Goal: Task Accomplishment & Management: Use online tool/utility

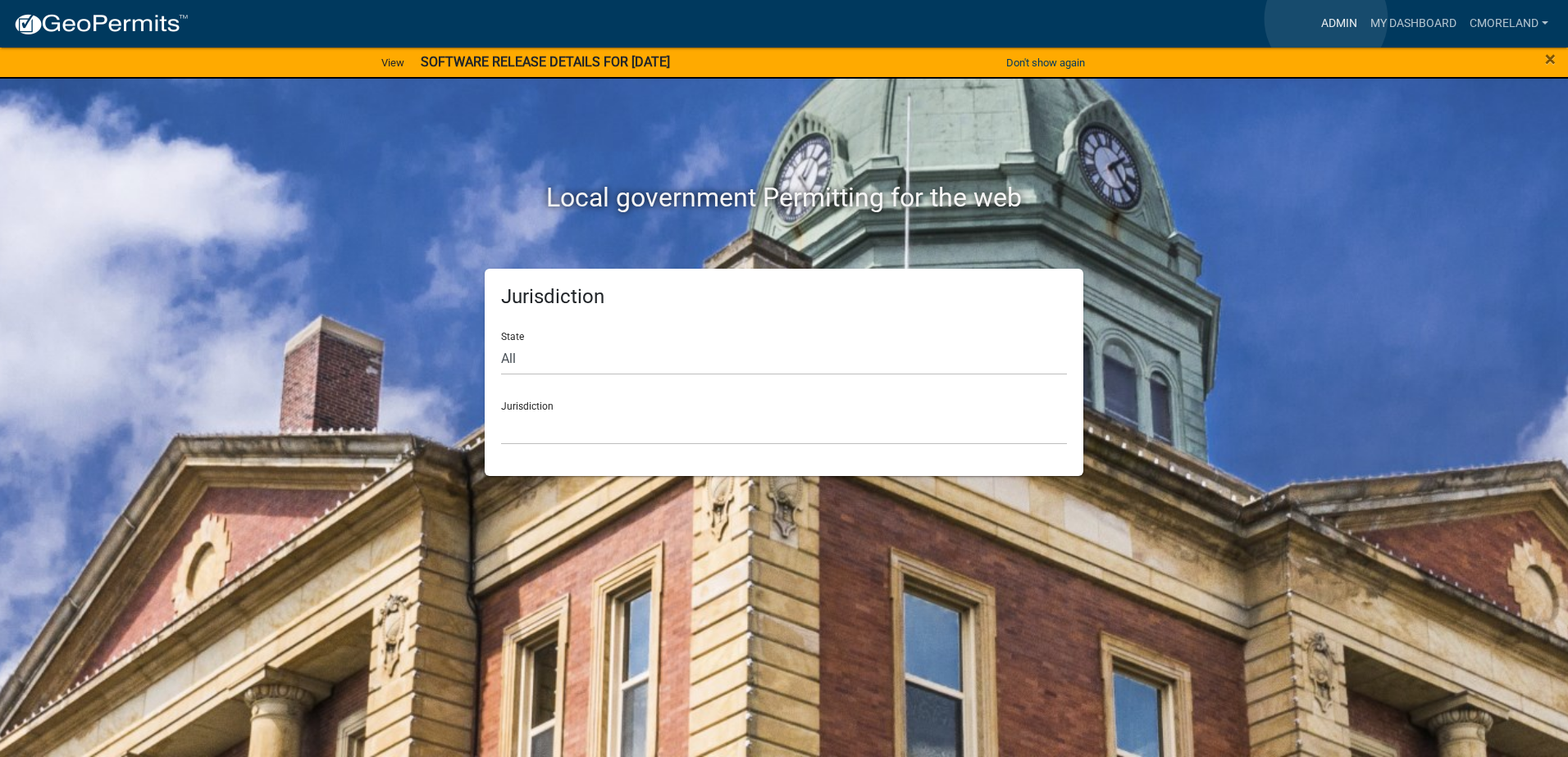
click at [1327, 18] on link "Admin" at bounding box center [1339, 23] width 50 height 31
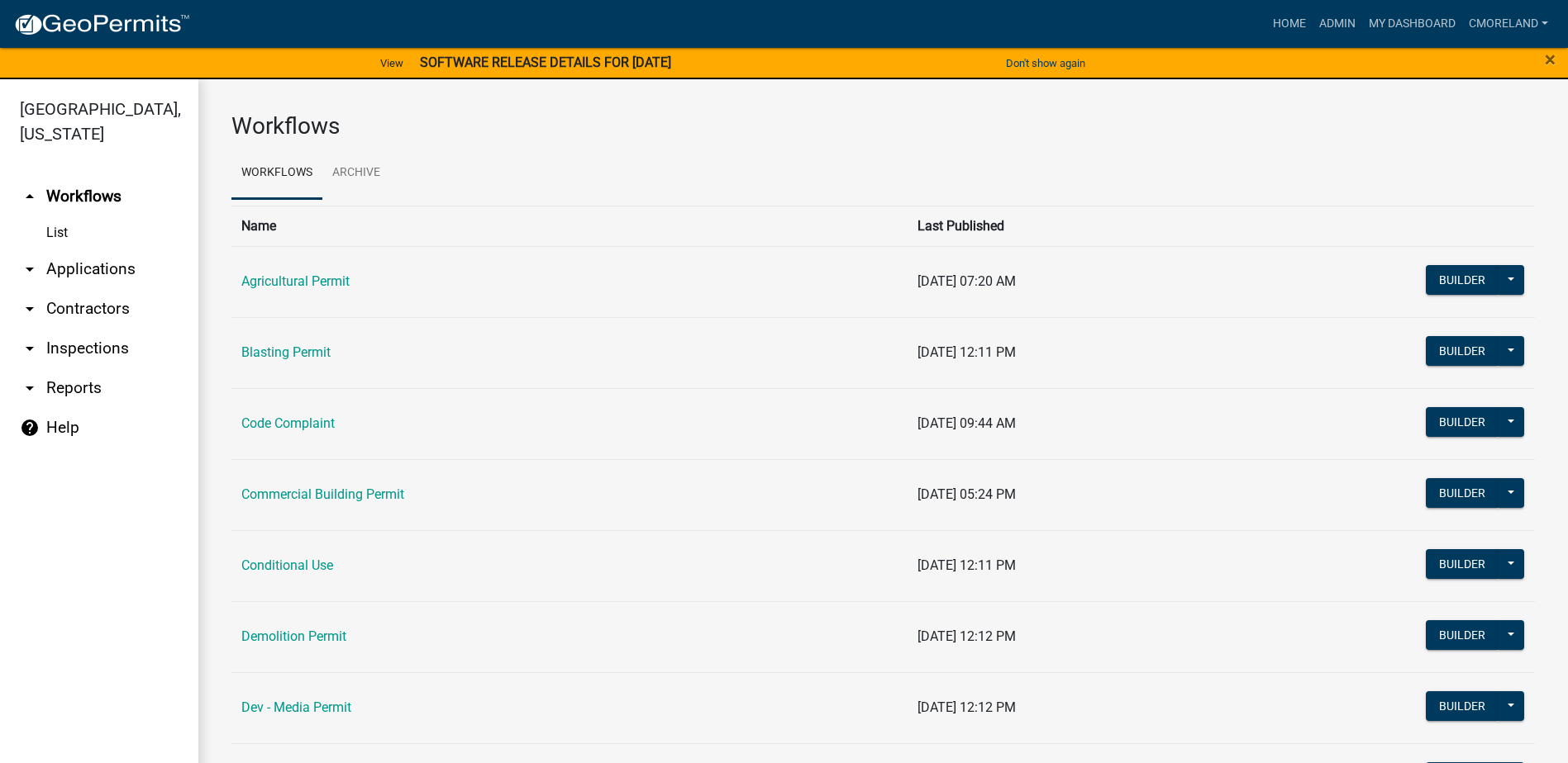
click at [319, 413] on td "Code Complaint" at bounding box center [569, 423] width 676 height 72
click at [309, 426] on link "Code Complaint" at bounding box center [287, 423] width 93 height 16
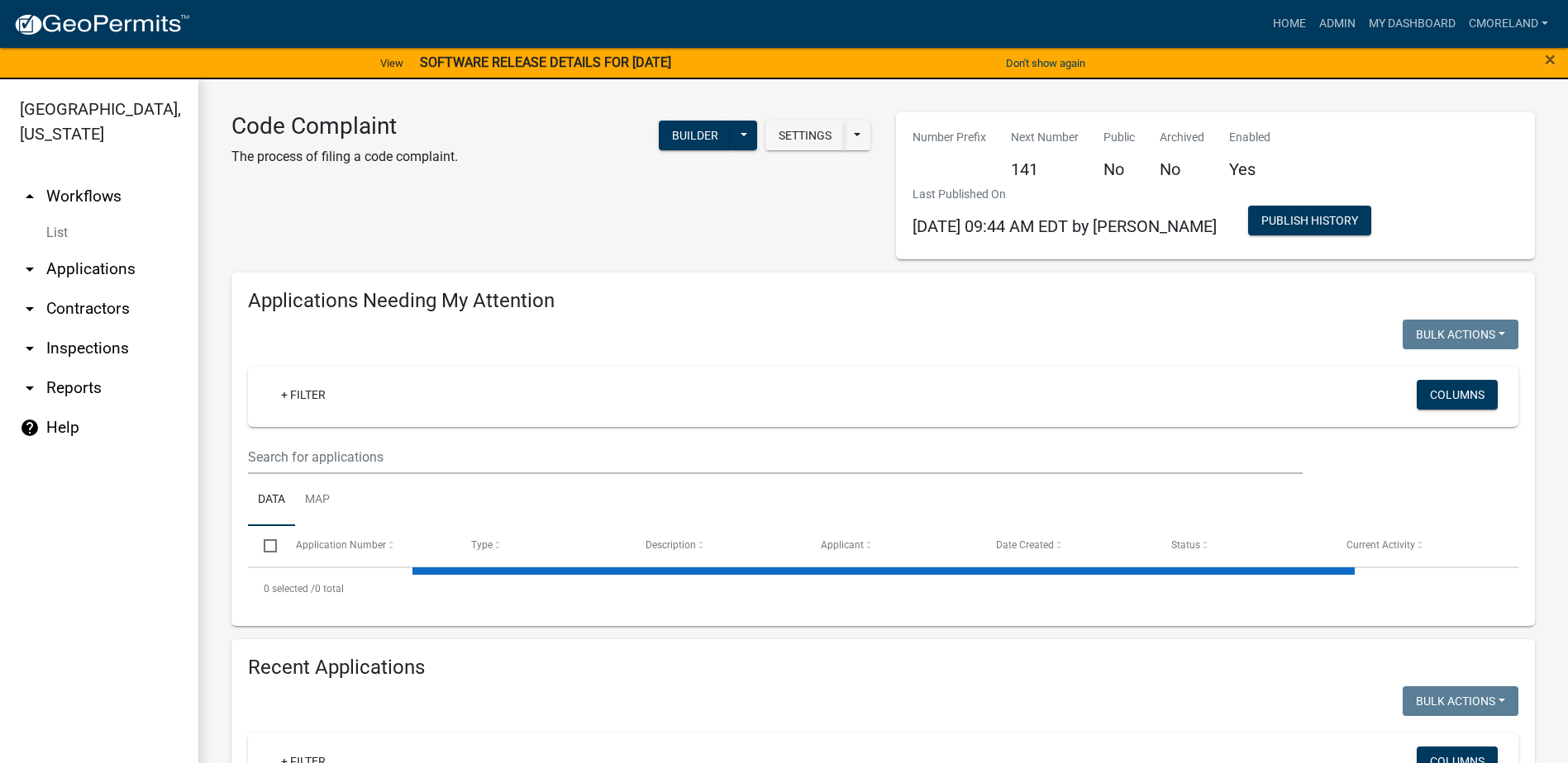
select select "2: 50"
select select "3: 100"
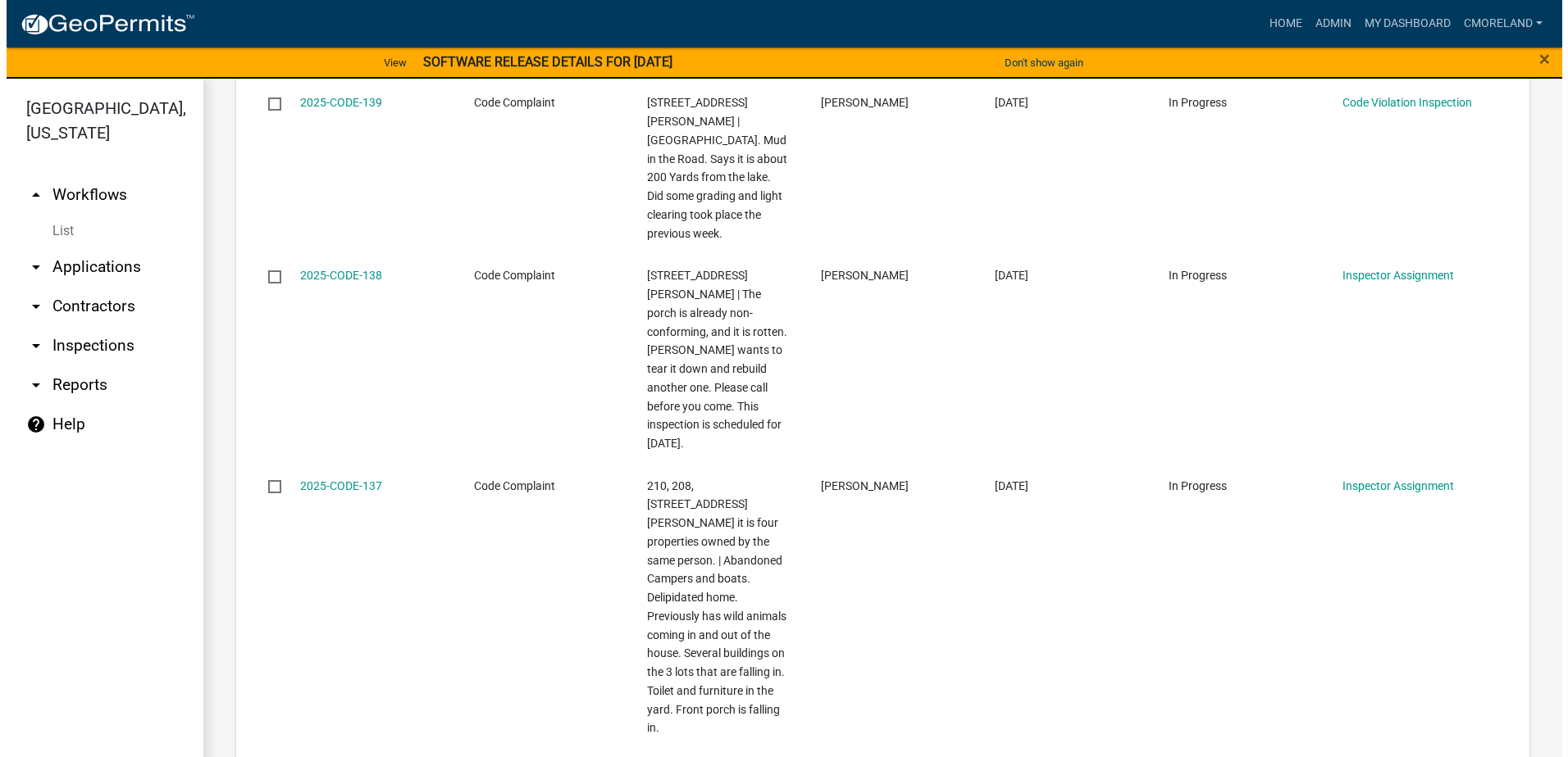
scroll to position [656, 0]
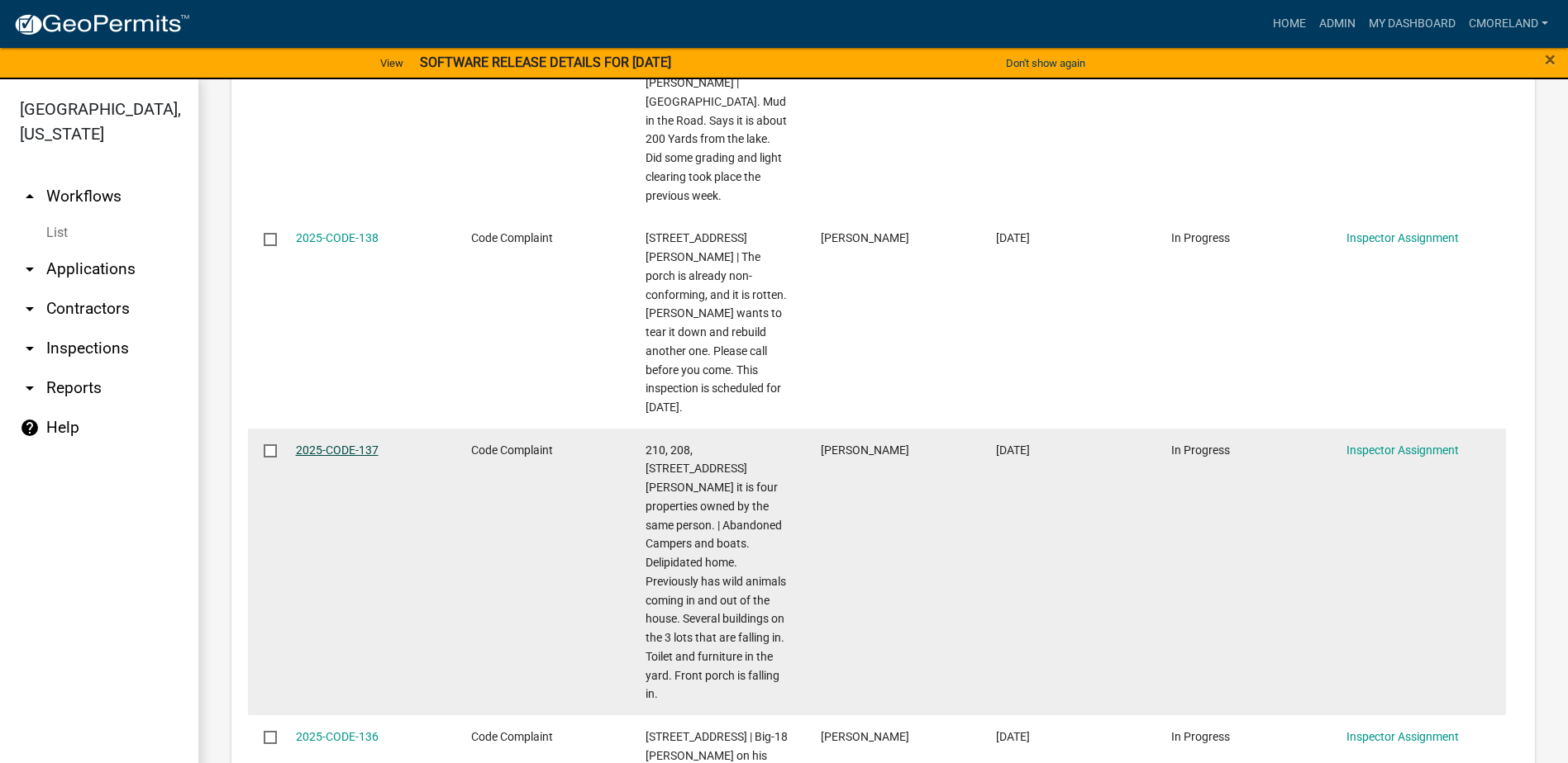
click at [342, 444] on link "2025-CODE-137" at bounding box center [337, 450] width 82 height 13
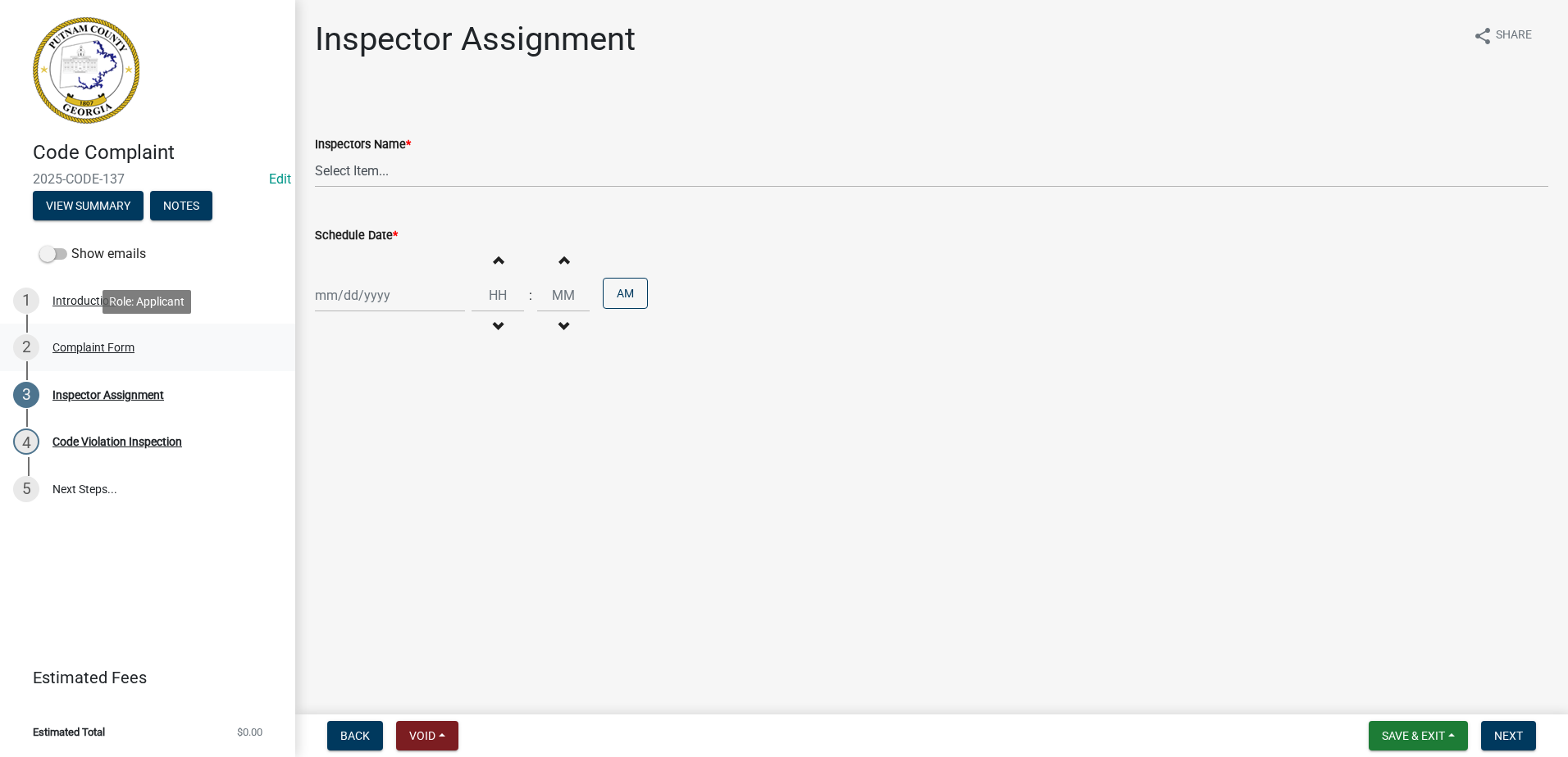
click at [113, 348] on div "Complaint Form" at bounding box center [93, 348] width 82 height 12
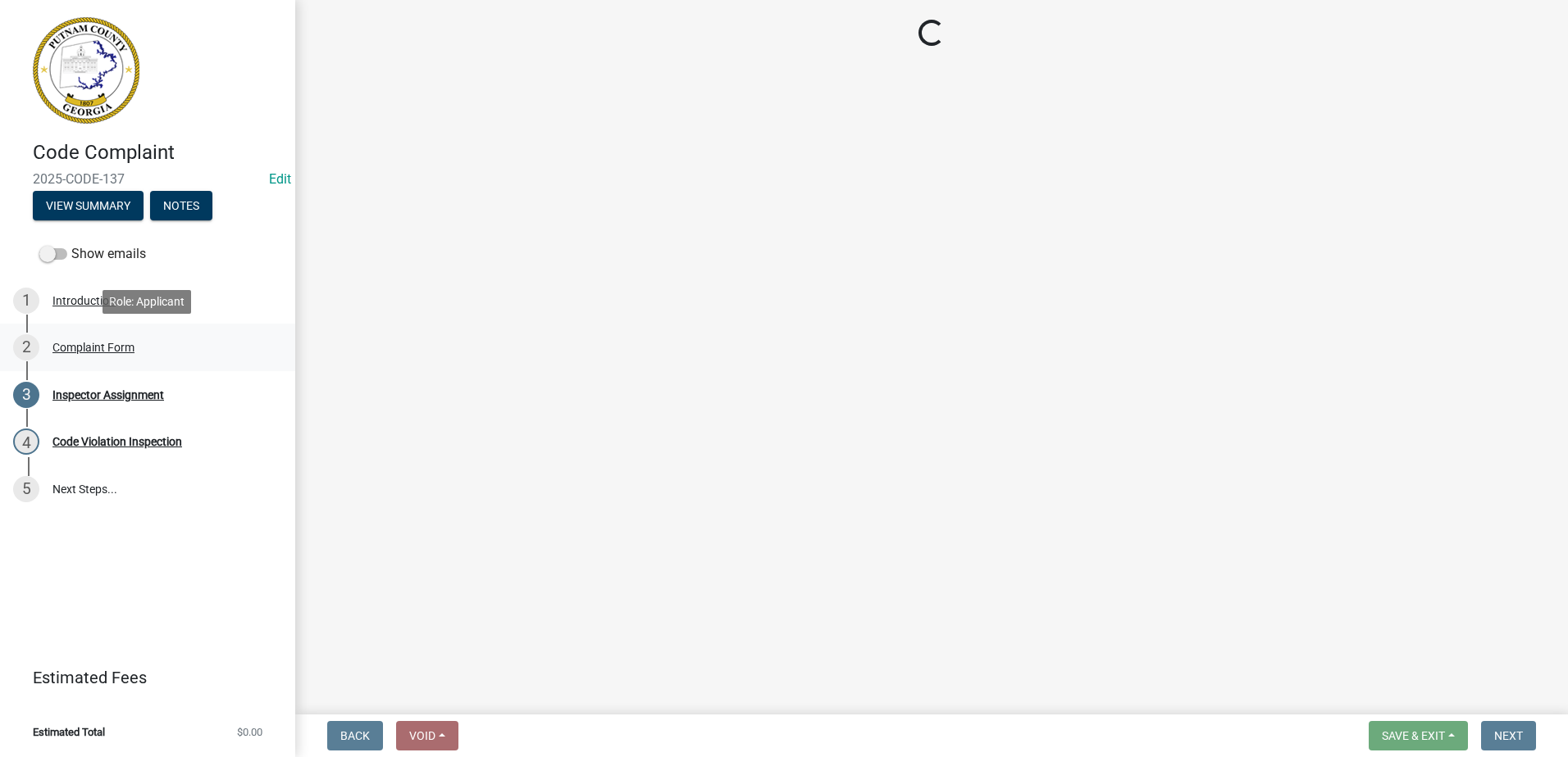
select select "76170ab1-b25a-468b-8231-d5eb0e85b261"
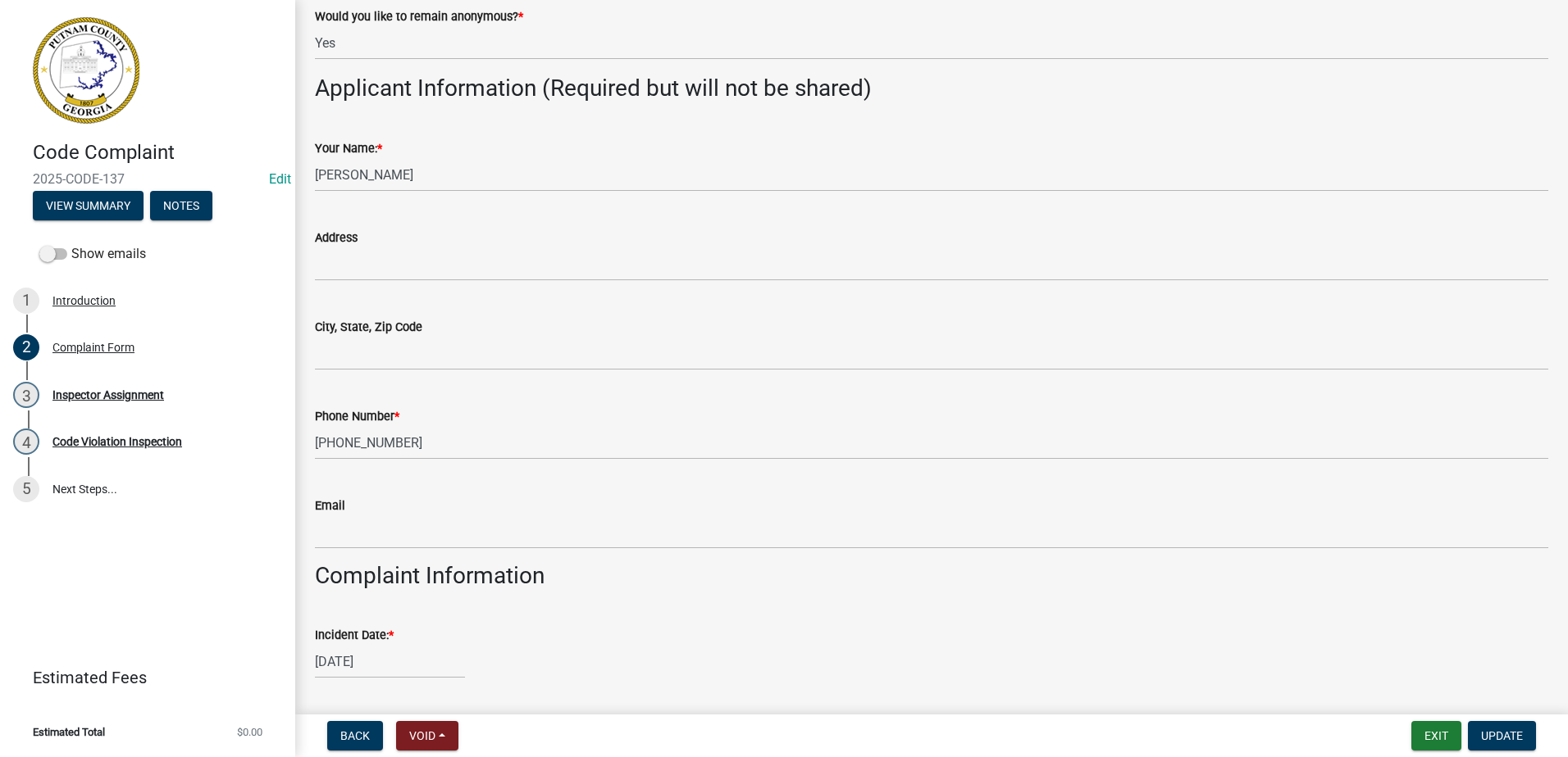
scroll to position [164, 0]
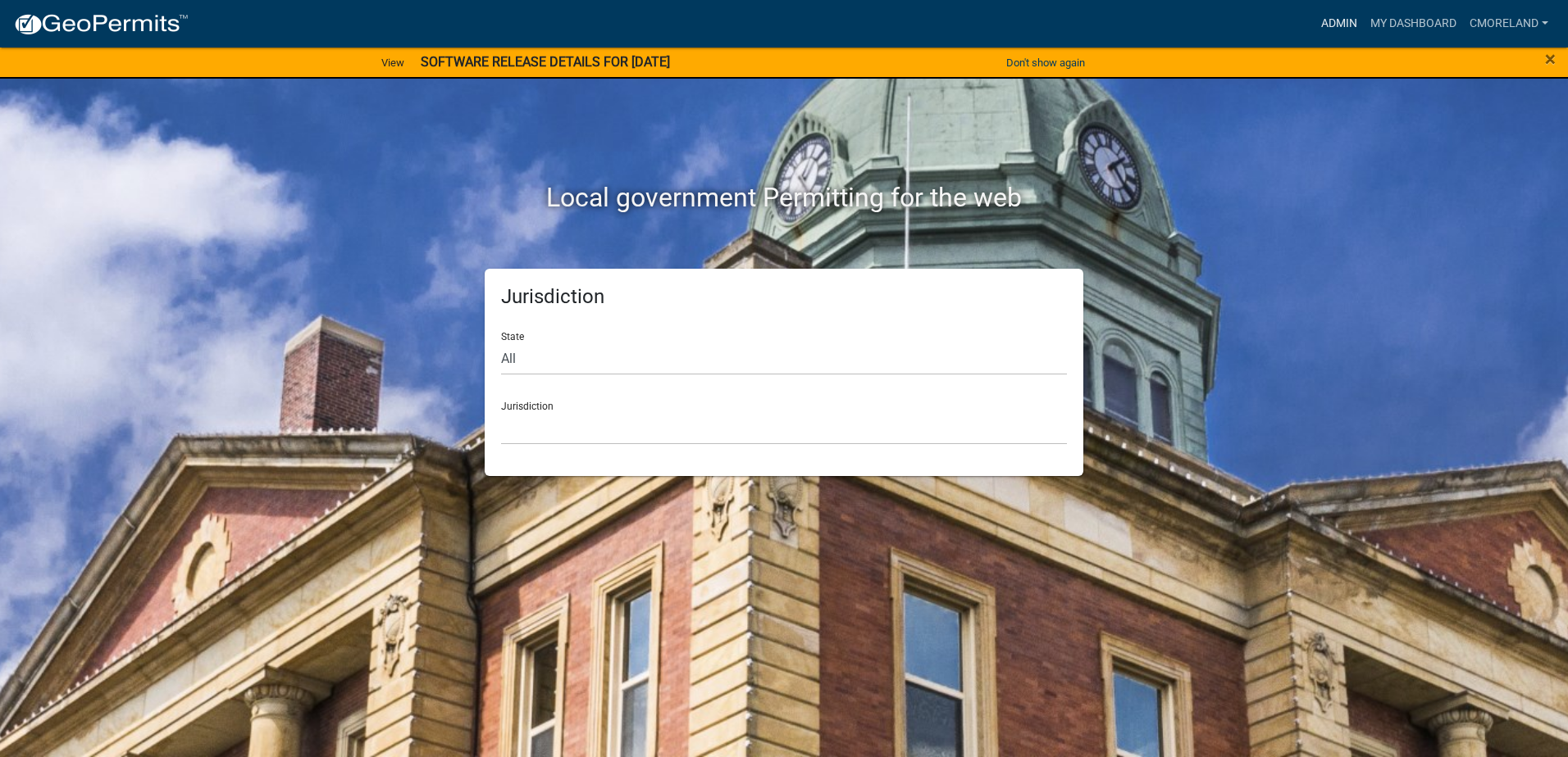
click at [1332, 18] on link "Admin" at bounding box center [1339, 23] width 50 height 31
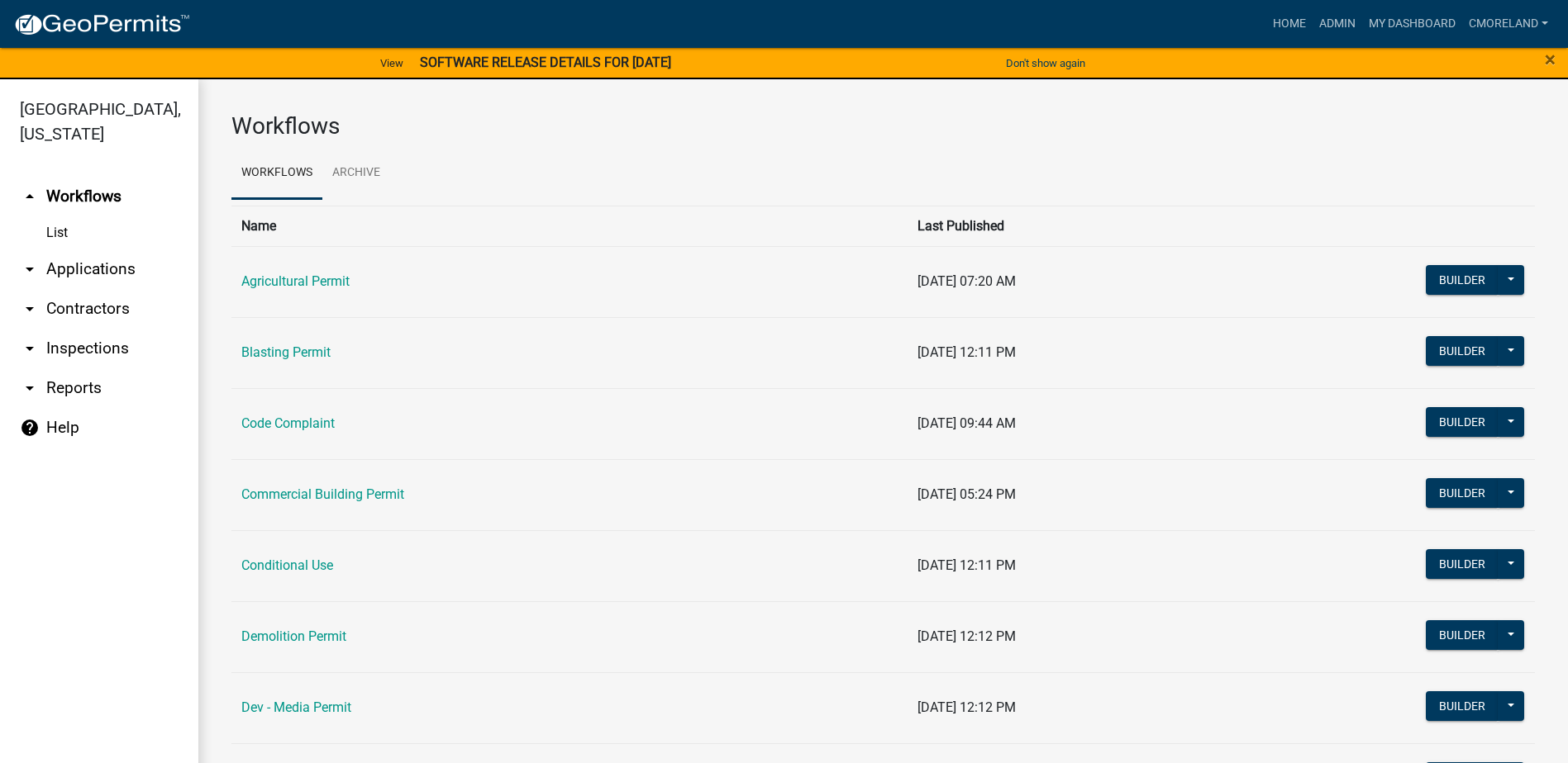
click at [80, 348] on link "arrow_drop_down Inspections" at bounding box center [99, 349] width 198 height 39
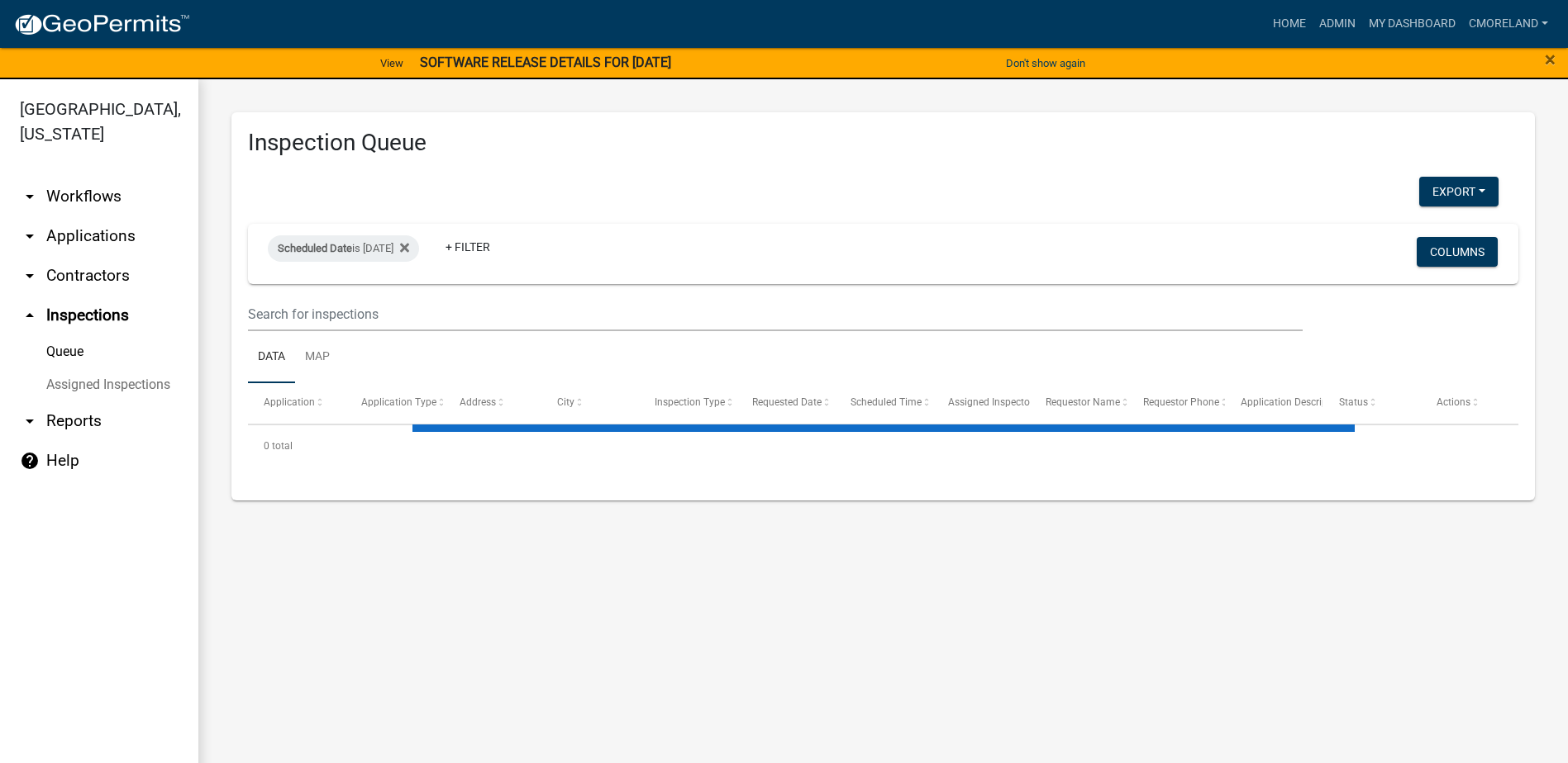
select select "2: 50"
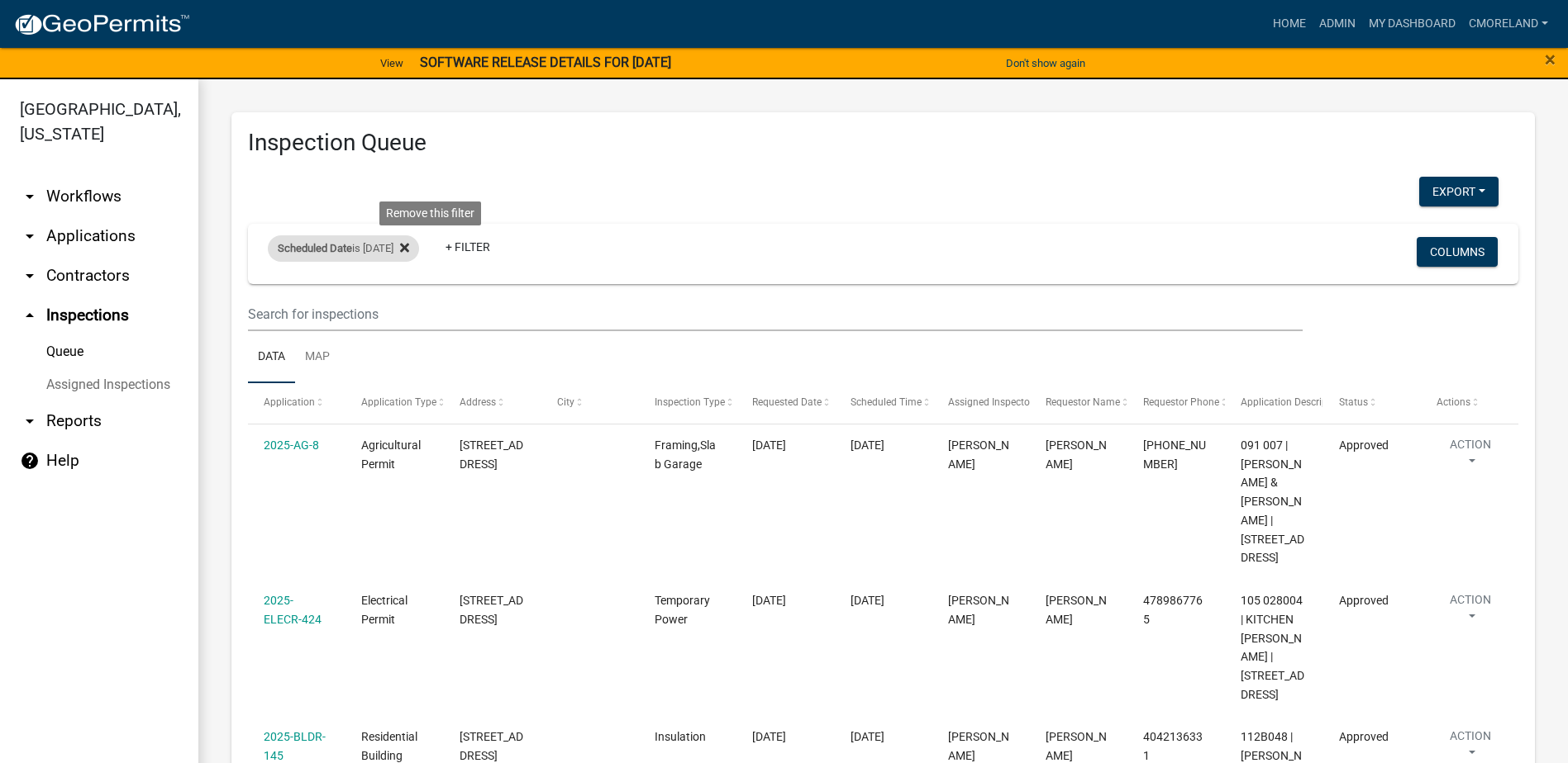
click at [410, 249] on icon at bounding box center [404, 247] width 9 height 13
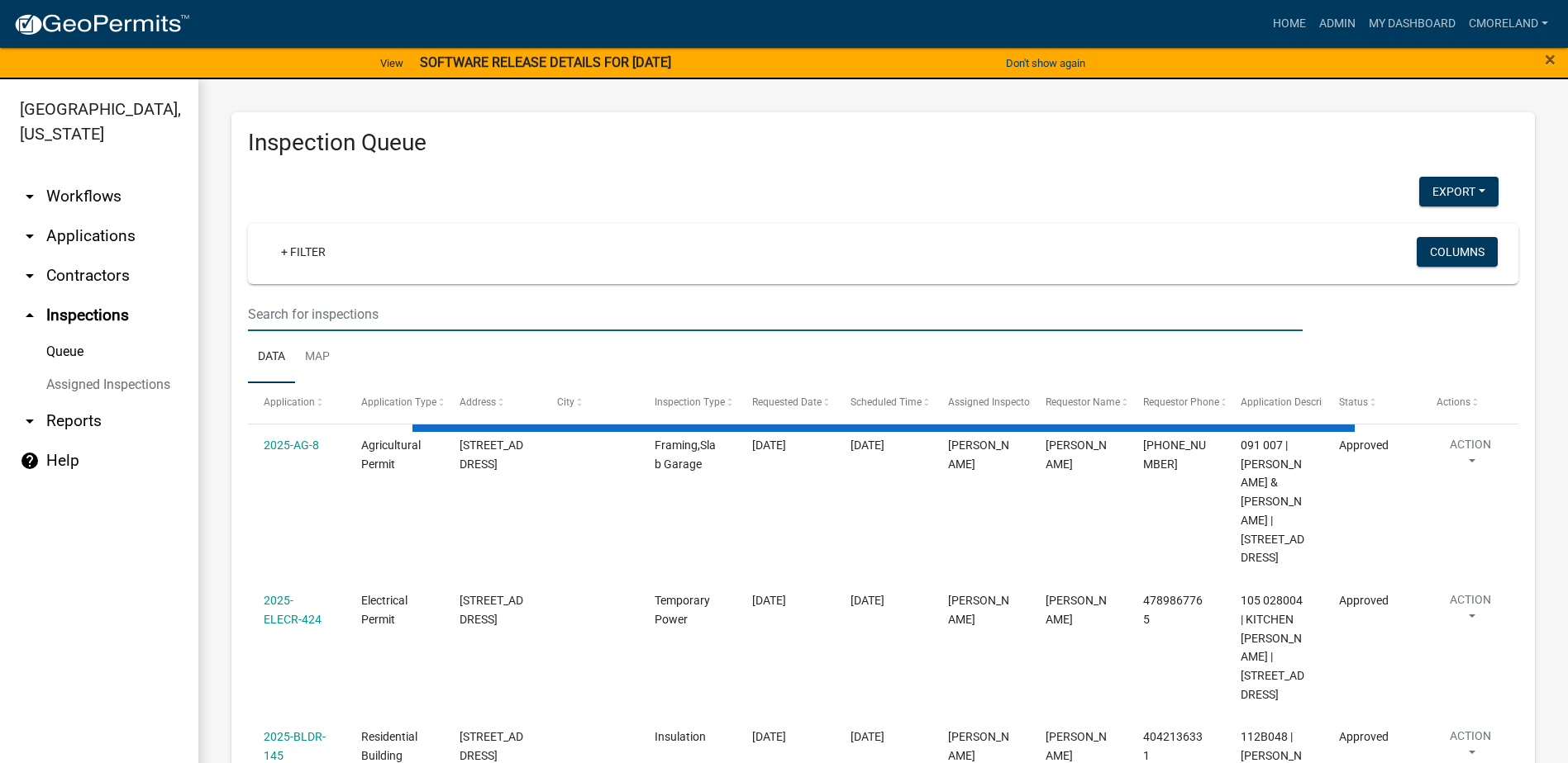
click at [384, 321] on input "text" at bounding box center [775, 314] width 1054 height 34
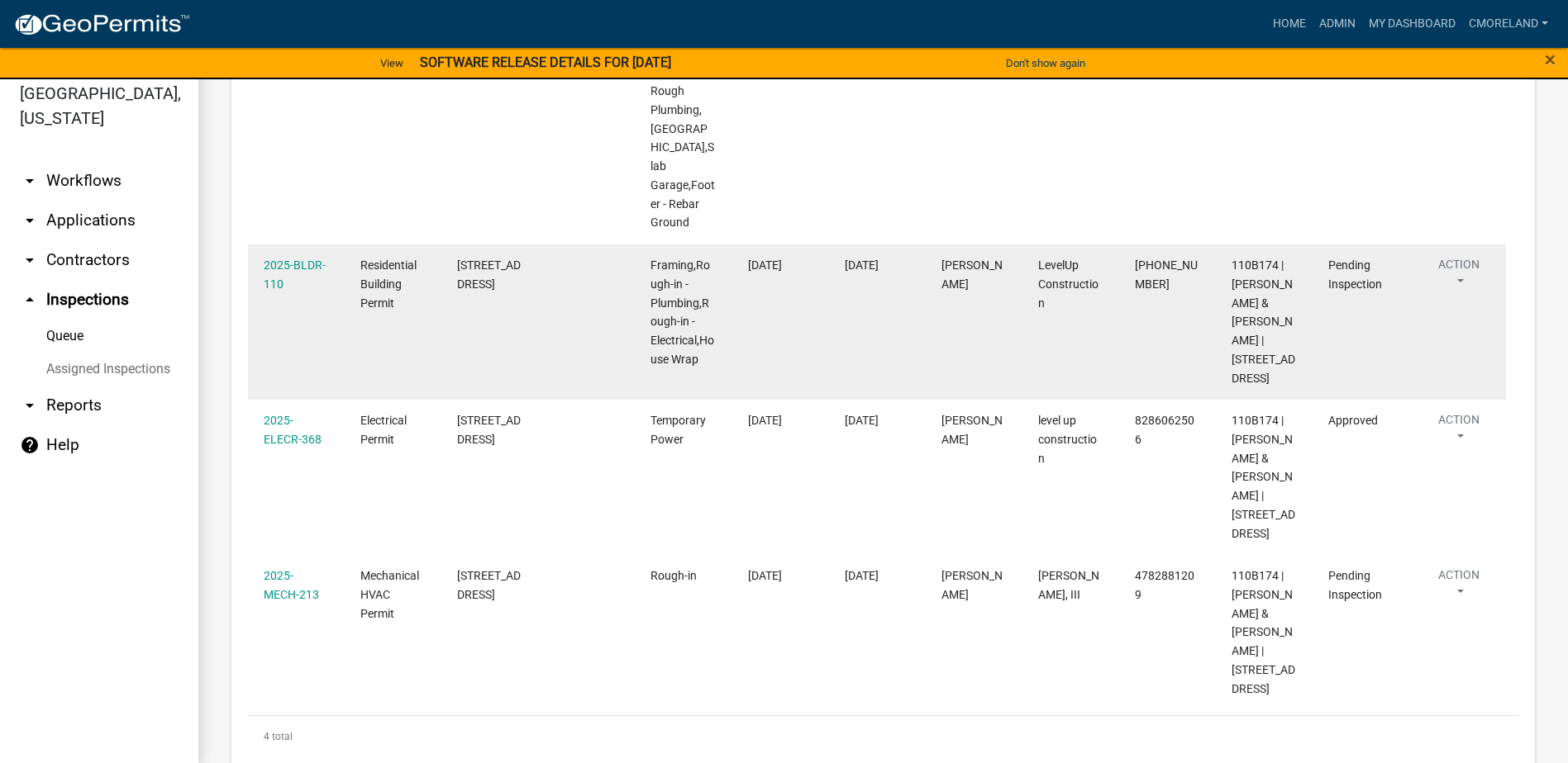
scroll to position [20, 0]
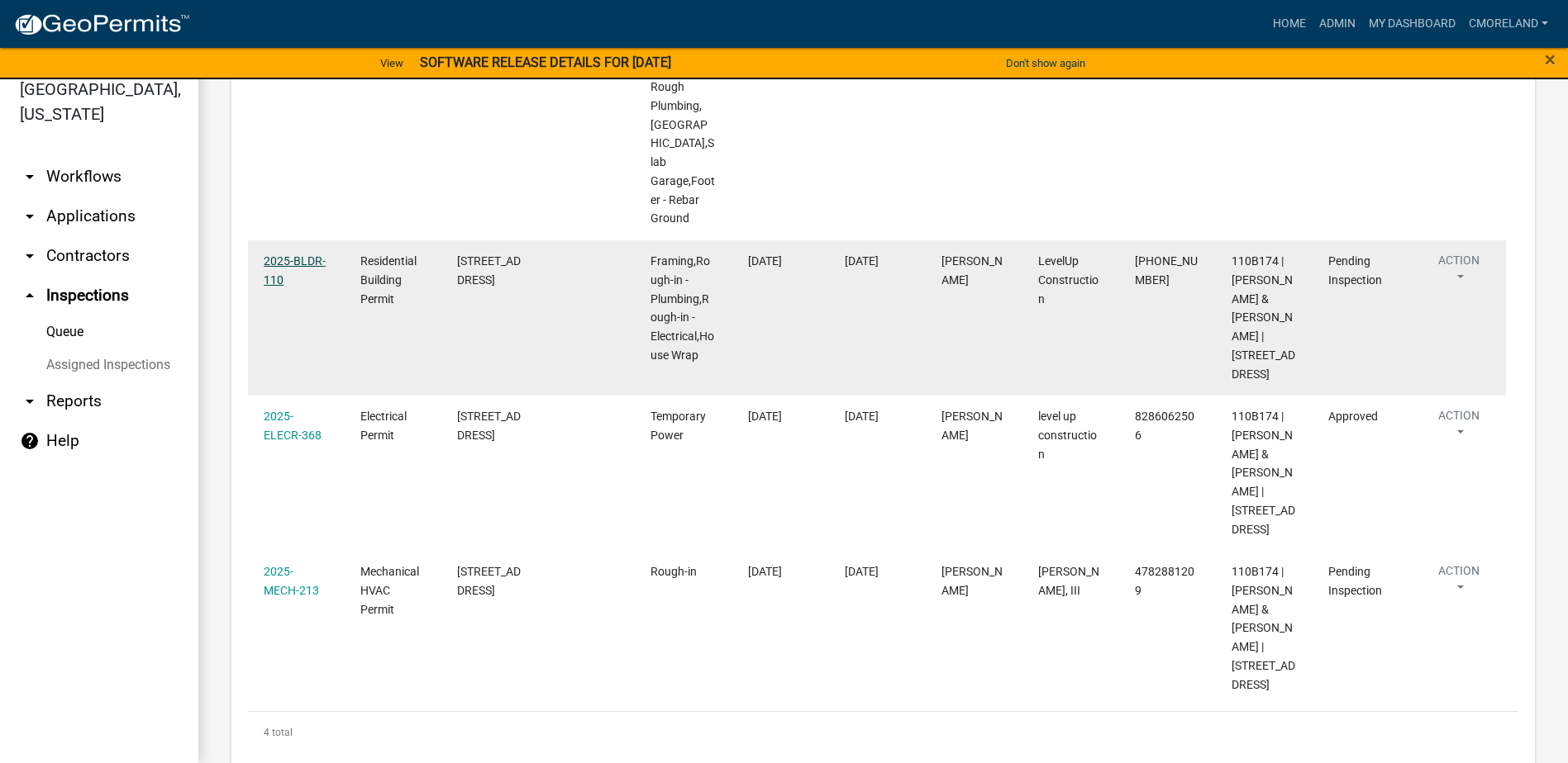
type input "127 n steel bridge"
click at [304, 255] on link "2025-BLDR-110" at bounding box center [294, 270] width 62 height 32
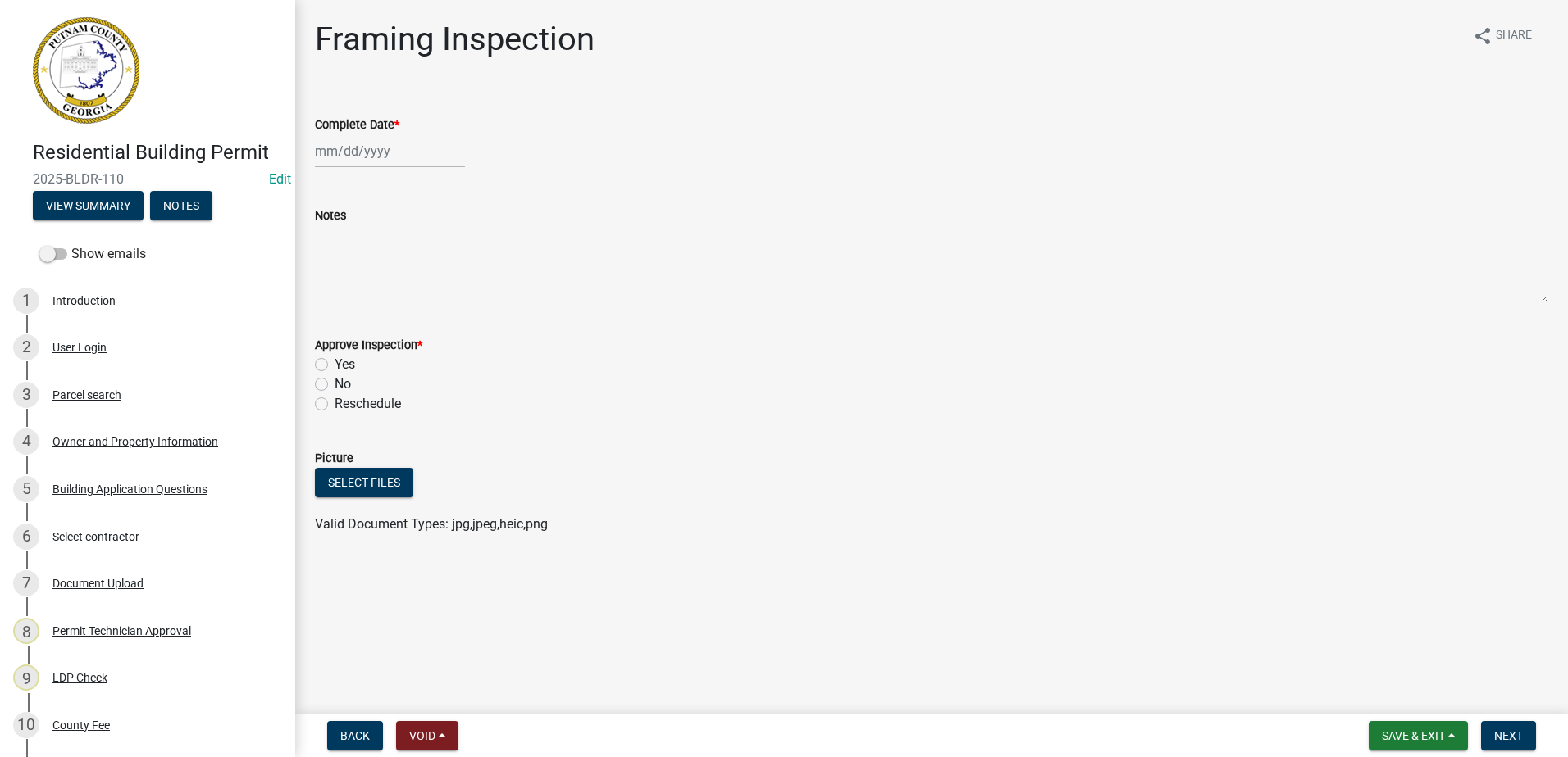
click at [359, 149] on div at bounding box center [390, 151] width 150 height 34
select select "9"
select select "2025"
click at [409, 259] on div "11" at bounding box center [409, 264] width 26 height 26
type input "[DATE]"
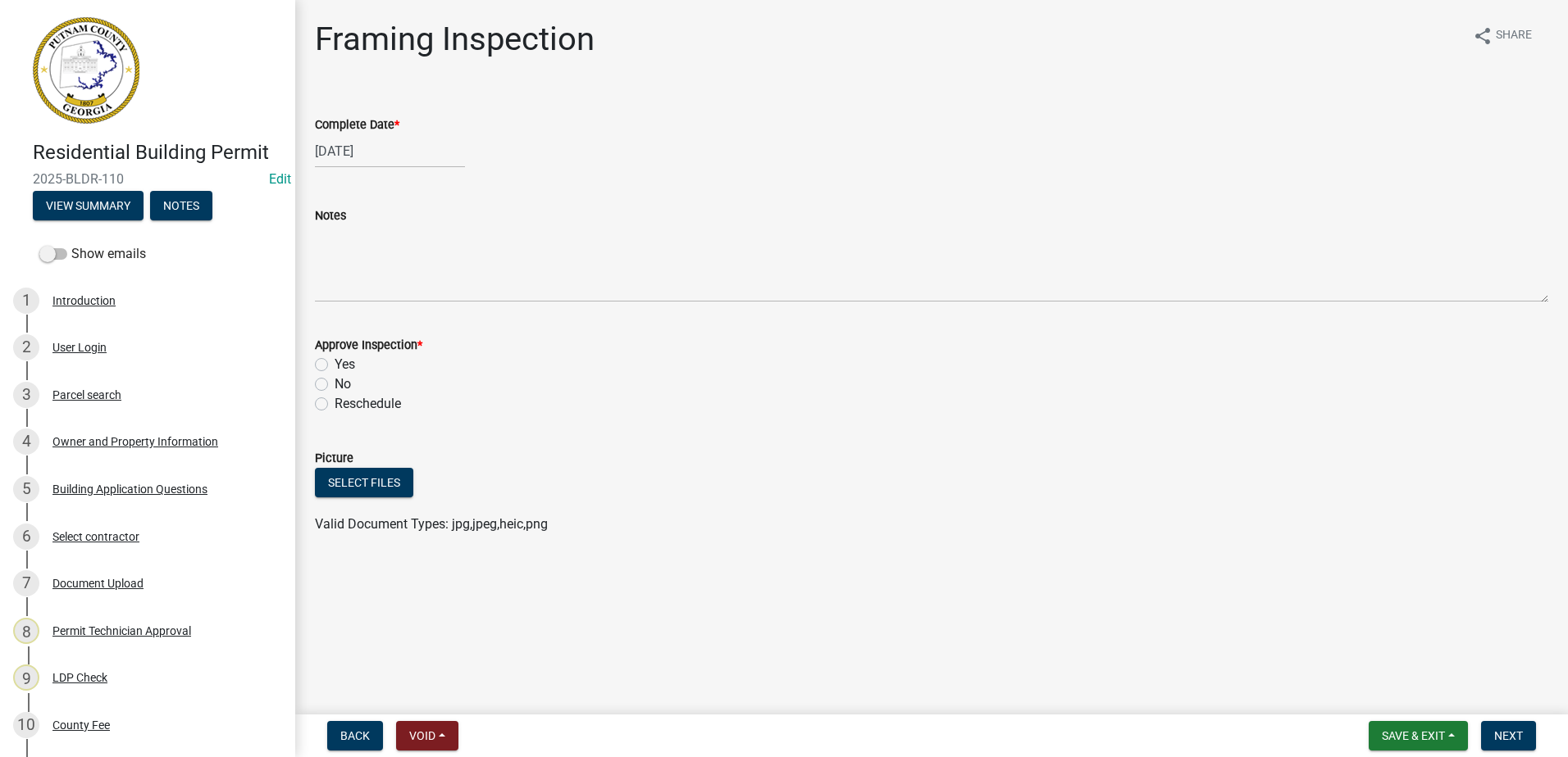
click at [334, 363] on label "Yes" at bounding box center [344, 364] width 20 height 19
click at [334, 363] on input "Yes" at bounding box center [339, 360] width 11 height 11
radio input "true"
click at [1505, 734] on span "Next" at bounding box center [1509, 736] width 29 height 13
click at [380, 156] on div at bounding box center [390, 151] width 150 height 34
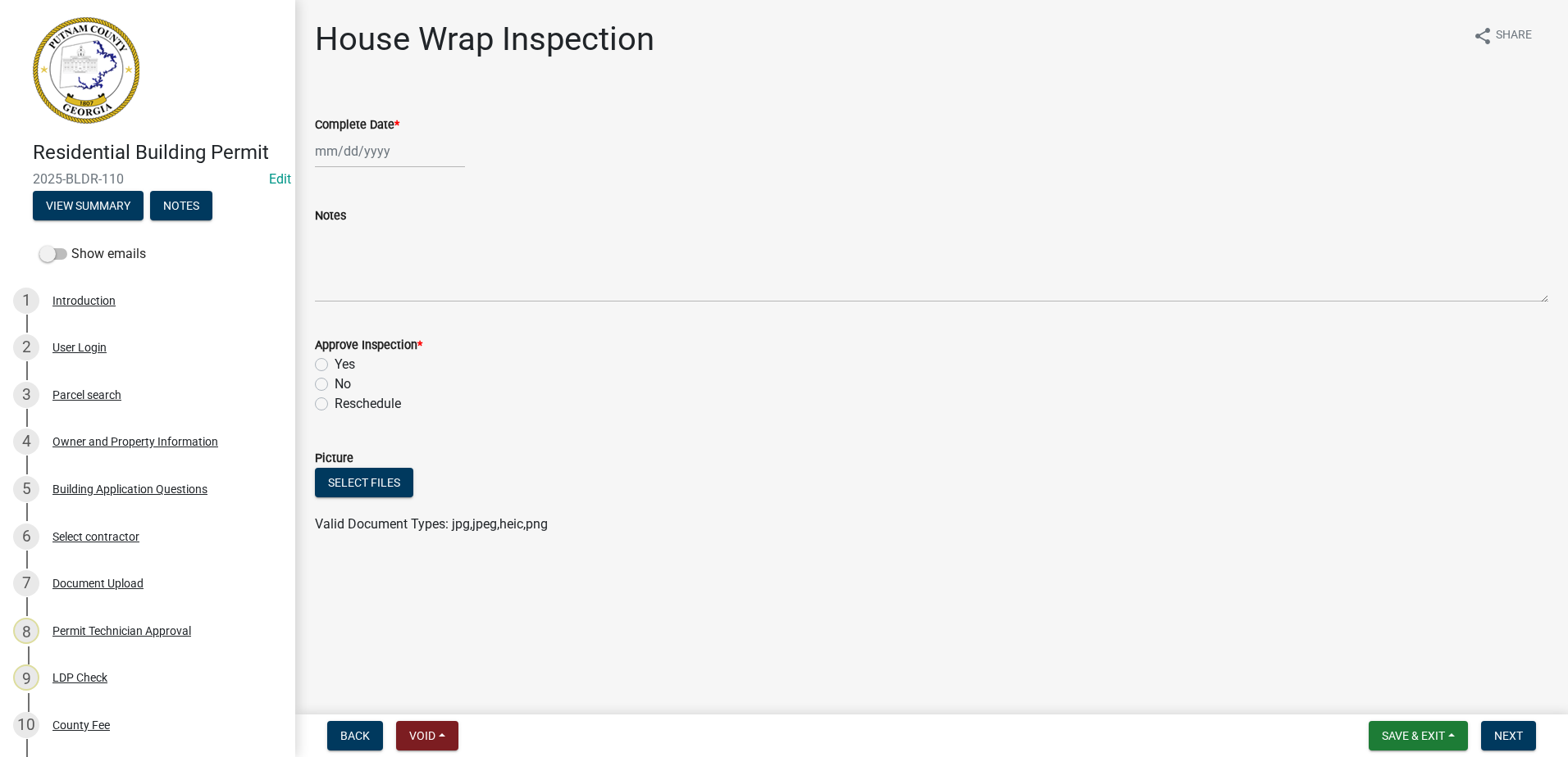
select select "9"
select select "2025"
click at [416, 260] on div "11" at bounding box center [409, 264] width 26 height 26
type input "09/11/2025"
click at [334, 363] on label "Yes" at bounding box center [344, 364] width 20 height 19
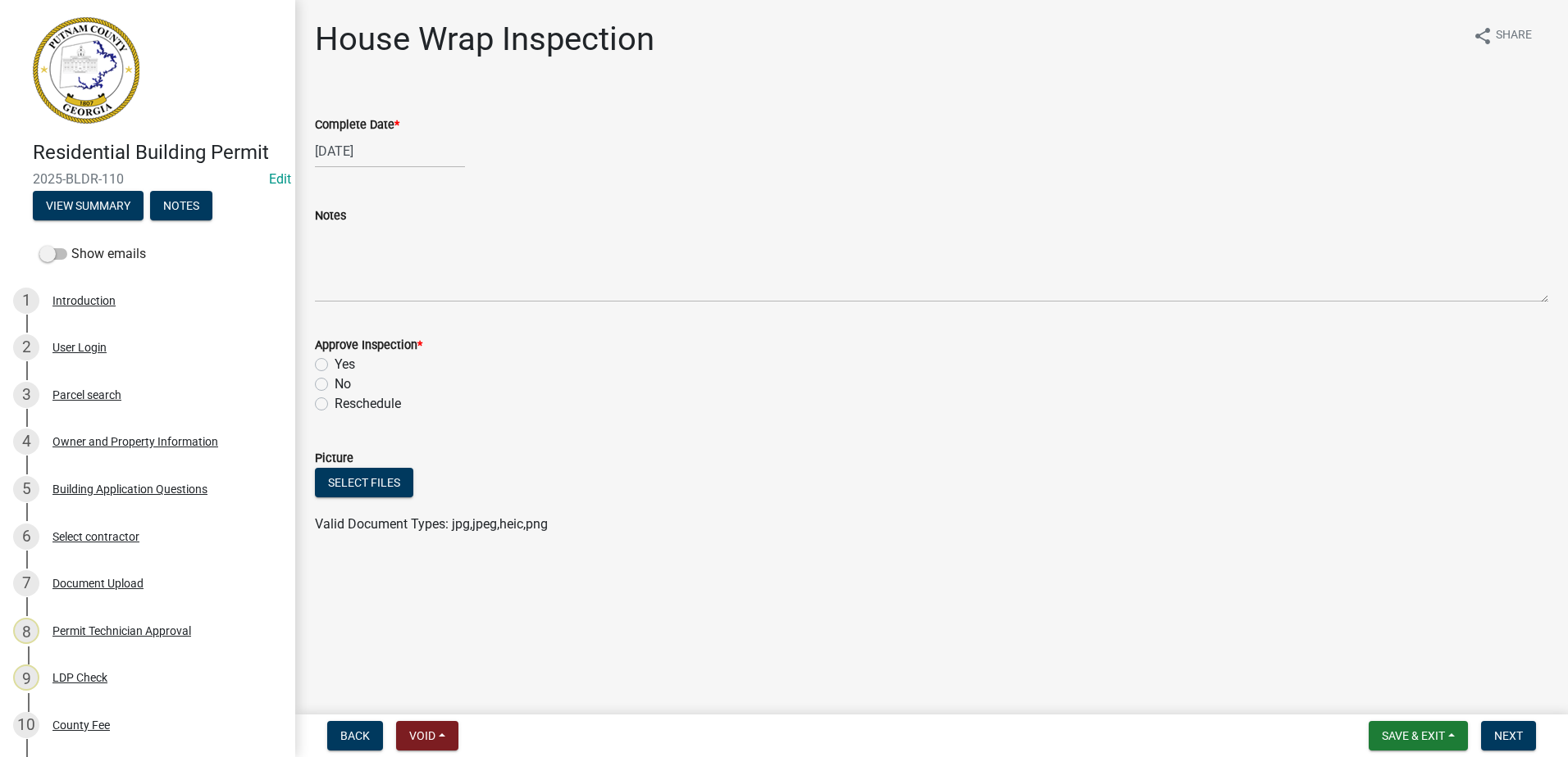
click at [334, 363] on input "Yes" at bounding box center [339, 360] width 11 height 11
radio input "true"
click at [1511, 730] on span "Next" at bounding box center [1509, 736] width 29 height 13
click at [365, 150] on div at bounding box center [390, 151] width 150 height 34
select select "9"
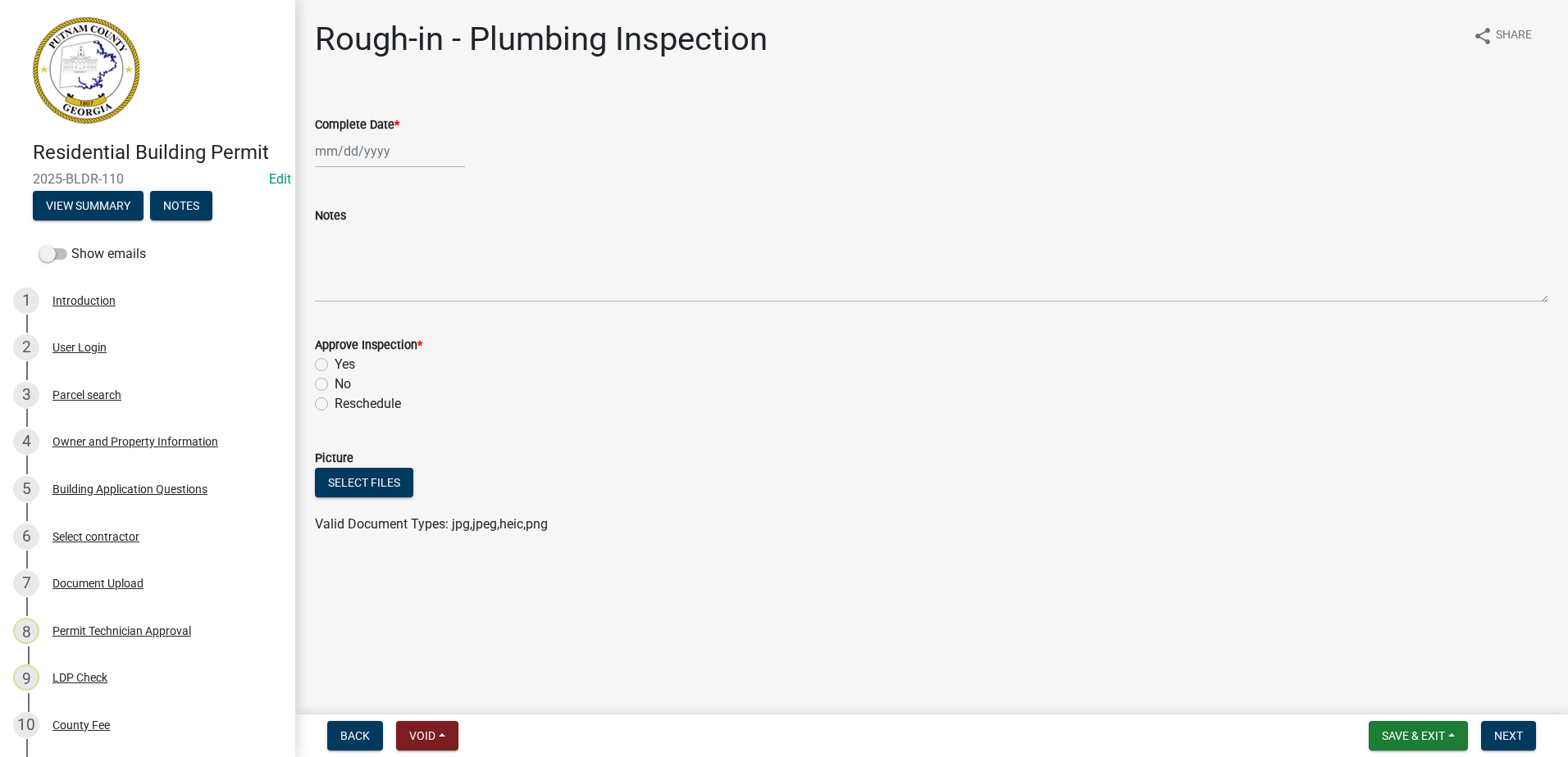
select select "2025"
click at [407, 258] on div "11" at bounding box center [409, 264] width 26 height 26
type input "09/11/2025"
click at [334, 361] on label "Yes" at bounding box center [344, 364] width 20 height 19
click at [334, 361] on input "Yes" at bounding box center [339, 360] width 11 height 11
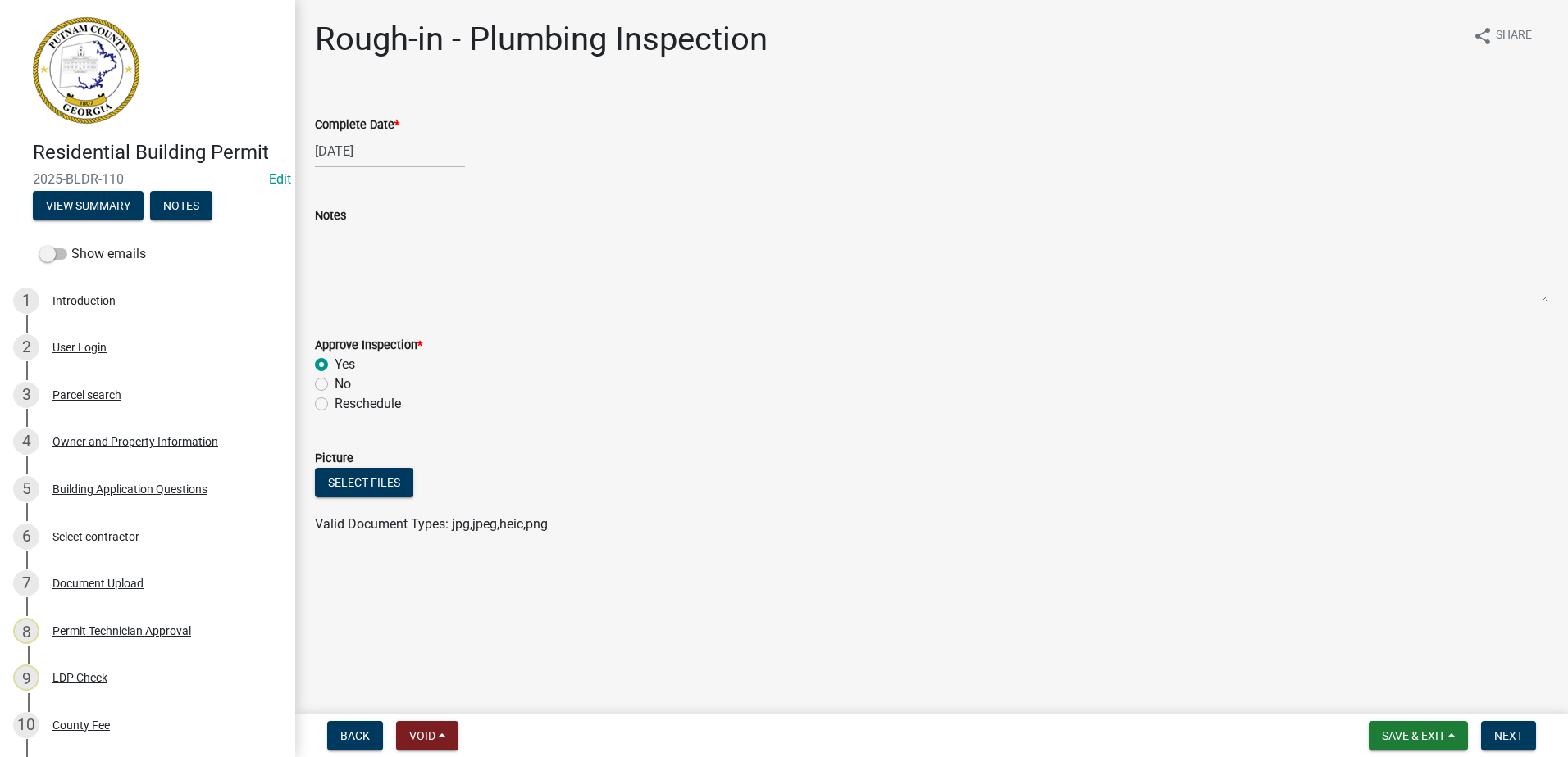
radio input "true"
click at [1511, 733] on span "Next" at bounding box center [1509, 736] width 29 height 13
click at [380, 152] on div at bounding box center [390, 151] width 150 height 34
select select "9"
select select "2025"
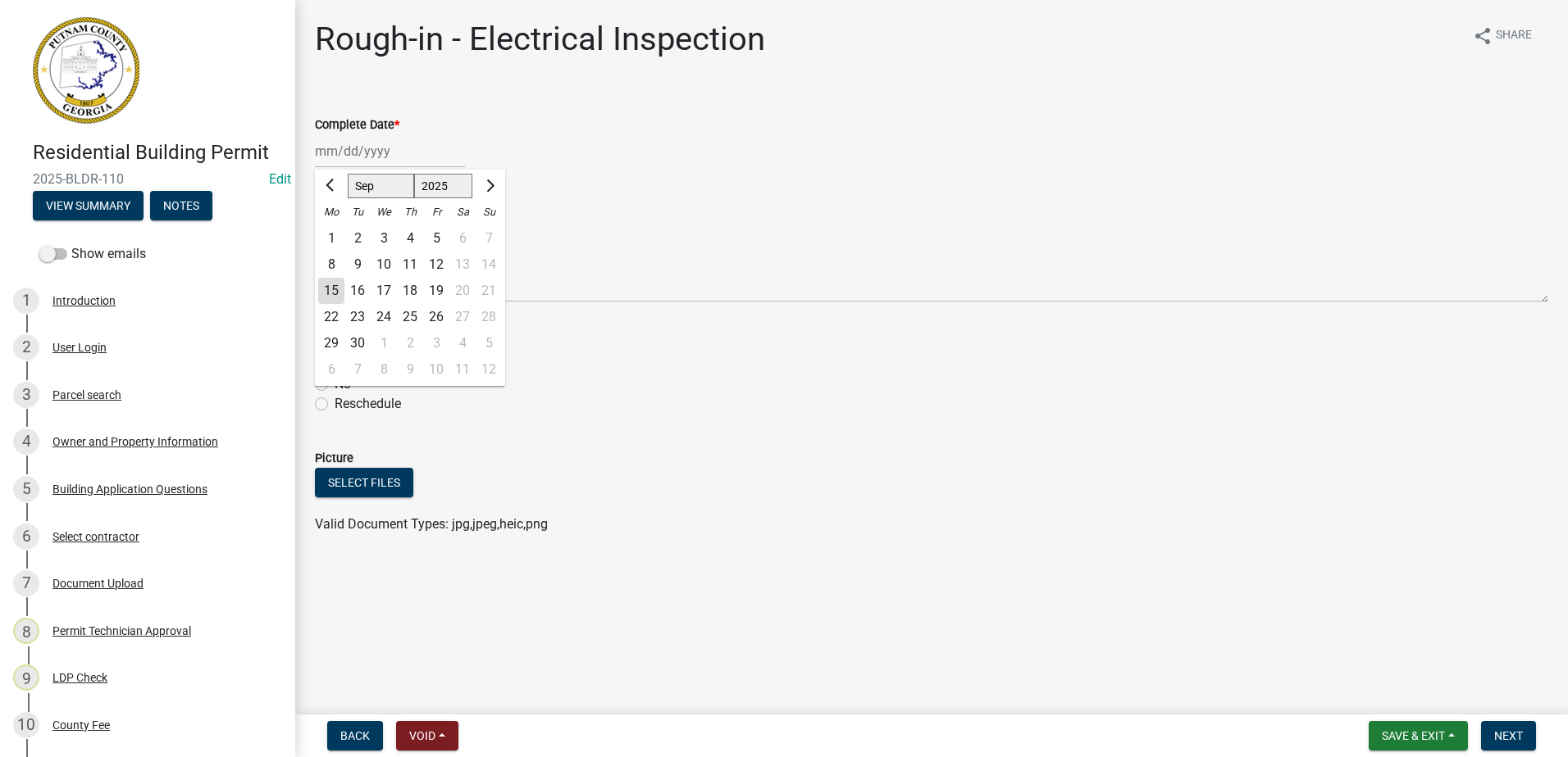
click at [411, 259] on div "11" at bounding box center [409, 264] width 26 height 26
type input "09/11/2025"
click at [334, 363] on label "Yes" at bounding box center [344, 364] width 20 height 19
click at [334, 363] on input "Yes" at bounding box center [339, 360] width 11 height 11
radio input "true"
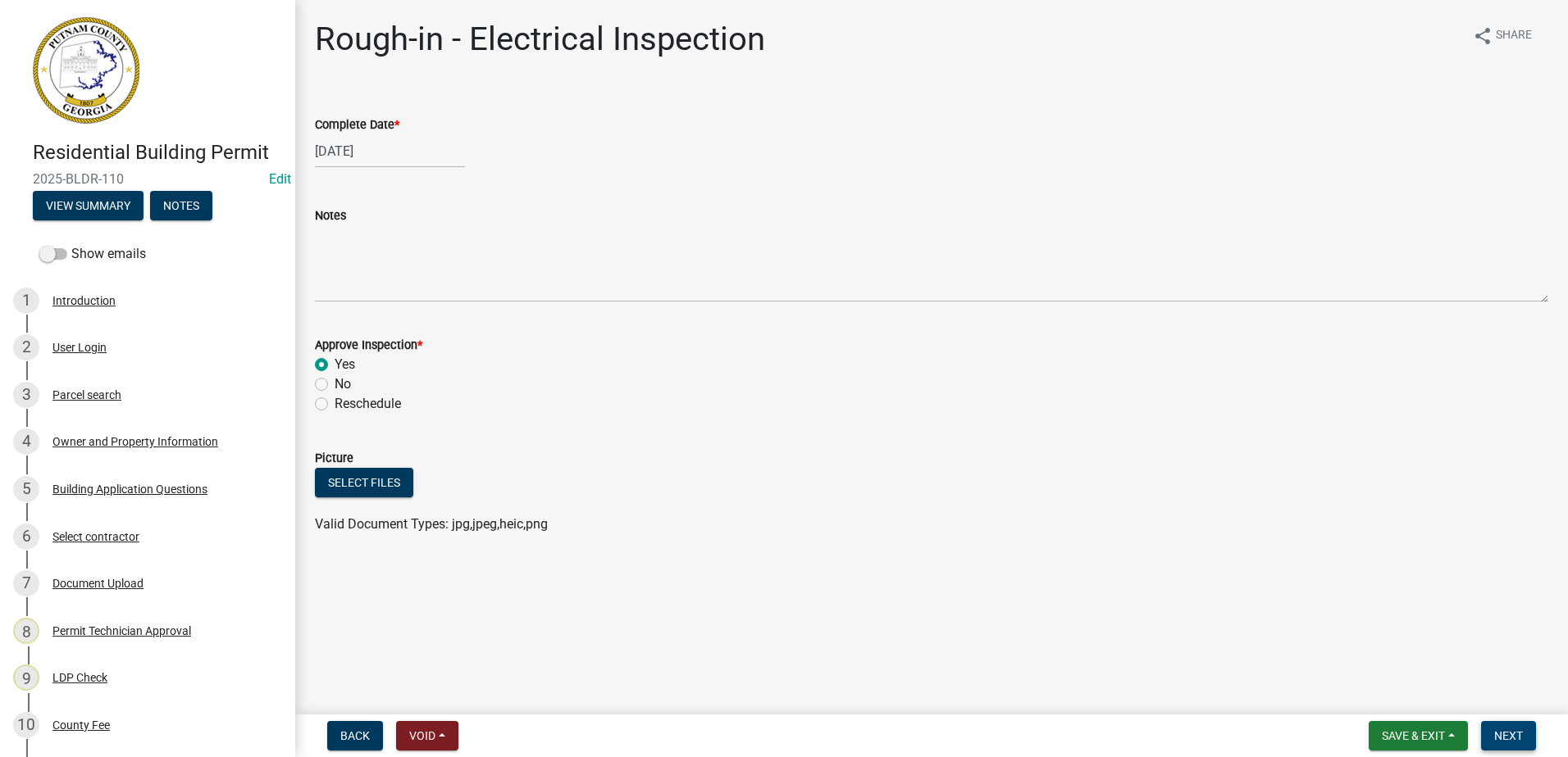
click at [1511, 737] on span "Next" at bounding box center [1509, 736] width 29 height 13
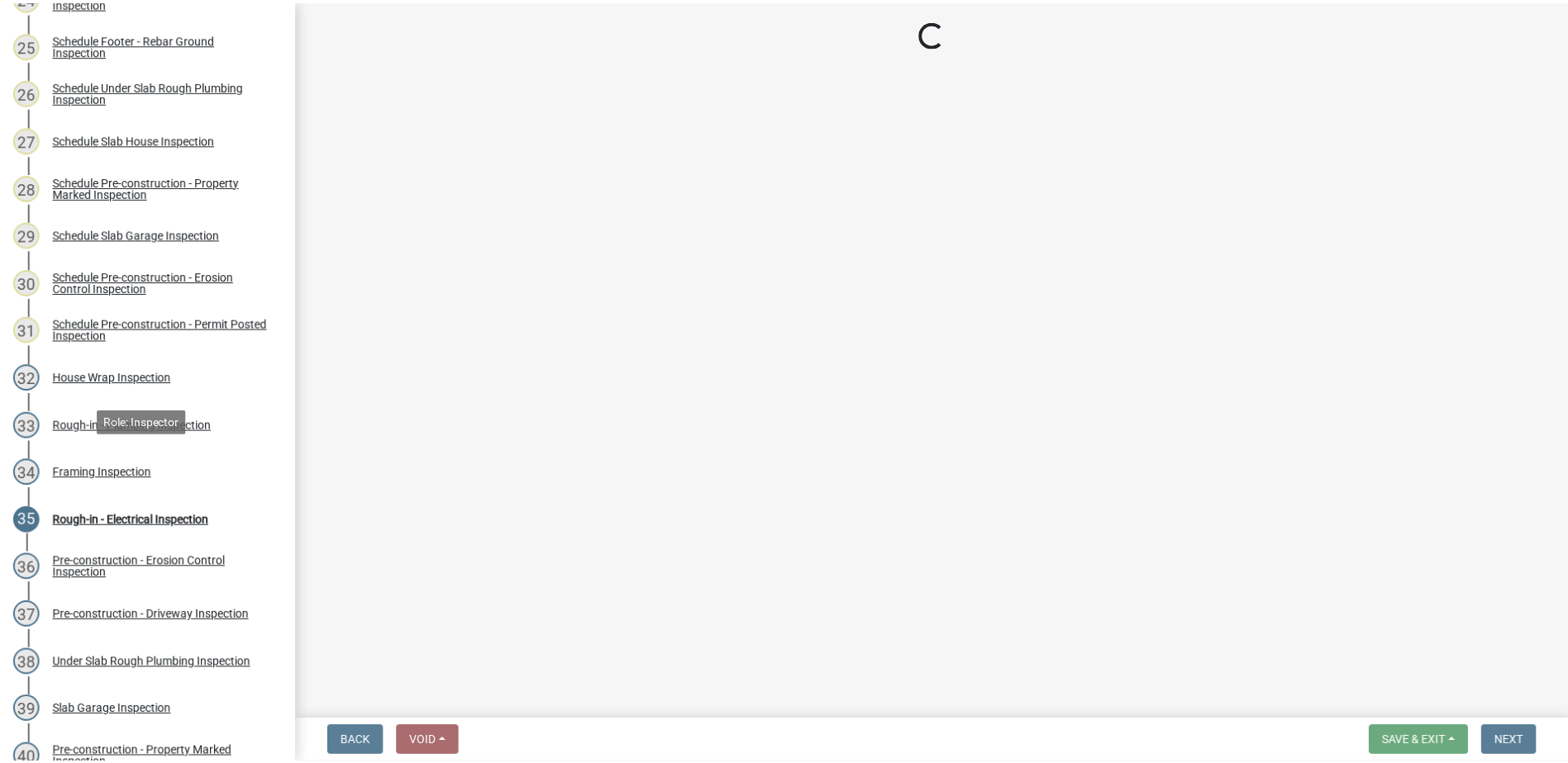
scroll to position [1405, 0]
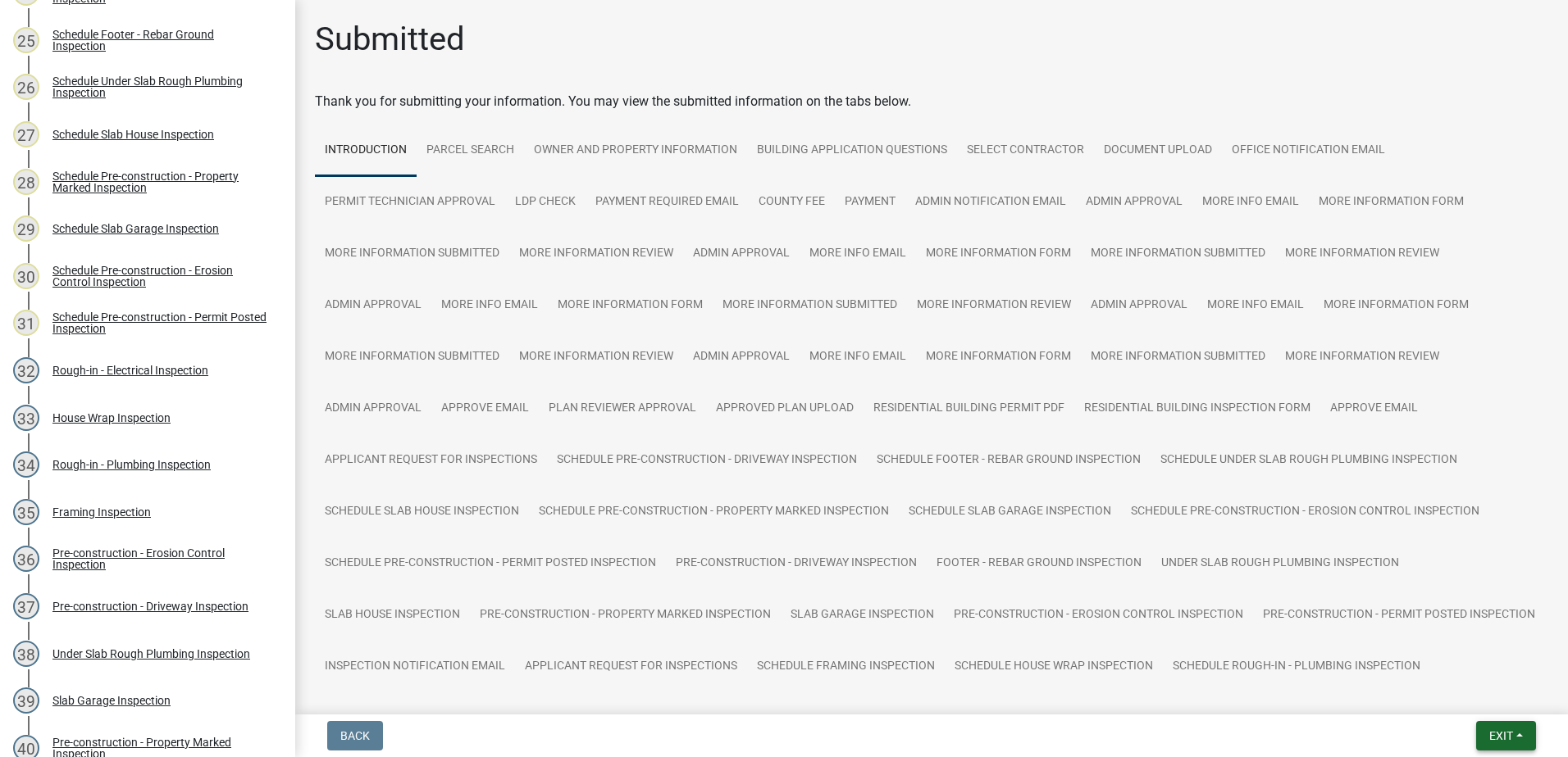
click at [1498, 733] on span "Exit" at bounding box center [1501, 736] width 23 height 13
click at [1472, 687] on button "Save & Exit" at bounding box center [1470, 693] width 131 height 39
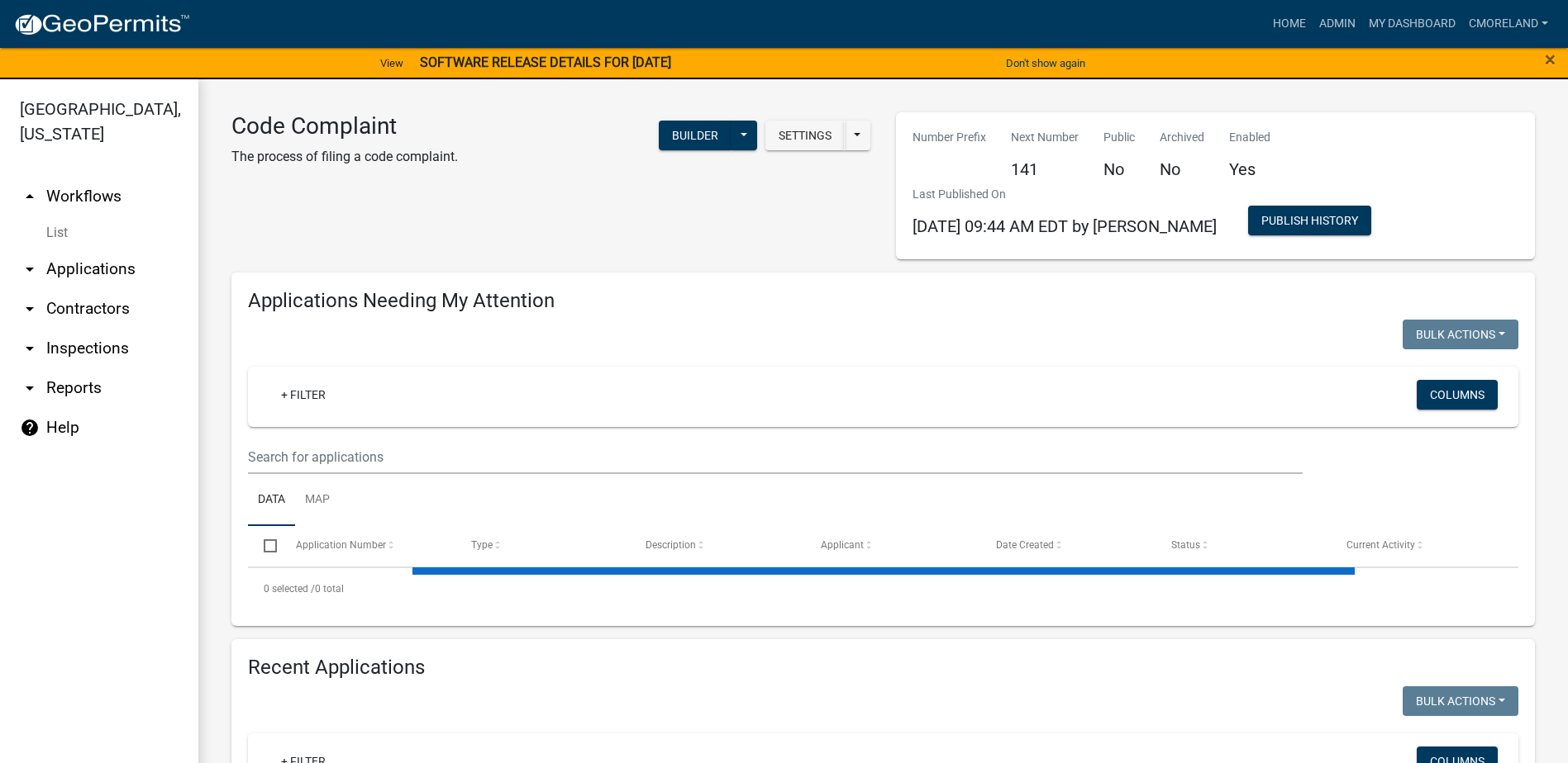
select select "2: 50"
select select "3: 100"
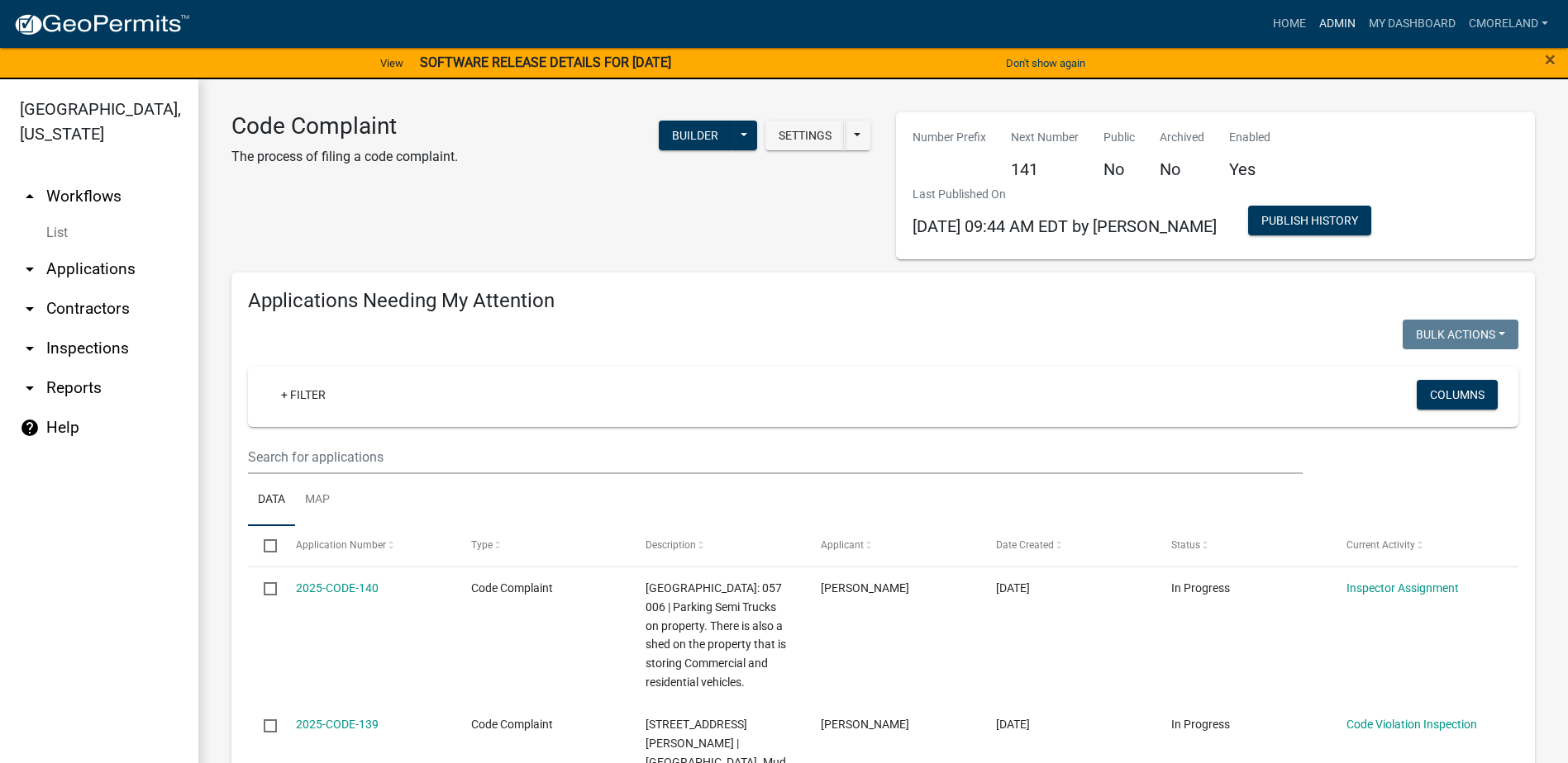
click at [1334, 19] on link "Admin" at bounding box center [1337, 24] width 50 height 31
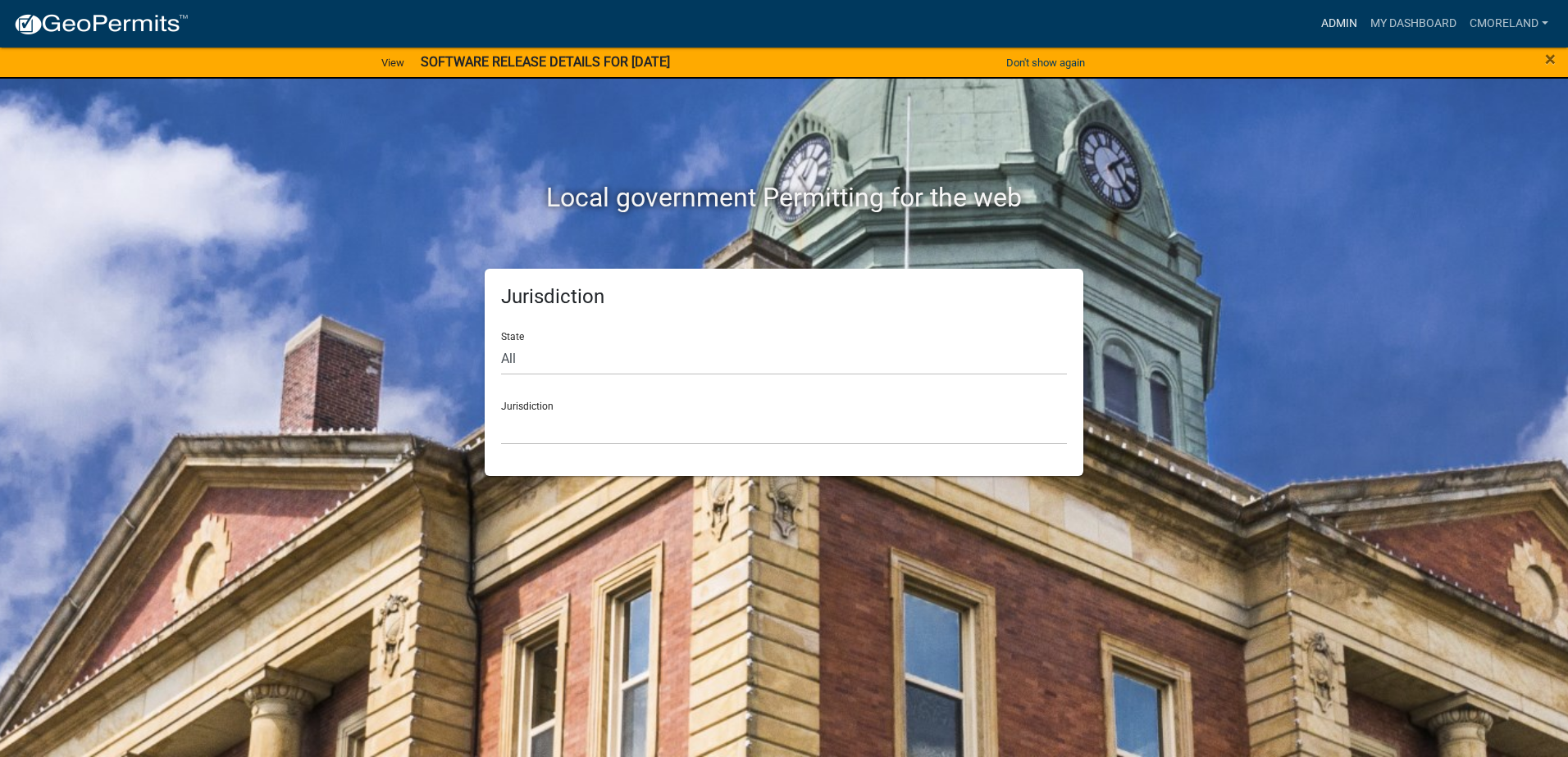
click at [1330, 23] on link "Admin" at bounding box center [1339, 23] width 50 height 31
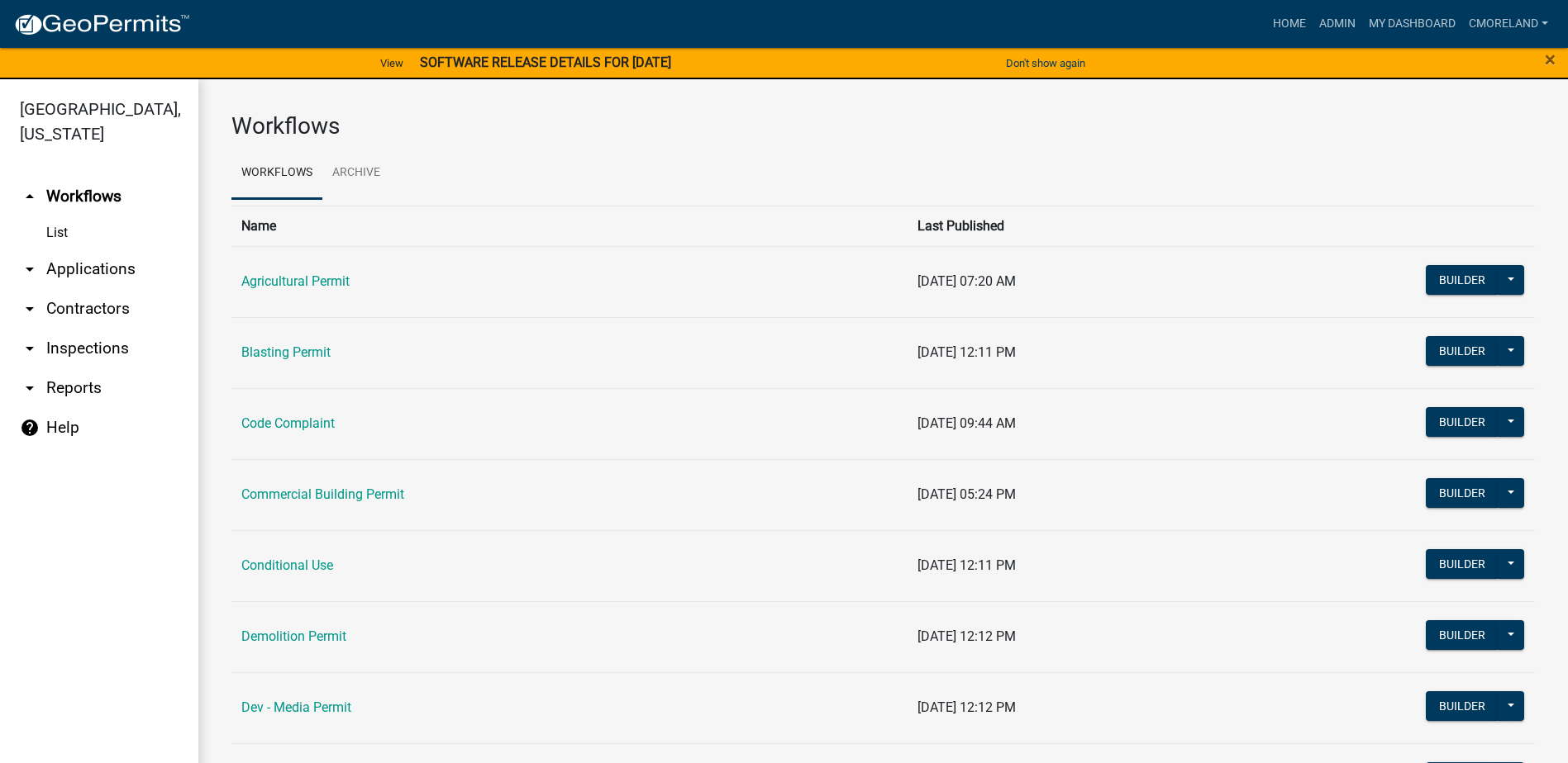
click at [119, 349] on link "arrow_drop_down Inspections" at bounding box center [99, 349] width 198 height 39
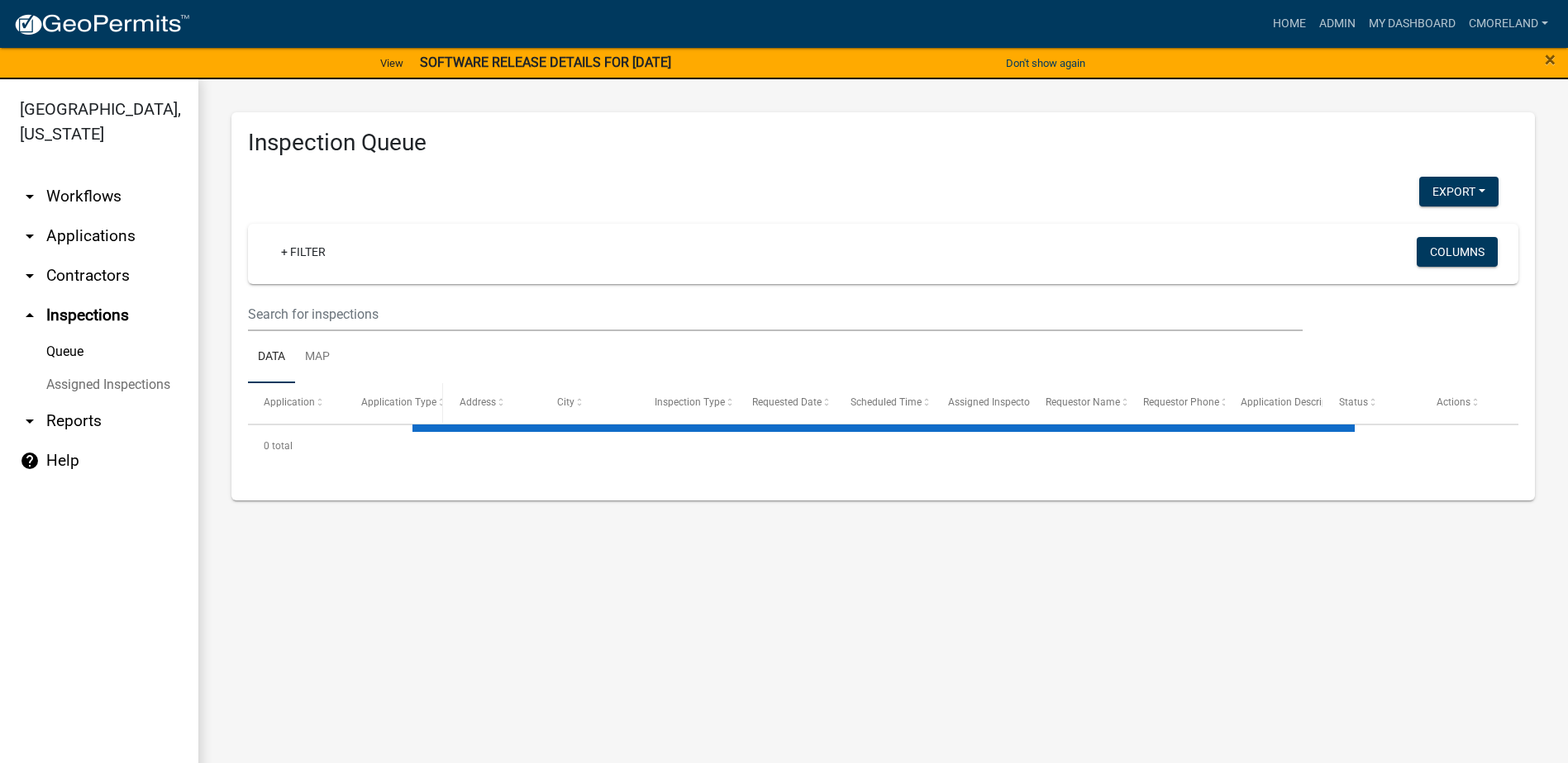
select select "2: 50"
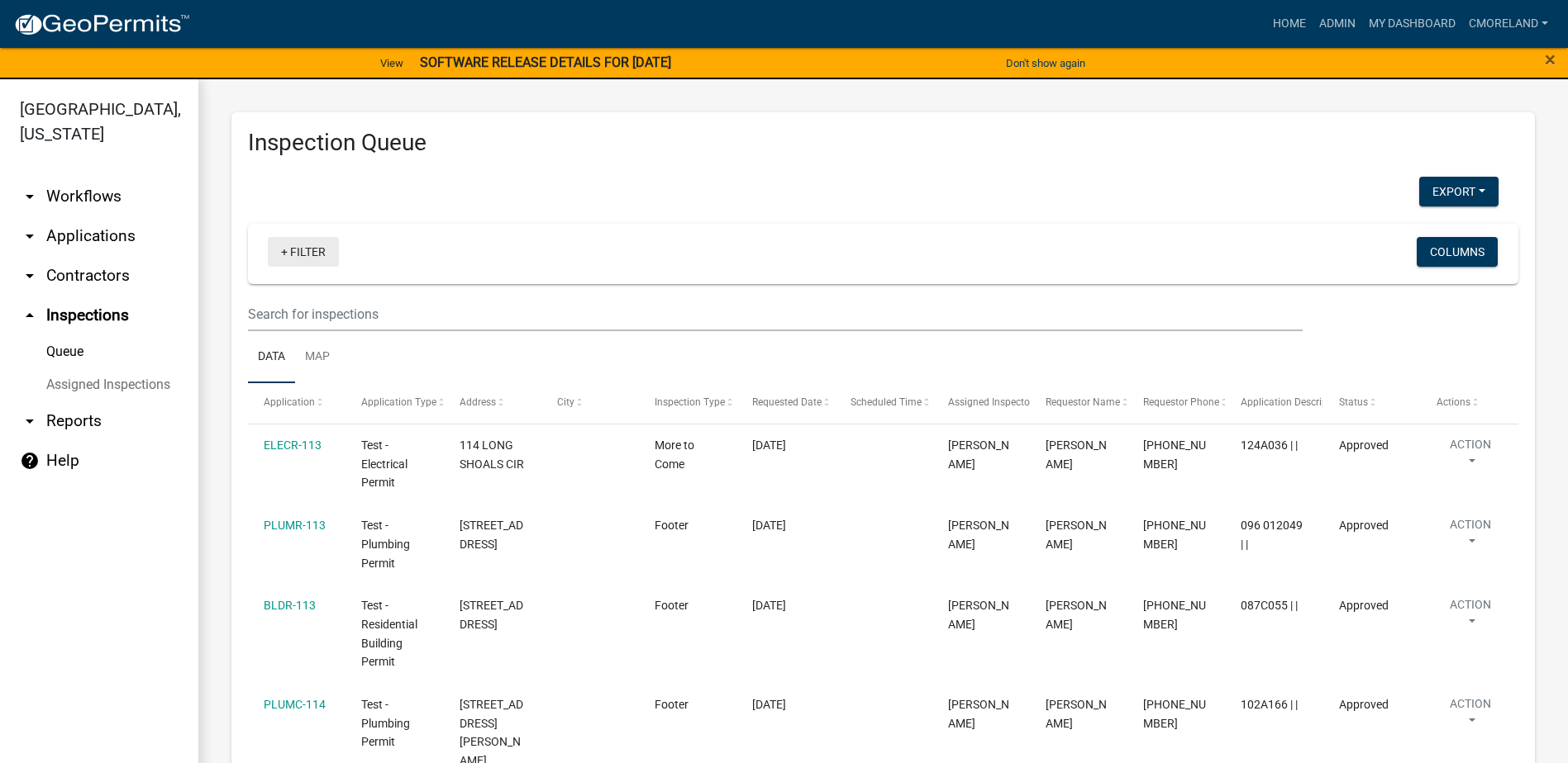
click at [309, 254] on link "+ Filter" at bounding box center [303, 252] width 72 height 29
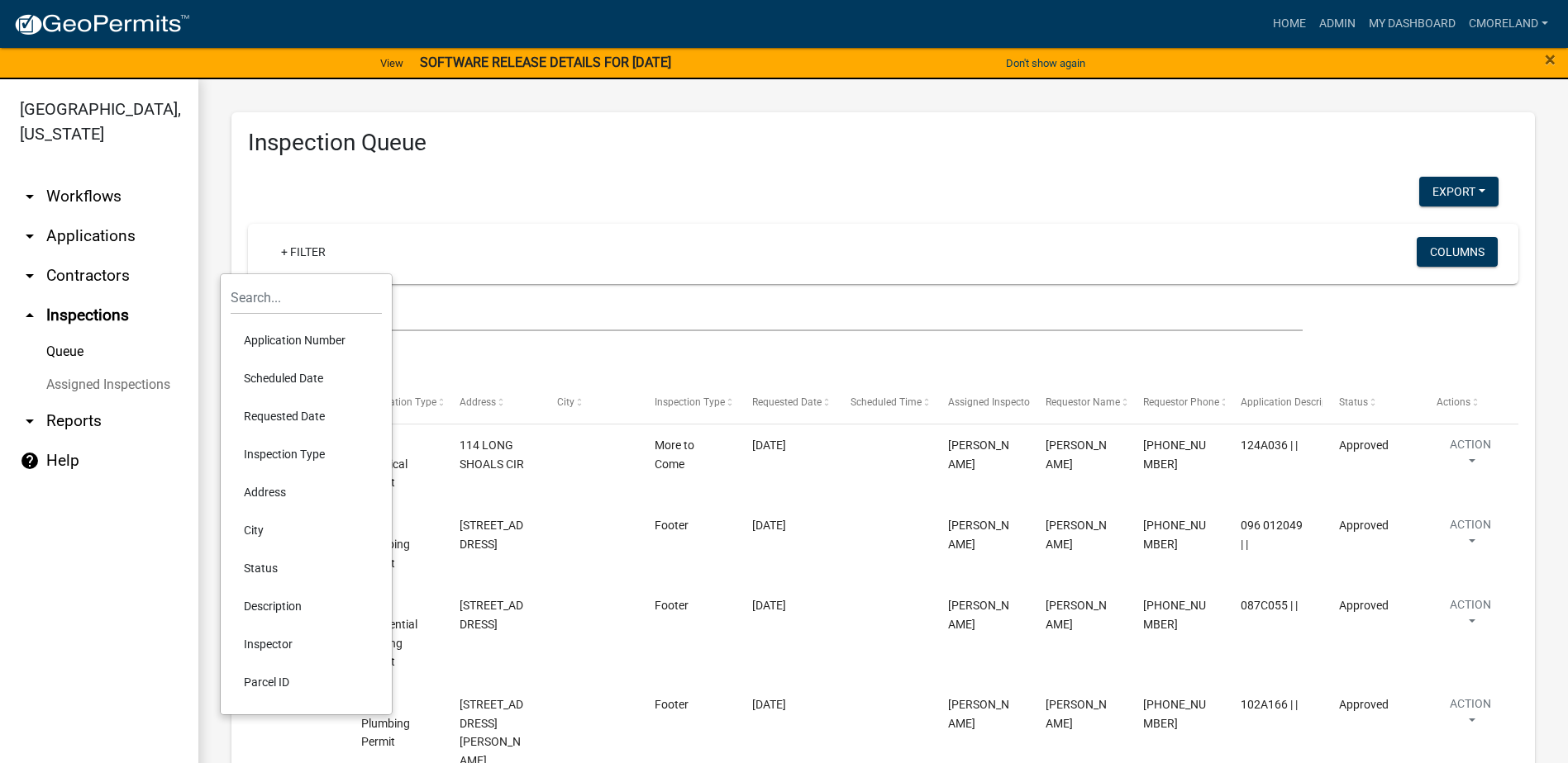
click at [291, 409] on li "Requested Date" at bounding box center [306, 416] width 151 height 38
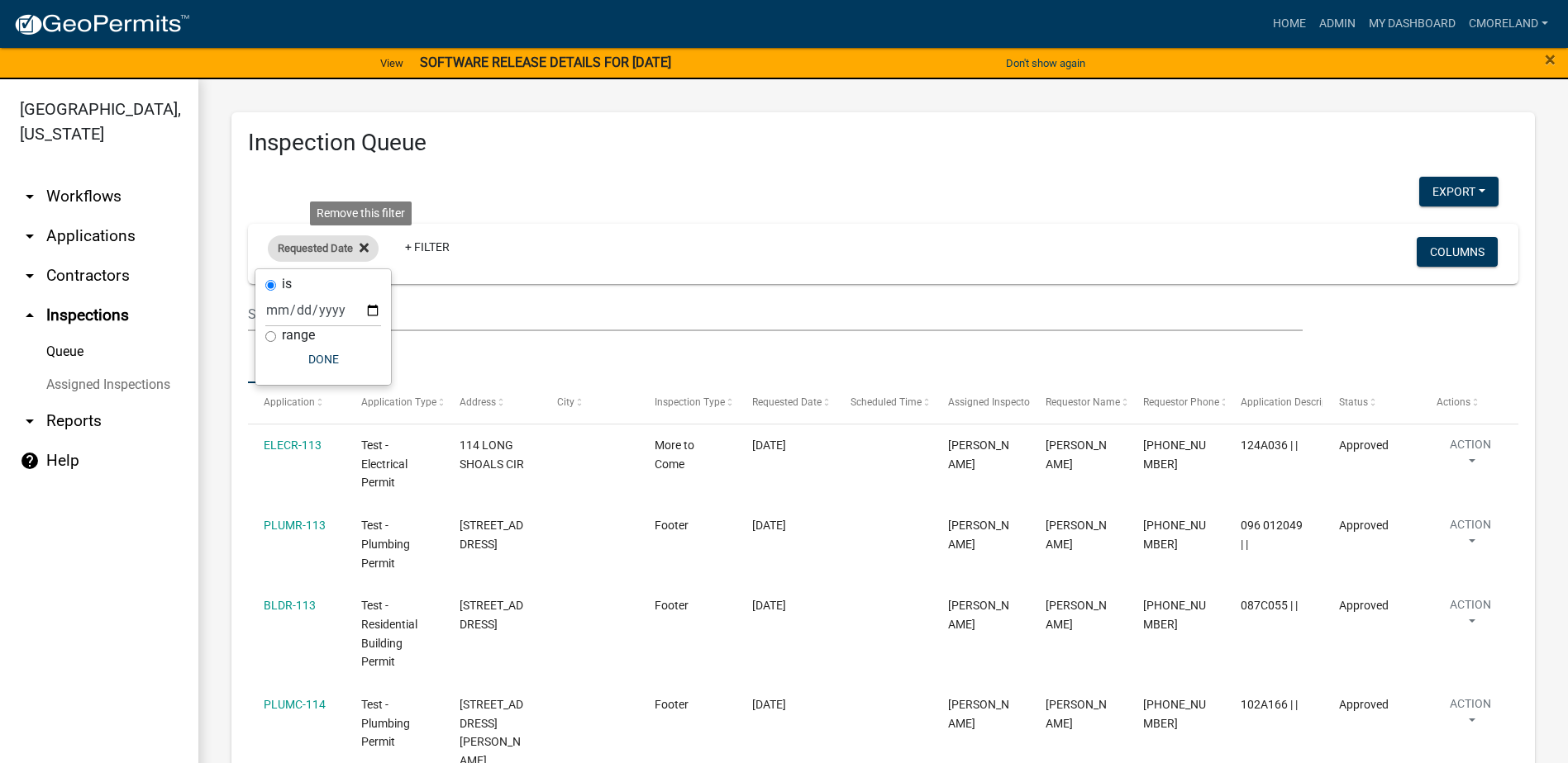
click at [368, 246] on icon at bounding box center [364, 247] width 9 height 13
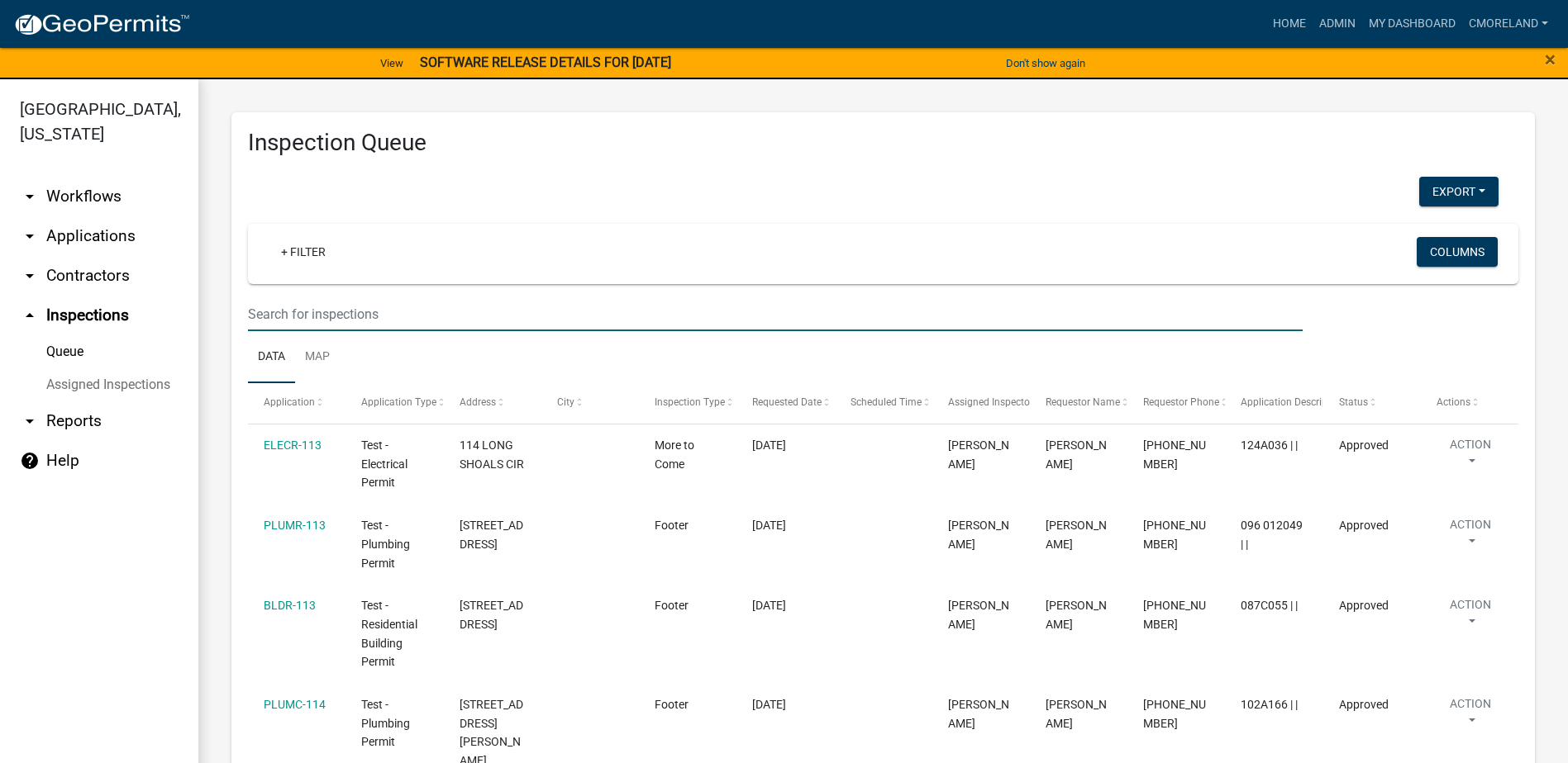
click at [341, 314] on input "text" at bounding box center [775, 314] width 1054 height 34
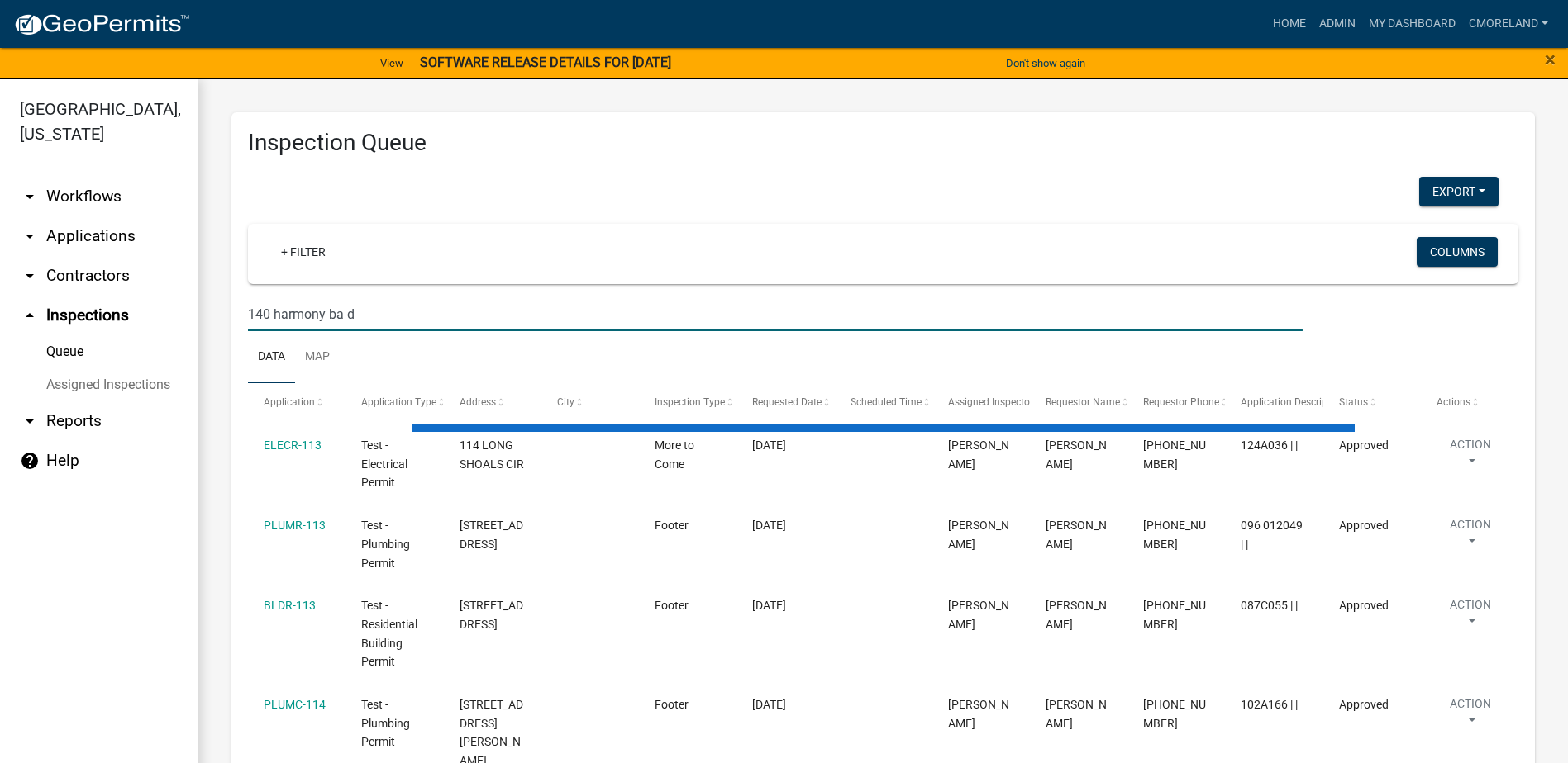
type input "140 harmony ba dr"
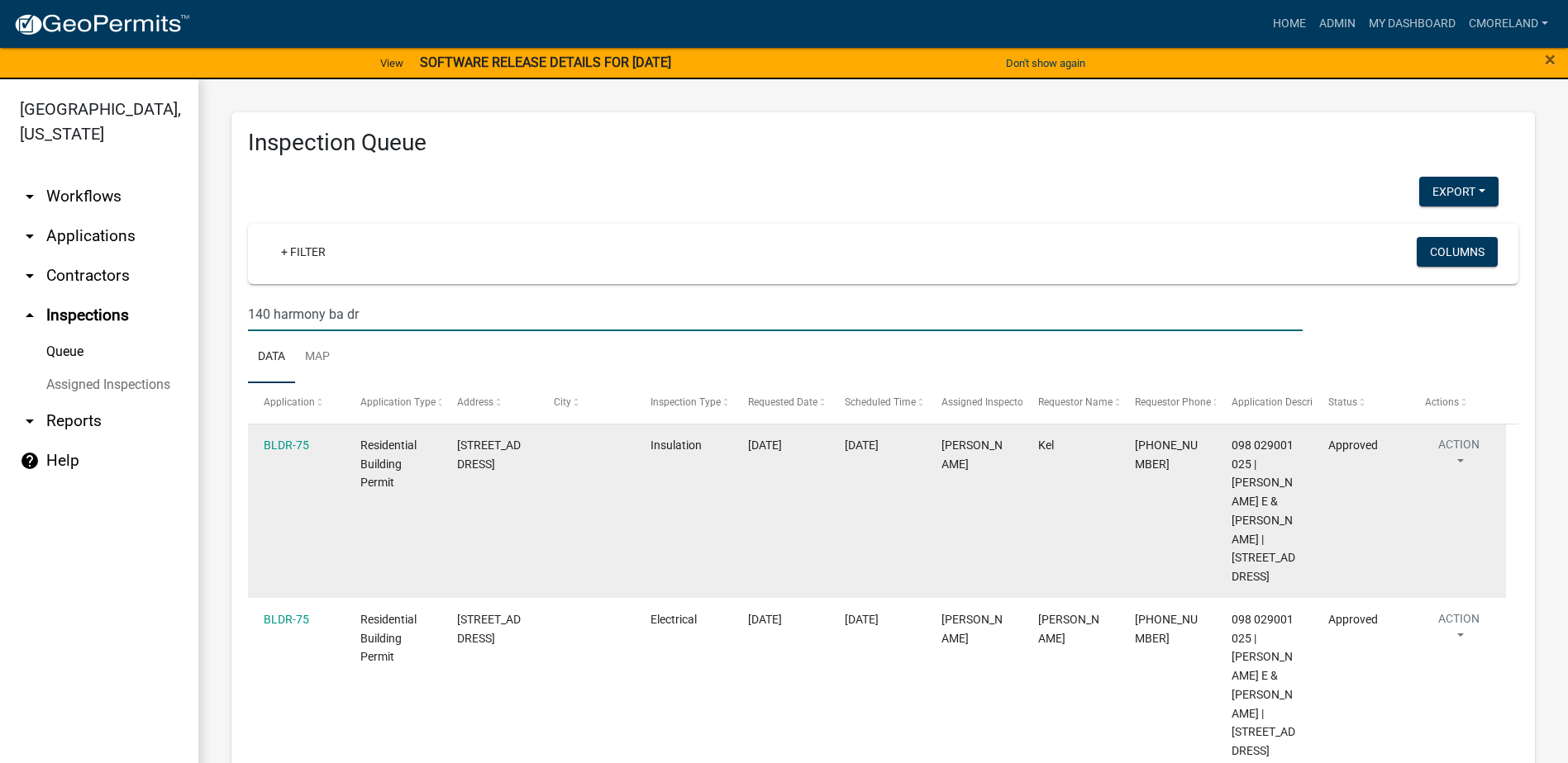
select select "2: 50"
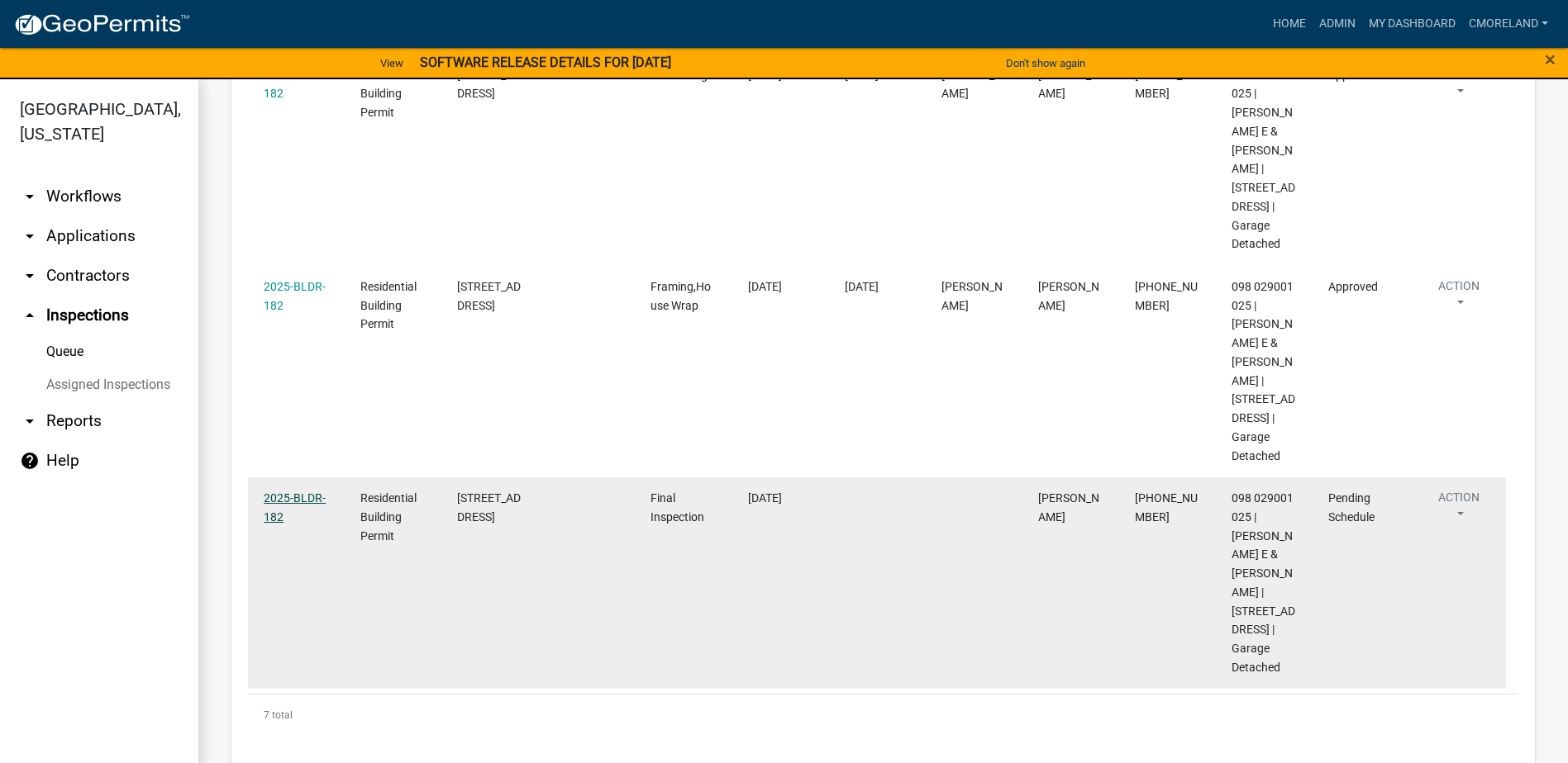
scroll to position [1030, 0]
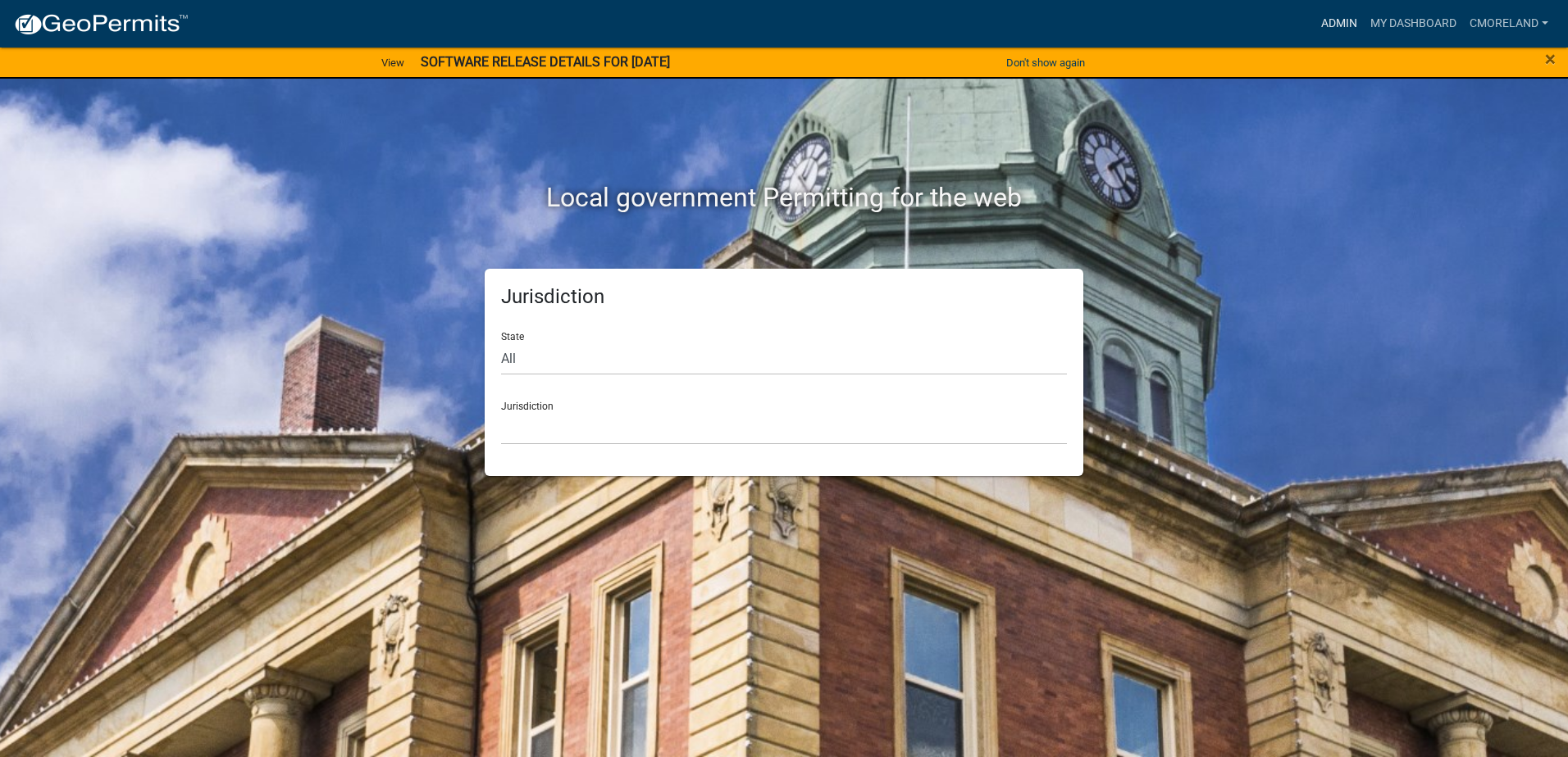
click at [1335, 22] on link "Admin" at bounding box center [1339, 23] width 50 height 31
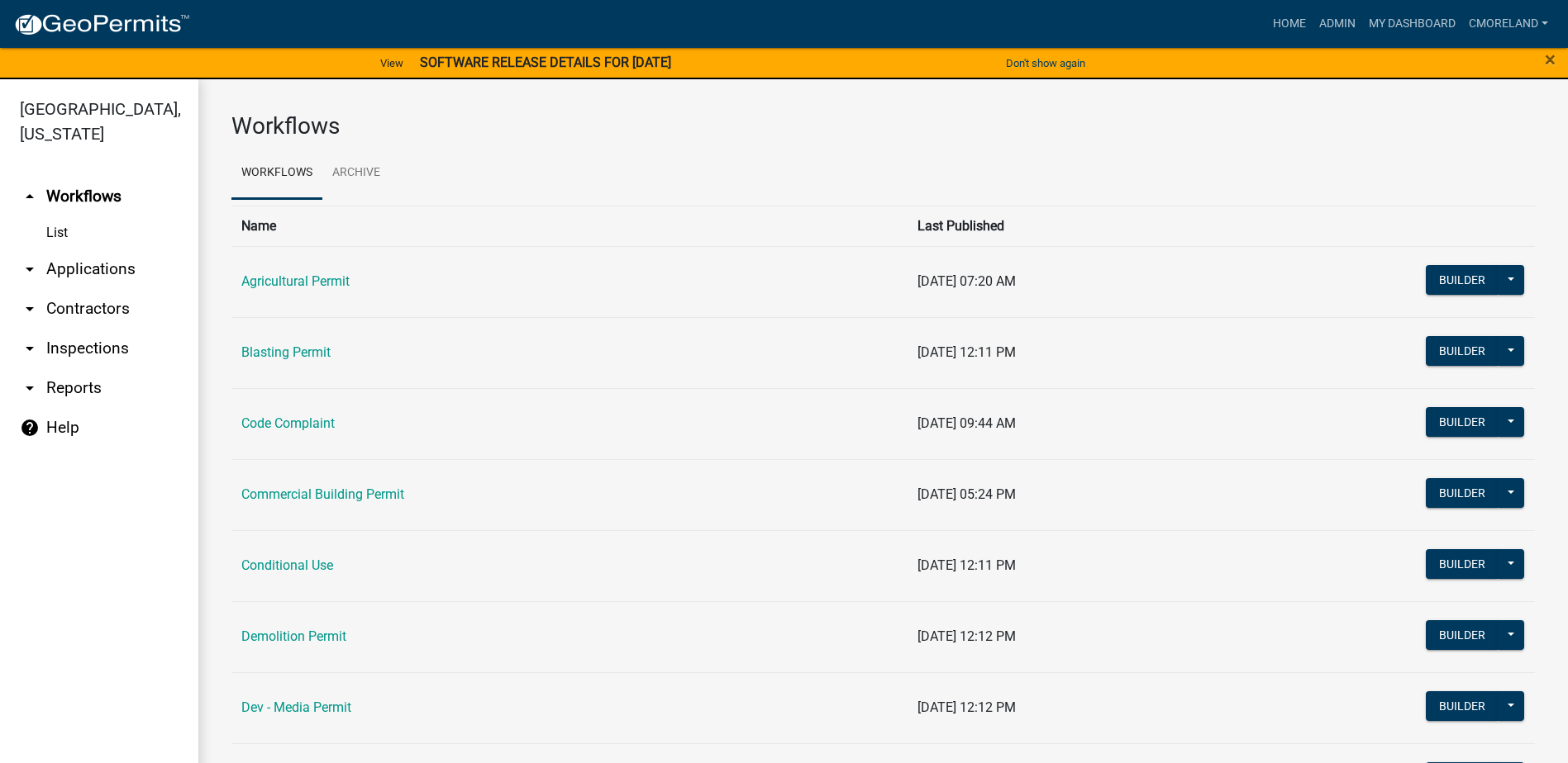
click at [102, 346] on link "arrow_drop_down Inspections" at bounding box center [99, 349] width 198 height 39
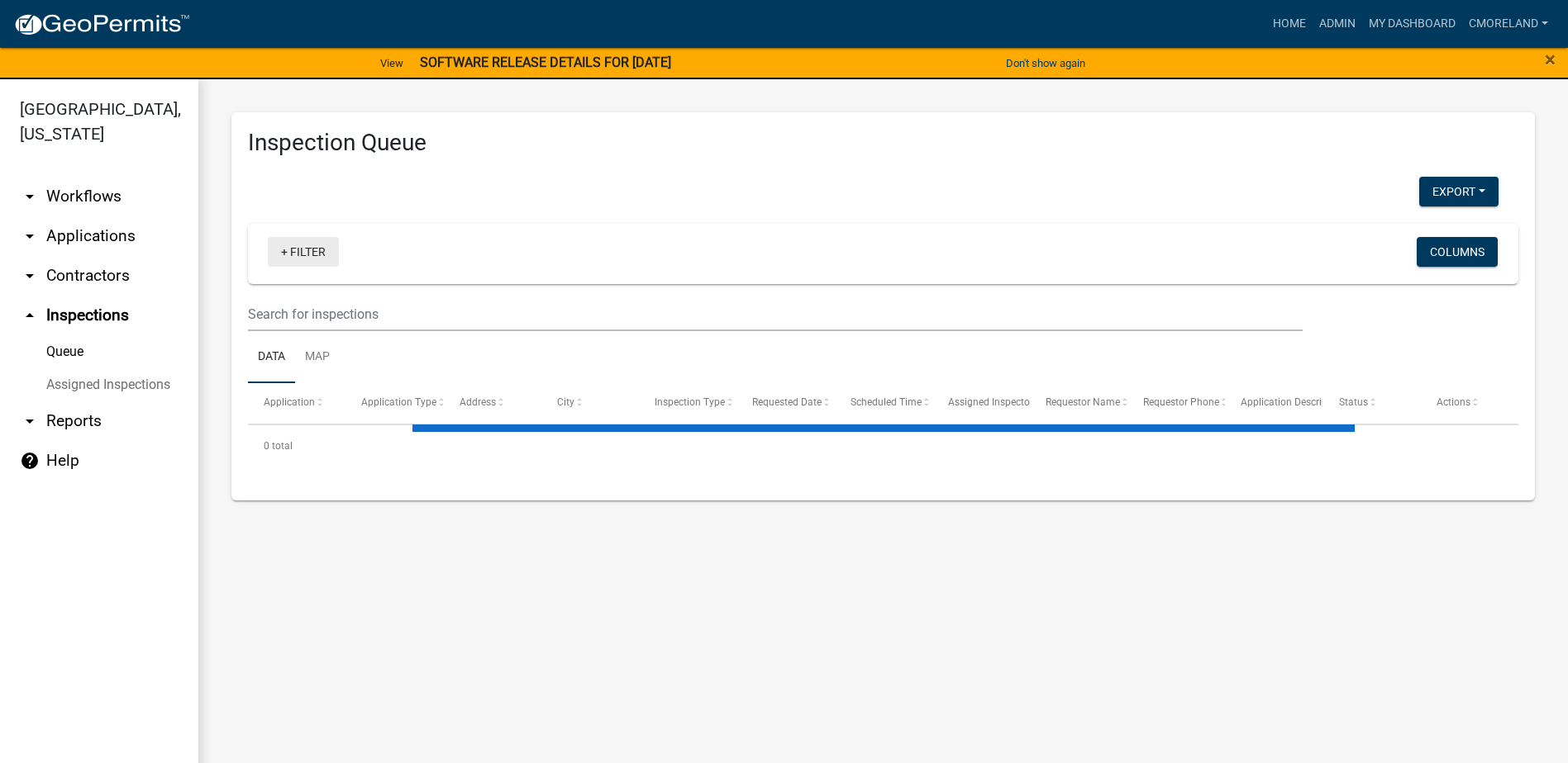
click at [304, 248] on link "+ Filter" at bounding box center [303, 252] width 72 height 29
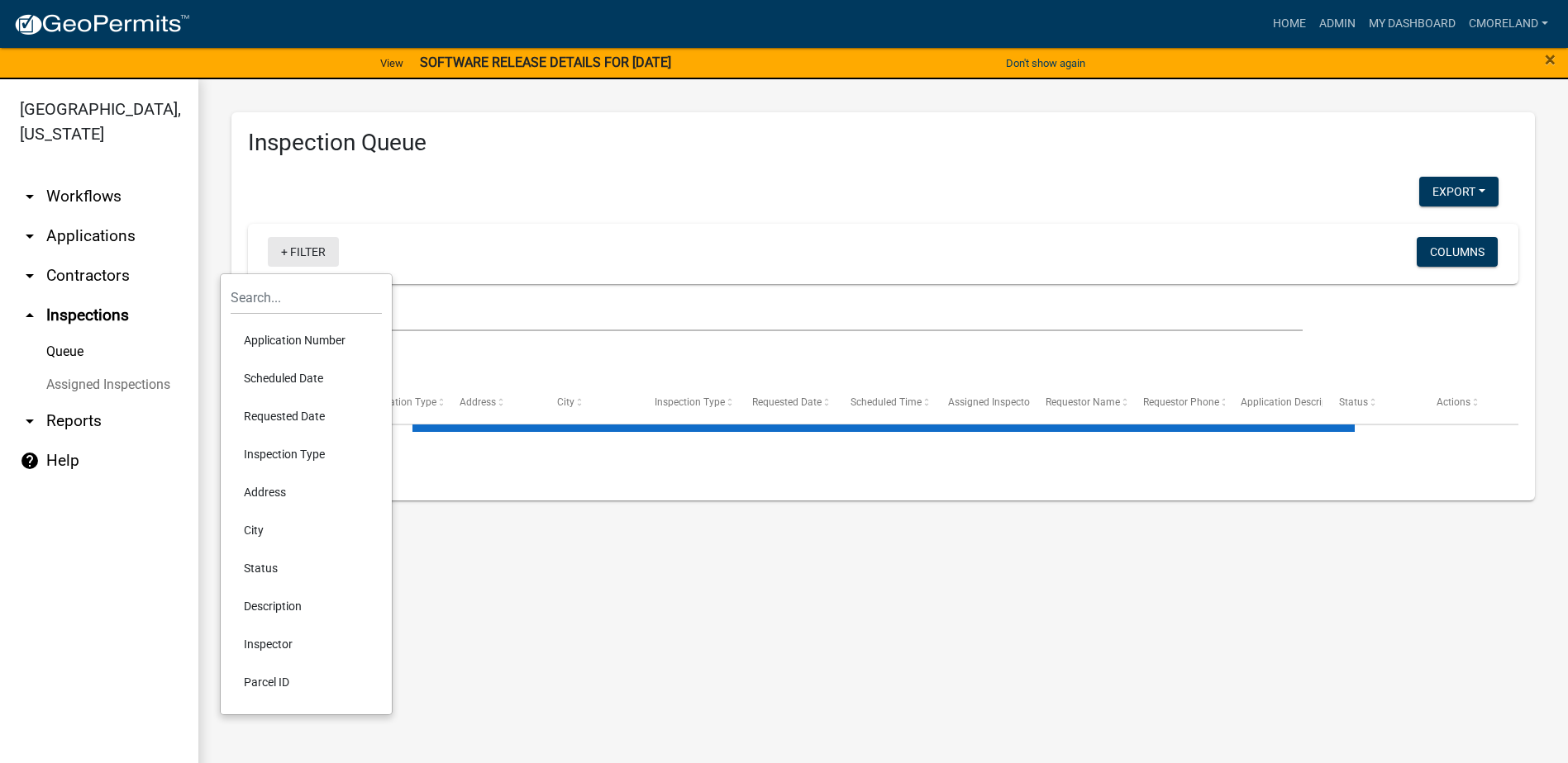
select select "2: 50"
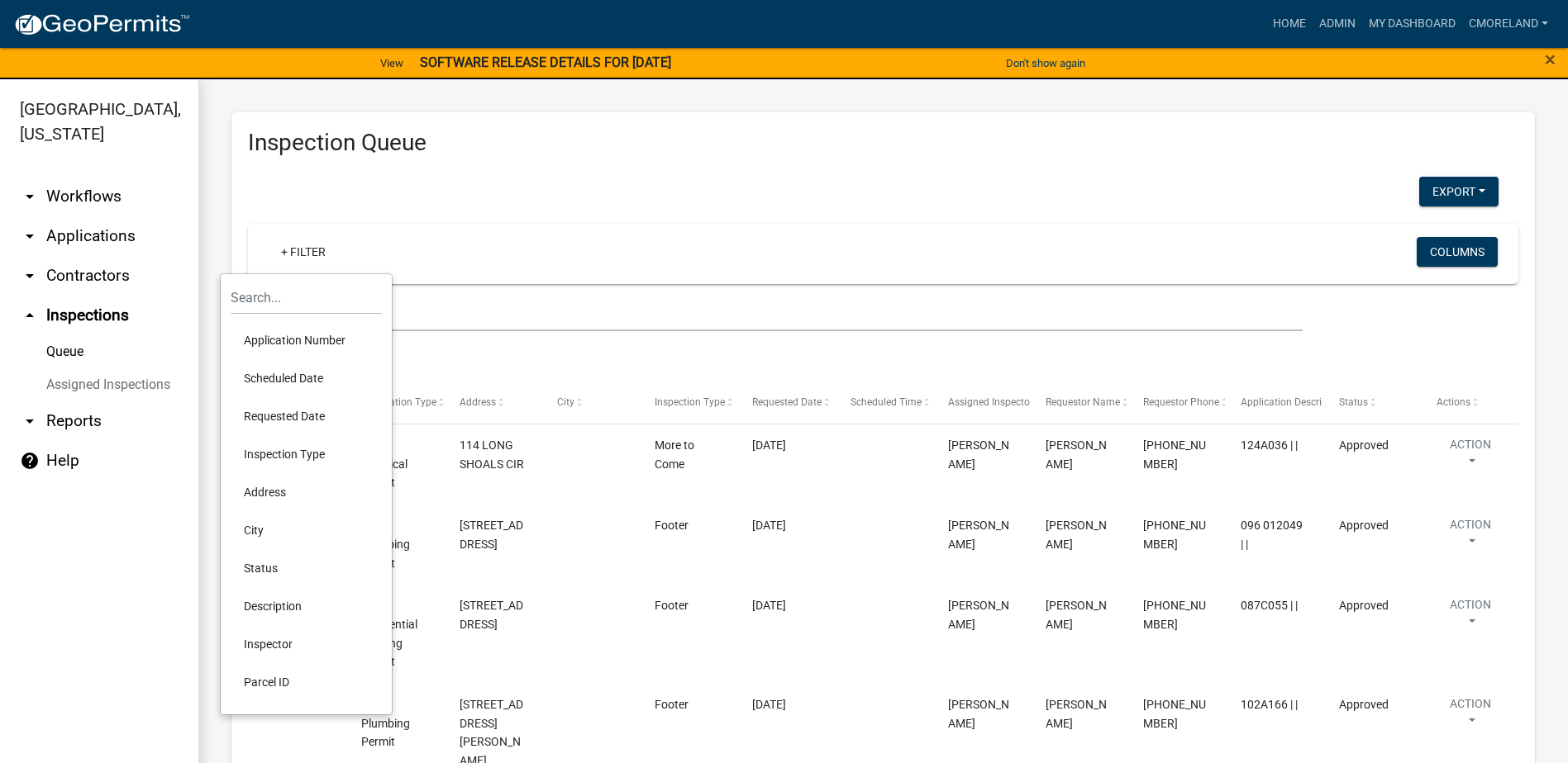
click at [293, 414] on li "Requested Date" at bounding box center [306, 416] width 151 height 38
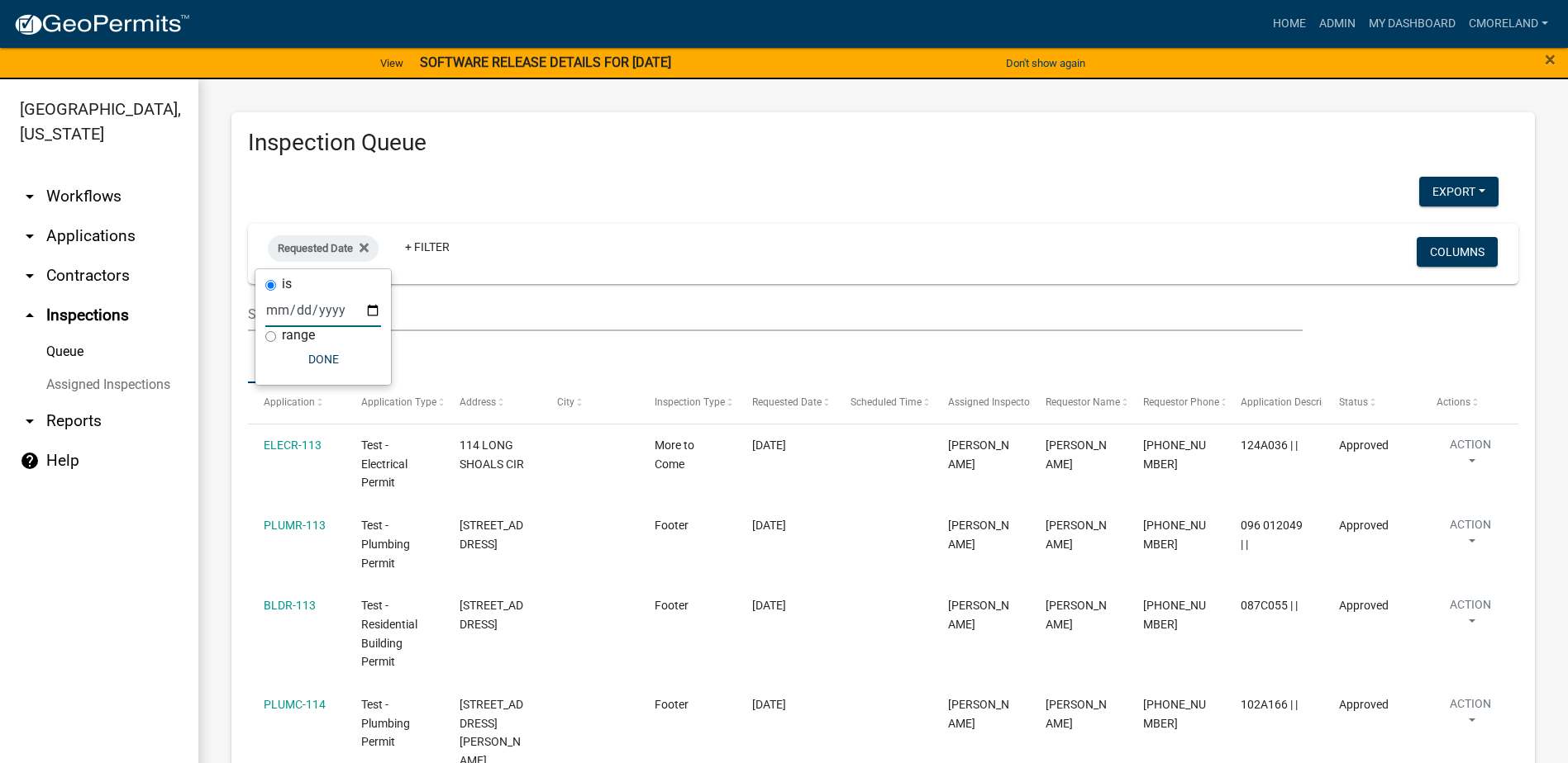
click at [372, 312] on input "date" at bounding box center [323, 310] width 116 height 34
type input "2025-09-16"
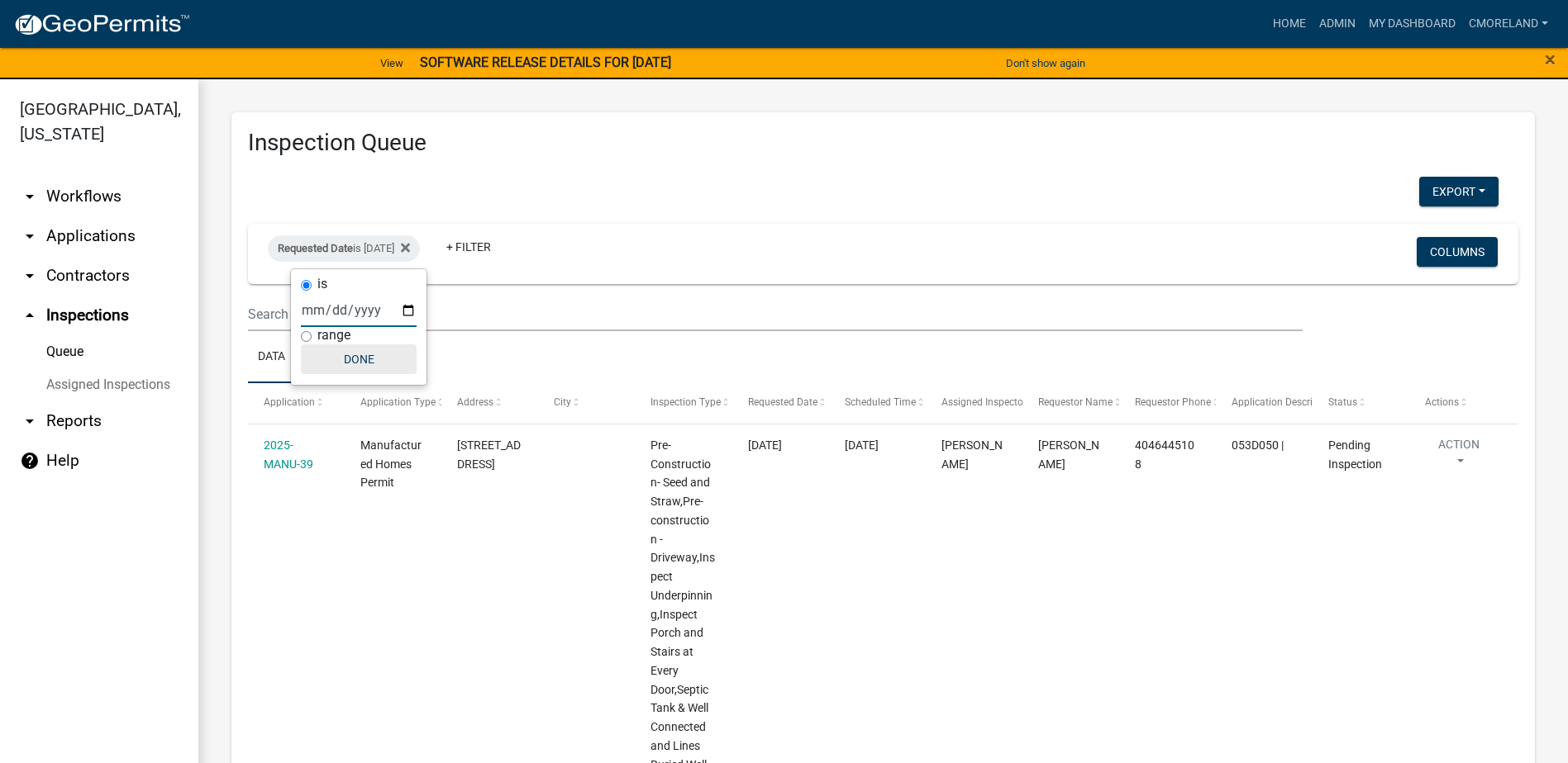
click at [362, 357] on button "Done" at bounding box center [359, 359] width 116 height 29
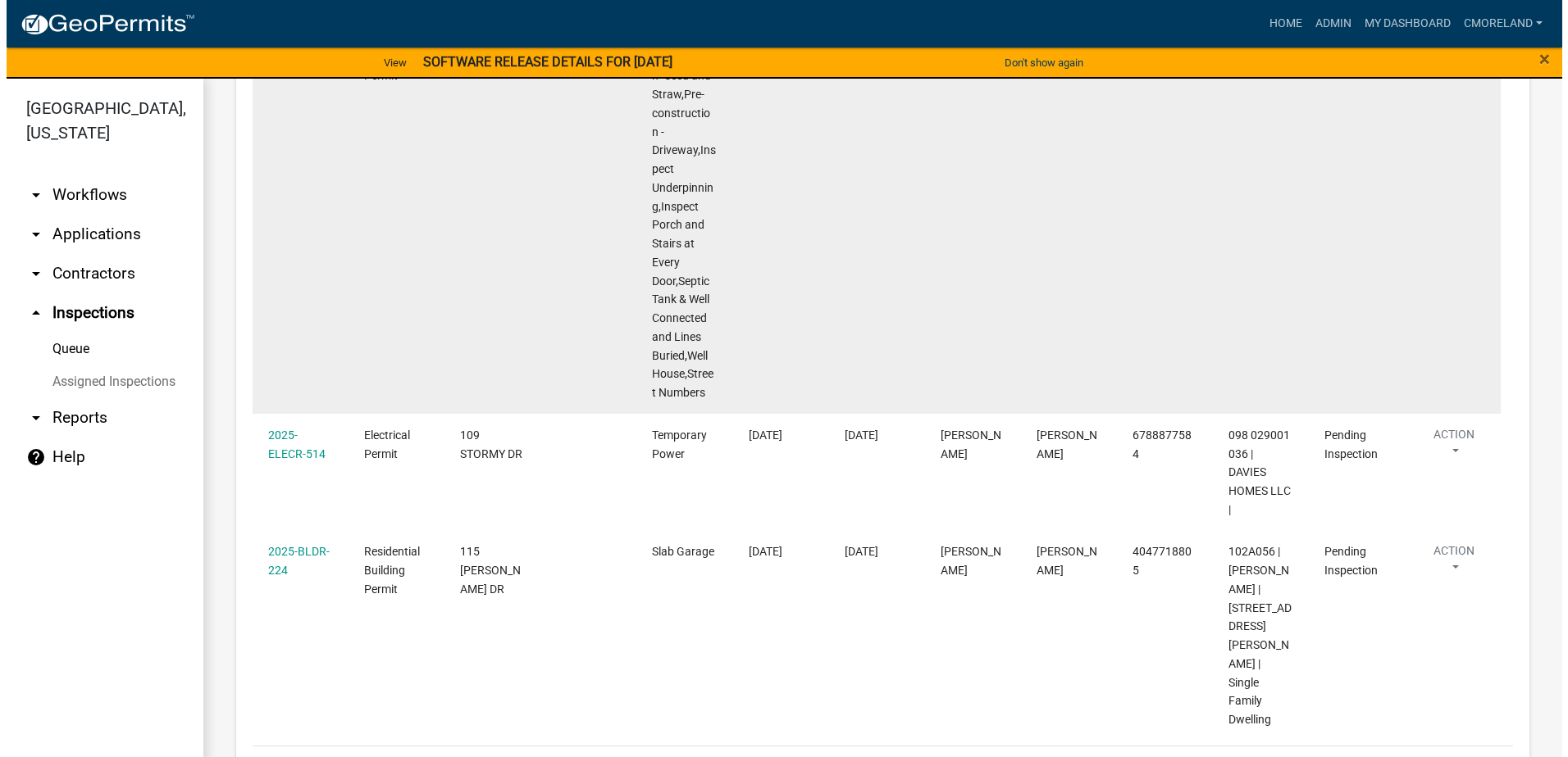
scroll to position [443, 0]
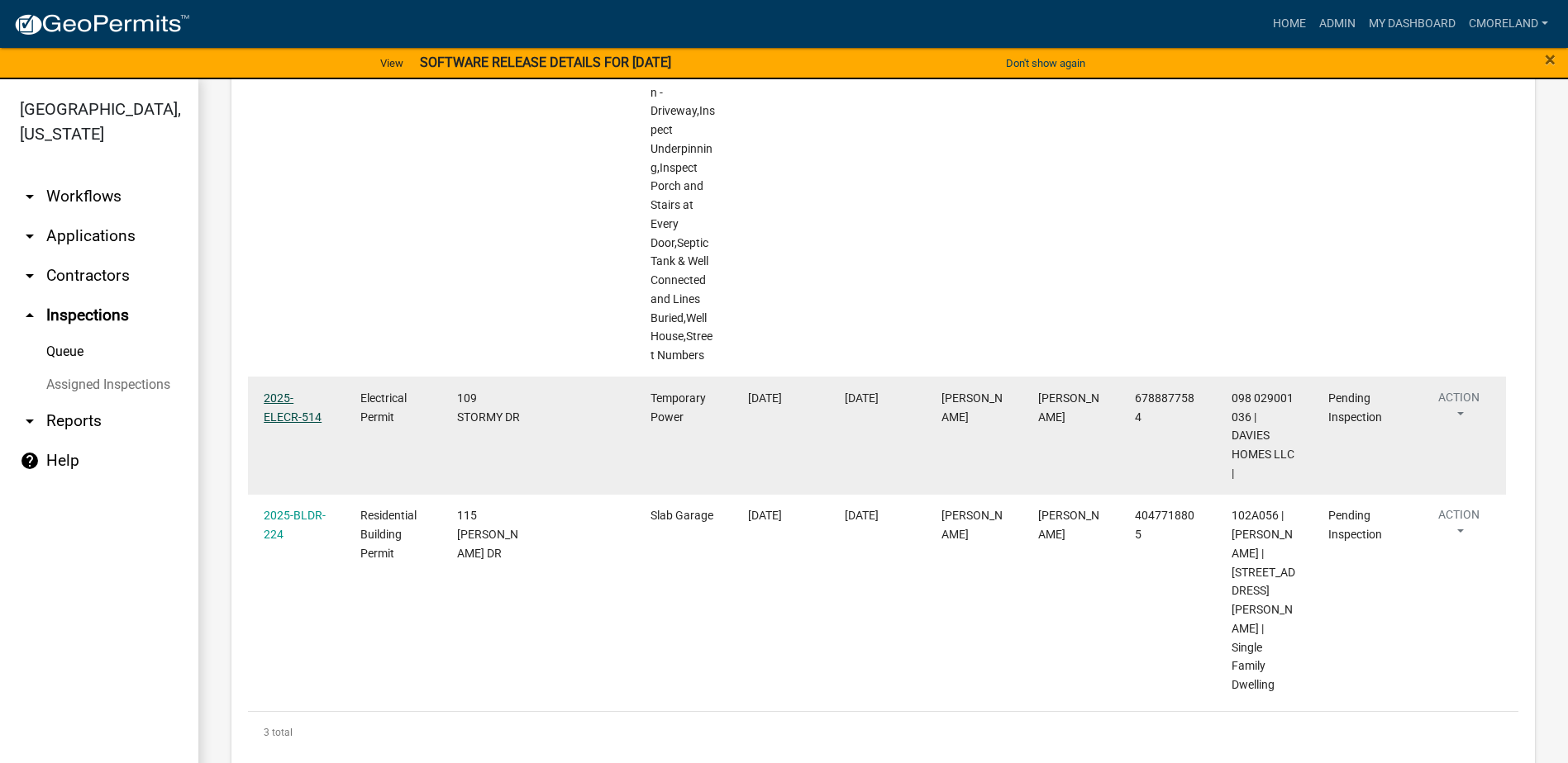
click at [295, 415] on link "2025-ELECR-514" at bounding box center [292, 407] width 58 height 32
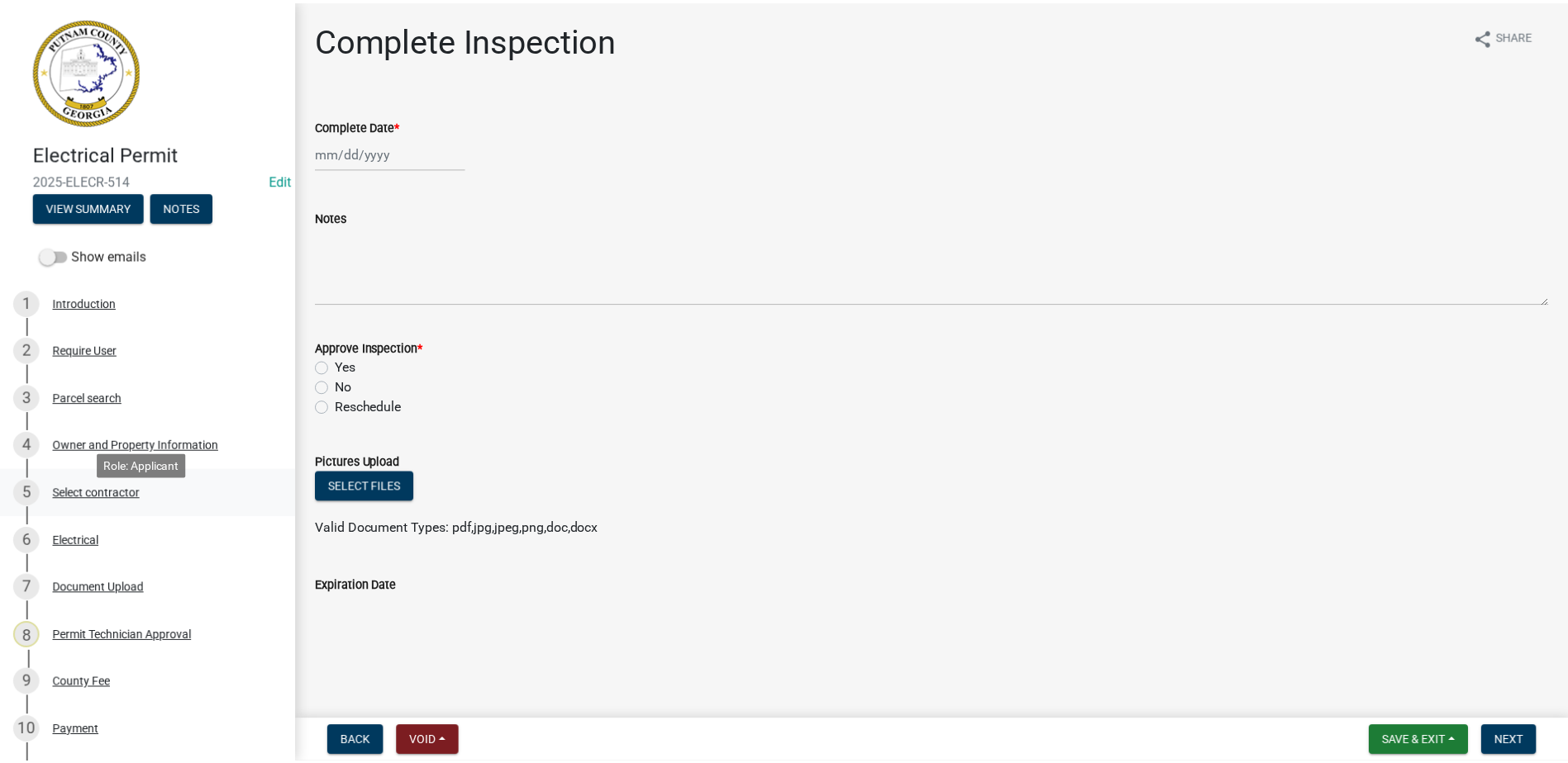
scroll to position [383, 0]
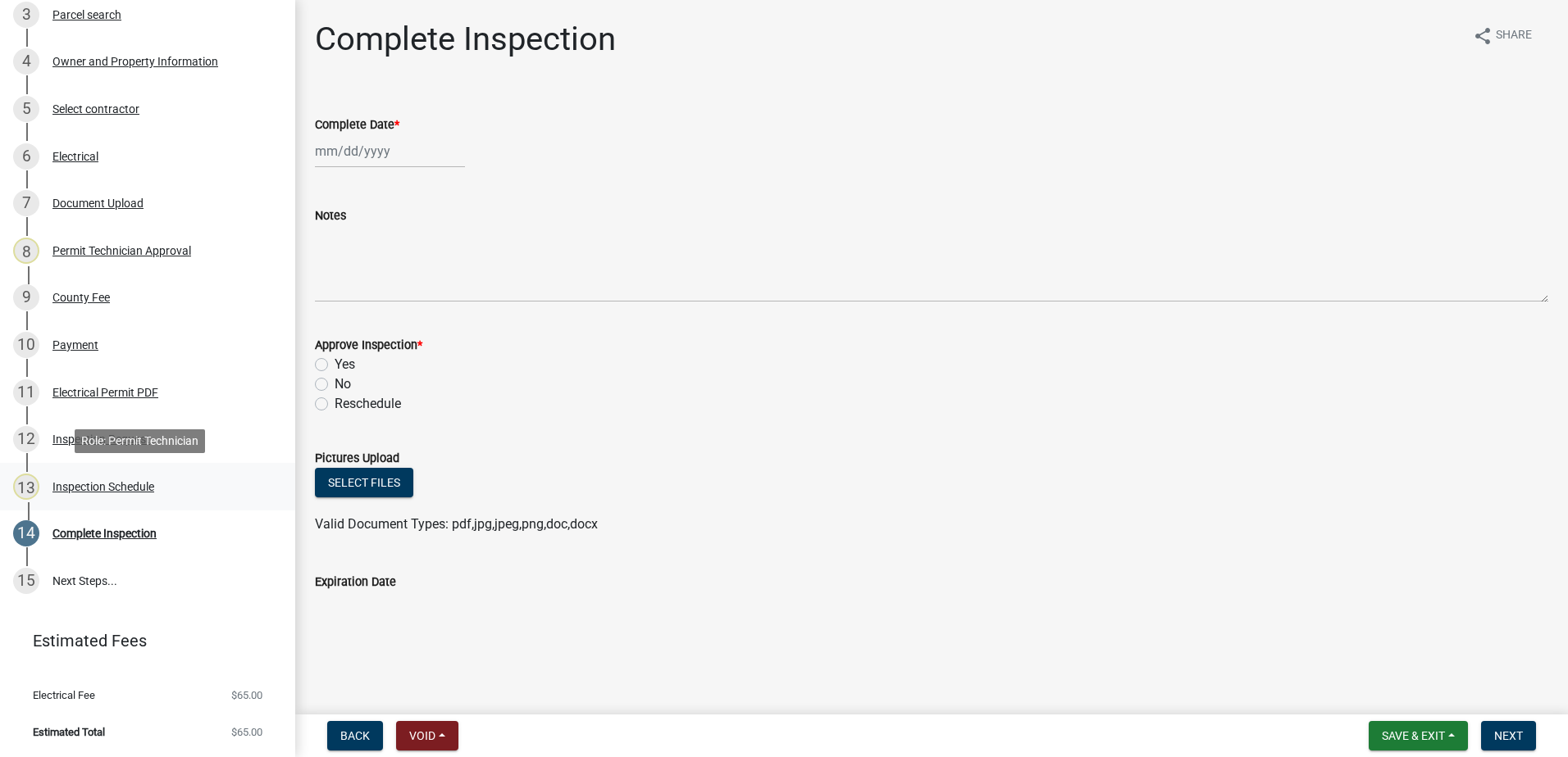
click at [118, 489] on div "Inspection Schedule" at bounding box center [103, 487] width 102 height 12
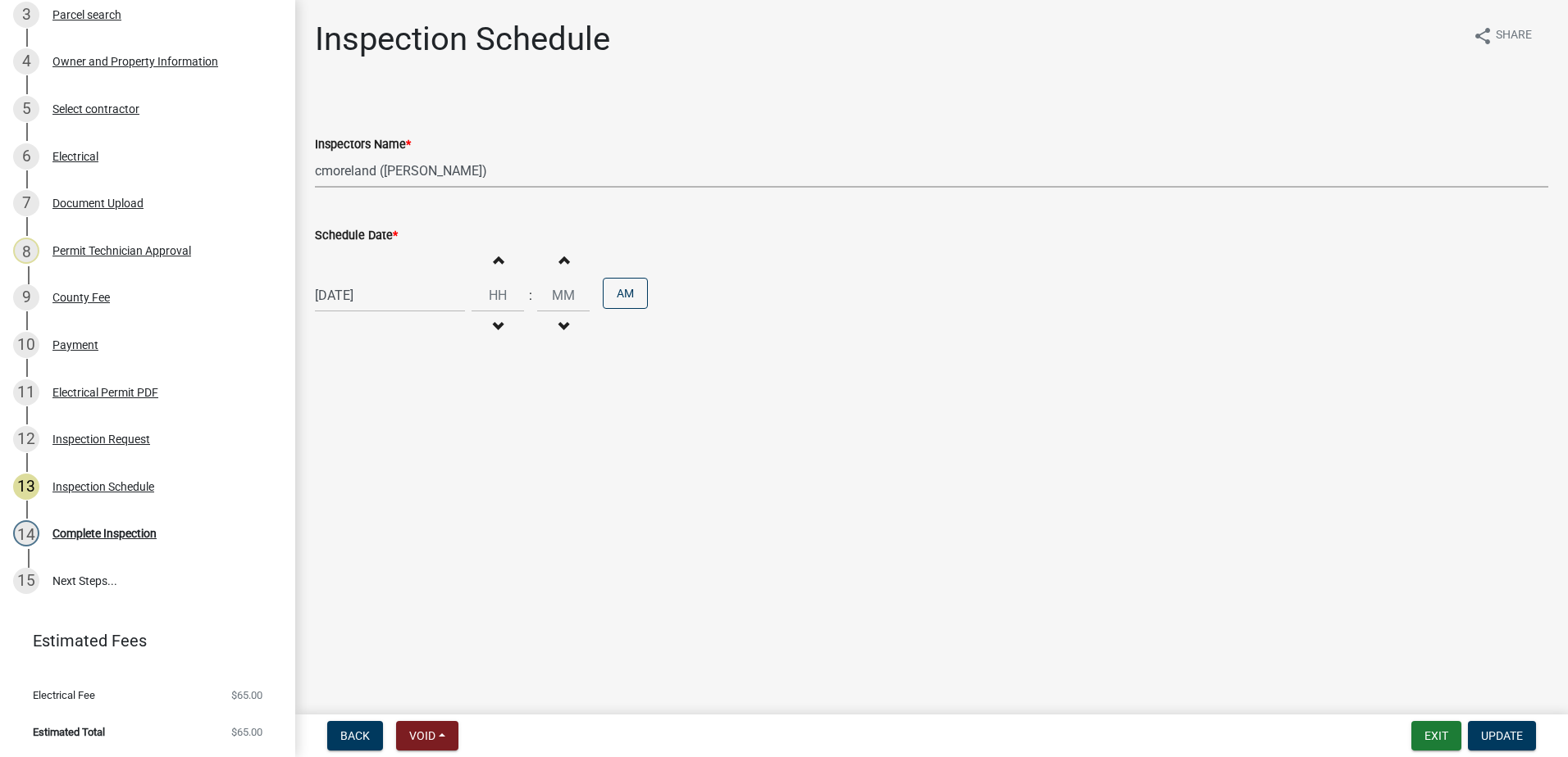
click at [519, 173] on select "Select Item... mrivera (Michele Rivera) StephanieM (Stephanie Morris ) QGrissom…" at bounding box center [931, 171] width 1234 height 34
select select "07642ab0-564c-47bb-824b-0ccf2da83593"
click at [315, 155] on select "Select Item... mrivera (Michele Rivera) StephanieM (Stephanie Morris ) QGrissom…" at bounding box center [931, 171] width 1234 height 34
click at [1501, 733] on span "Update" at bounding box center [1501, 736] width 42 height 13
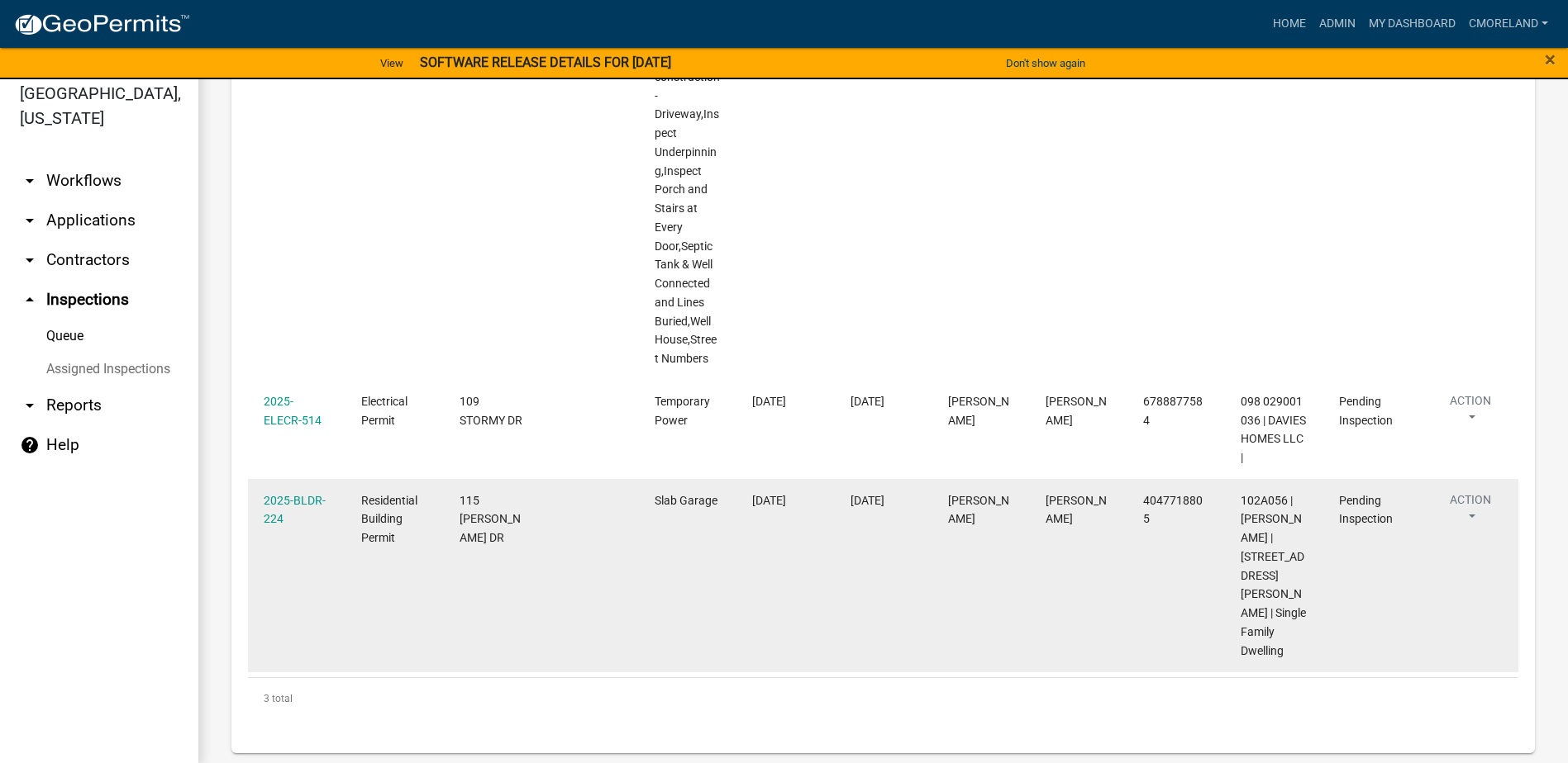
scroll to position [20, 0]
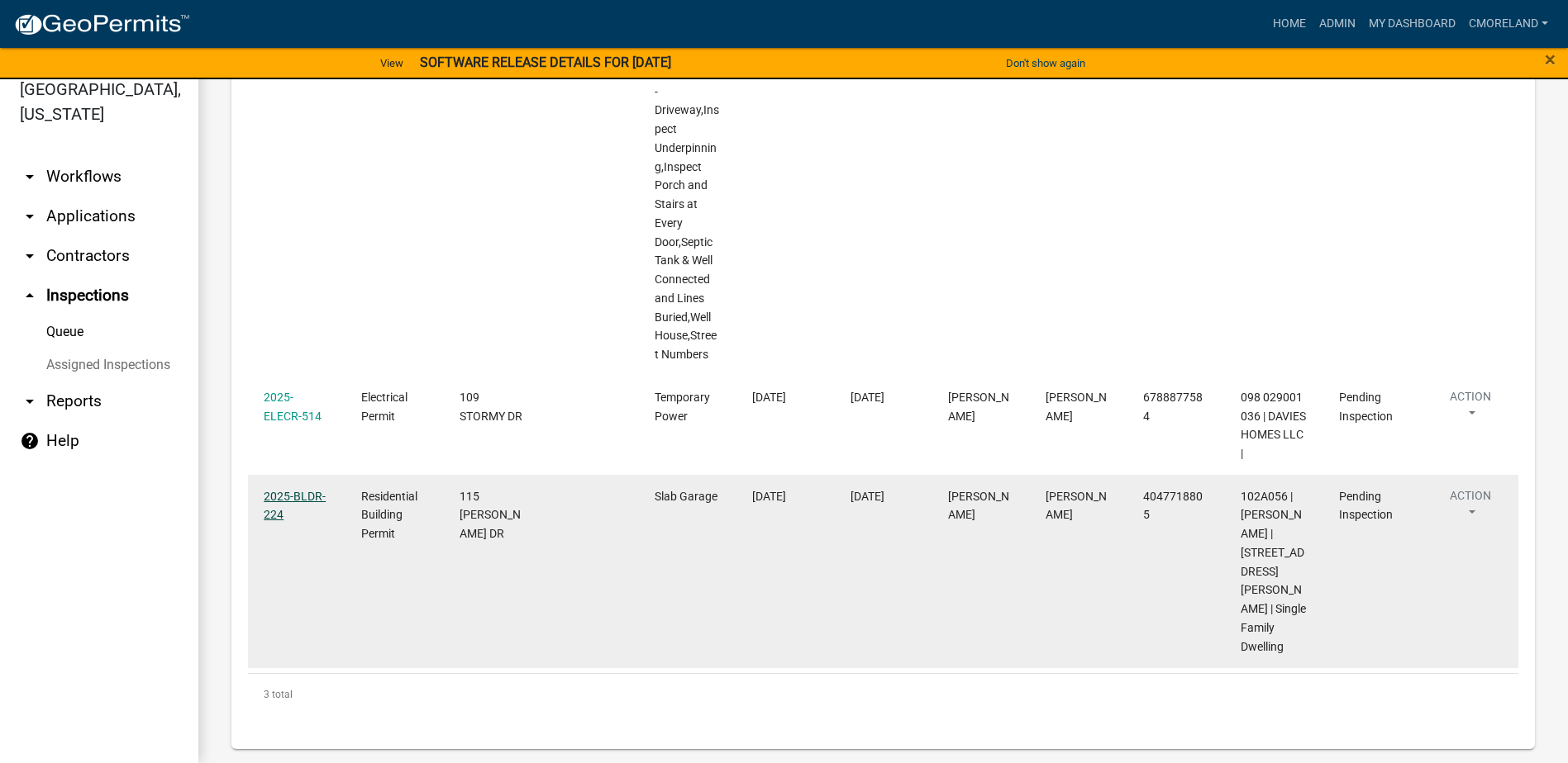
click at [287, 515] on link "2025-BLDR-224" at bounding box center [294, 505] width 62 height 32
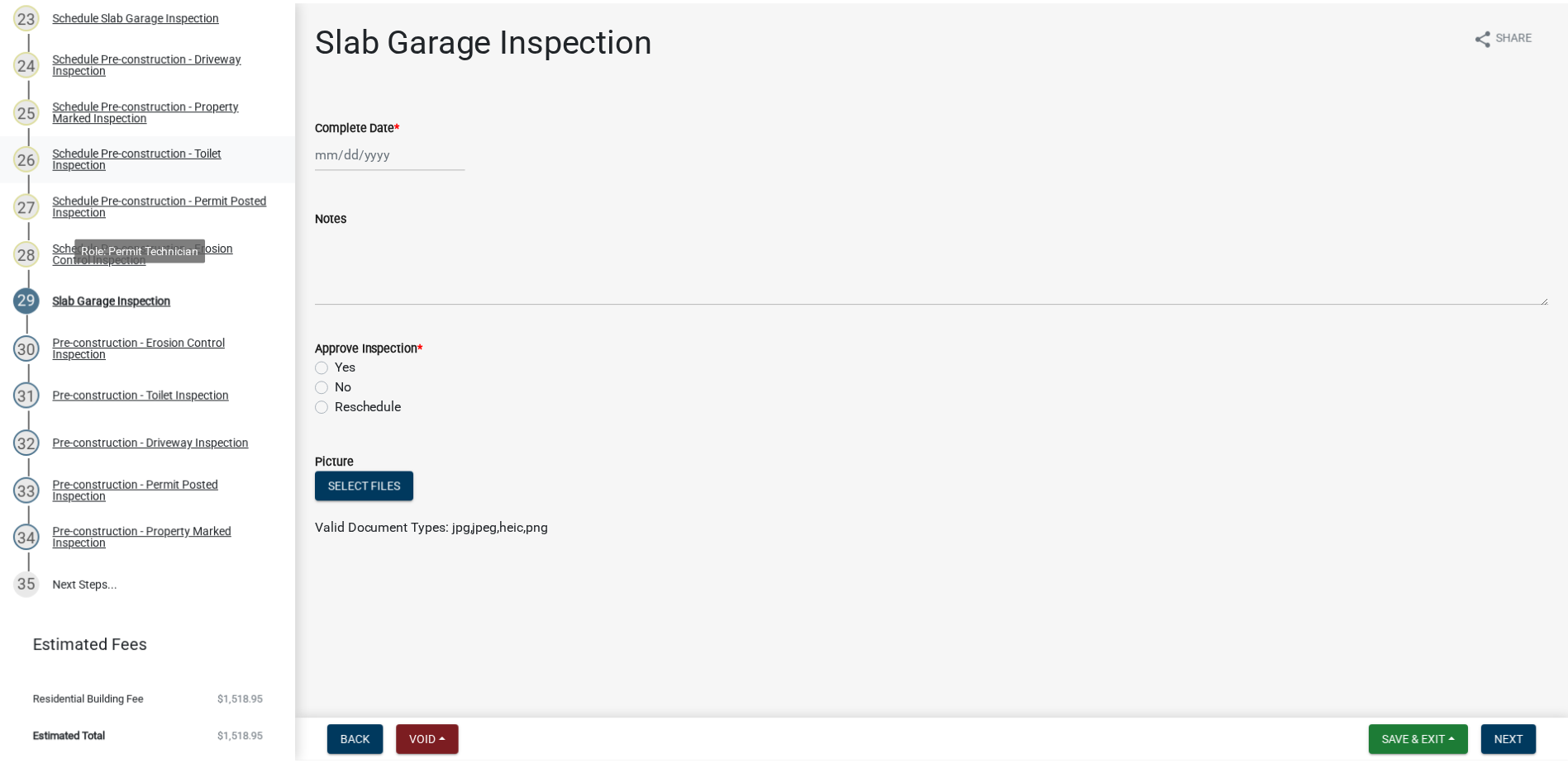
scroll to position [1253, 0]
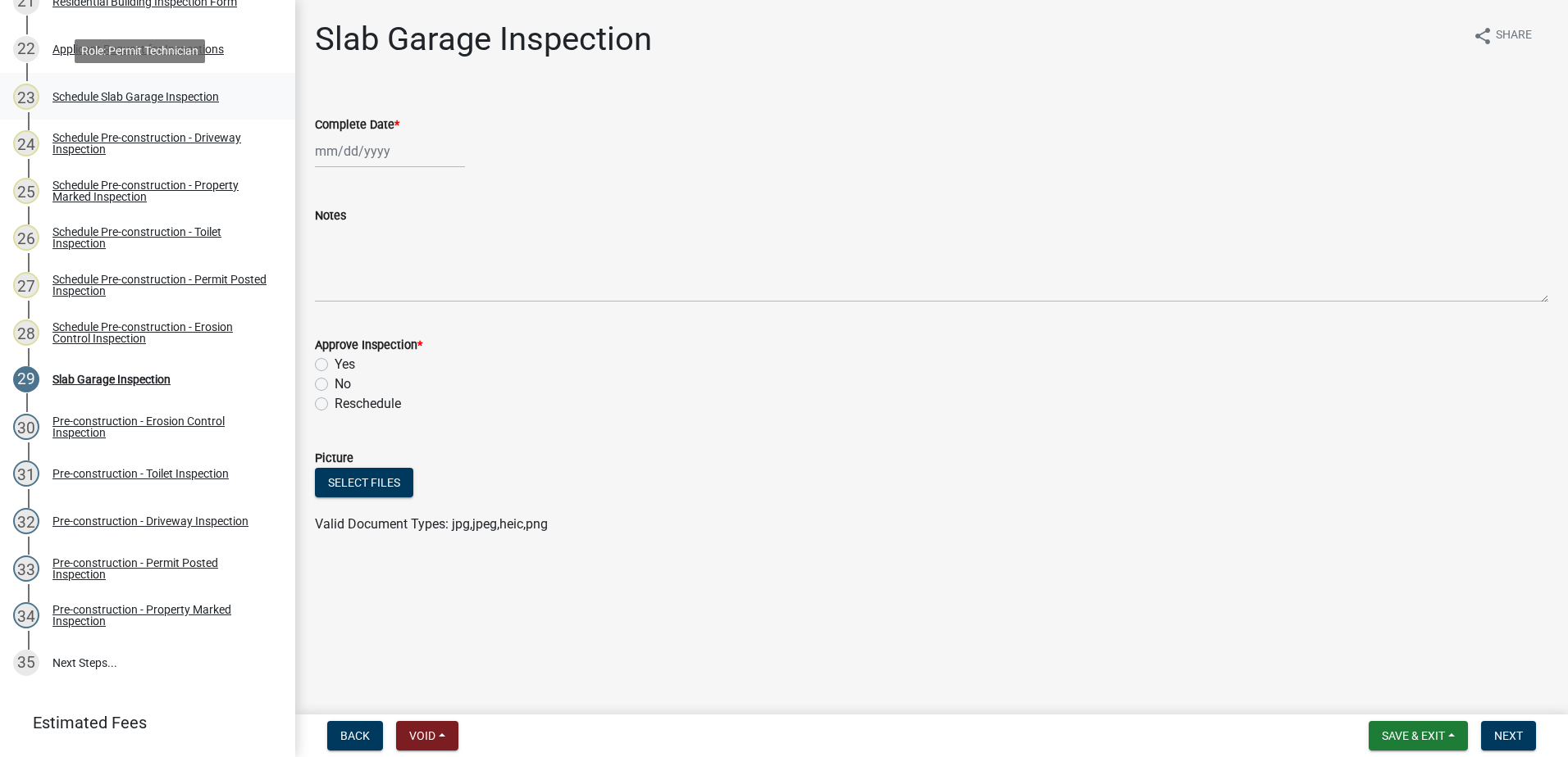
click at [140, 95] on div "Schedule Slab Garage Inspection" at bounding box center [135, 97] width 166 height 12
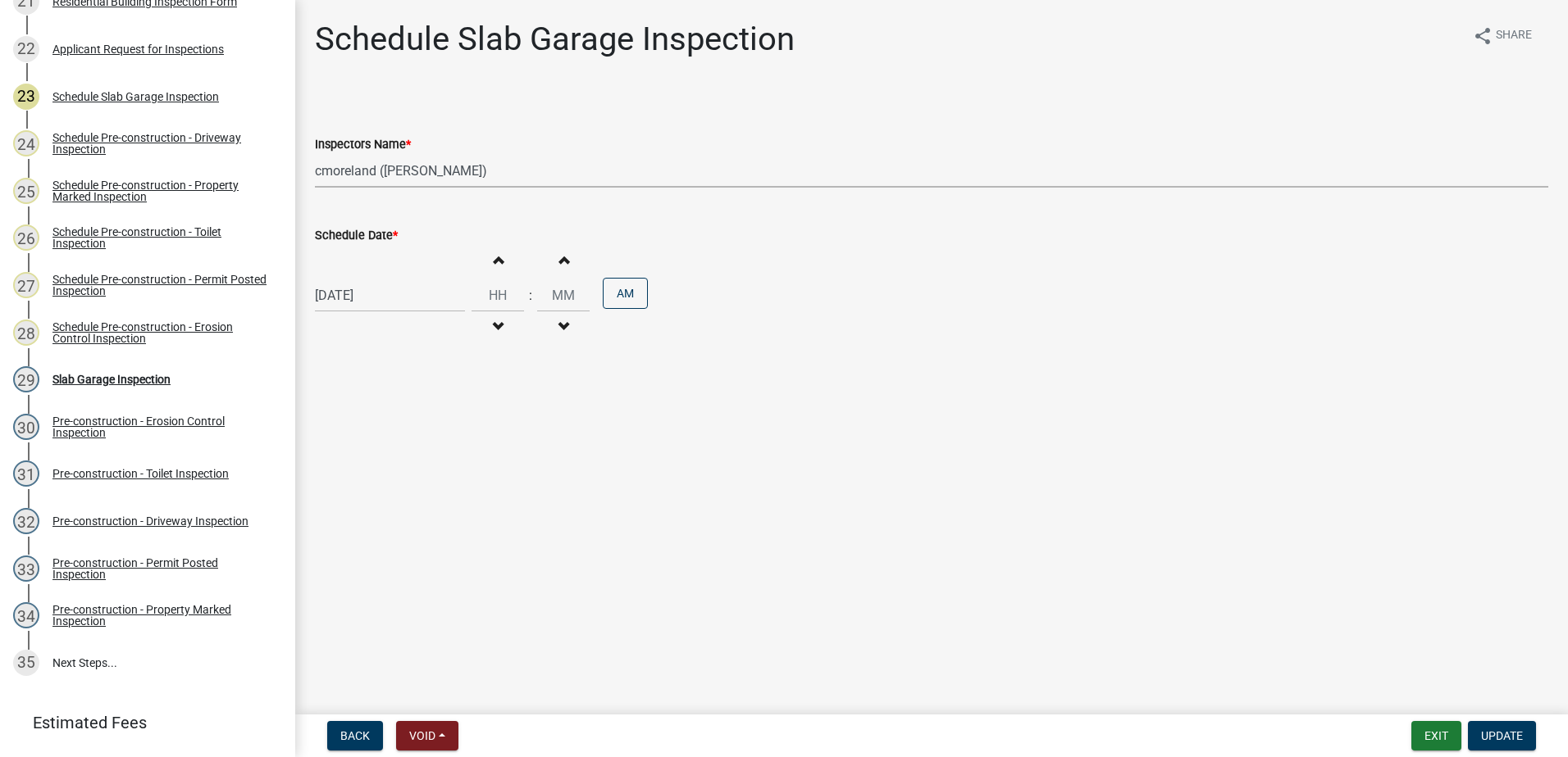
click at [528, 173] on select "Select Item... mrivera (Michele Rivera) StephanieM (Stephanie Morris ) QGrissom…" at bounding box center [931, 171] width 1234 height 34
select select "07642ab0-564c-47bb-824b-0ccf2da83593"
click at [315, 155] on select "Select Item... mrivera ([PERSON_NAME]) [PERSON_NAME] ([PERSON_NAME] ([PERSON_NA…" at bounding box center [931, 171] width 1234 height 34
click at [1495, 732] on span "Update" at bounding box center [1501, 736] width 42 height 13
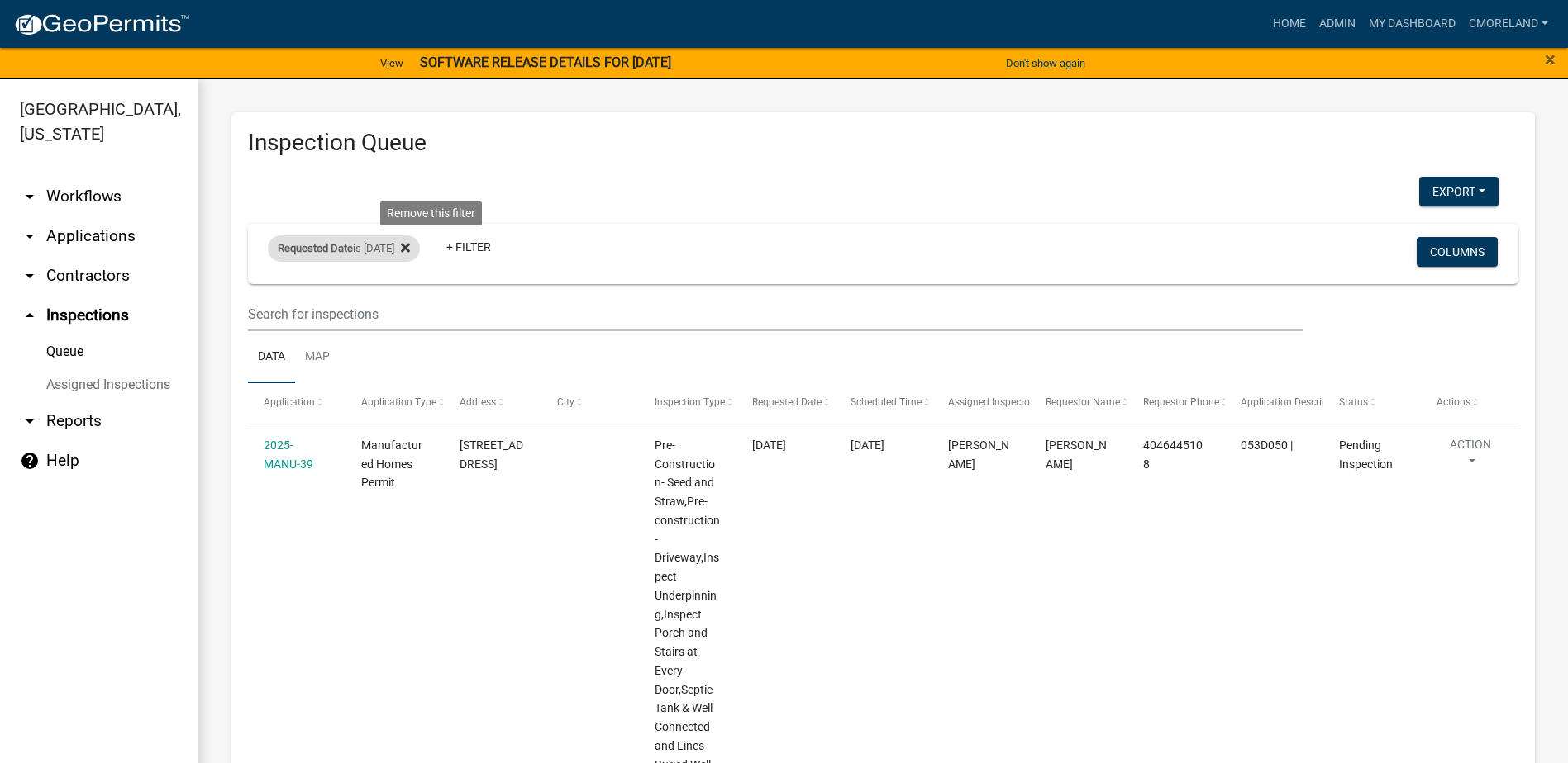
click at [410, 247] on fa-icon at bounding box center [402, 248] width 16 height 26
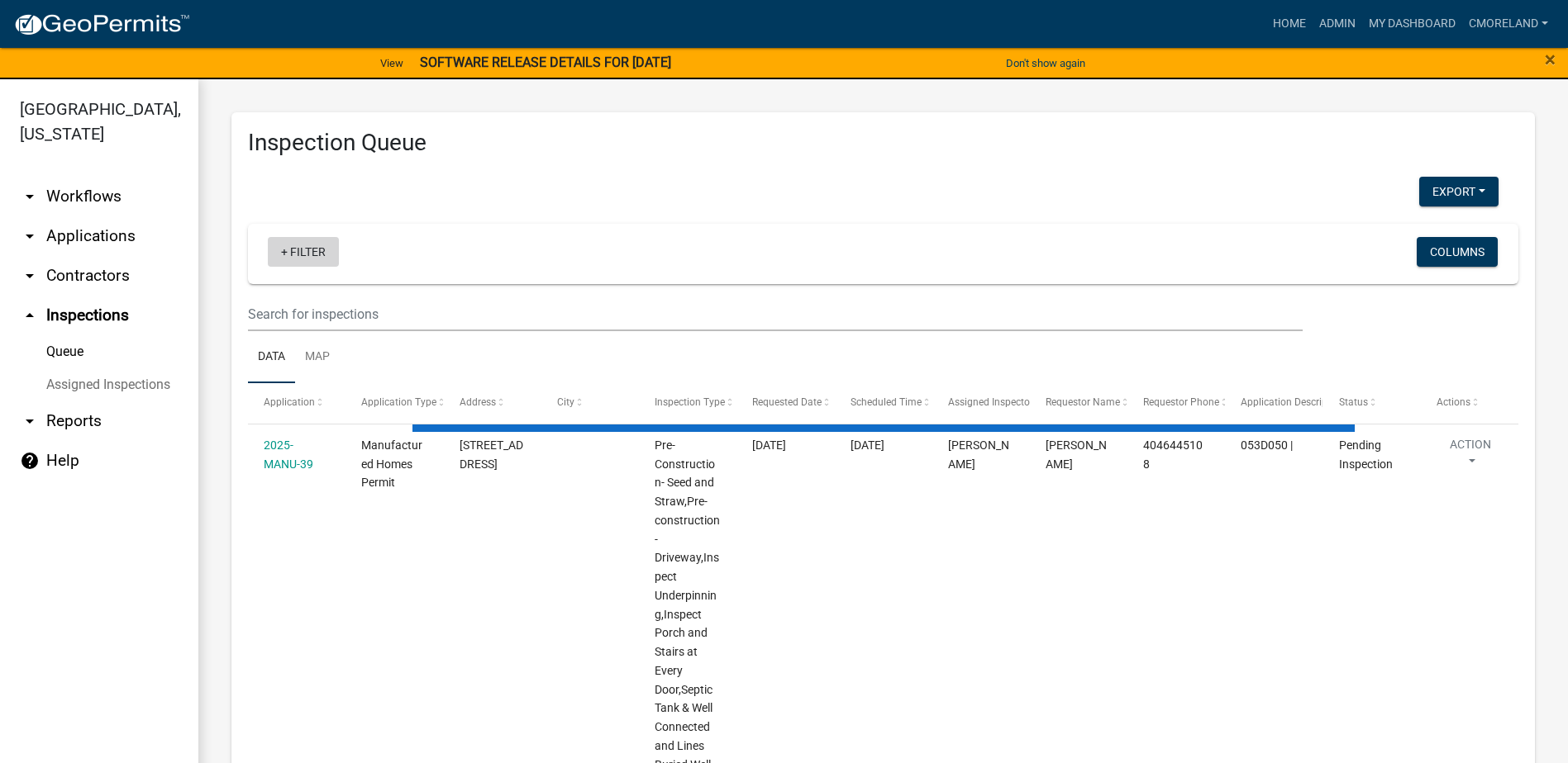
click at [324, 254] on link "+ Filter" at bounding box center [303, 252] width 72 height 29
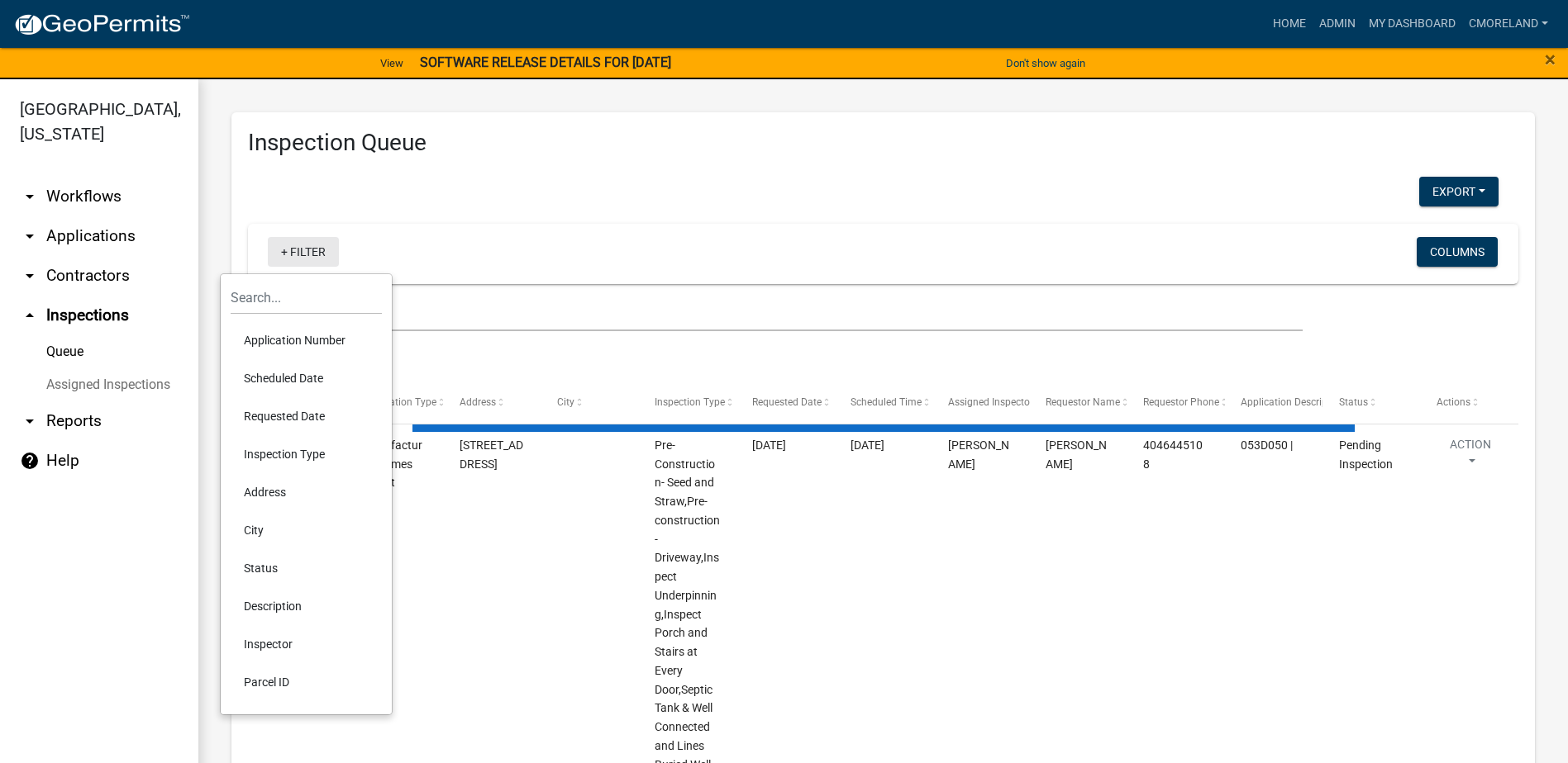
select select "2: 50"
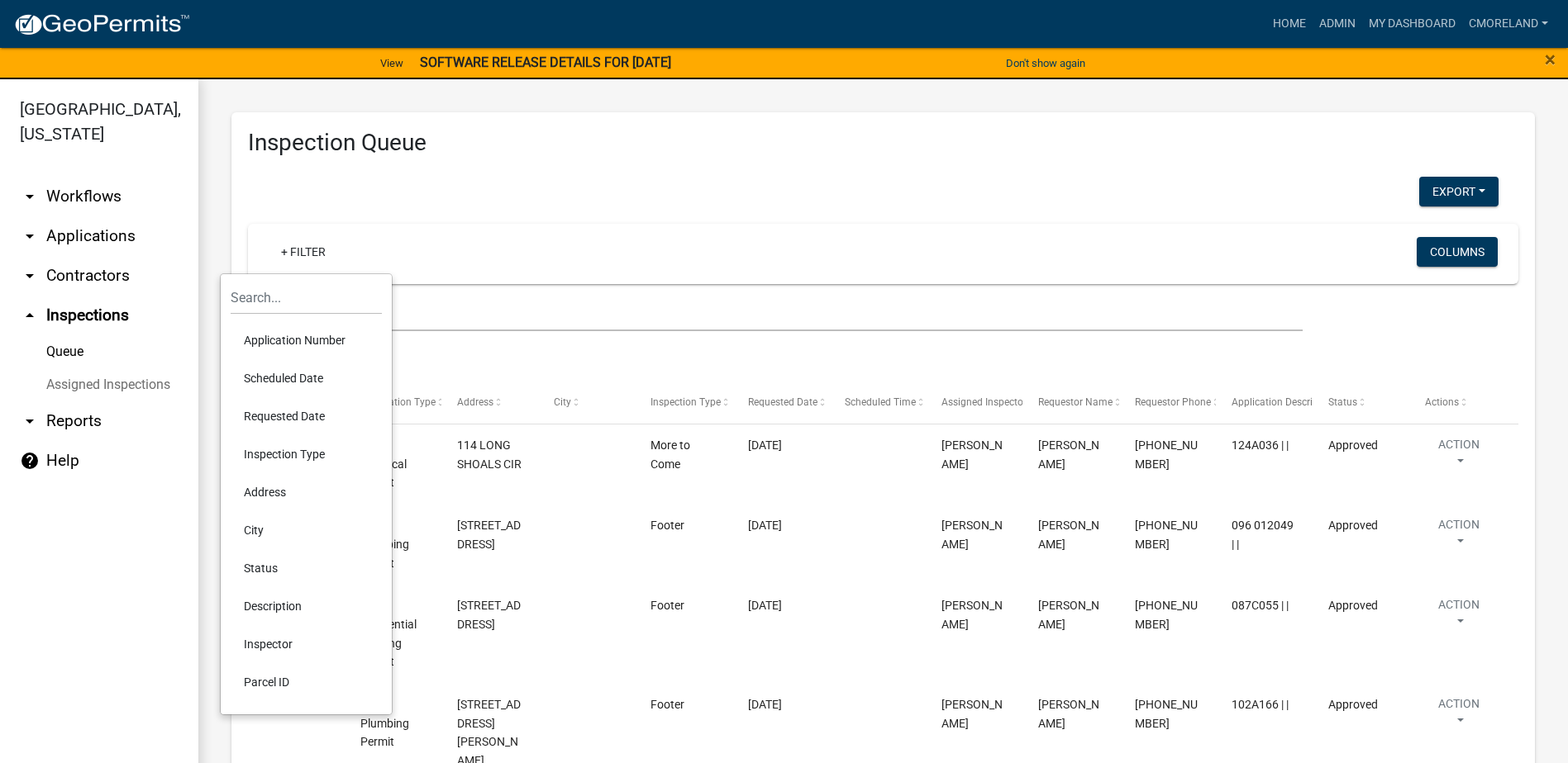
click at [277, 416] on li "Requested Date" at bounding box center [306, 416] width 151 height 38
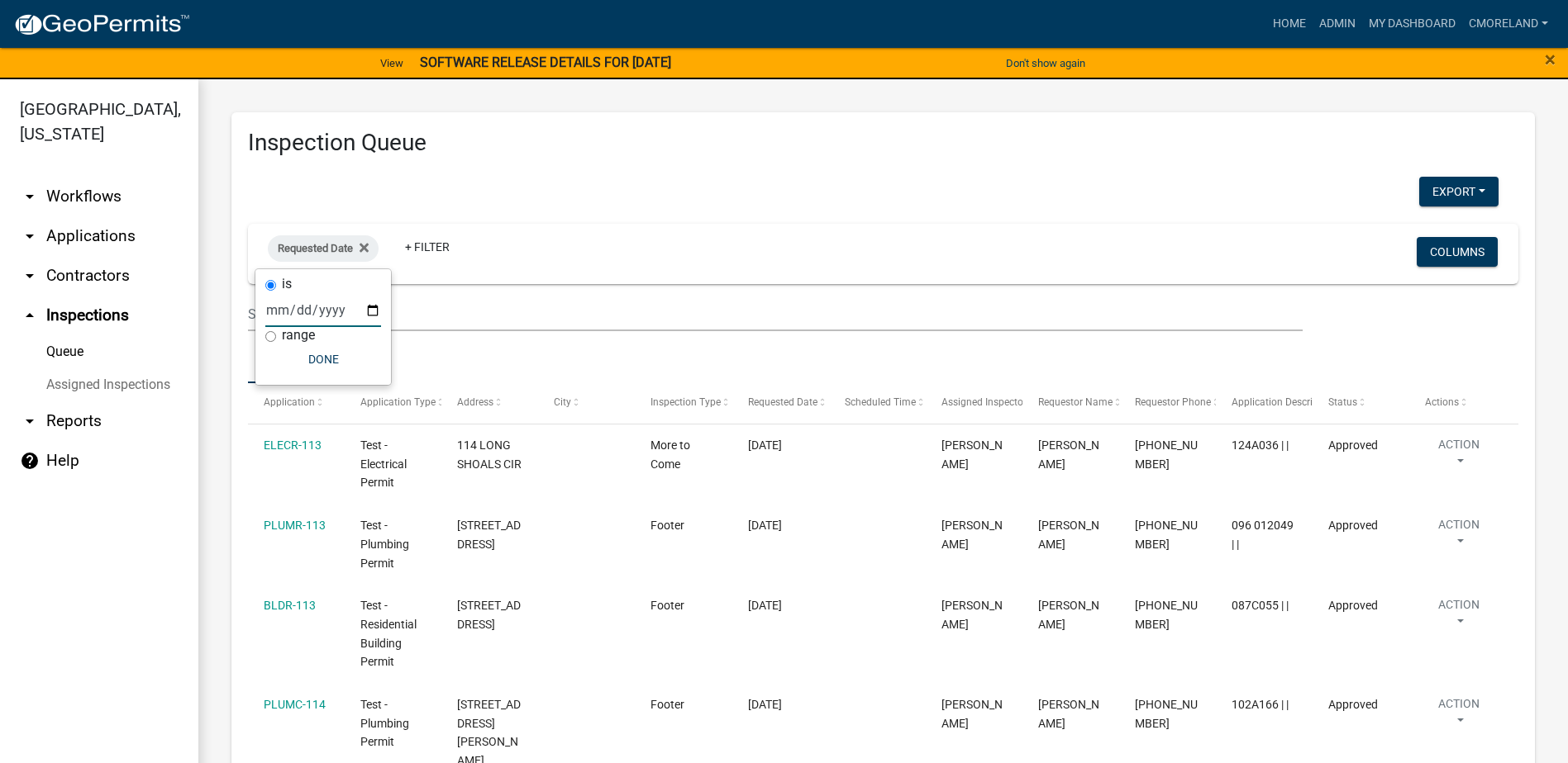
click at [371, 311] on input "date" at bounding box center [323, 310] width 116 height 34
type input "[DATE]"
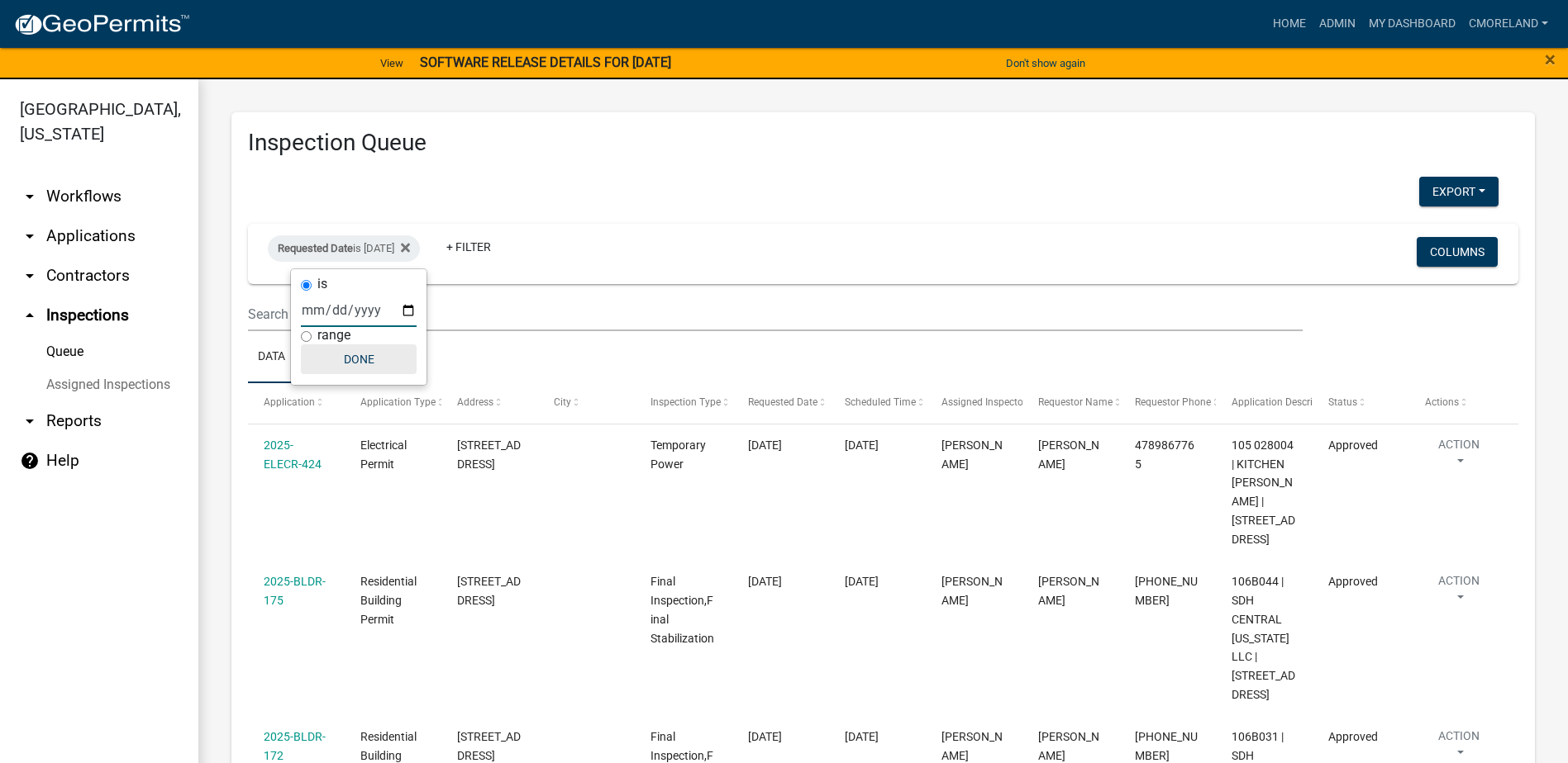
click at [354, 364] on button "Done" at bounding box center [359, 359] width 116 height 29
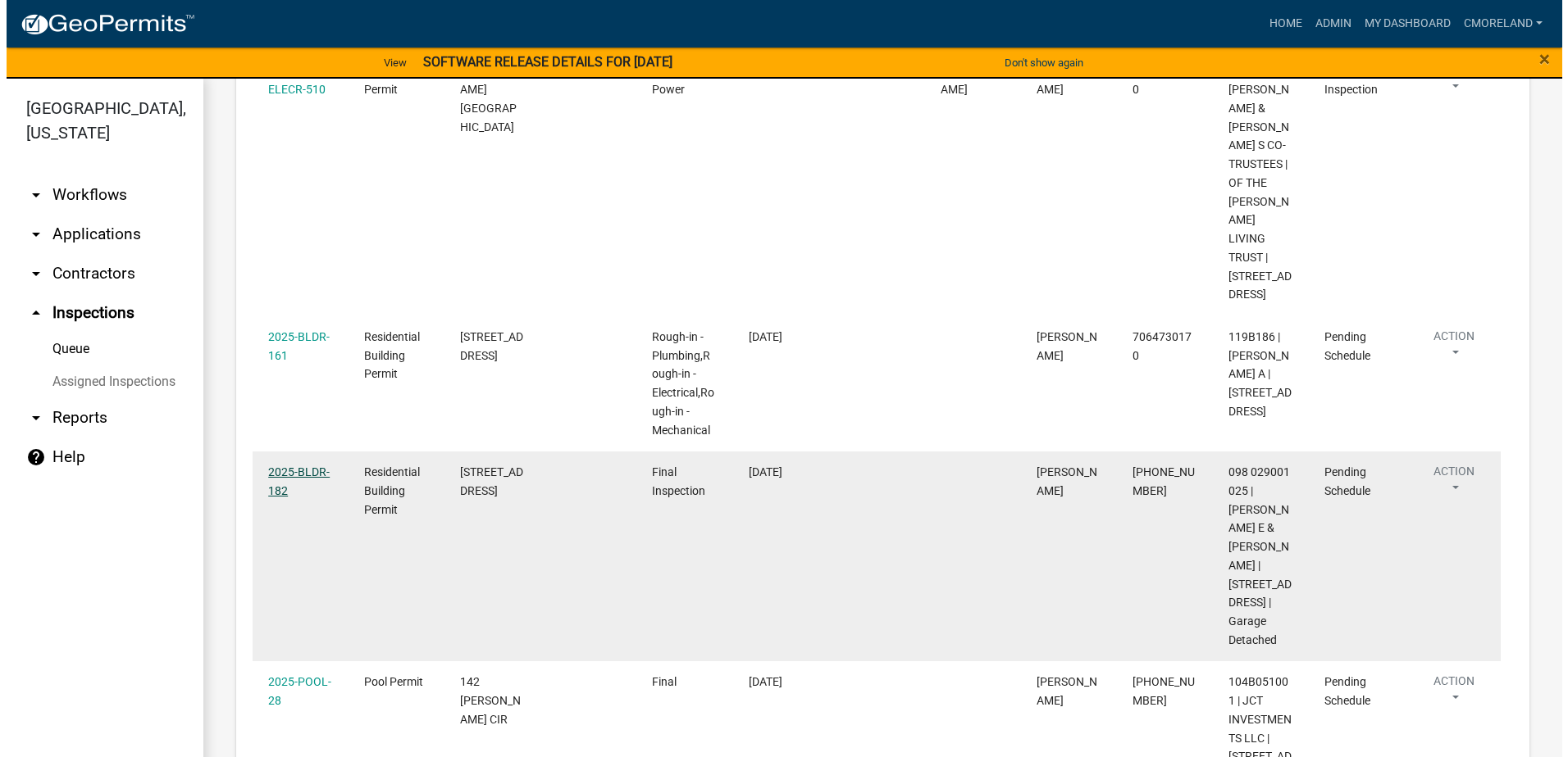
scroll to position [2639, 0]
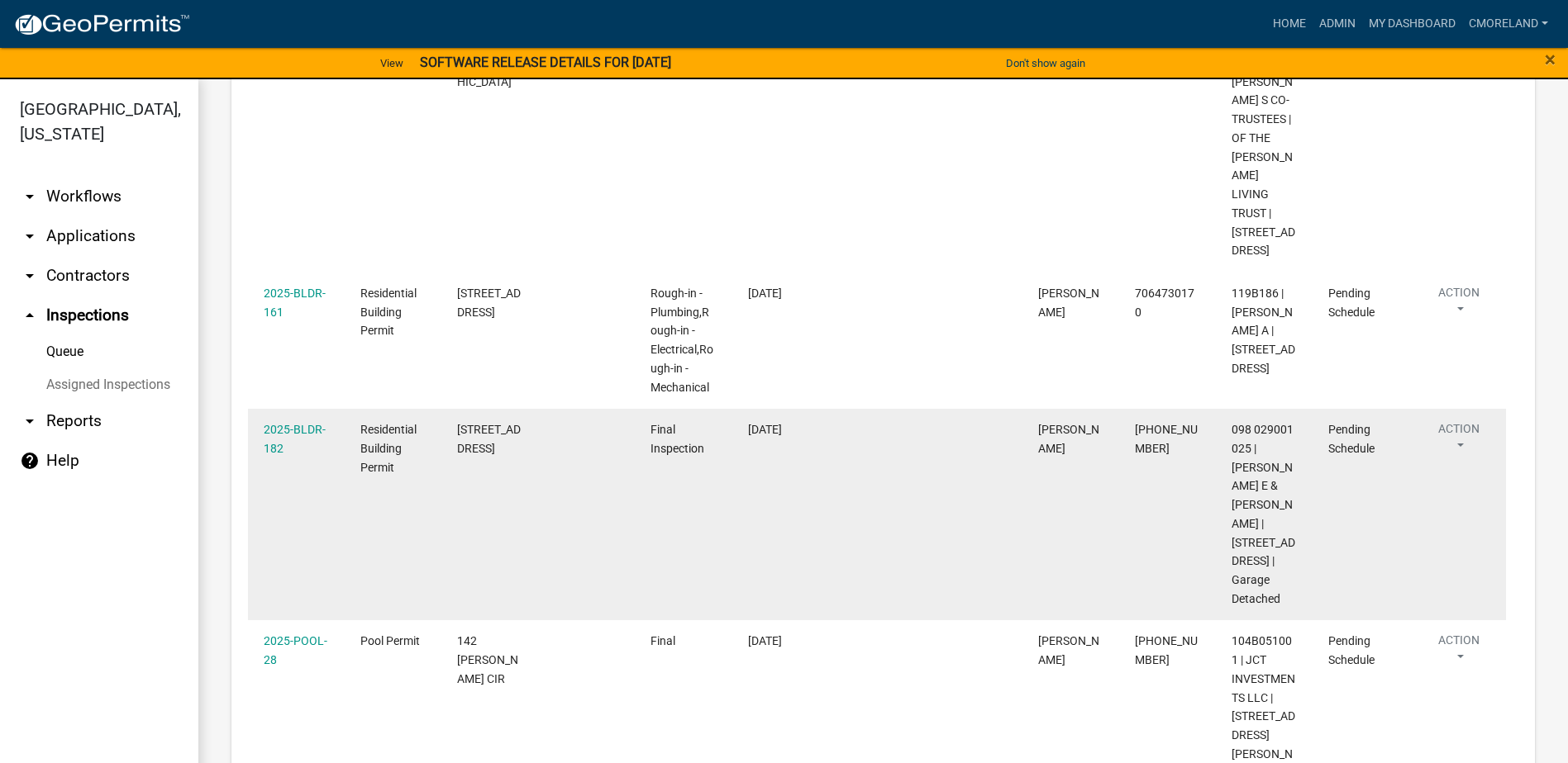
click at [298, 420] on div "2025-BLDR-182" at bounding box center [296, 439] width 66 height 38
click at [298, 423] on link "2025-BLDR-182" at bounding box center [294, 439] width 62 height 32
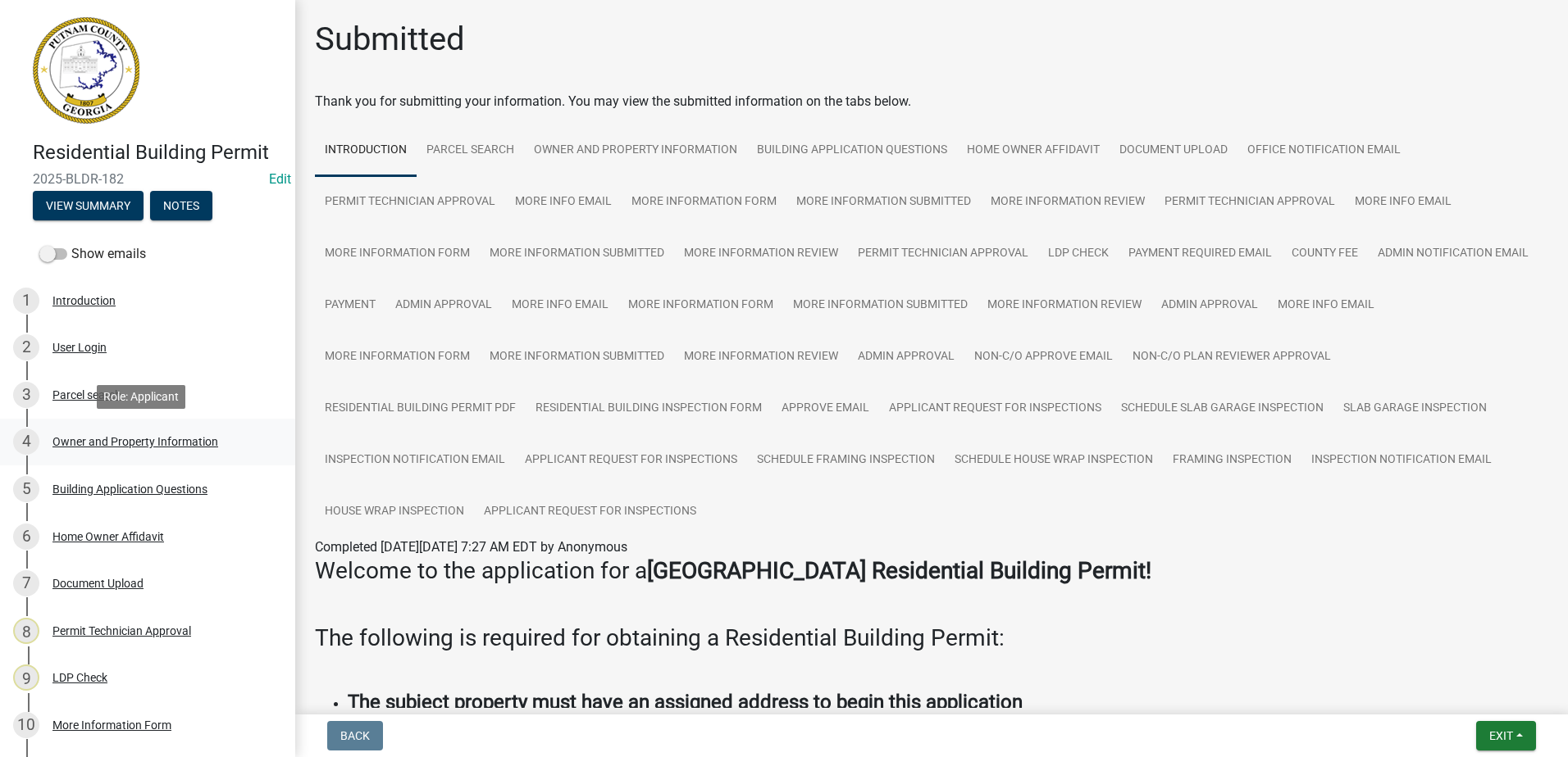
click at [132, 442] on div "Owner and Property Information" at bounding box center [135, 442] width 165 height 12
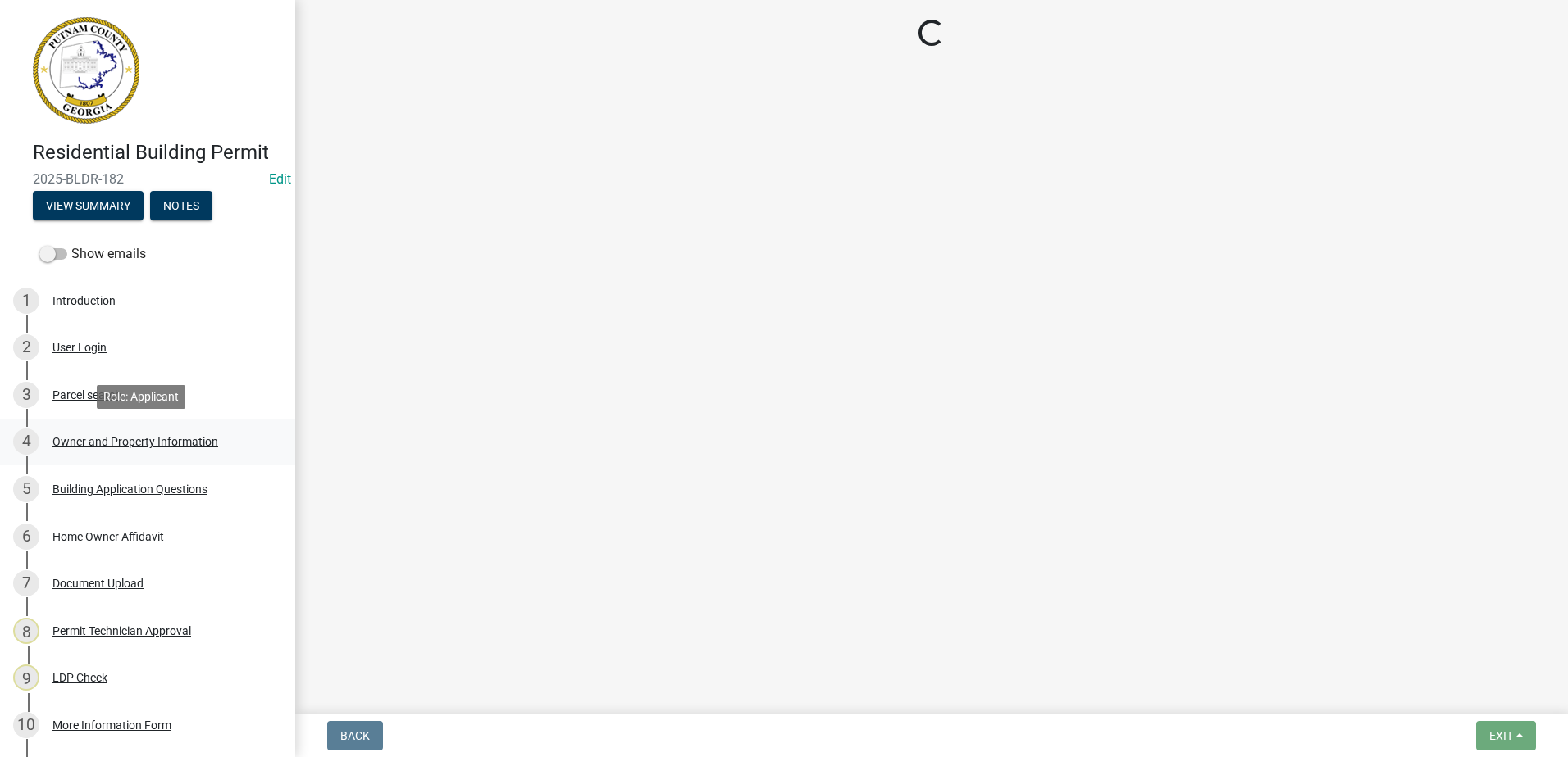
select select "a6b90f04-145f-43dc-a4e6-6d5ec8e28ec9"
select select "83394b22-4a11-496c-8e5c-75ade2e72faf"
select select "ece5c1a9-df30-4702-9587-5deee23533b7"
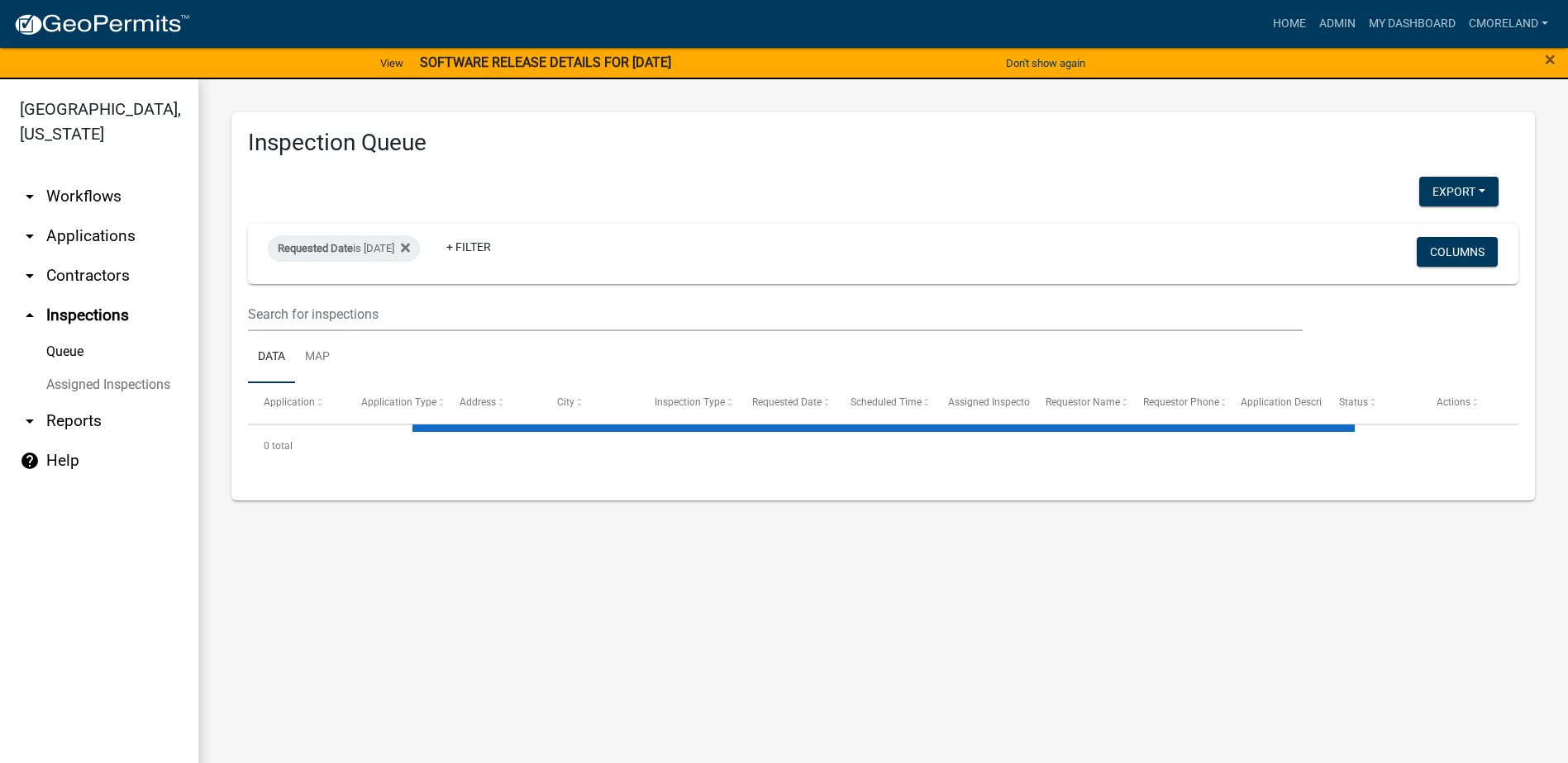
select select "2: 50"
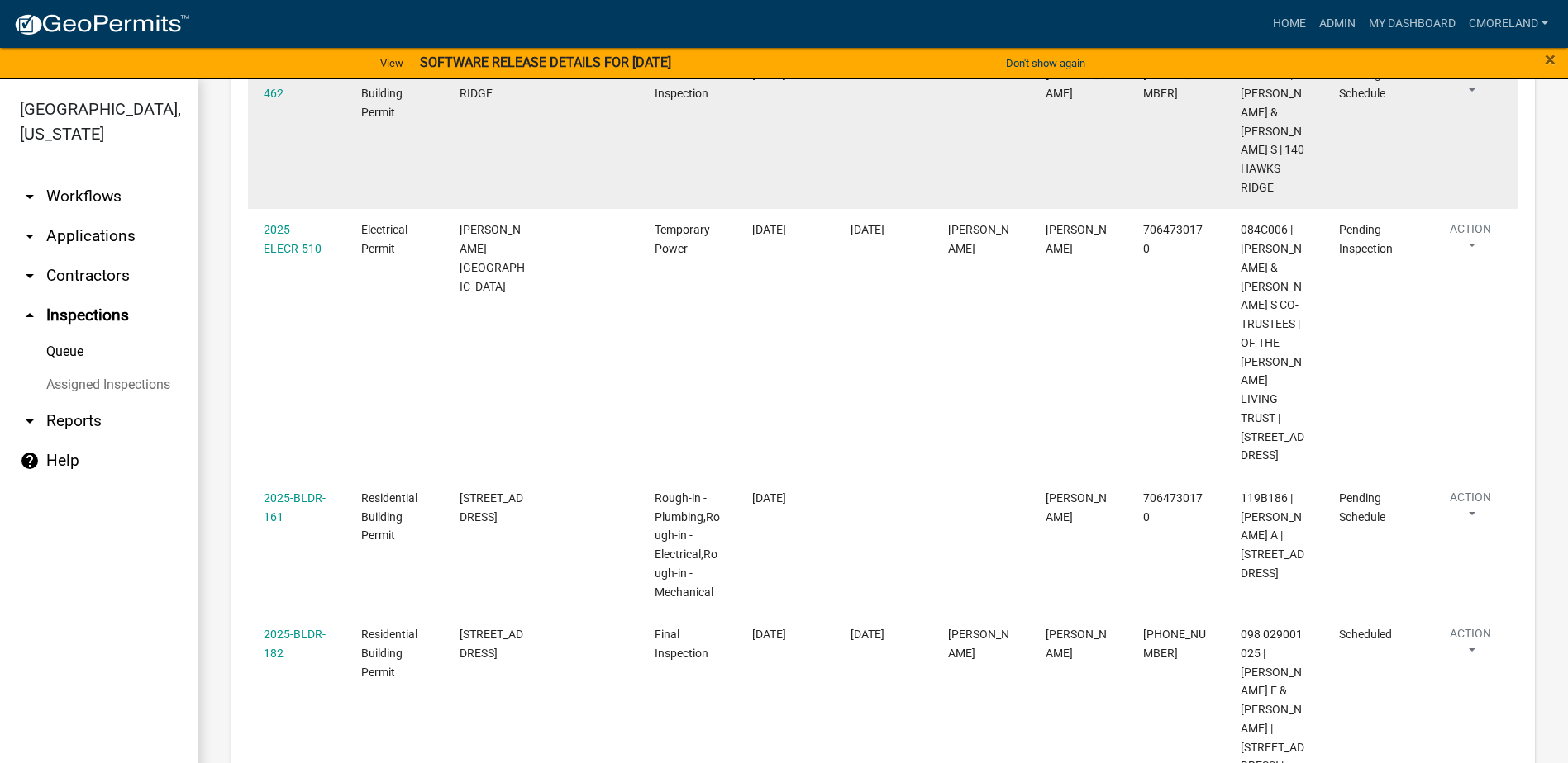
scroll to position [2495, 0]
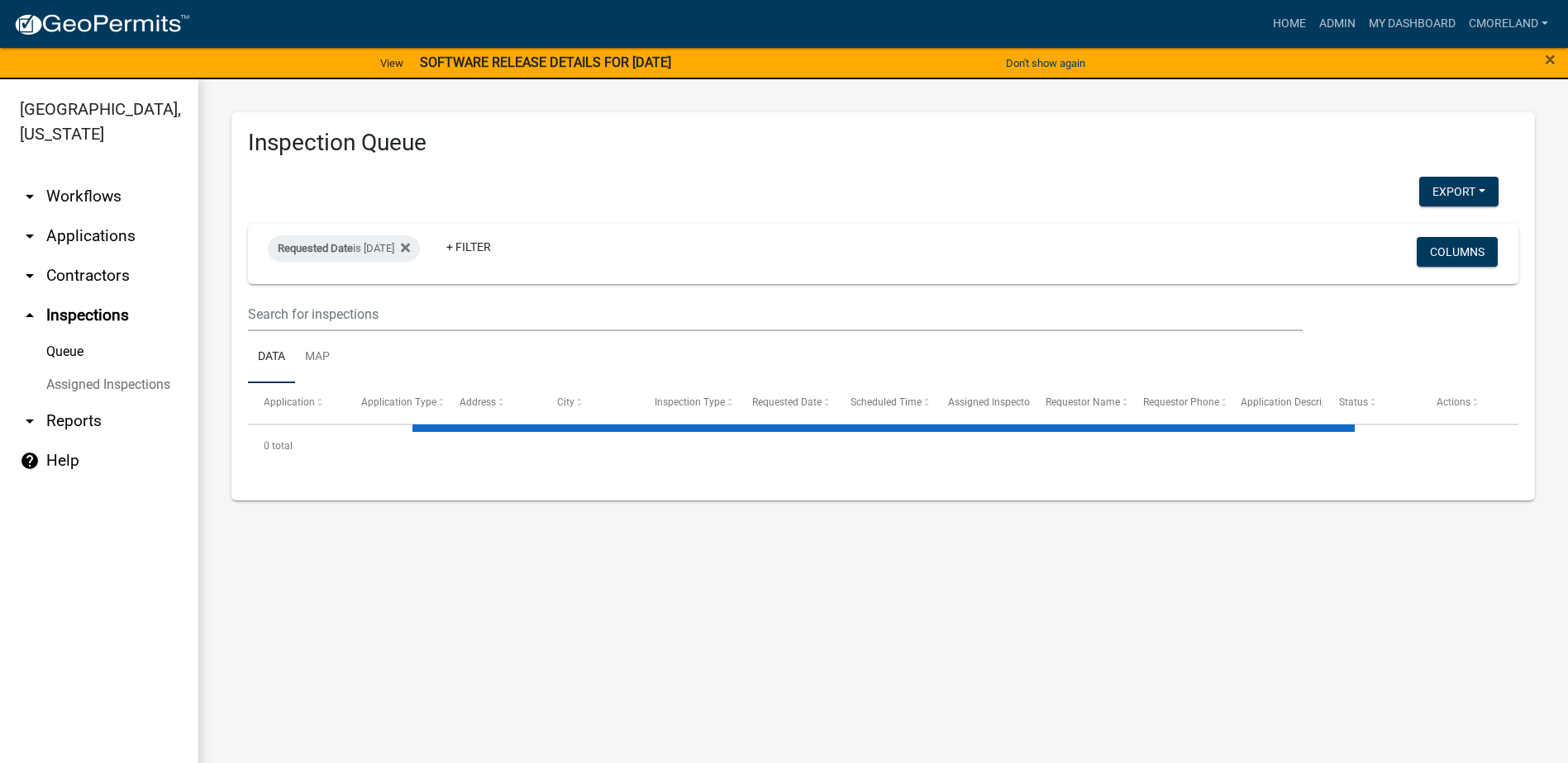
select select "2: 50"
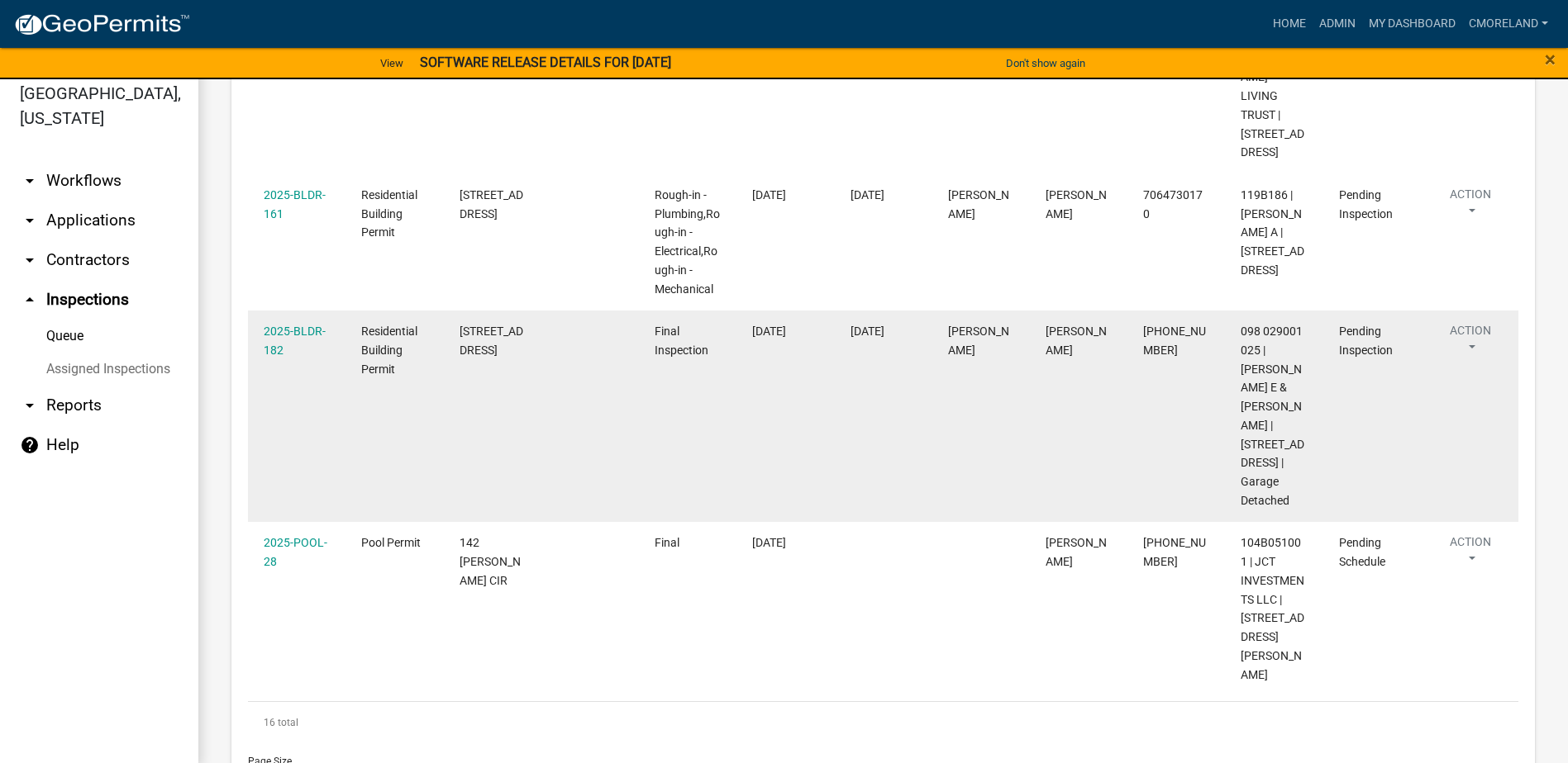
scroll to position [20, 0]
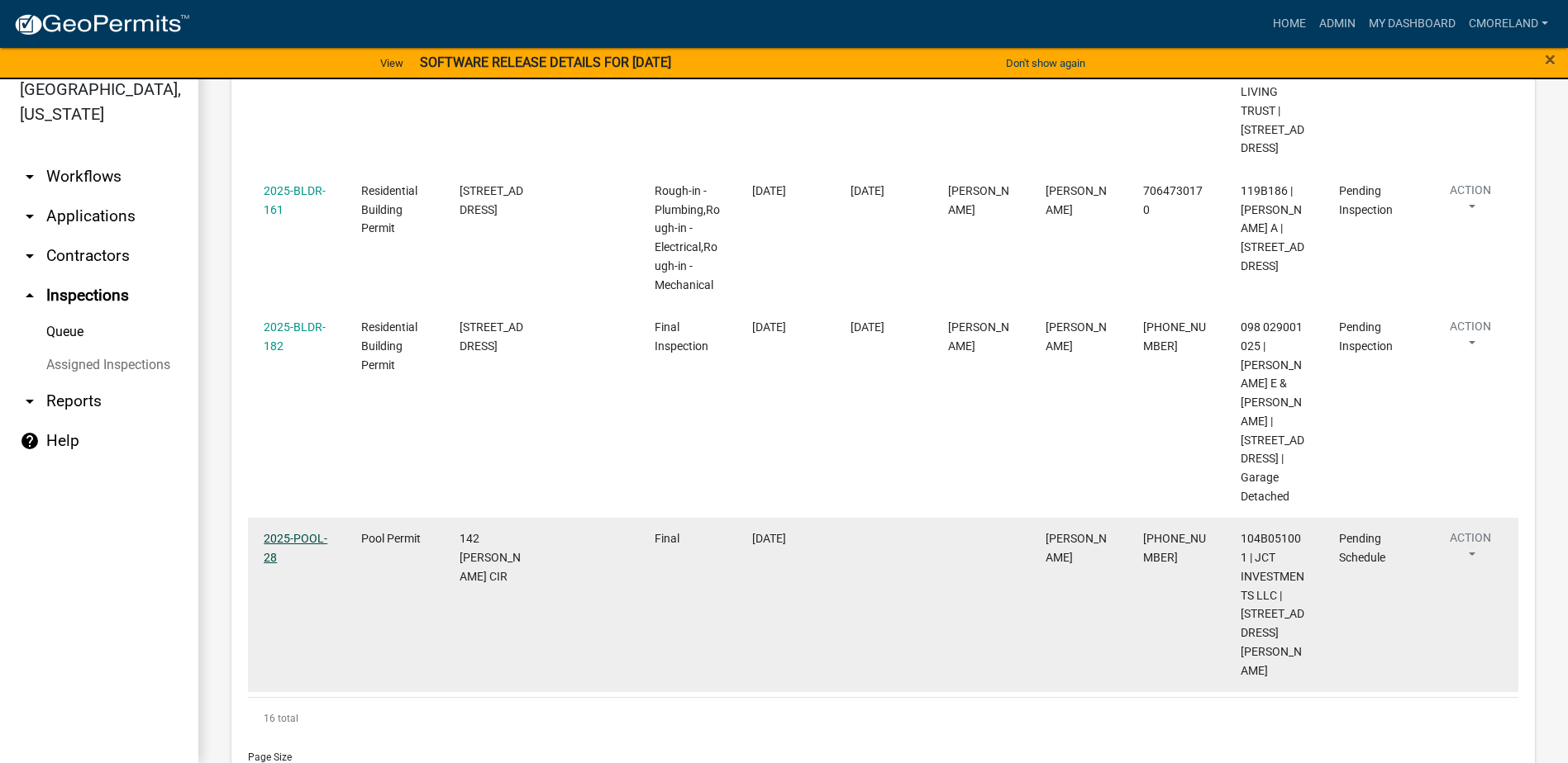
click at [289, 532] on link "2025-POOL-28" at bounding box center [295, 548] width 64 height 32
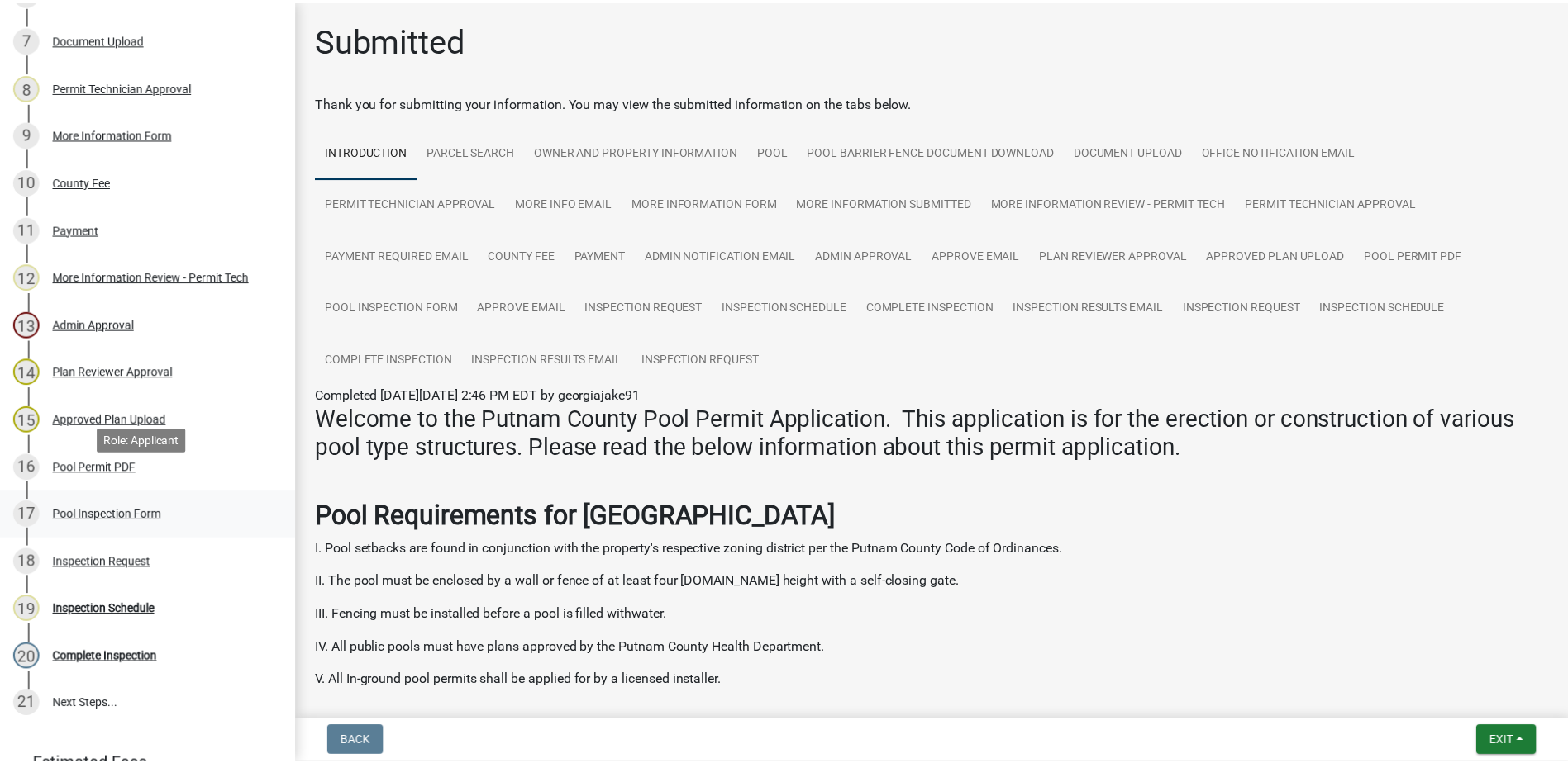
scroll to position [578, 0]
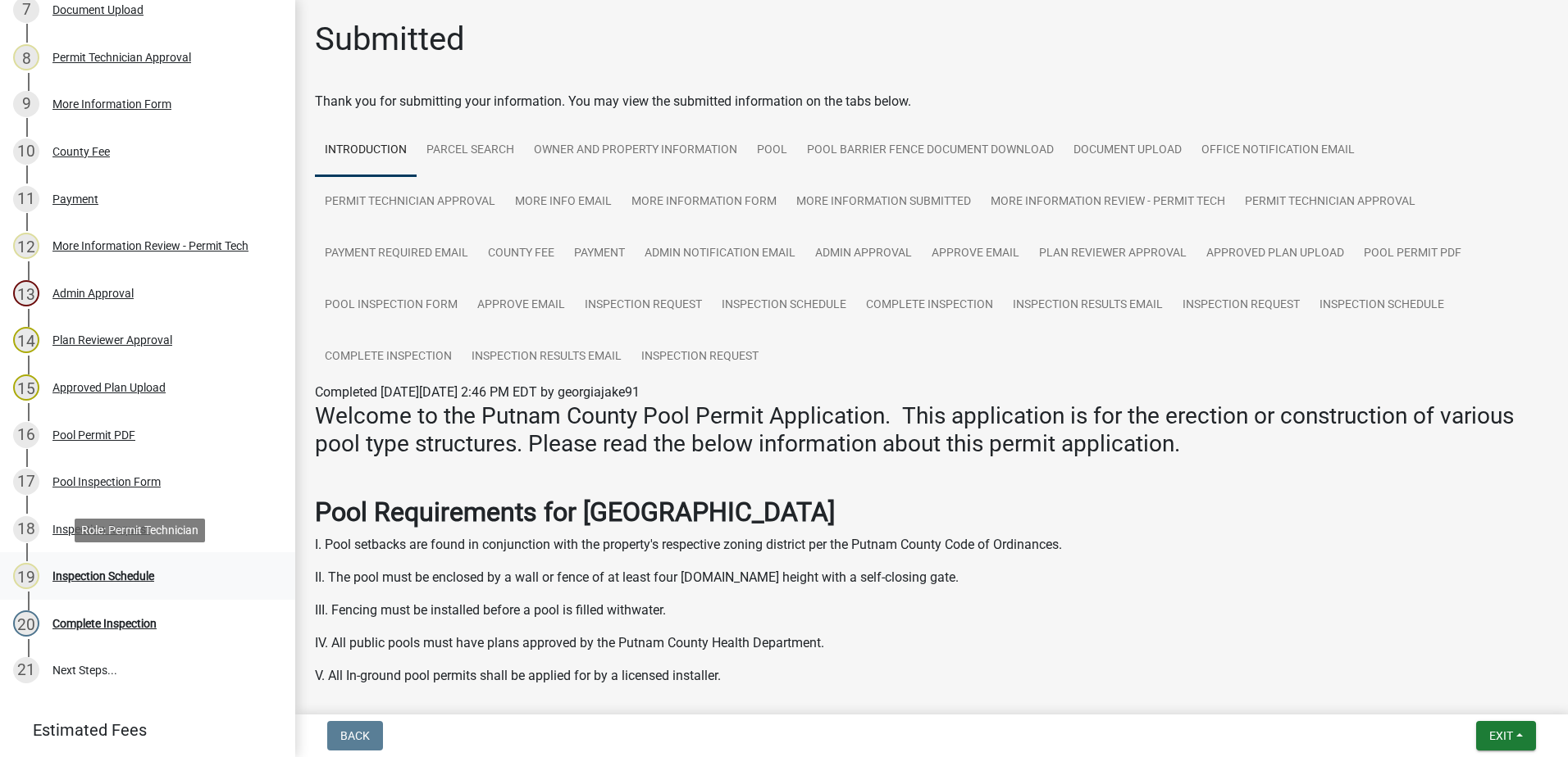
click at [128, 578] on div "Inspection Schedule" at bounding box center [103, 576] width 102 height 12
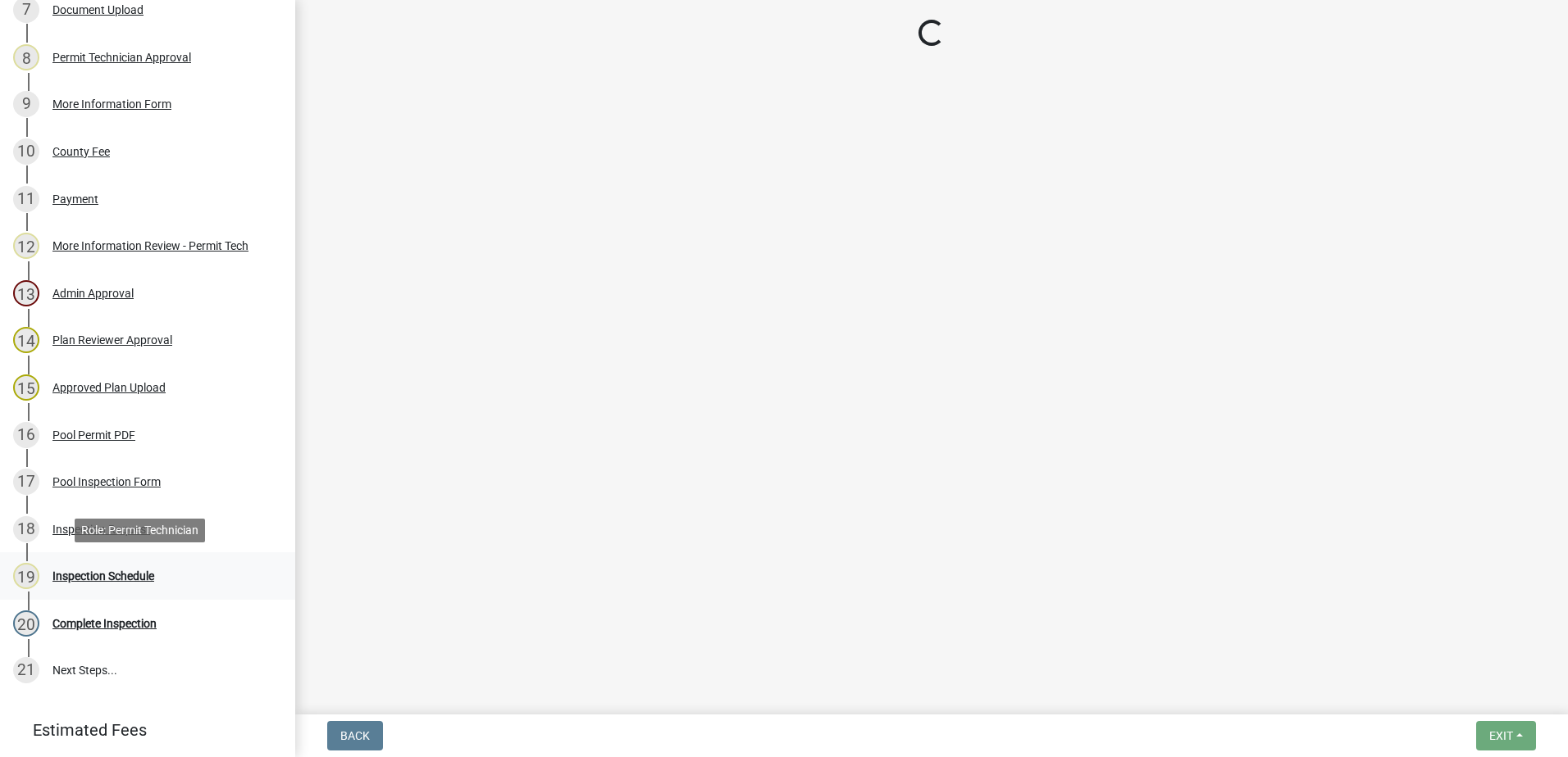
select select "a0ea4169-8540-4a2c-b9f4-cf4c1ffdeb95"
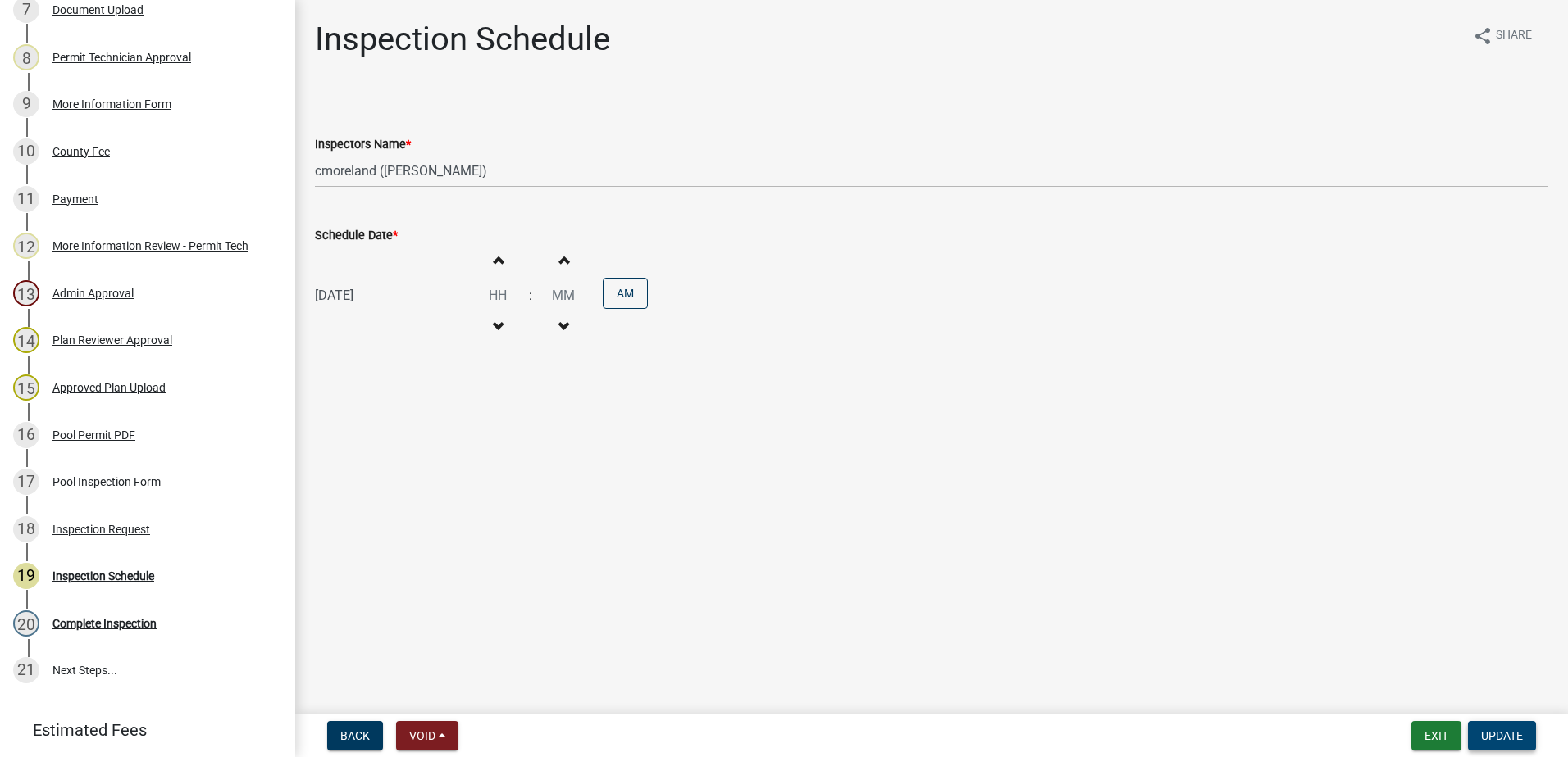
click at [1506, 736] on span "Update" at bounding box center [1501, 736] width 42 height 13
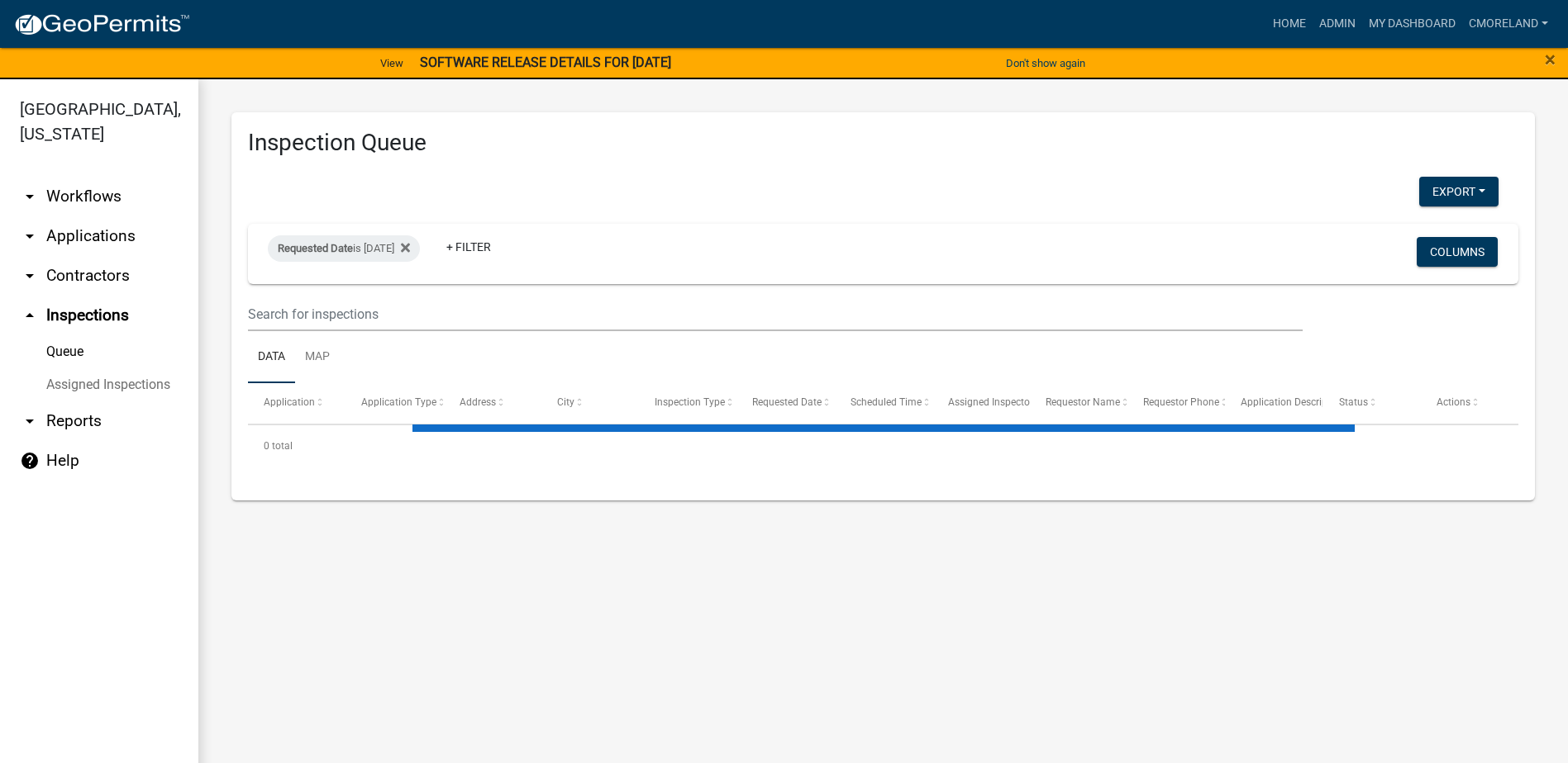
select select "2: 50"
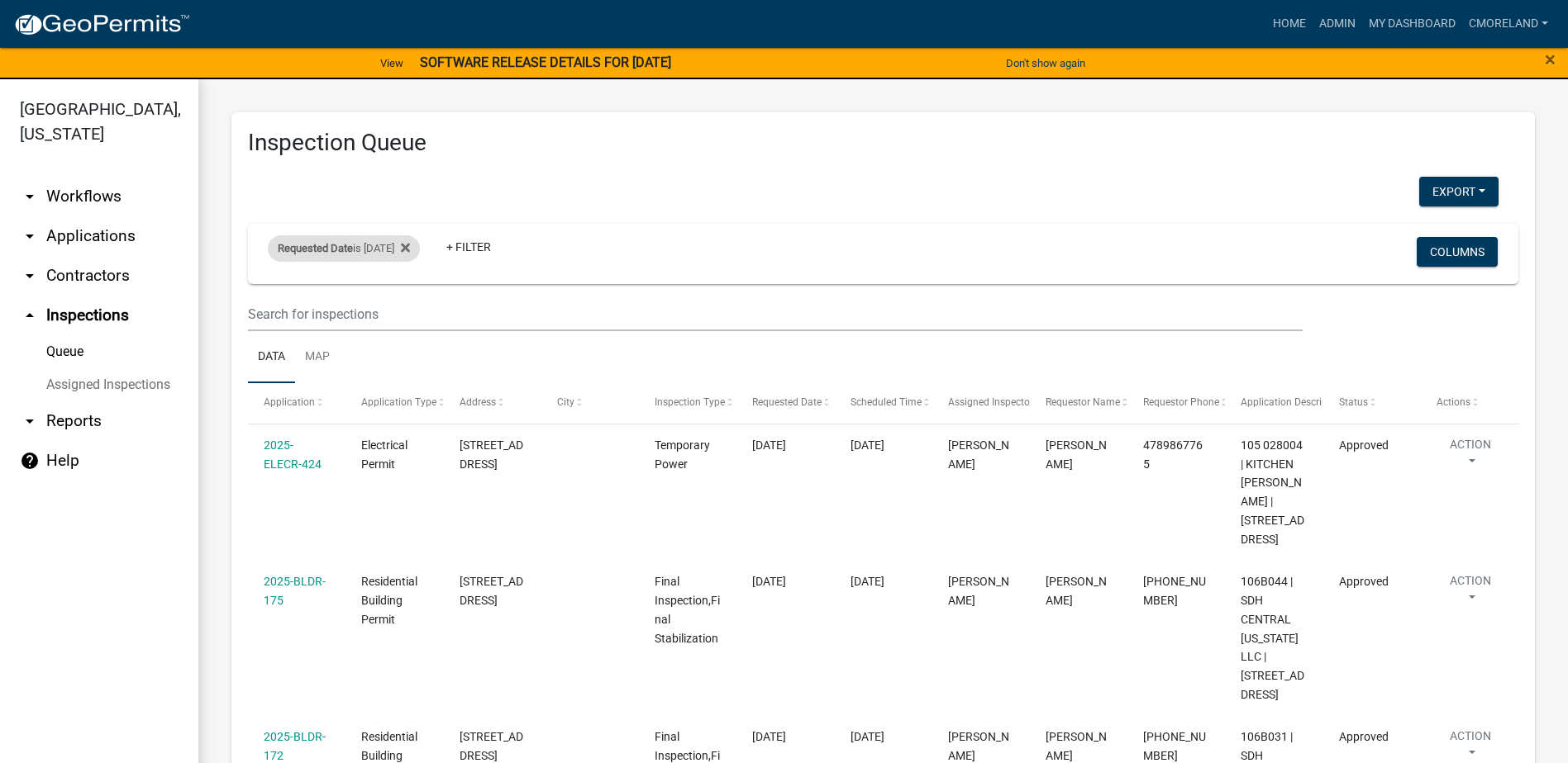
click at [389, 247] on div "Requested Date is 09/15/2025" at bounding box center [343, 248] width 152 height 26
click at [410, 246] on icon at bounding box center [405, 248] width 9 height 9
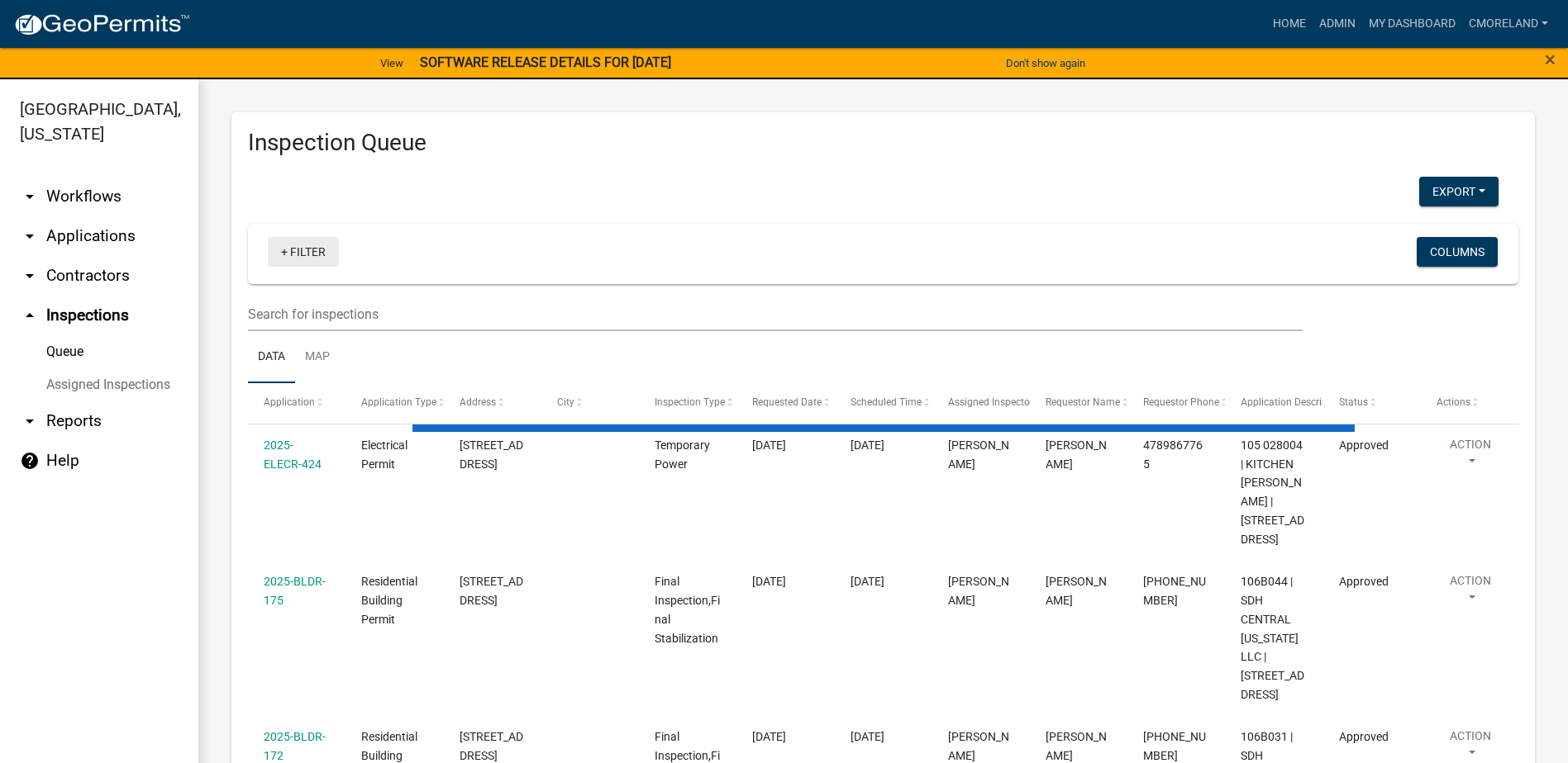
click at [318, 253] on link "+ Filter" at bounding box center [303, 252] width 72 height 29
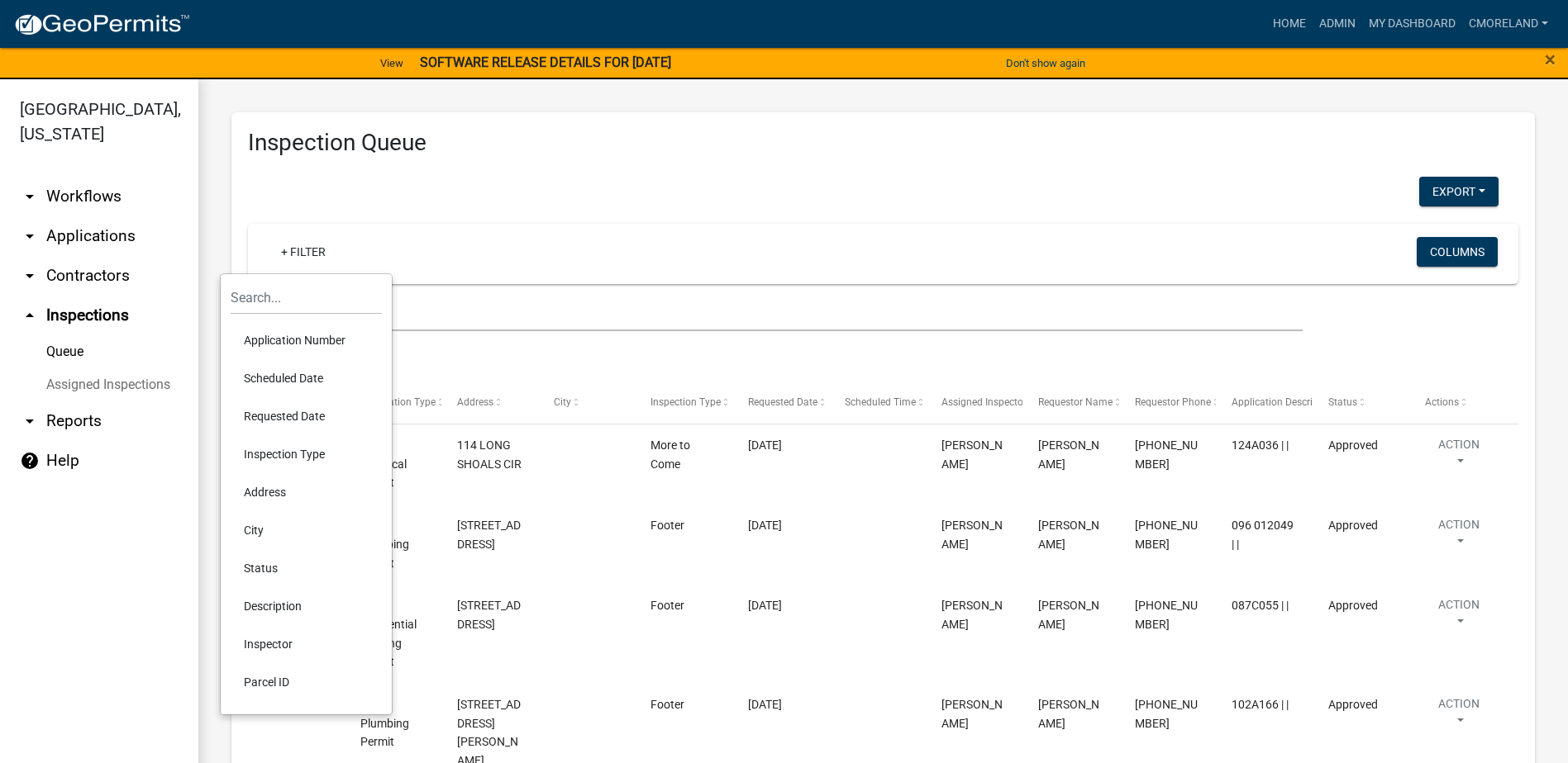
click at [298, 377] on li "Scheduled Date" at bounding box center [306, 378] width 151 height 38
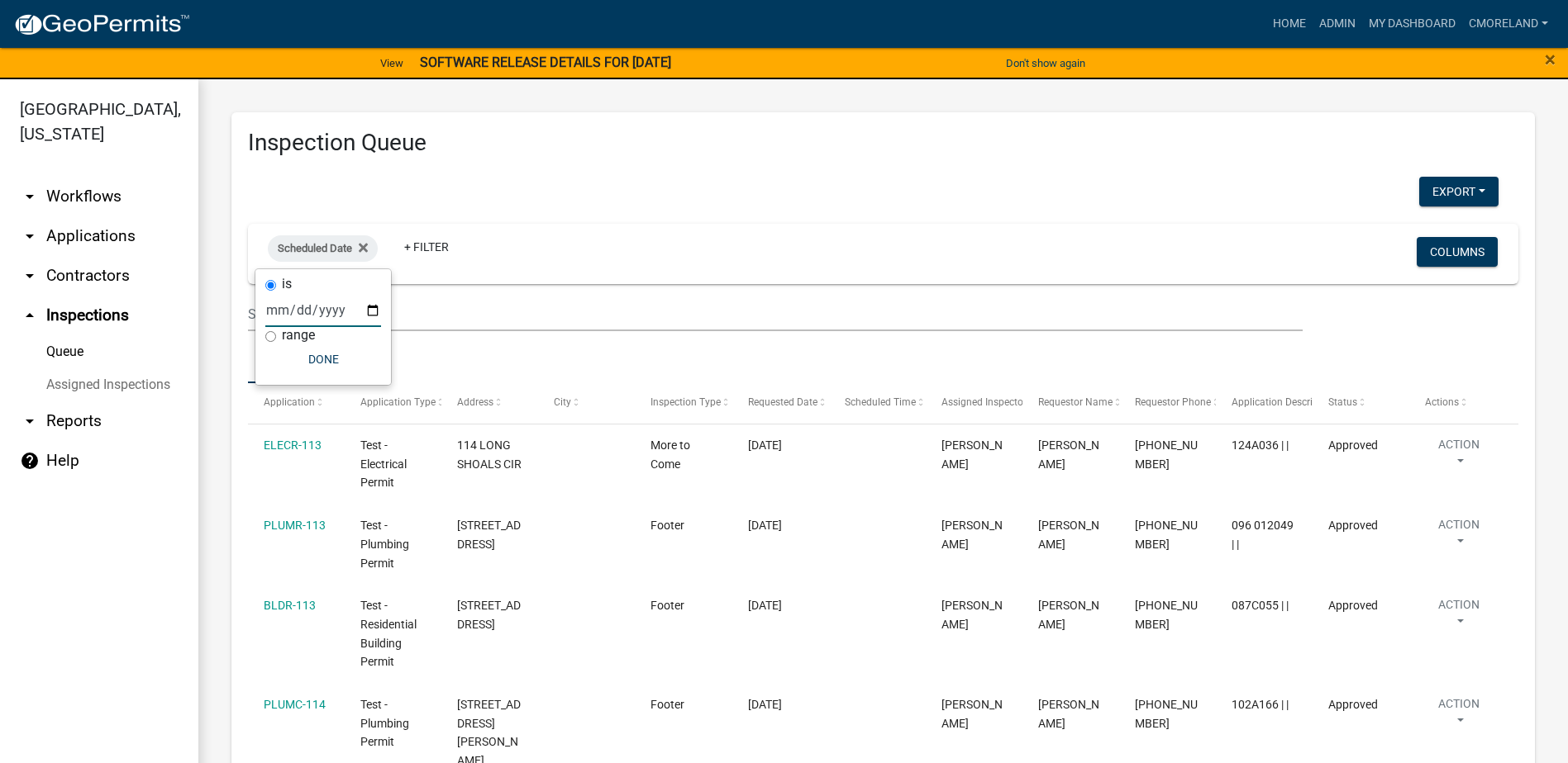
click at [370, 308] on input "date" at bounding box center [323, 310] width 116 height 34
type input "2025-09-16"
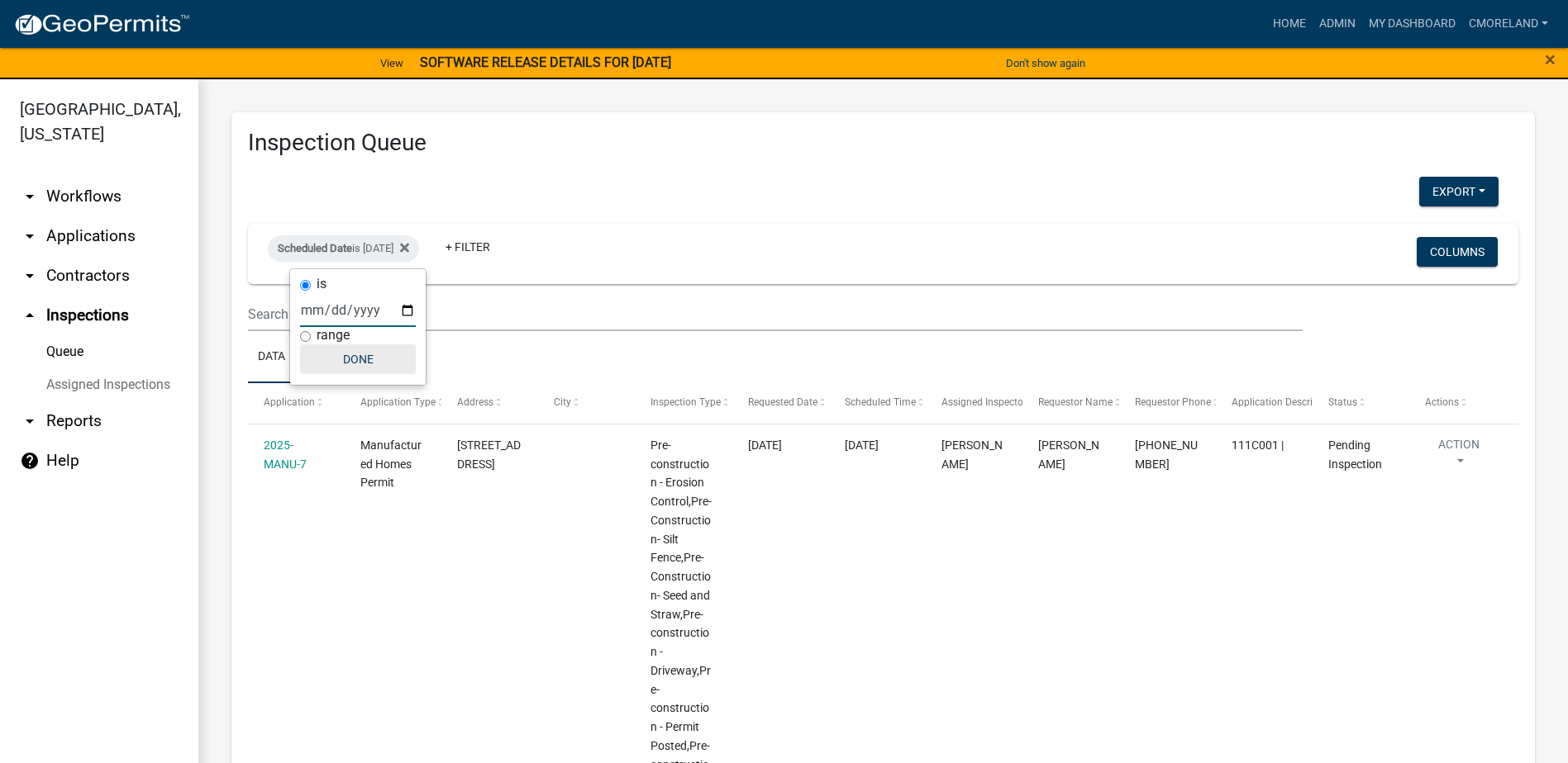
click at [365, 353] on button "Done" at bounding box center [358, 359] width 116 height 29
click at [373, 247] on div "Scheduled Date is 09/16/2025" at bounding box center [343, 248] width 151 height 26
click at [407, 309] on input "2025-09-16" at bounding box center [358, 310] width 116 height 34
click at [410, 240] on fa-icon at bounding box center [401, 248] width 16 height 26
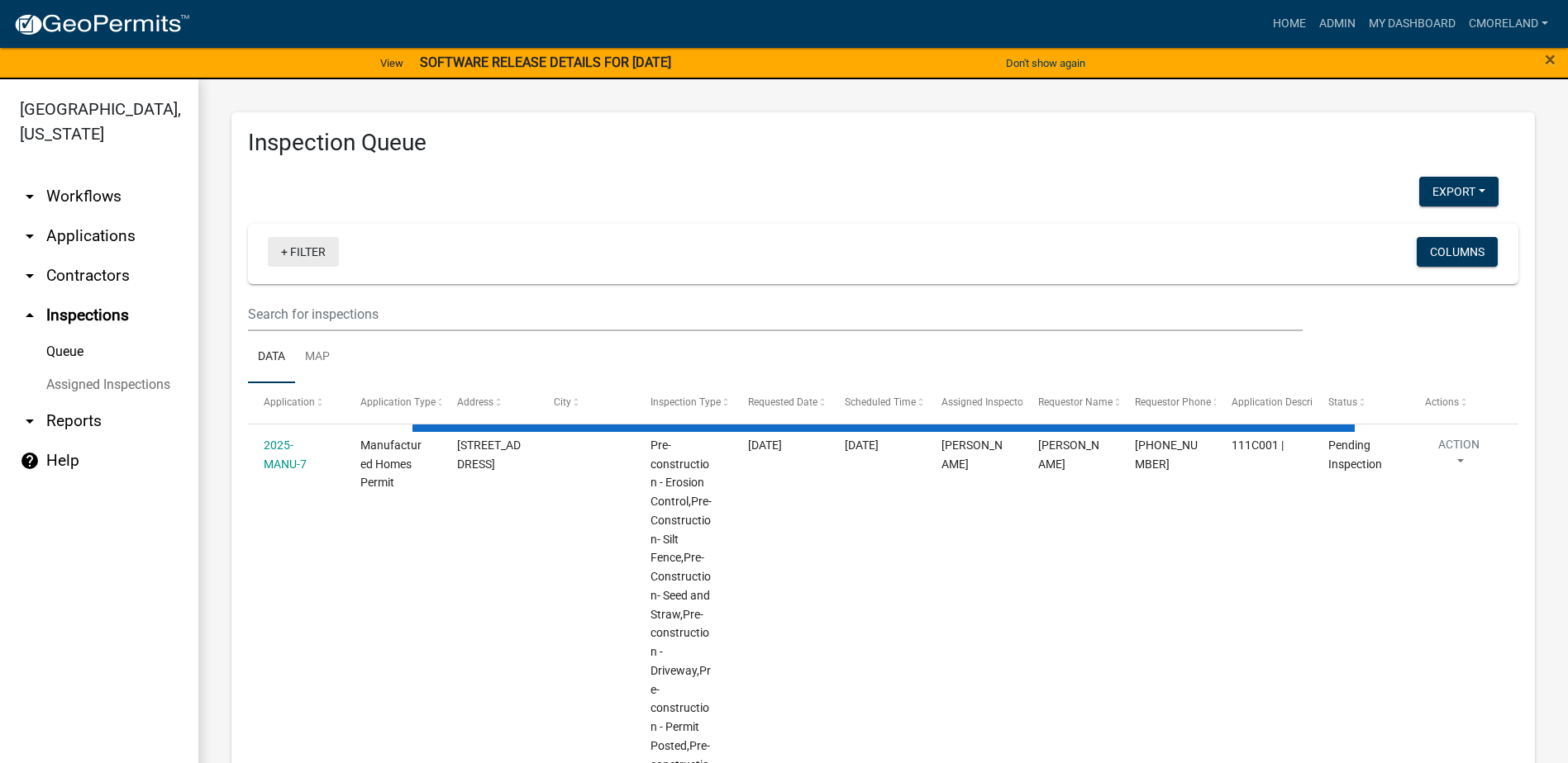
click at [308, 250] on link "+ Filter" at bounding box center [303, 252] width 72 height 29
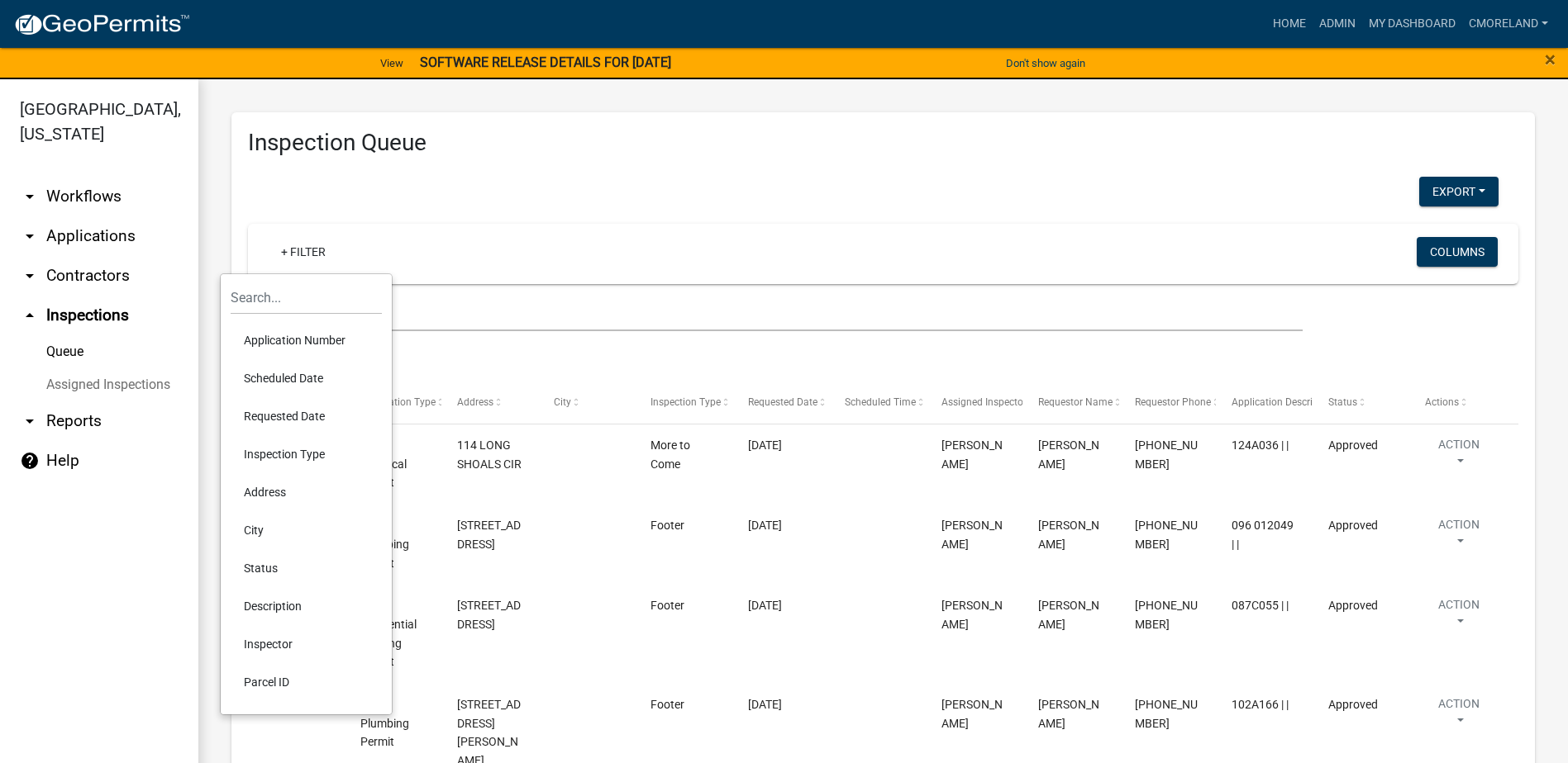
click at [288, 412] on li "Requested Date" at bounding box center [306, 416] width 151 height 38
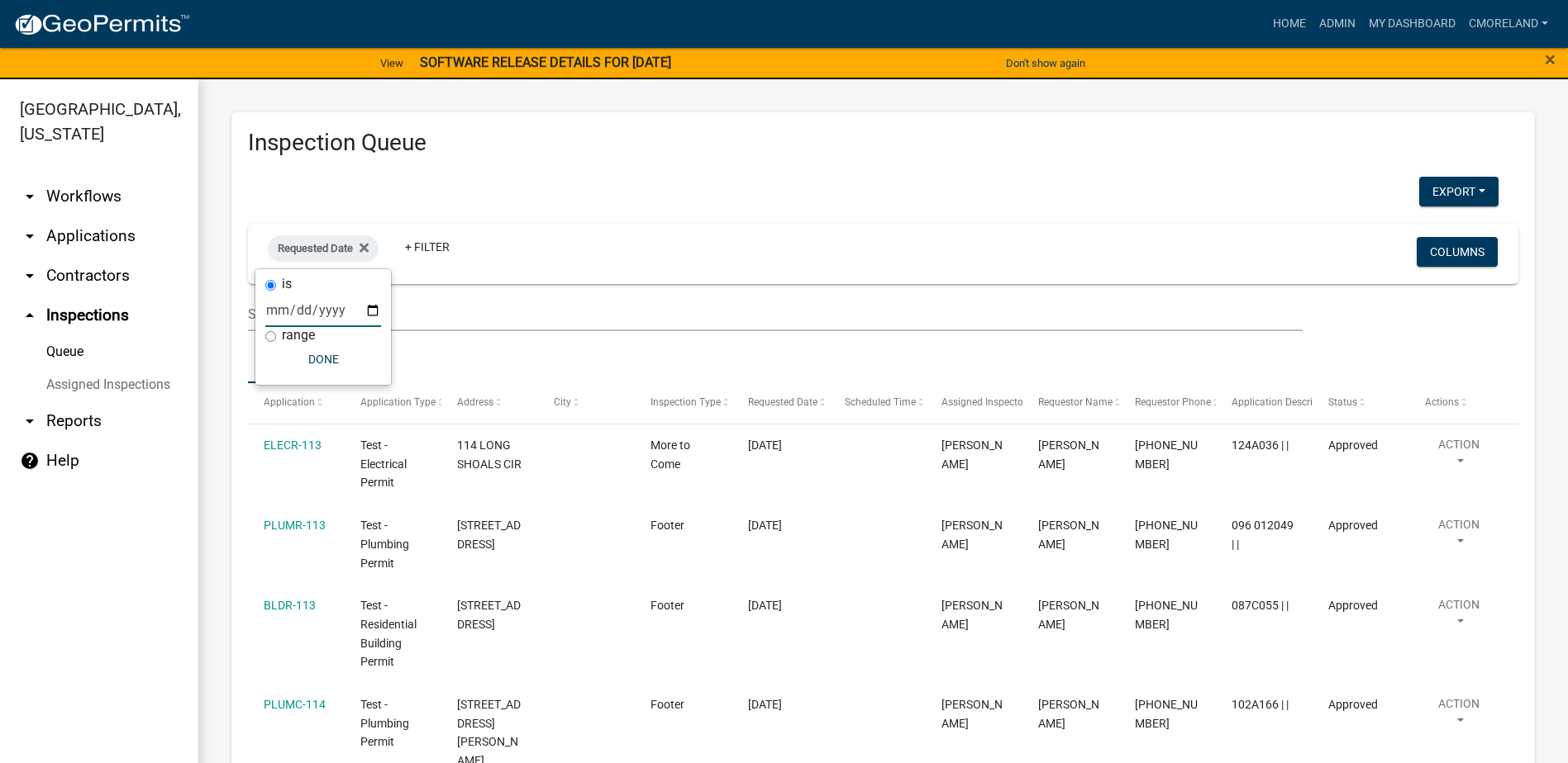
click at [375, 307] on input "date" at bounding box center [323, 310] width 116 height 34
type input "2025-09-15"
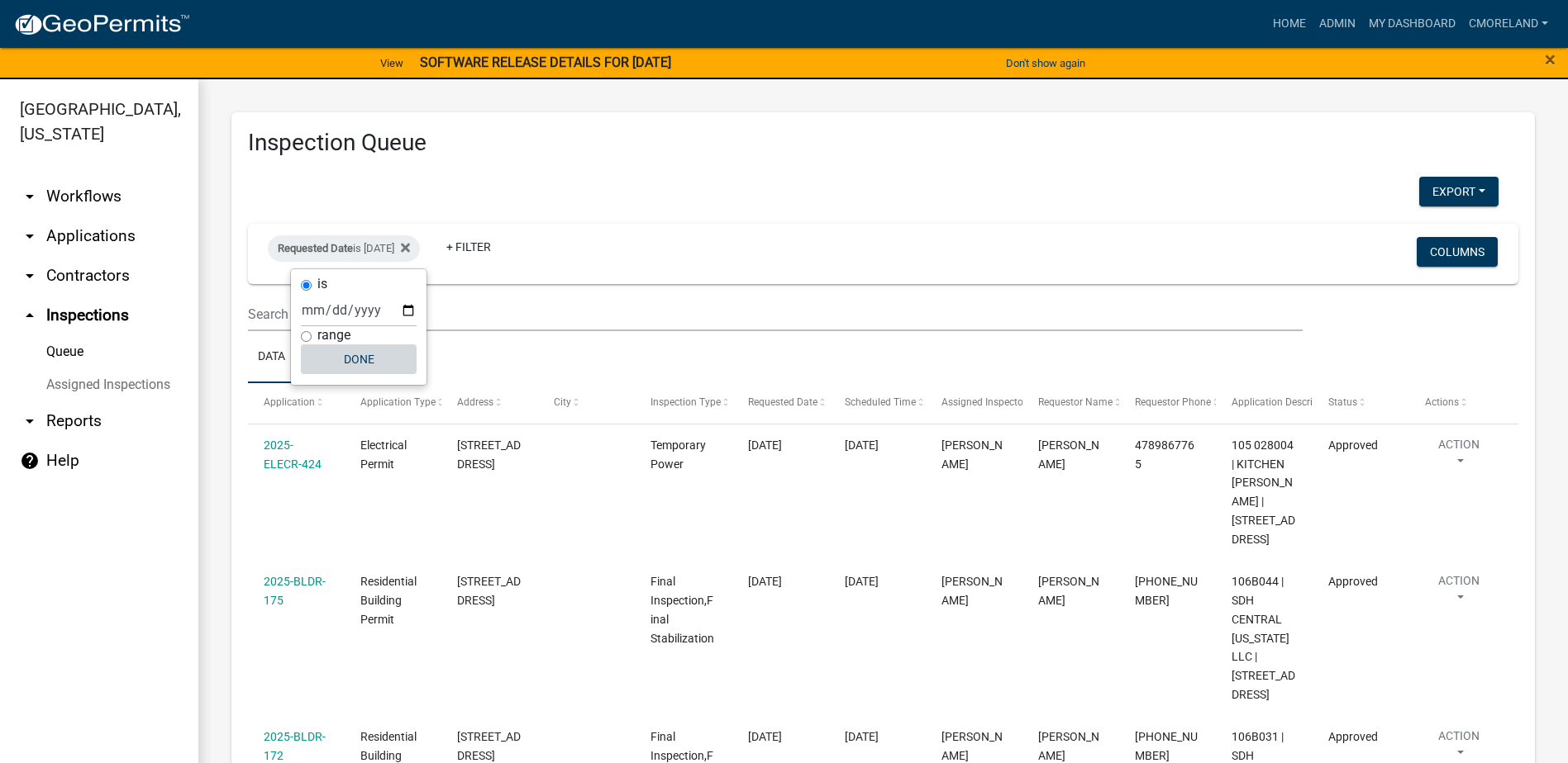
click at [367, 359] on button "Done" at bounding box center [359, 359] width 116 height 29
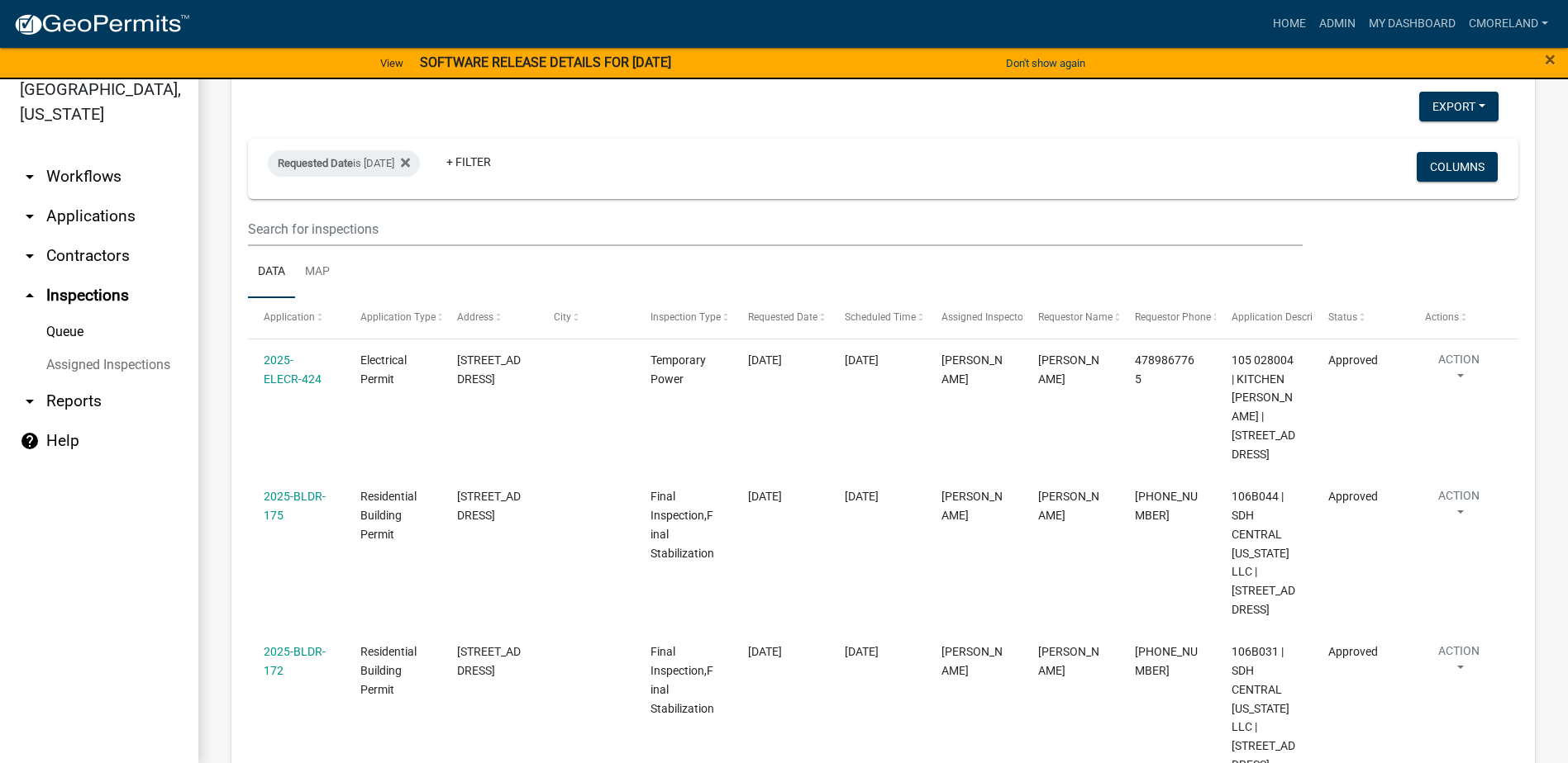
scroll to position [17, 0]
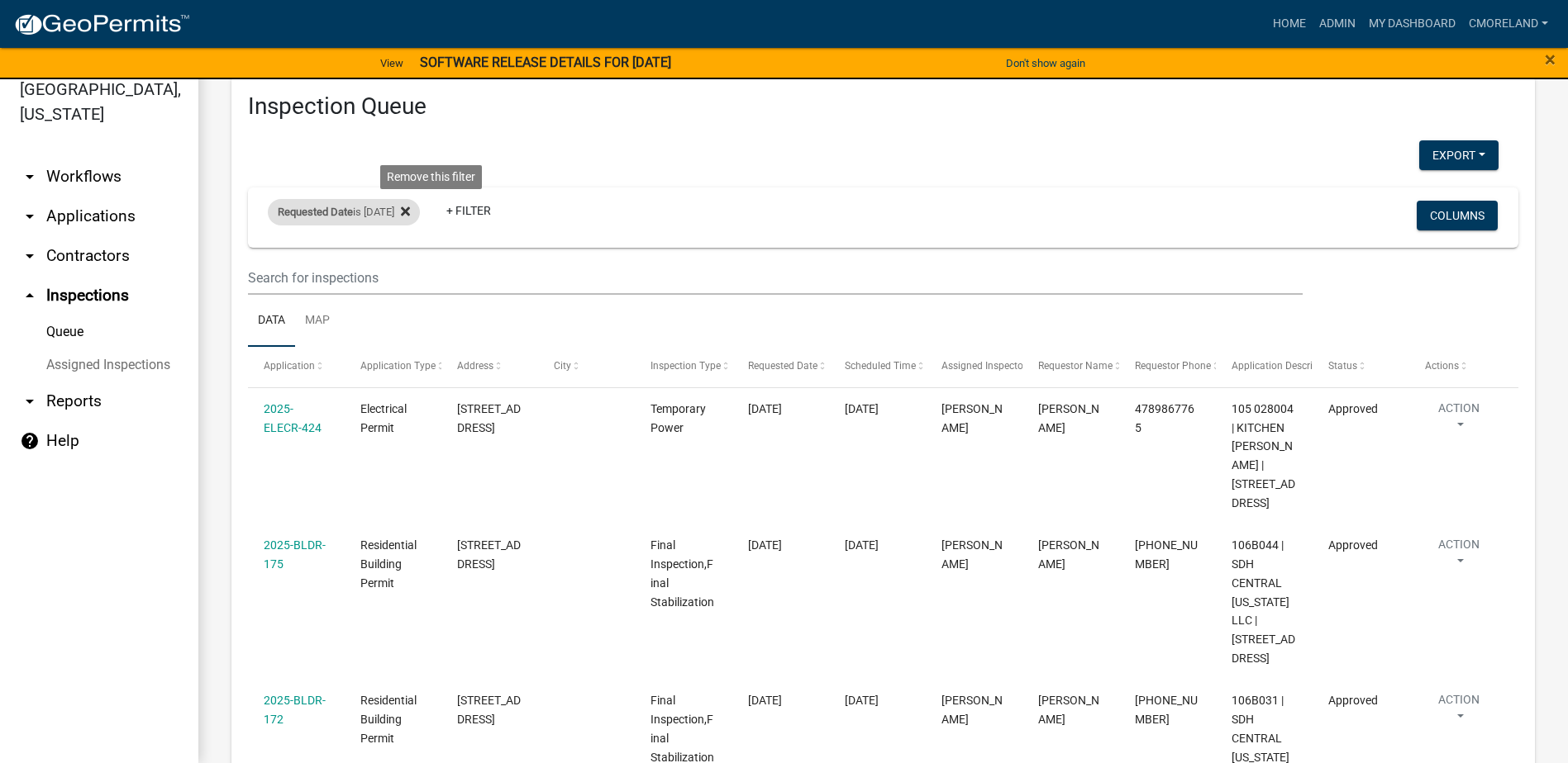
click at [410, 206] on icon at bounding box center [405, 211] width 9 height 13
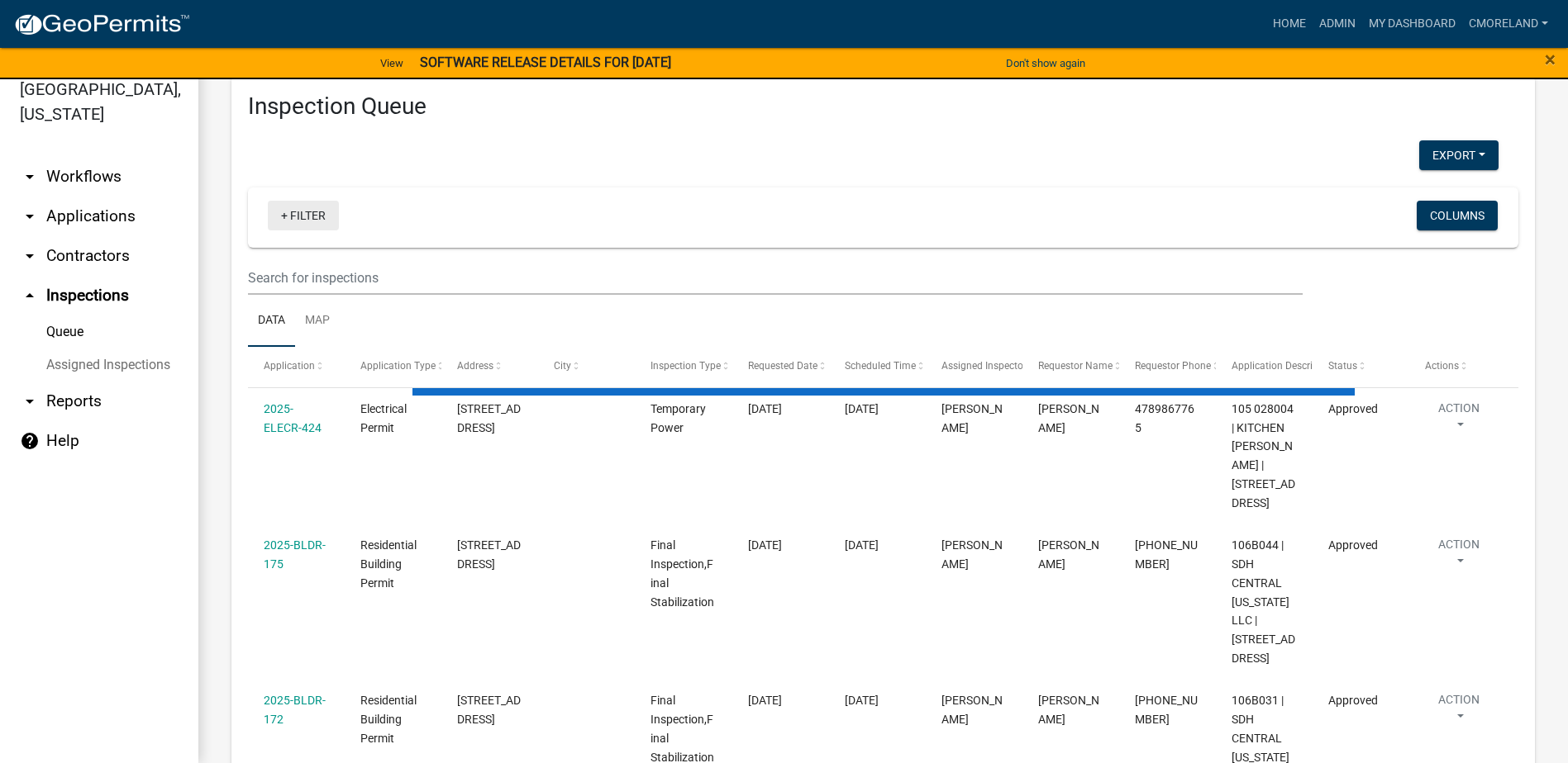
click at [315, 215] on link "+ Filter" at bounding box center [303, 215] width 72 height 29
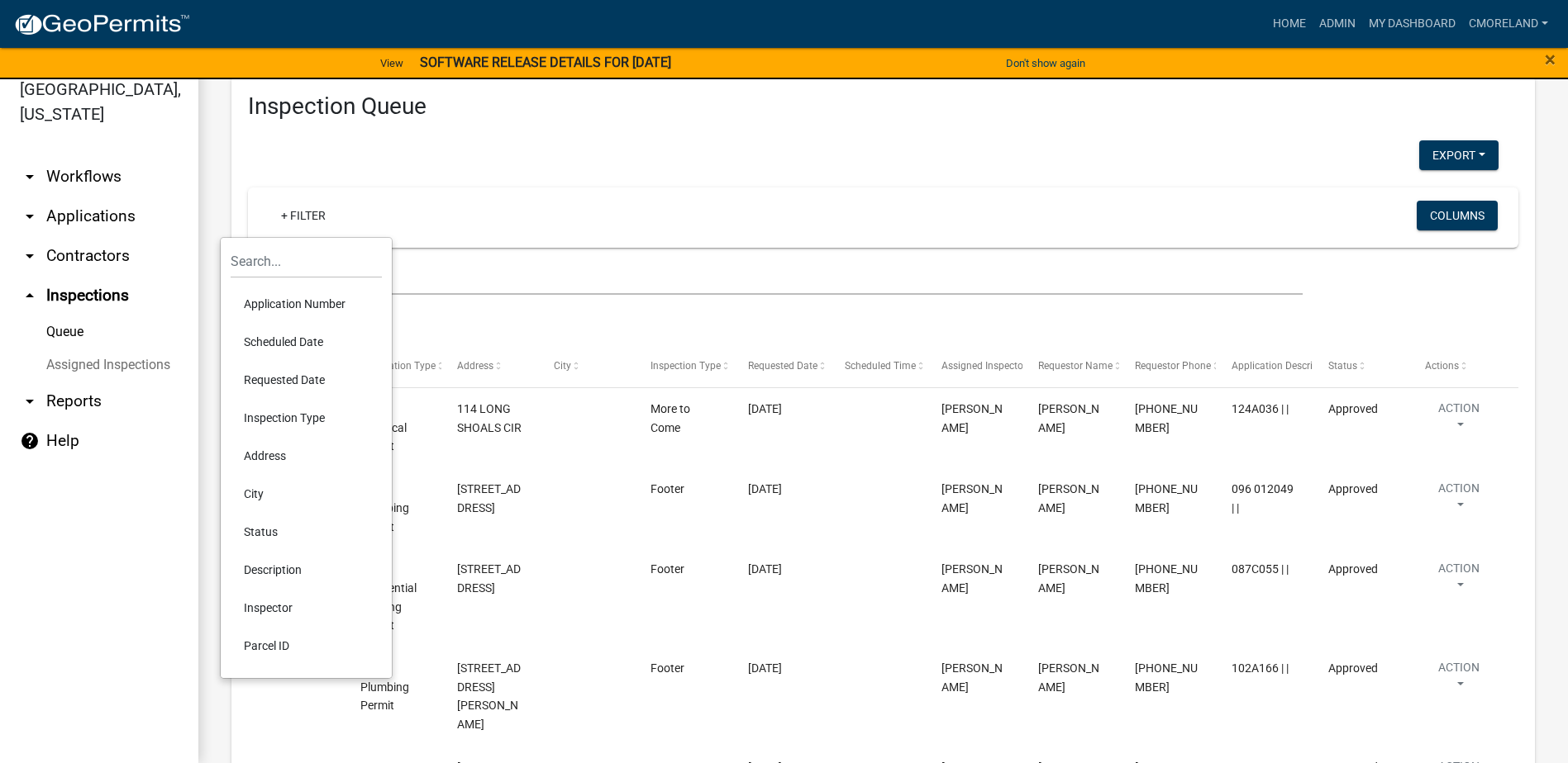
click at [298, 334] on li "Scheduled Date" at bounding box center [306, 342] width 151 height 38
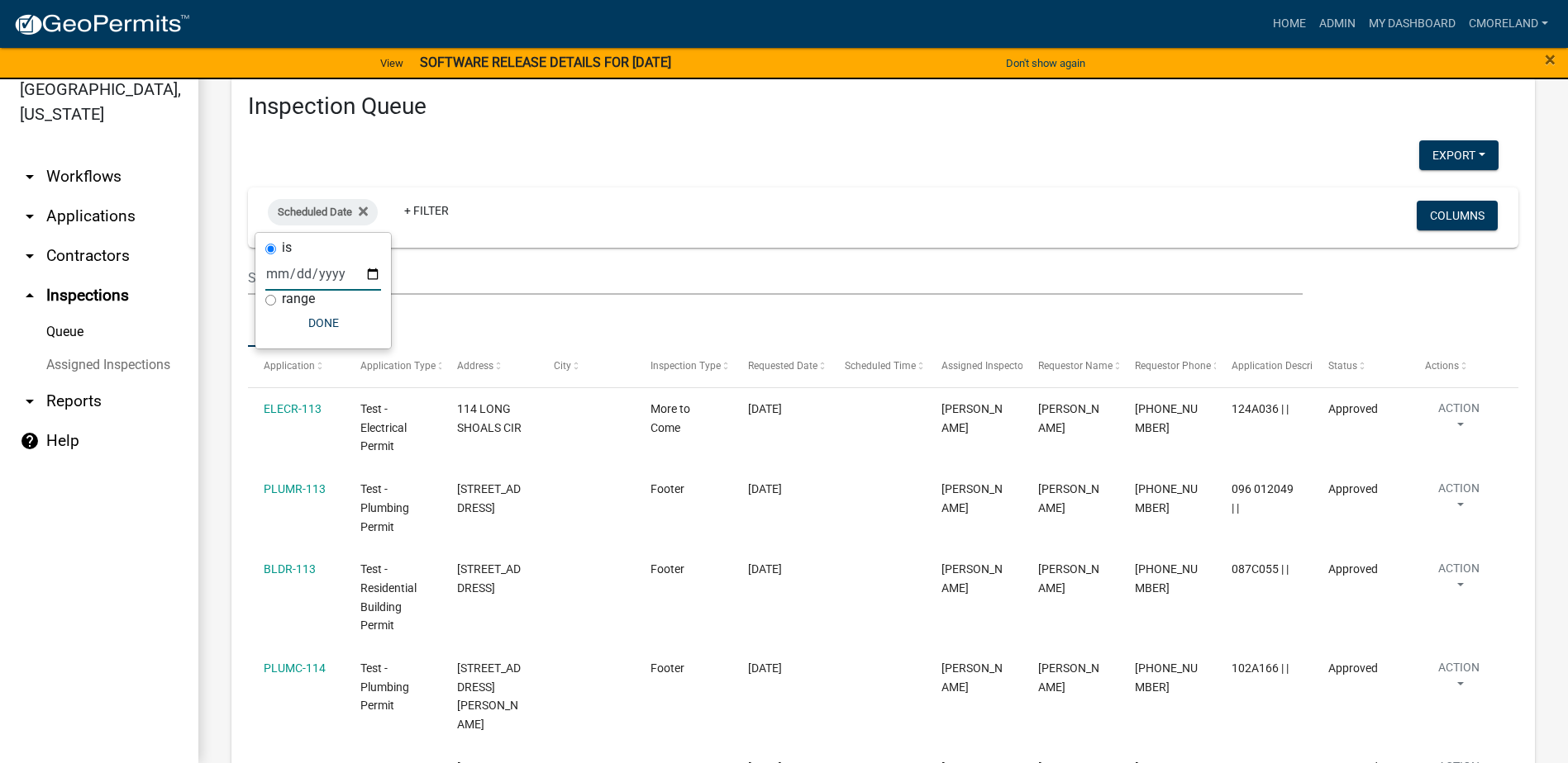
click at [372, 268] on input "date" at bounding box center [323, 273] width 116 height 34
type input "2025-09-16"
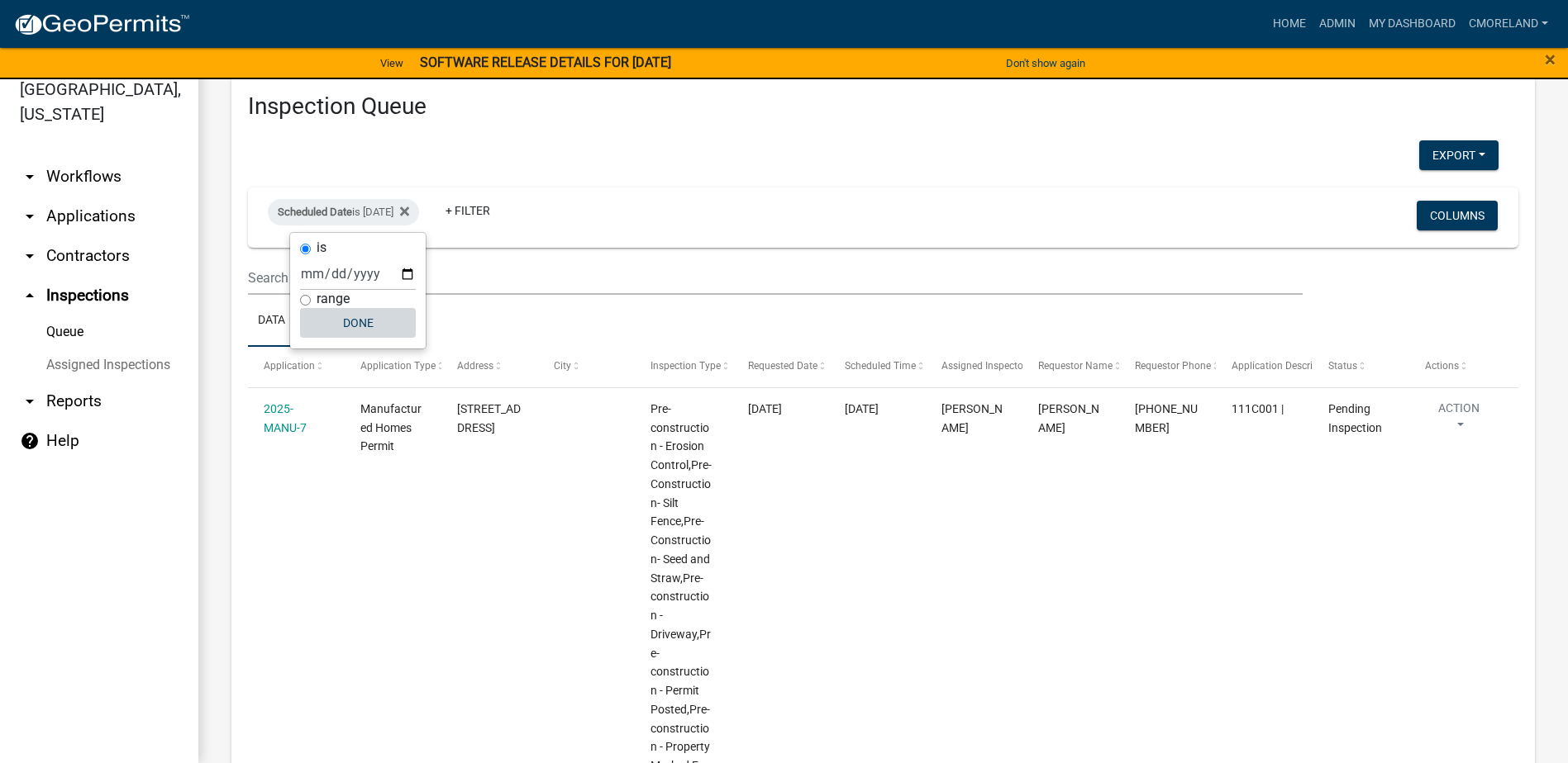
click at [357, 318] on button "Done" at bounding box center [358, 323] width 116 height 29
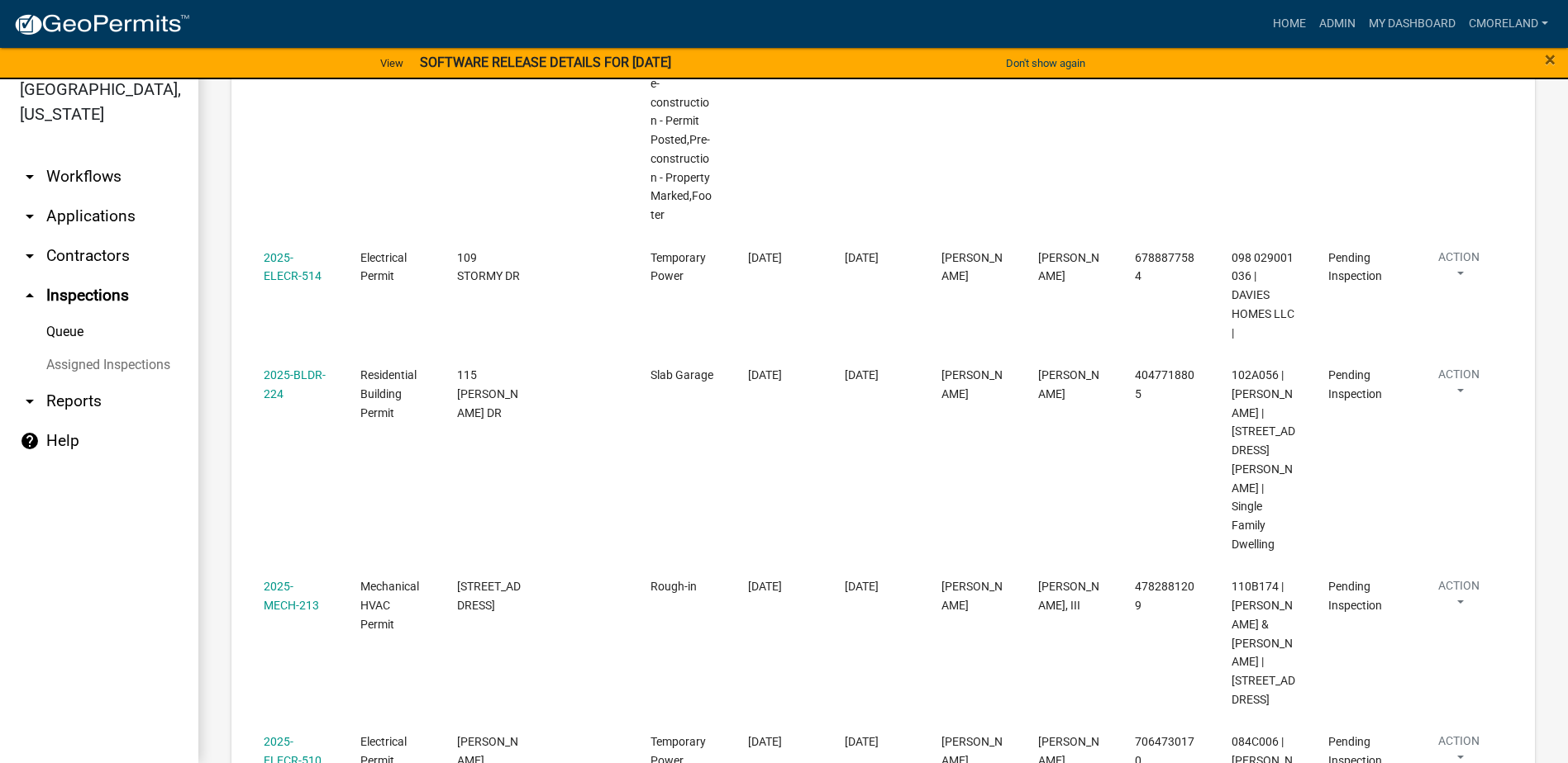
scroll to position [1586, 0]
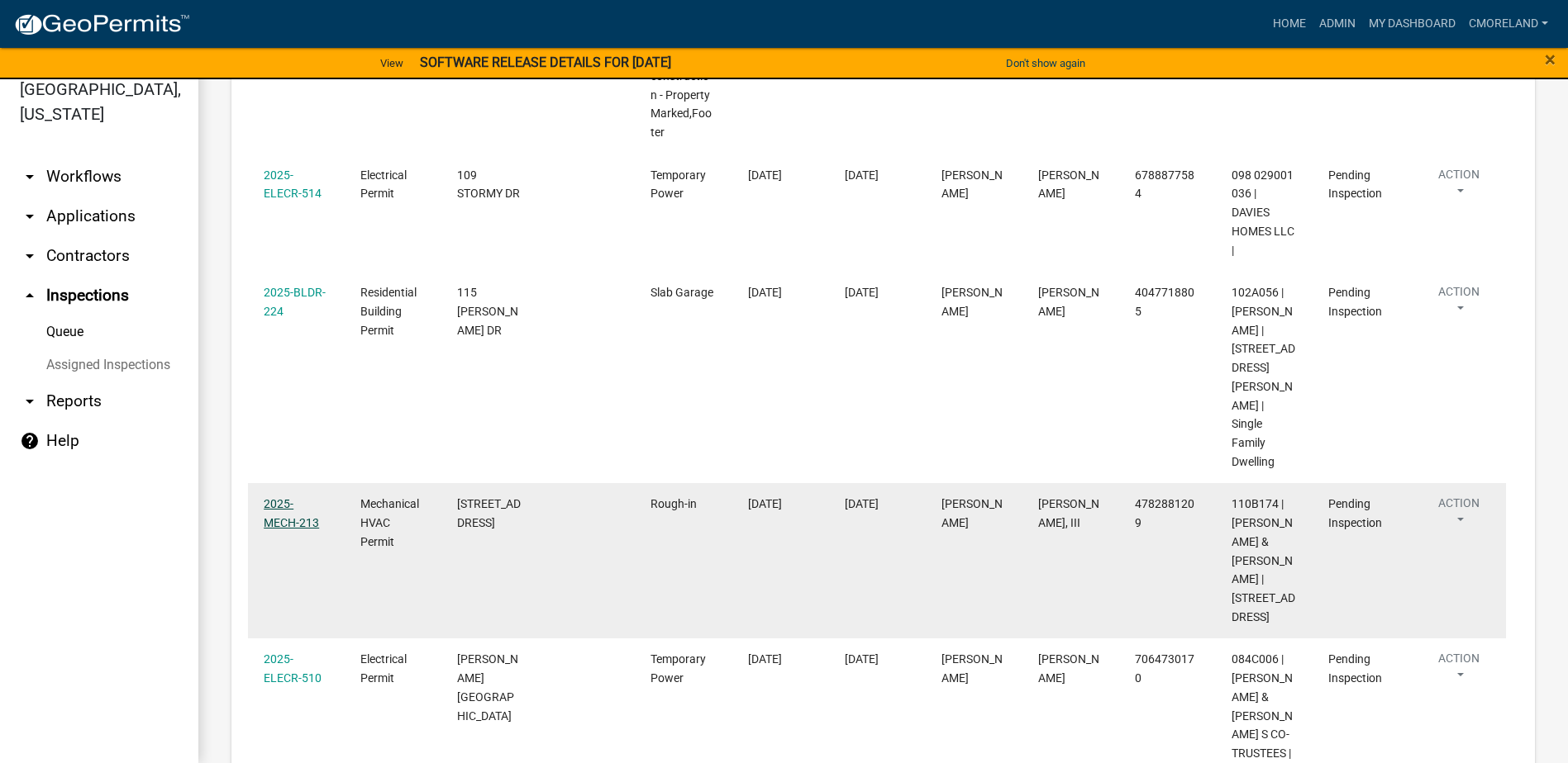
click at [308, 498] on link "2025-MECH-213" at bounding box center [291, 513] width 56 height 32
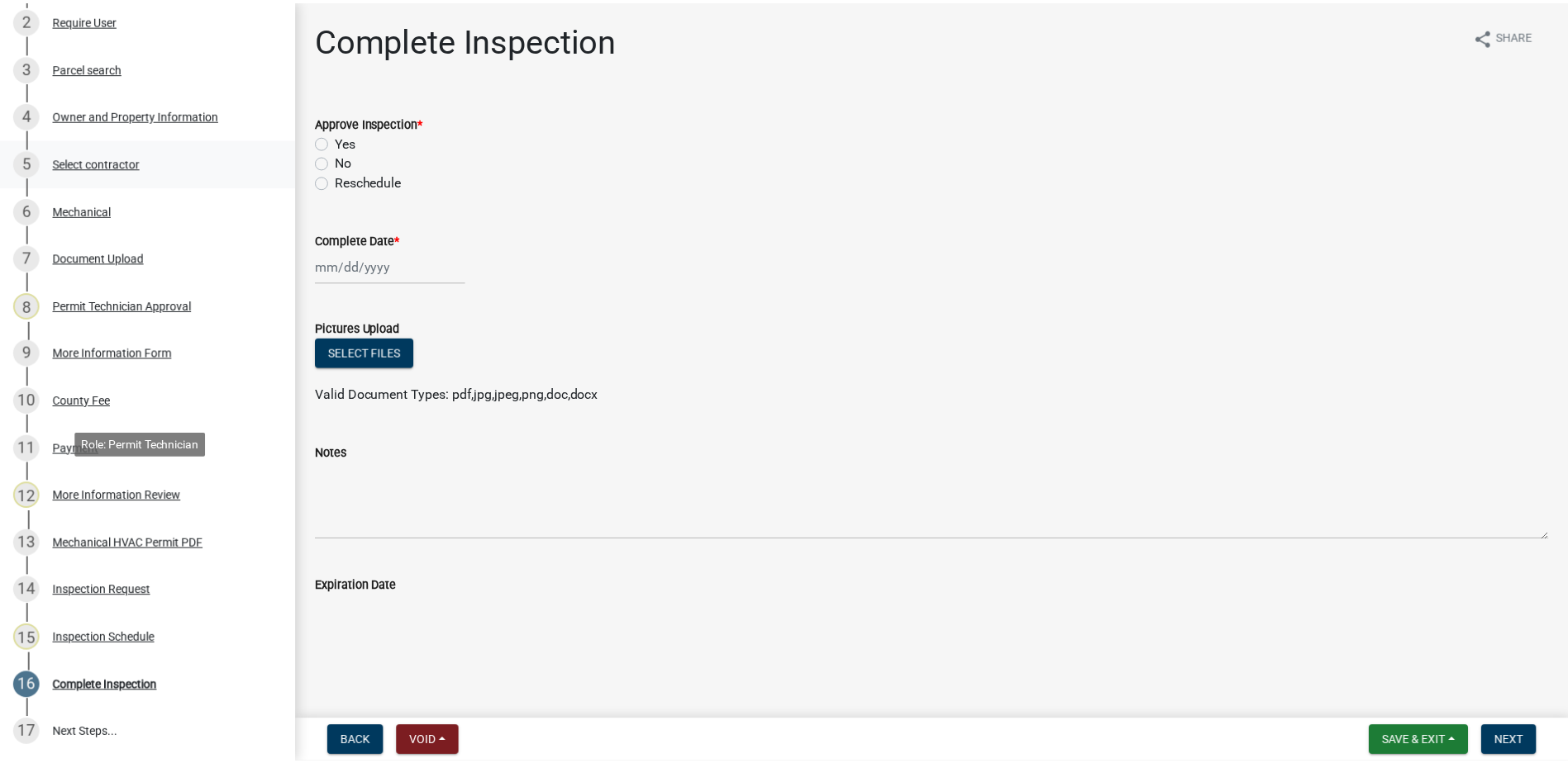
scroll to position [413, 0]
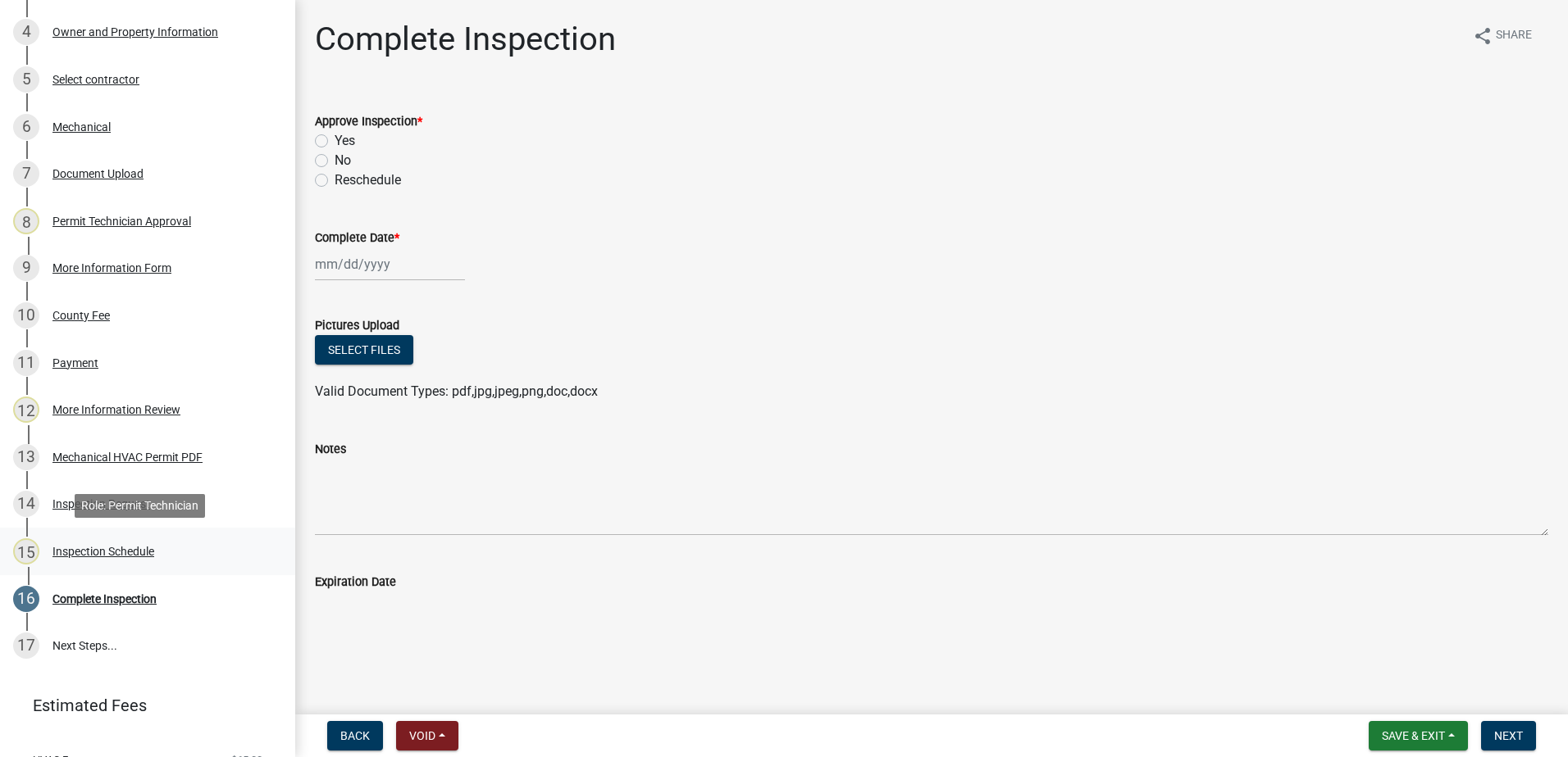
click at [119, 550] on div "Inspection Schedule" at bounding box center [103, 552] width 102 height 12
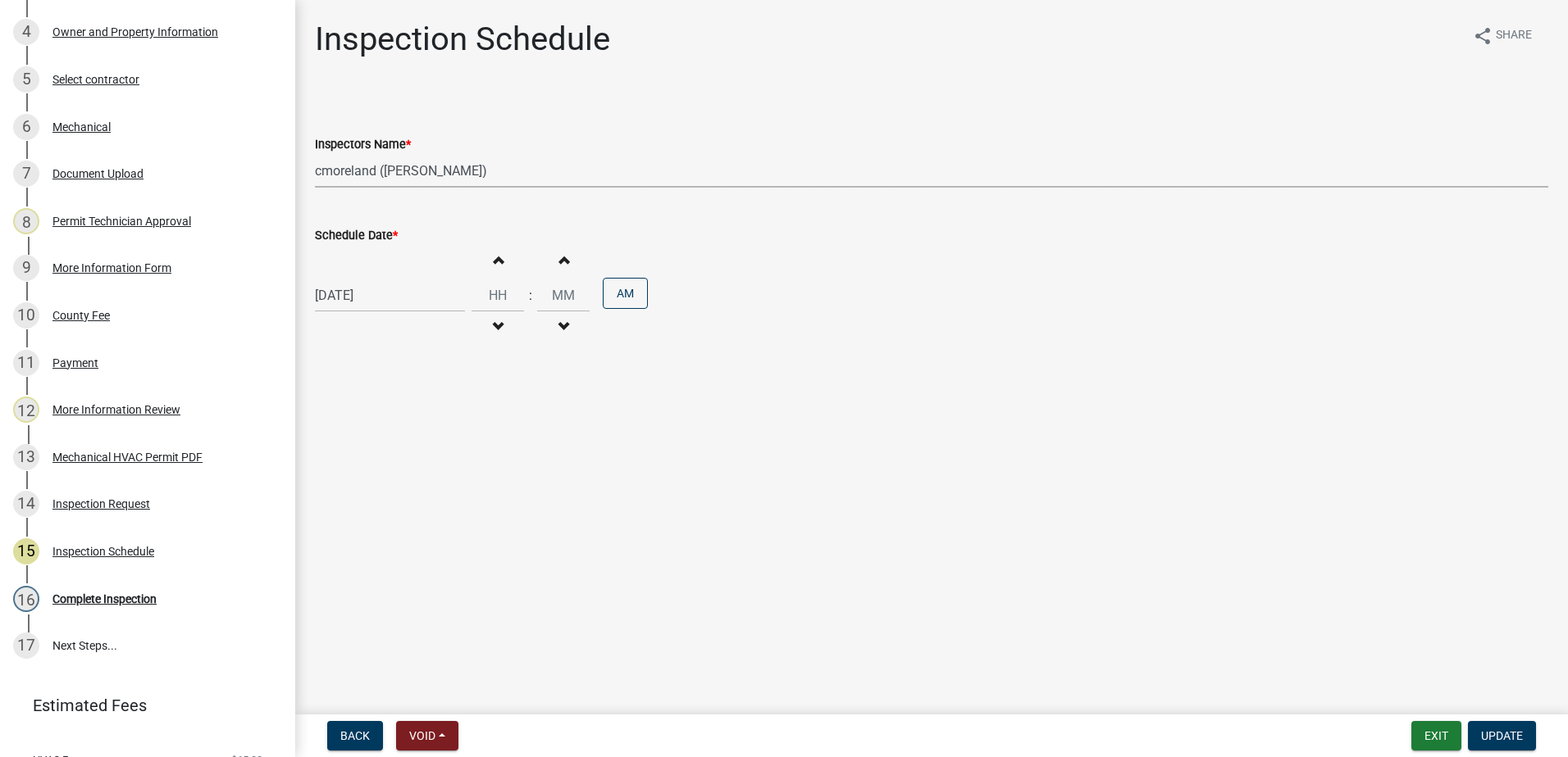
click at [567, 175] on select "Select Item... mrivera (Michele Rivera) StephanieM (Stephanie Morris ) QGrissom…" at bounding box center [931, 171] width 1234 height 34
select select "07642ab0-564c-47bb-824b-0ccf2da83593"
click at [315, 155] on select "Select Item... mrivera (Michele Rivera) StephanieM (Stephanie Morris ) QGrissom…" at bounding box center [931, 171] width 1234 height 34
click at [1501, 730] on span "Update" at bounding box center [1501, 736] width 42 height 13
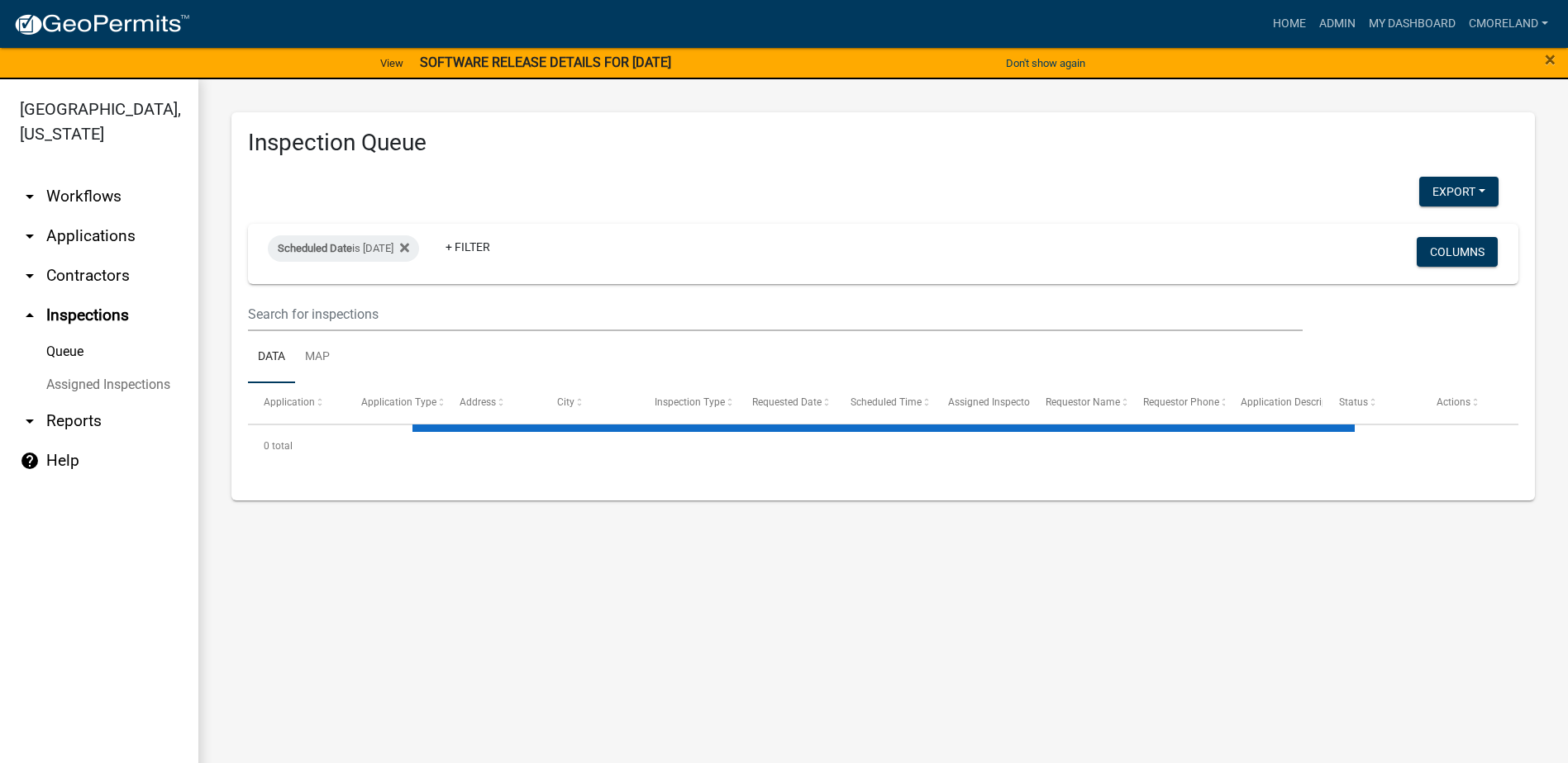
select select "2: 50"
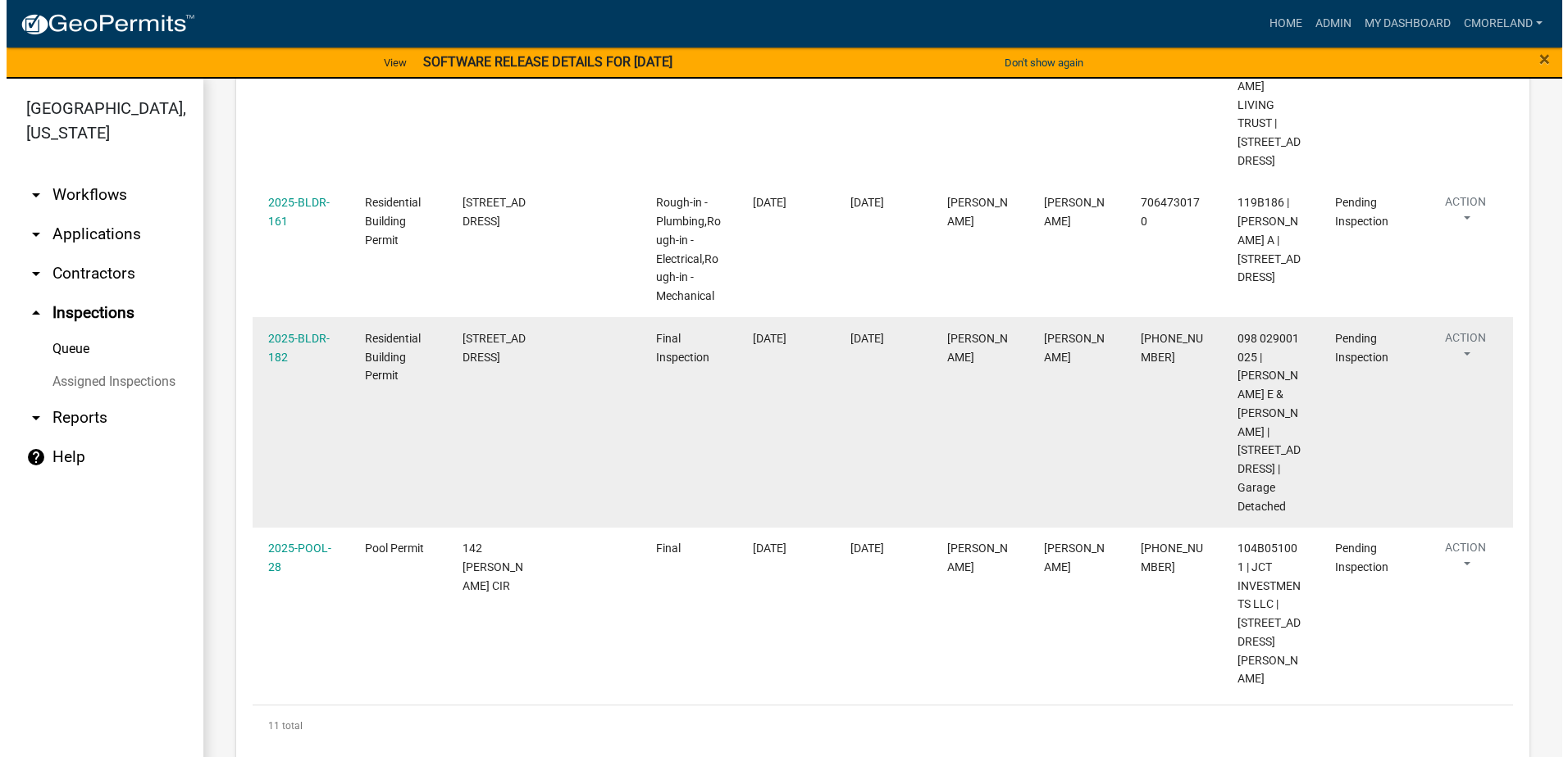
scroll to position [2287, 0]
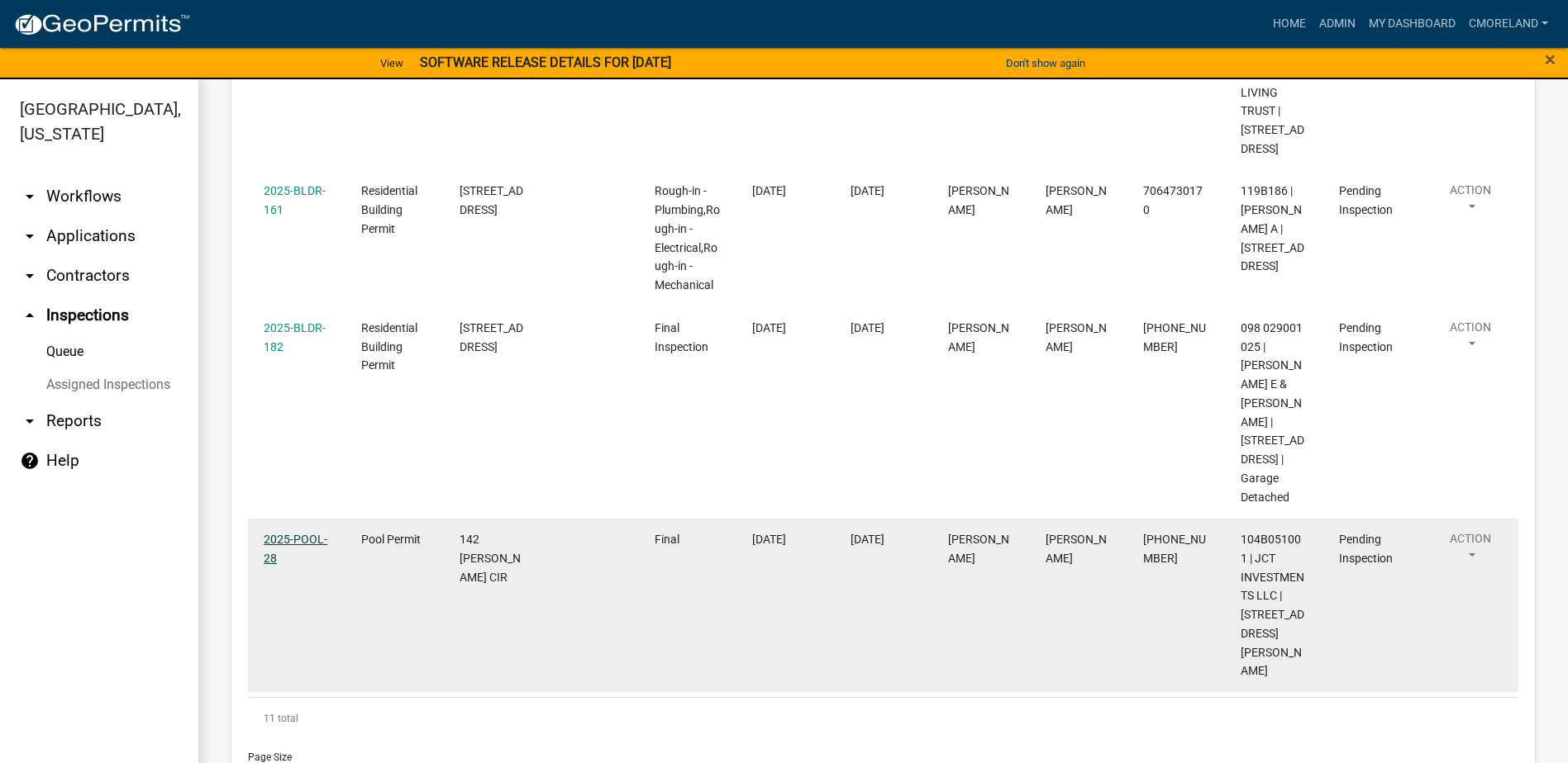
click at [302, 533] on link "2025-POOL-28" at bounding box center [295, 548] width 64 height 32
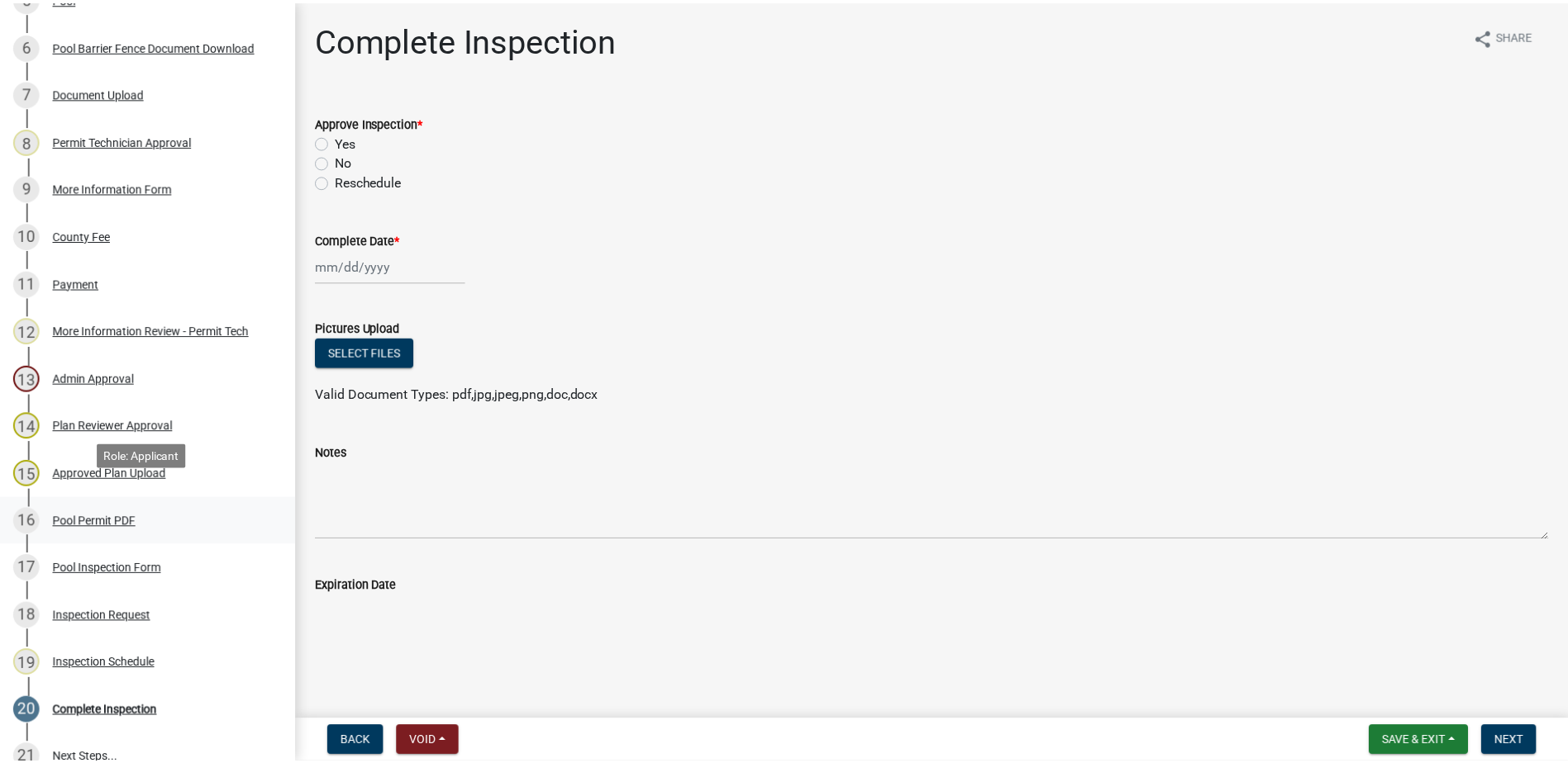
scroll to position [578, 0]
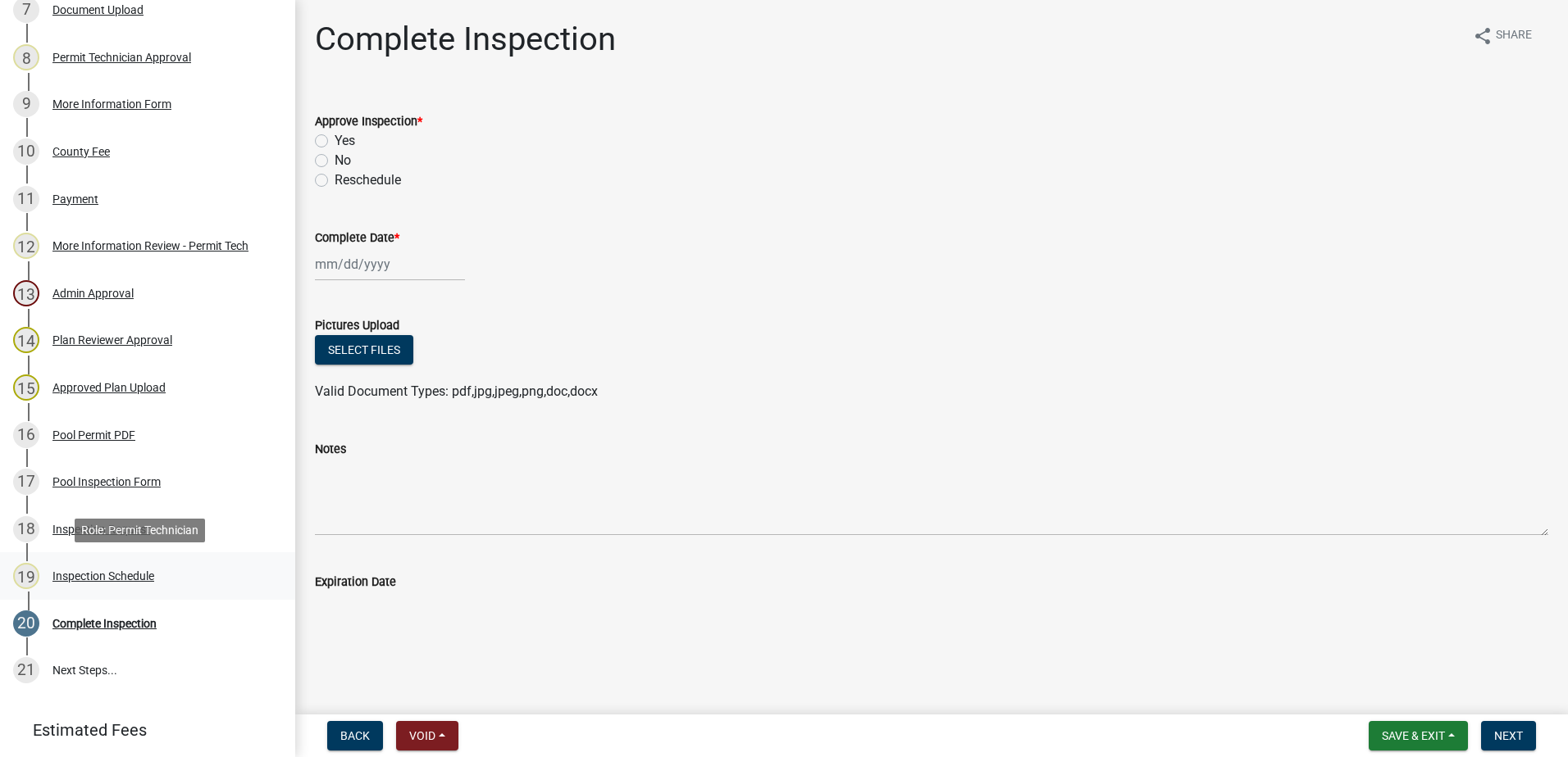
click at [128, 572] on div "Inspection Schedule" at bounding box center [103, 576] width 102 height 12
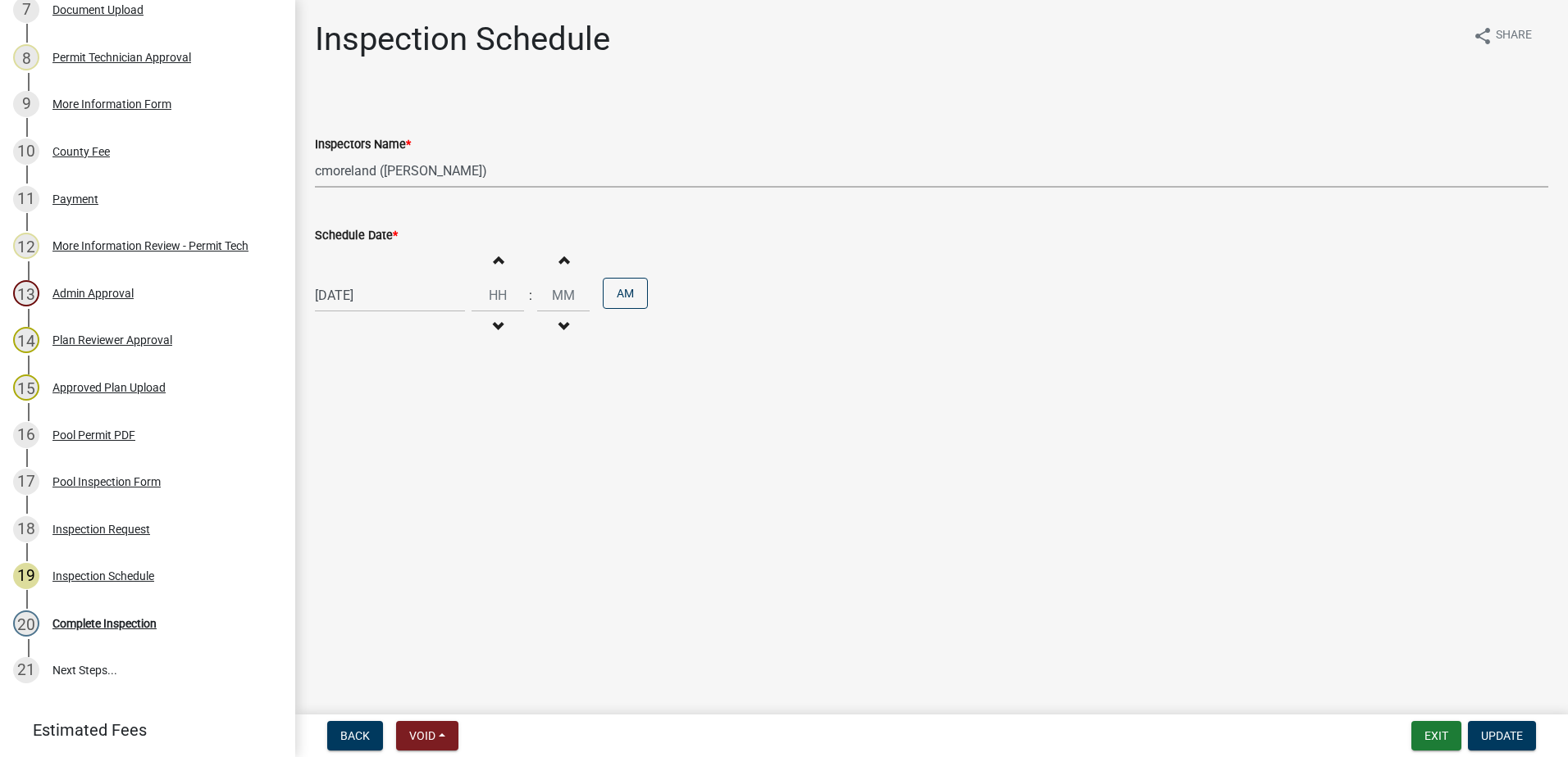
click at [549, 176] on select "Select Item... mrivera (Michele Rivera) StephanieM (Stephanie Morris ) QGrissom…" at bounding box center [931, 171] width 1234 height 34
select select "07642ab0-564c-47bb-824b-0ccf2da83593"
click at [315, 155] on select "Select Item... mrivera (Michele Rivera) StephanieM (Stephanie Morris ) QGrissom…" at bounding box center [931, 171] width 1234 height 34
click at [1490, 736] on span "Update" at bounding box center [1501, 736] width 42 height 13
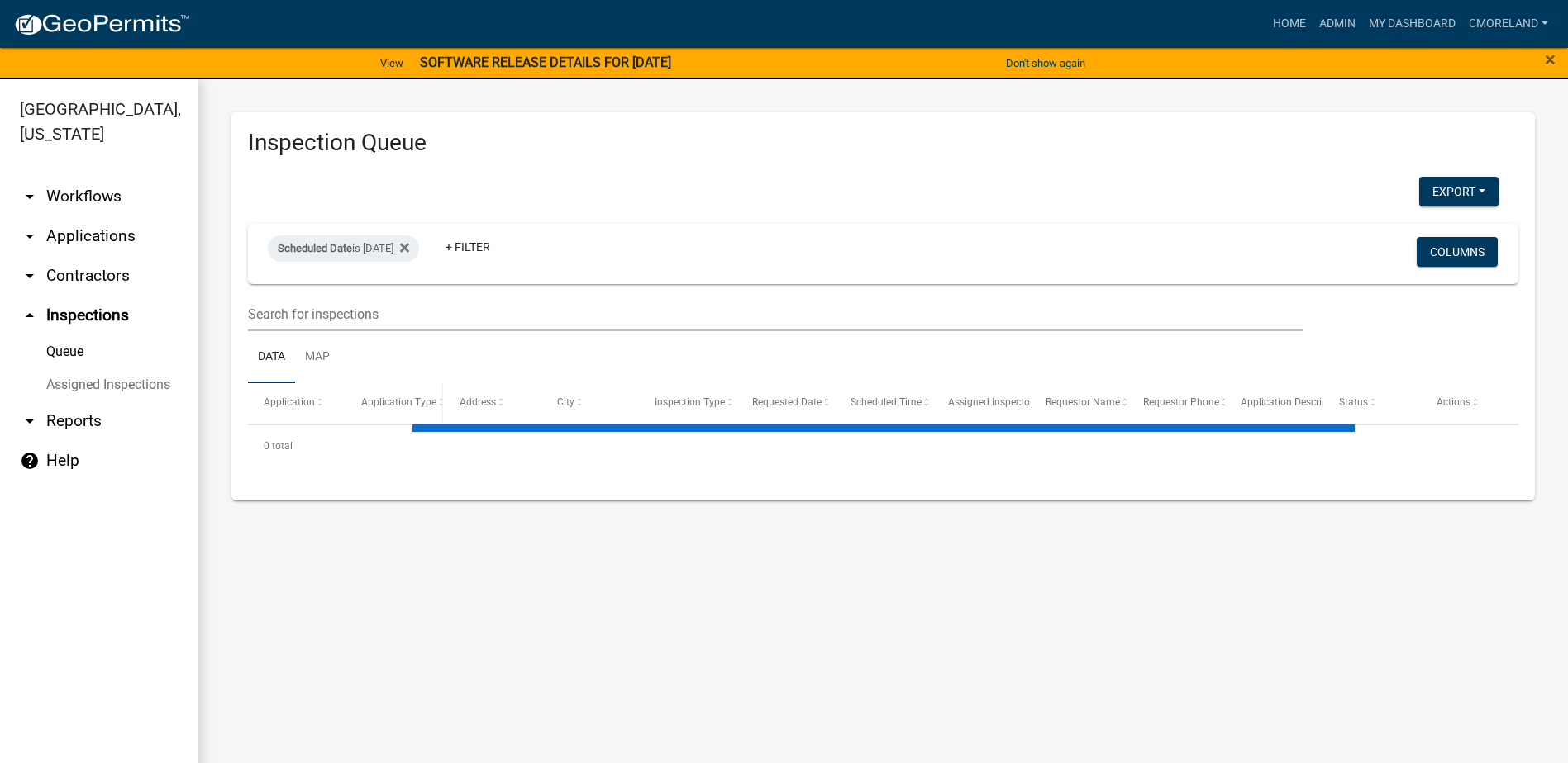
select select "2: 50"
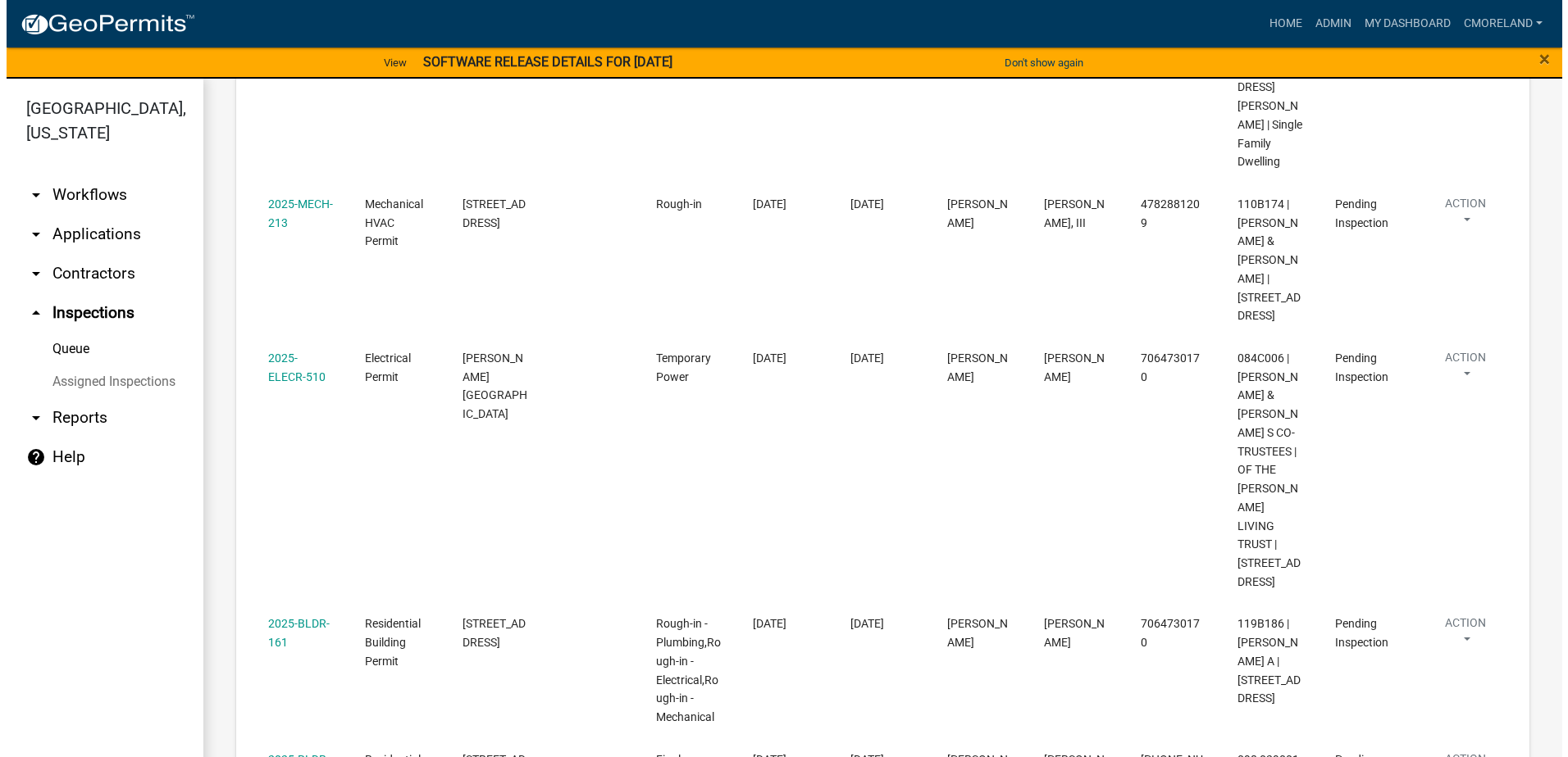
scroll to position [1877, 0]
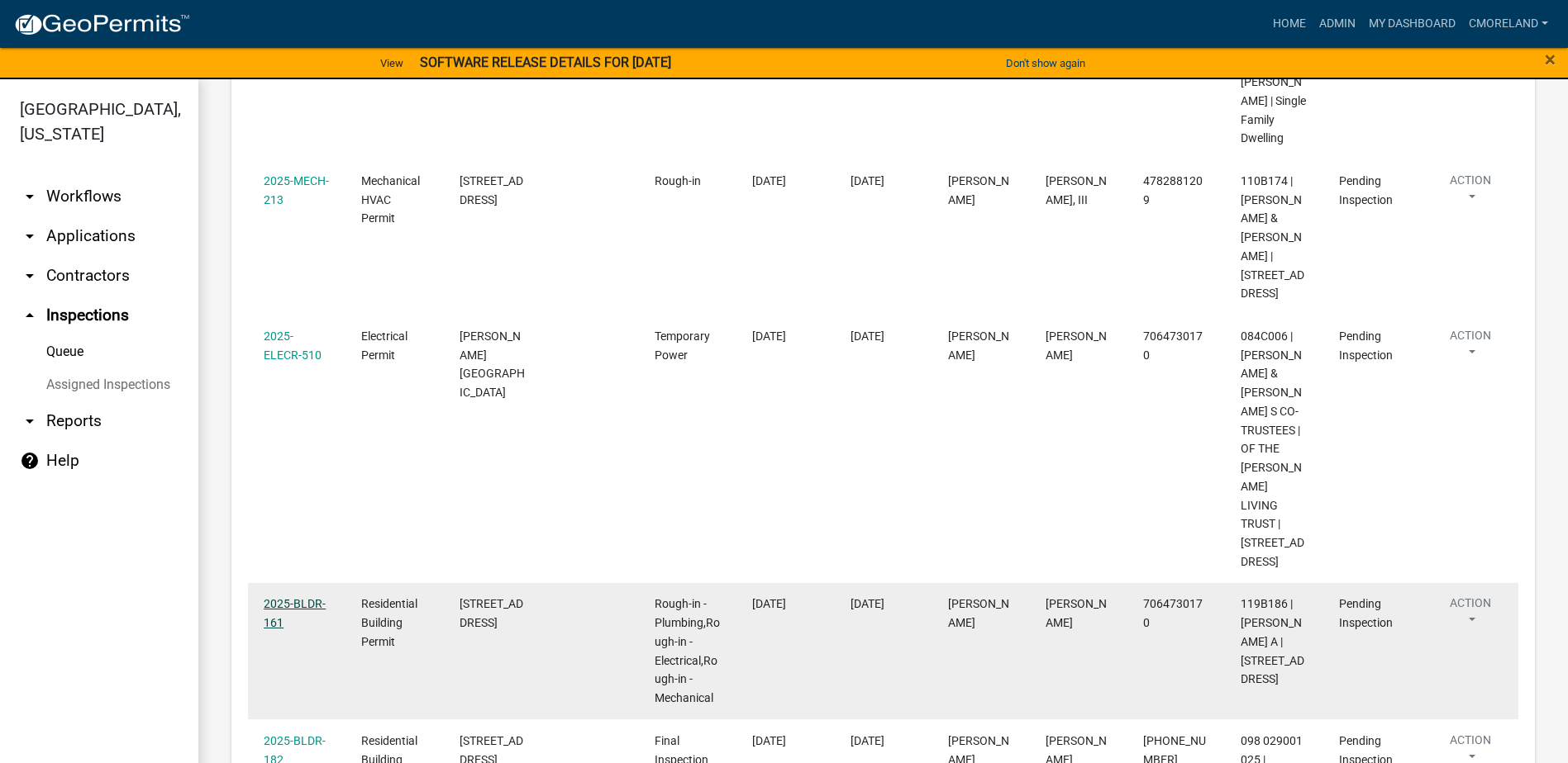
click at [288, 597] on link "2025-BLDR-161" at bounding box center [294, 613] width 62 height 32
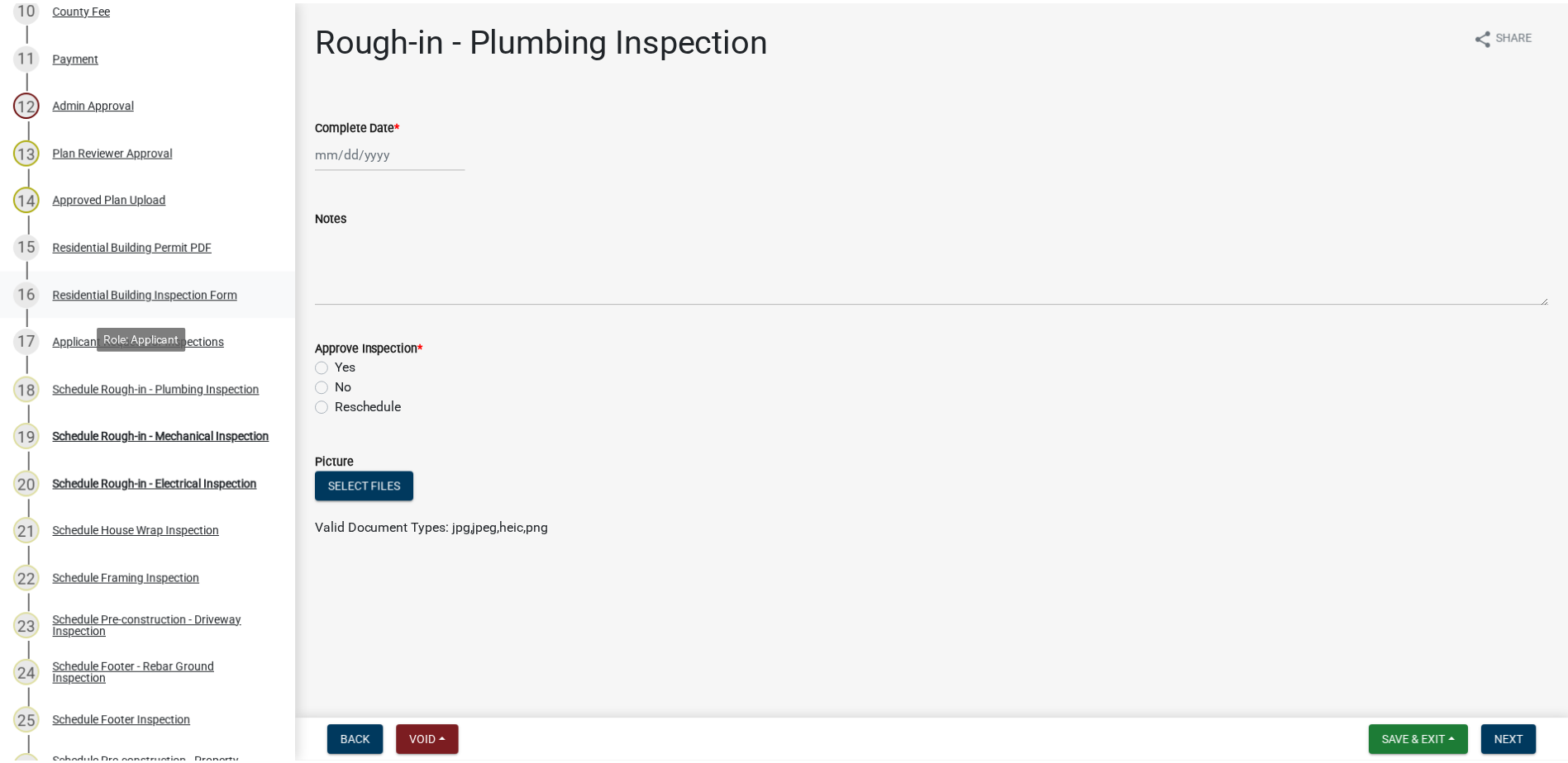
scroll to position [743, 0]
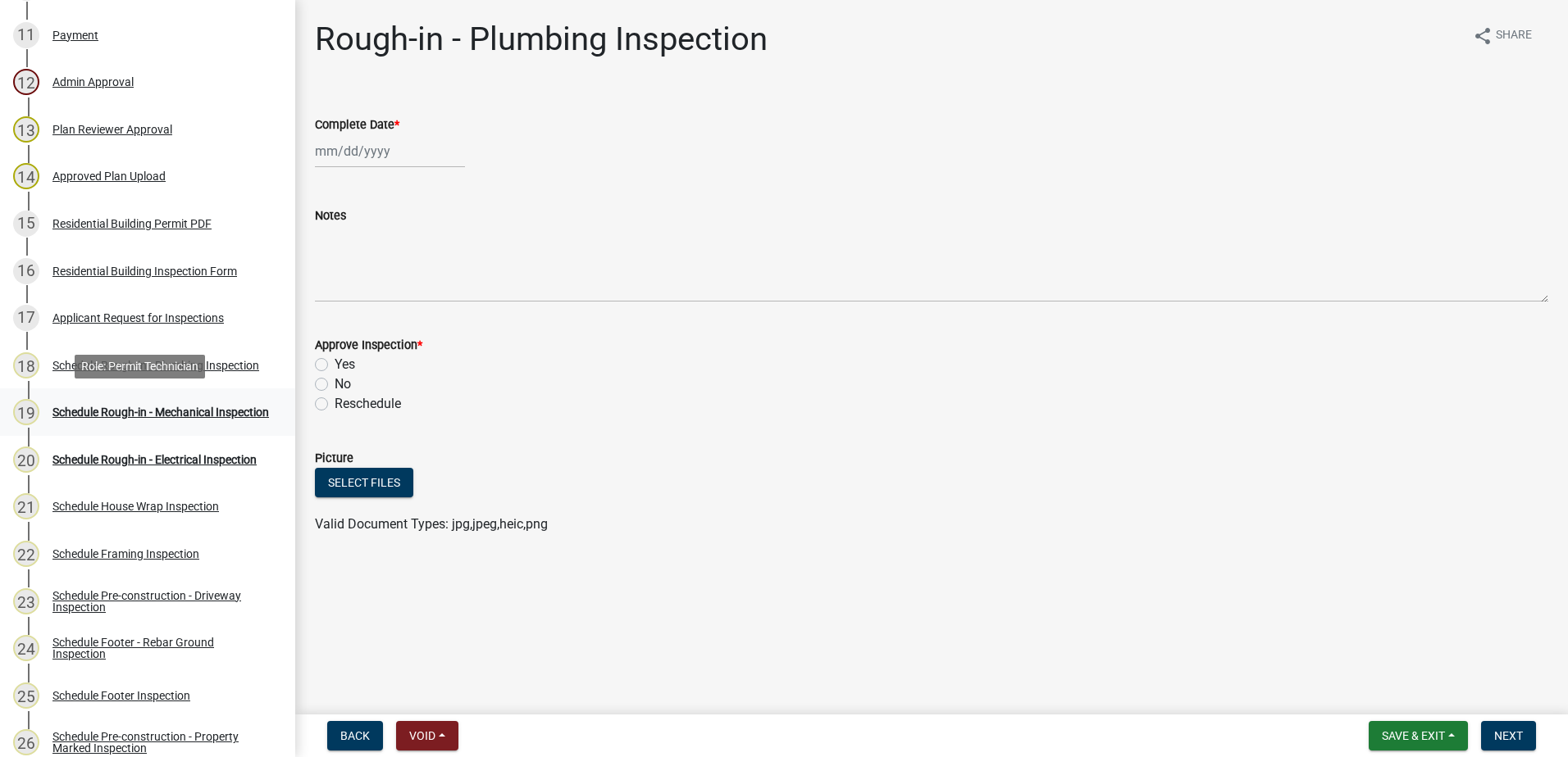
click at [99, 411] on div "Schedule Rough-in - Mechanical Inspection" at bounding box center [160, 412] width 217 height 12
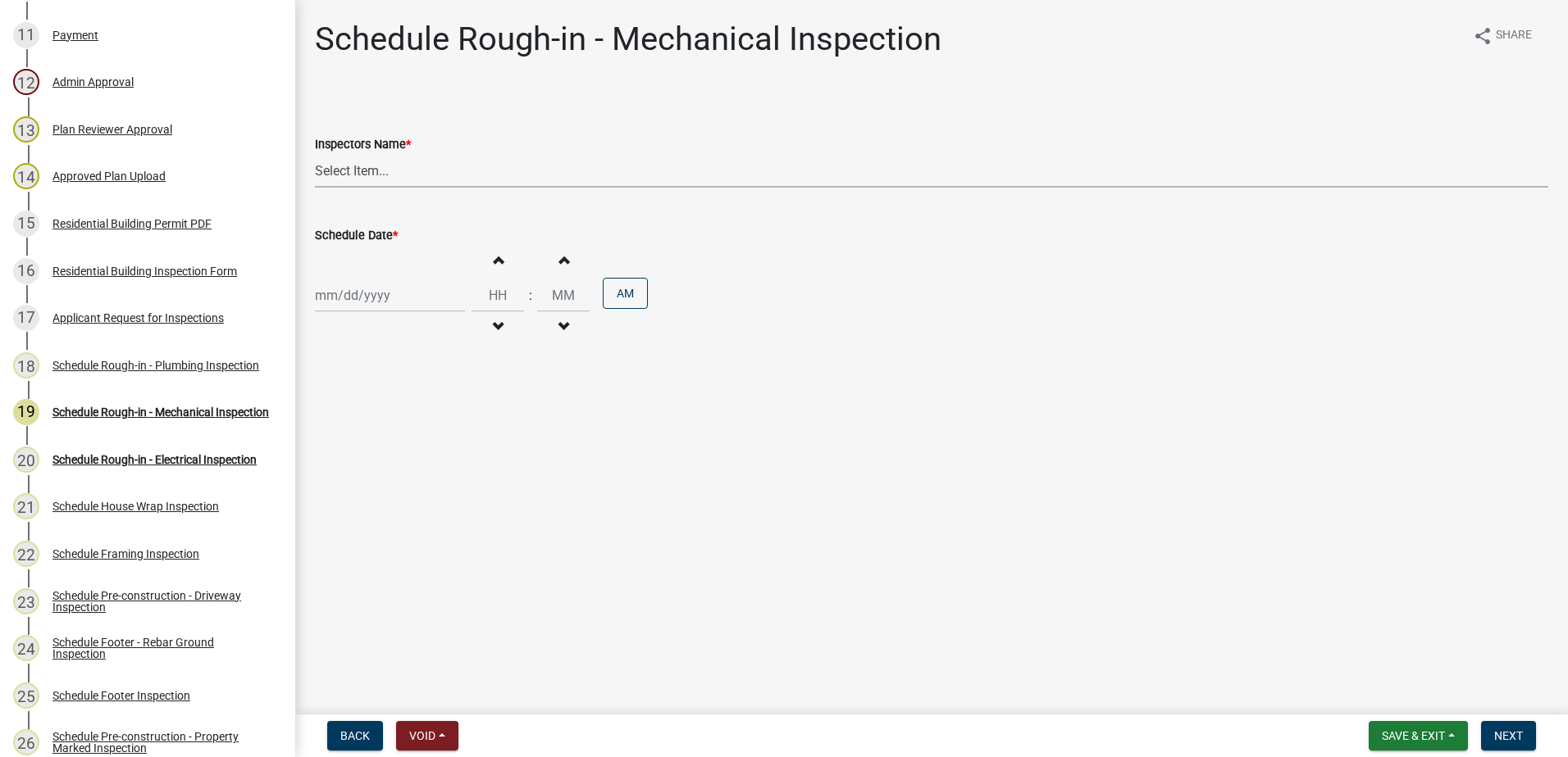
click at [428, 173] on select "Select Item... mrivera (Michele Rivera) StephanieM (Stephanie Morris ) QGrissom…" at bounding box center [931, 171] width 1234 height 34
select select "07642ab0-564c-47bb-824b-0ccf2da83593"
click at [315, 155] on select "Select Item... mrivera (Michele Rivera) StephanieM (Stephanie Morris ) QGrissom…" at bounding box center [931, 171] width 1234 height 34
select select "9"
select select "2025"
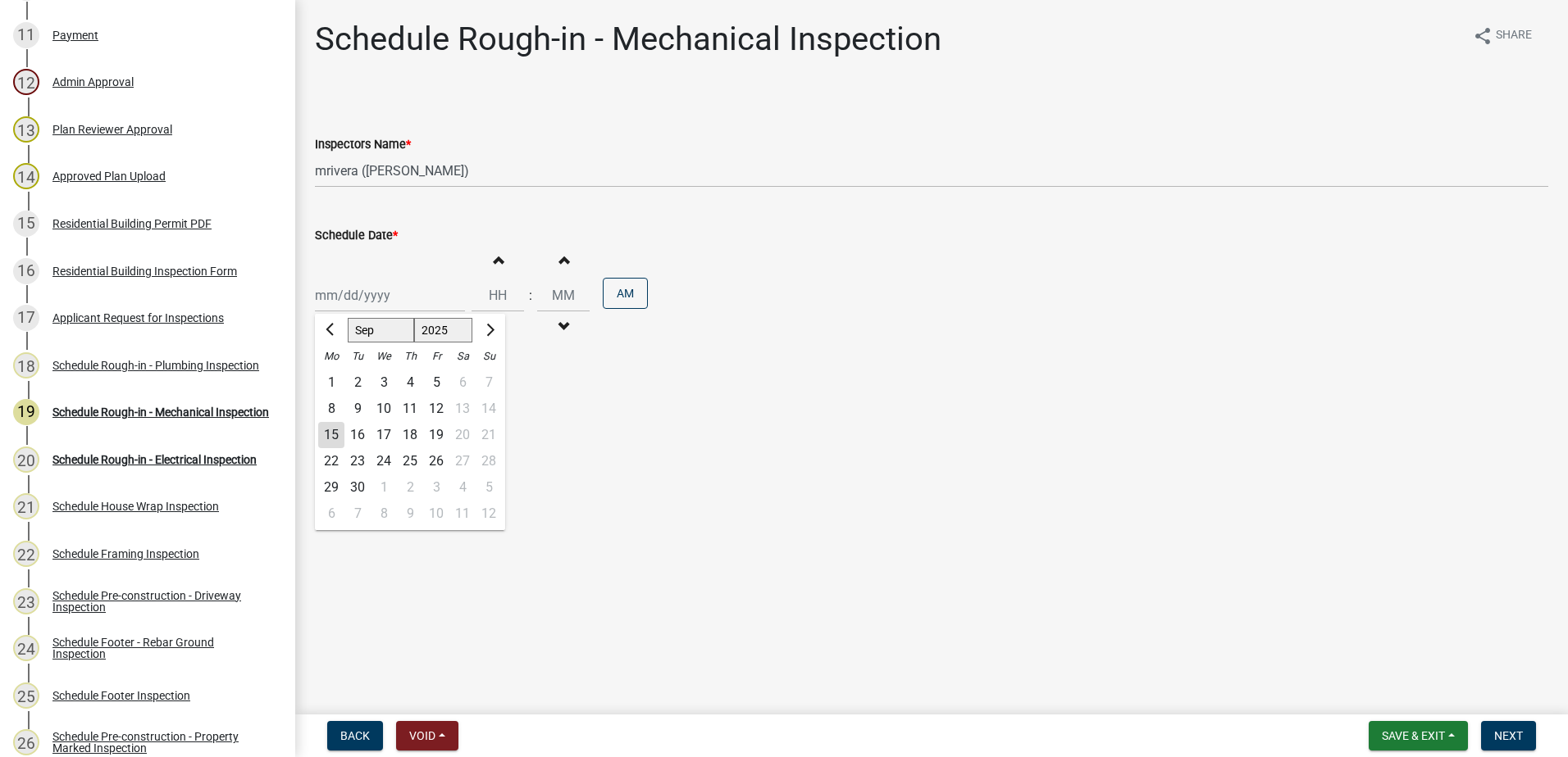
click at [360, 296] on div "Jan Feb Mar Apr May Jun Jul Aug Sep Oct Nov Dec 1525 1526 1527 1528 1529 1530 1…" at bounding box center [390, 295] width 150 height 34
click at [361, 432] on div "16" at bounding box center [357, 434] width 26 height 26
type input "09/16/2025"
click at [1512, 735] on span "Next" at bounding box center [1509, 736] width 29 height 13
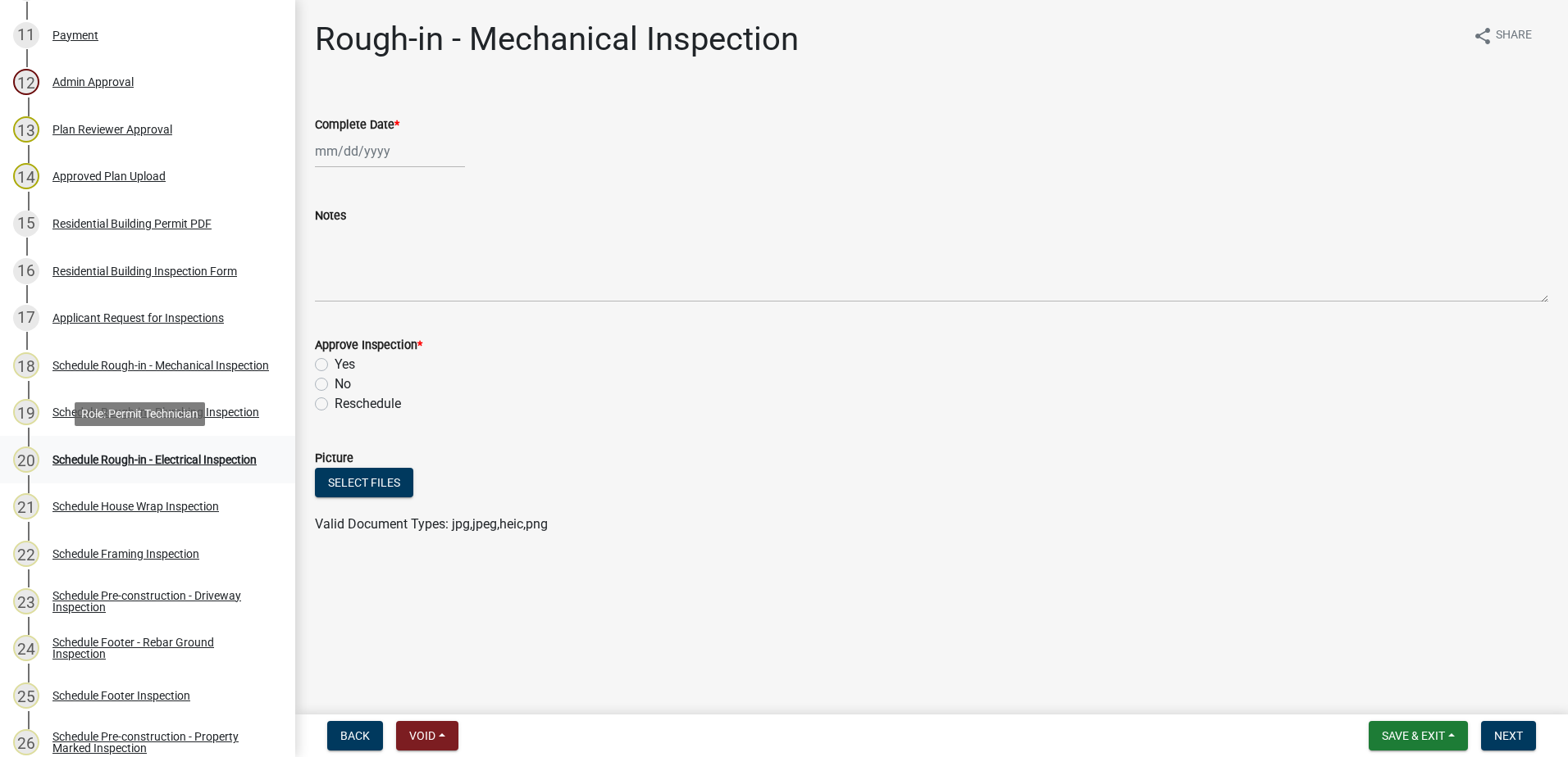
click at [144, 454] on div "Schedule Rough-in - Electrical Inspection" at bounding box center [155, 460] width 204 height 12
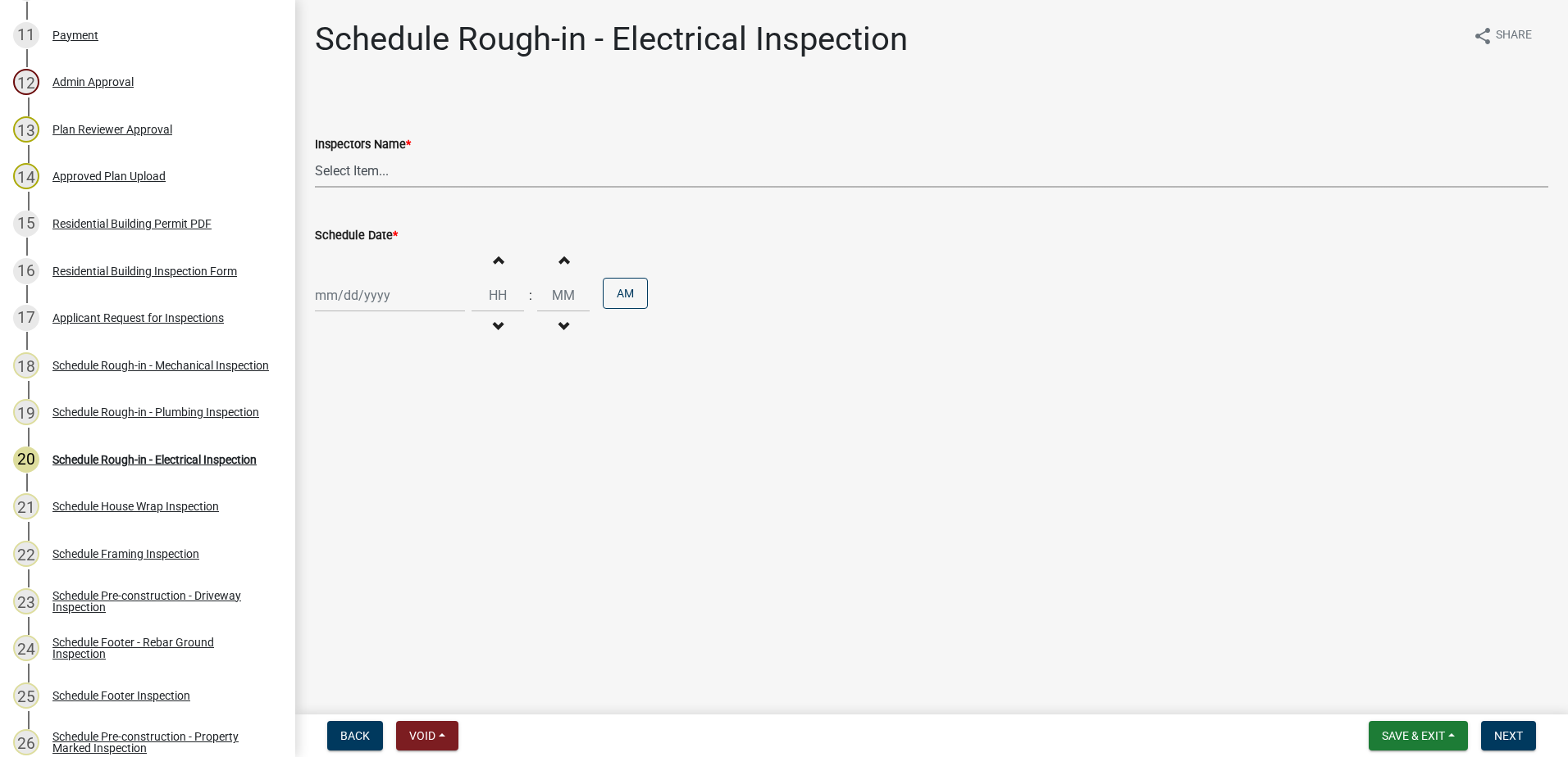
click at [423, 167] on select "Select Item... mrivera (Michele Rivera) StephanieM (Stephanie Morris ) QGrissom…" at bounding box center [931, 171] width 1234 height 34
select select "07642ab0-564c-47bb-824b-0ccf2da83593"
click at [315, 155] on select "Select Item... mrivera (Michele Rivera) StephanieM (Stephanie Morris ) QGrissom…" at bounding box center [931, 171] width 1234 height 34
select select "9"
select select "2025"
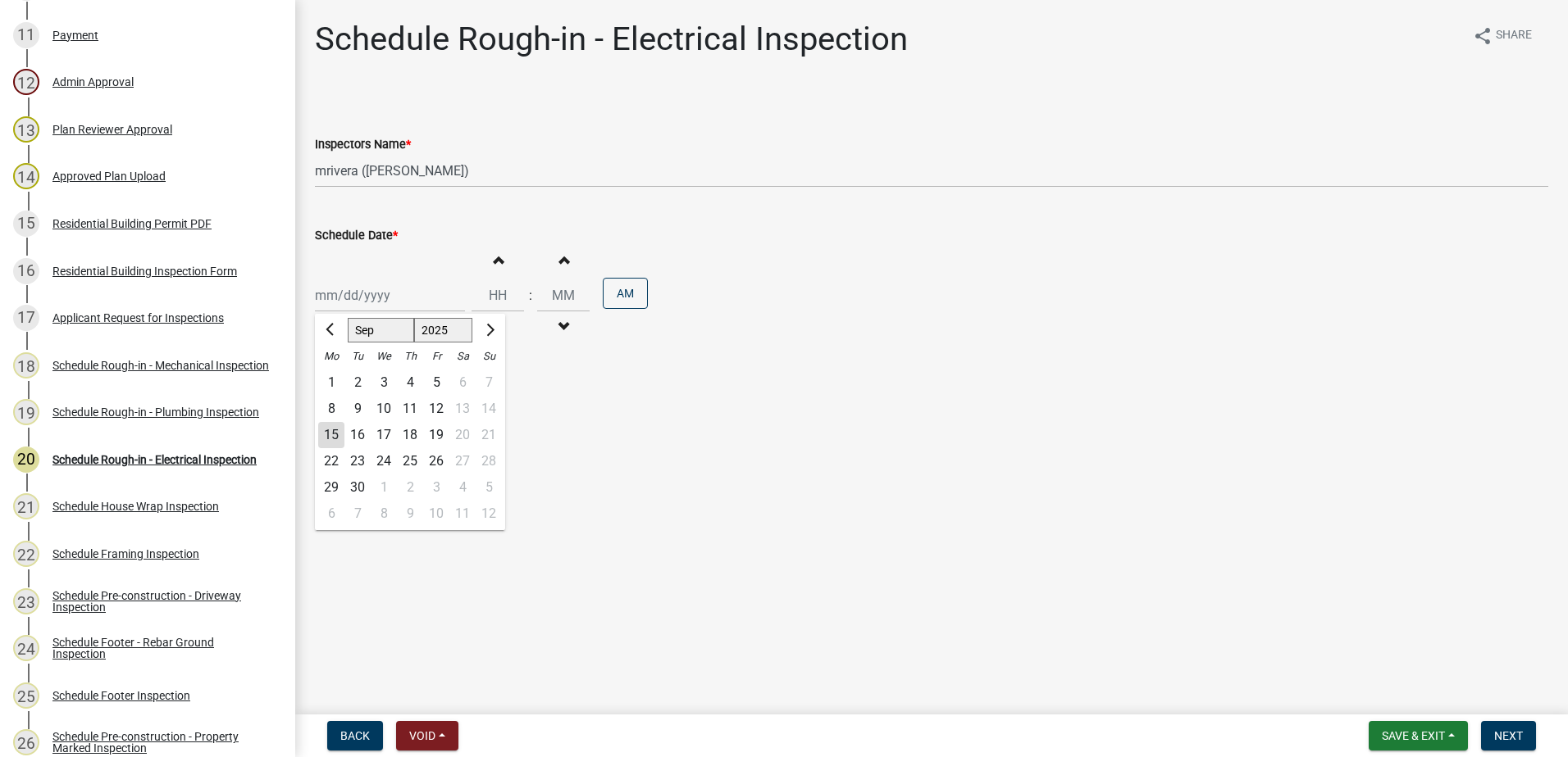
click at [400, 296] on div "Jan Feb Mar Apr May Jun Jul Aug Sep Oct Nov Dec 1525 1526 1527 1528 1529 1530 1…" at bounding box center [390, 295] width 150 height 34
click at [359, 437] on div "16" at bounding box center [357, 434] width 26 height 26
type input "09/16/2025"
click at [1514, 737] on span "Next" at bounding box center [1509, 736] width 29 height 13
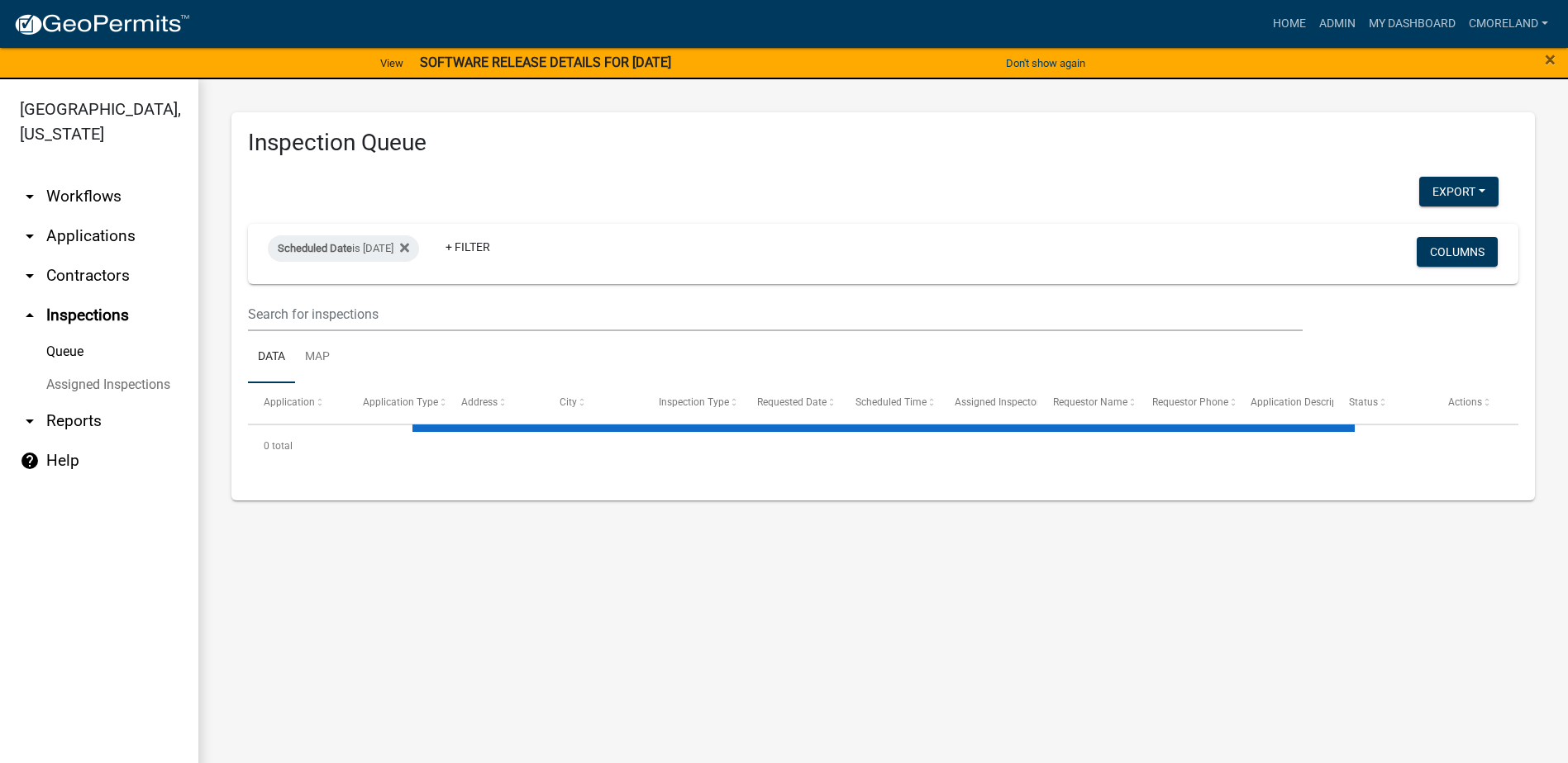
select select "2: 50"
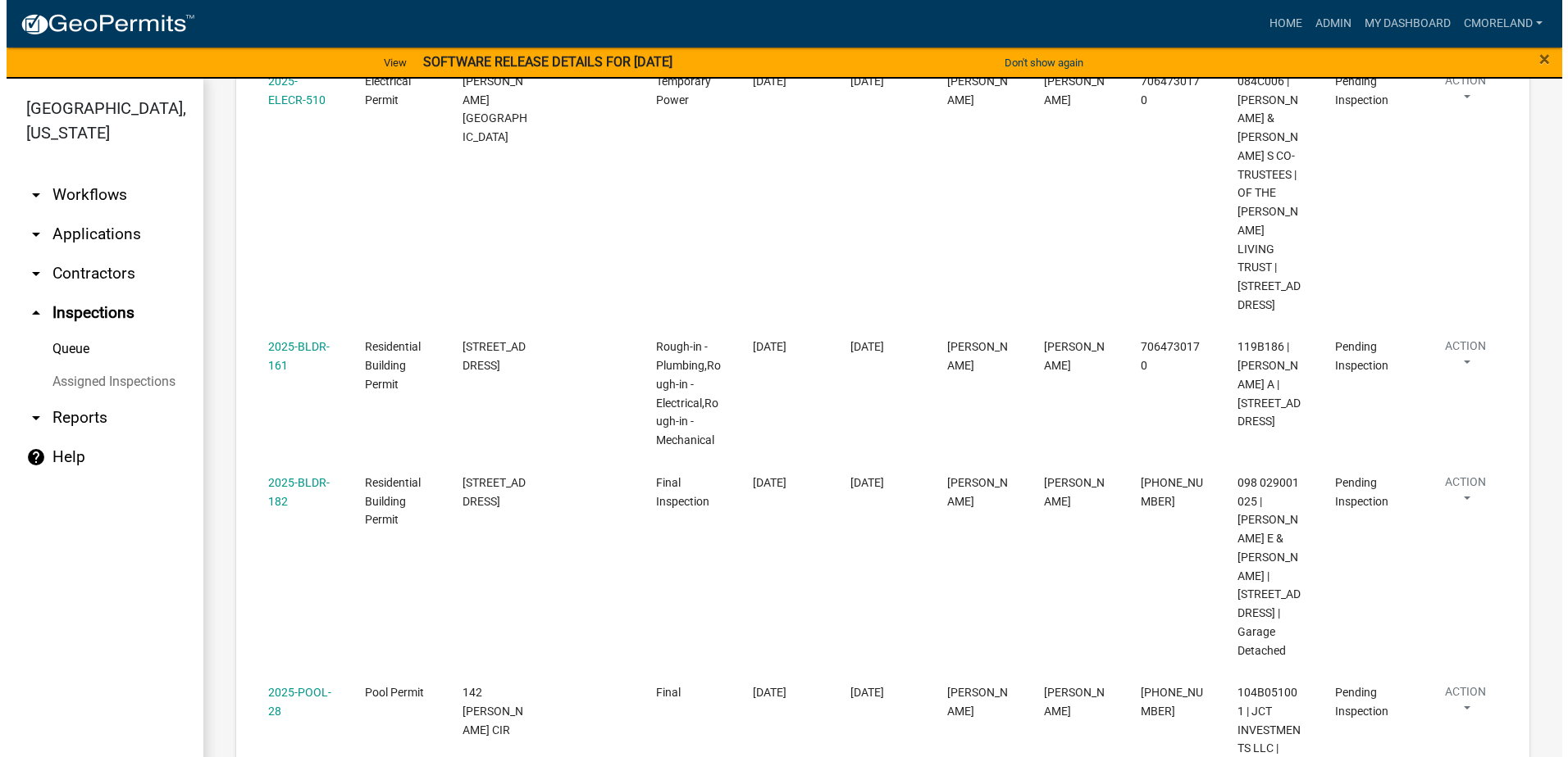
scroll to position [2131, 0]
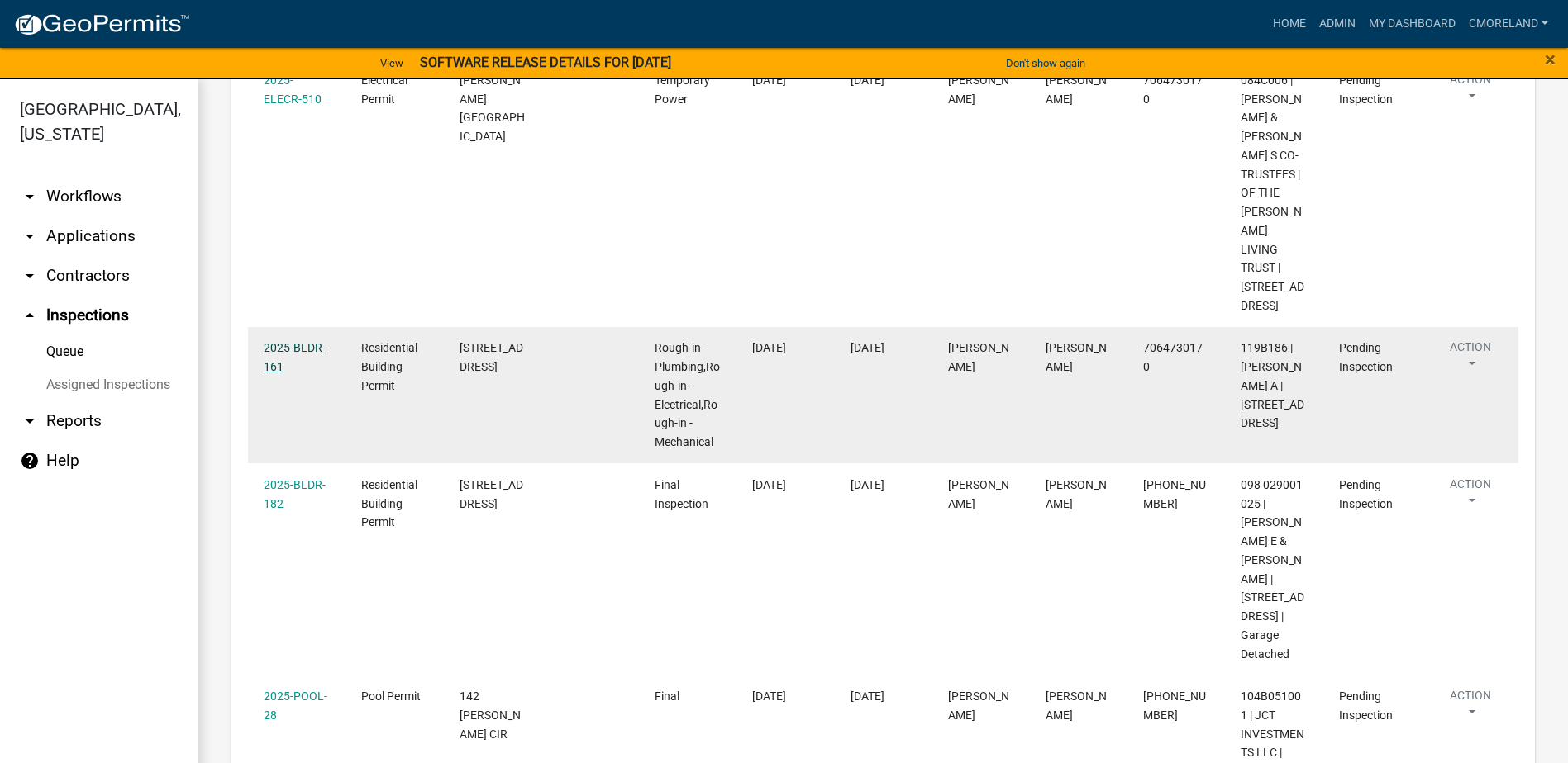
click at [298, 341] on link "2025-BLDR-161" at bounding box center [294, 357] width 62 height 32
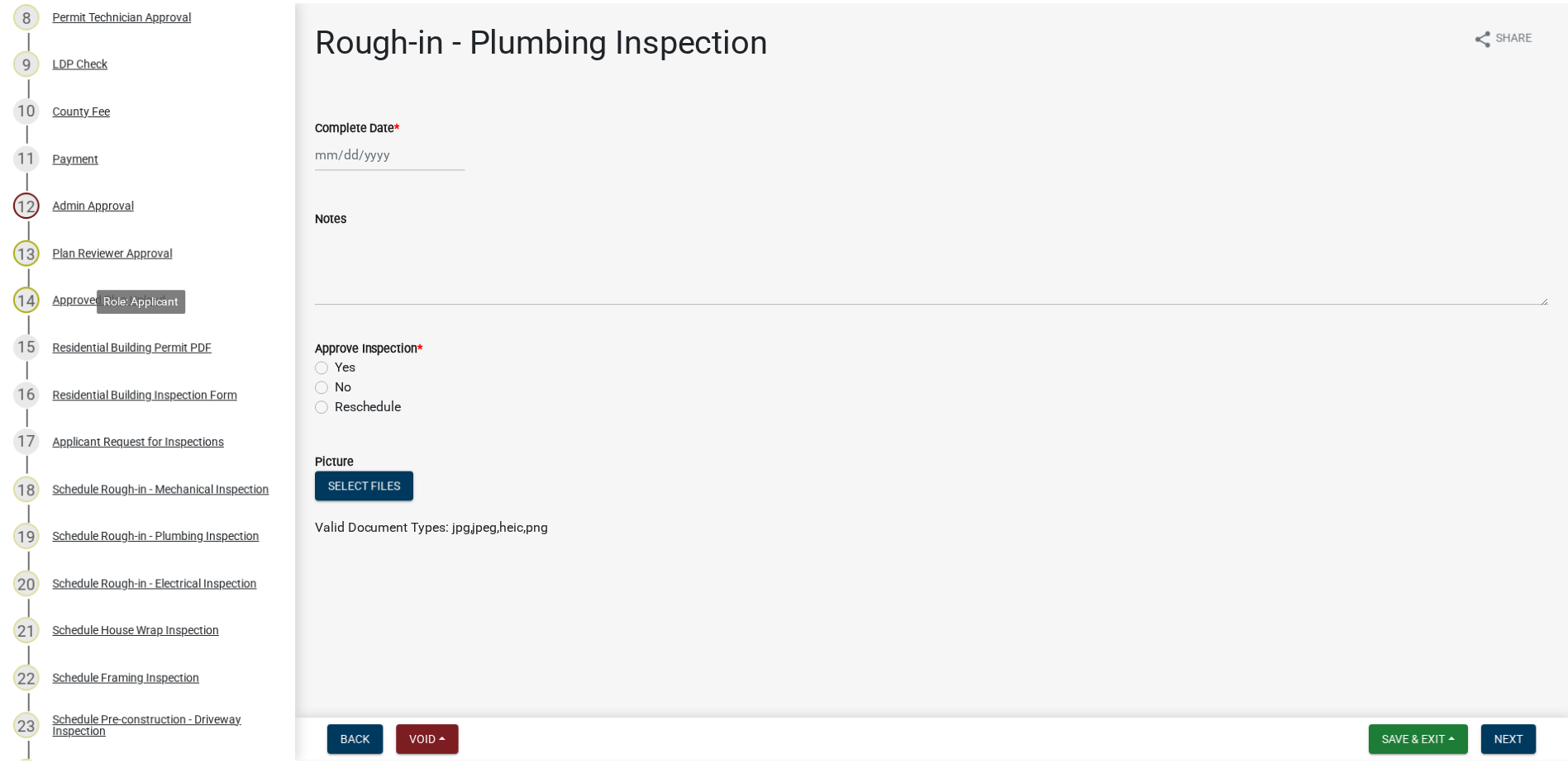
scroll to position [661, 0]
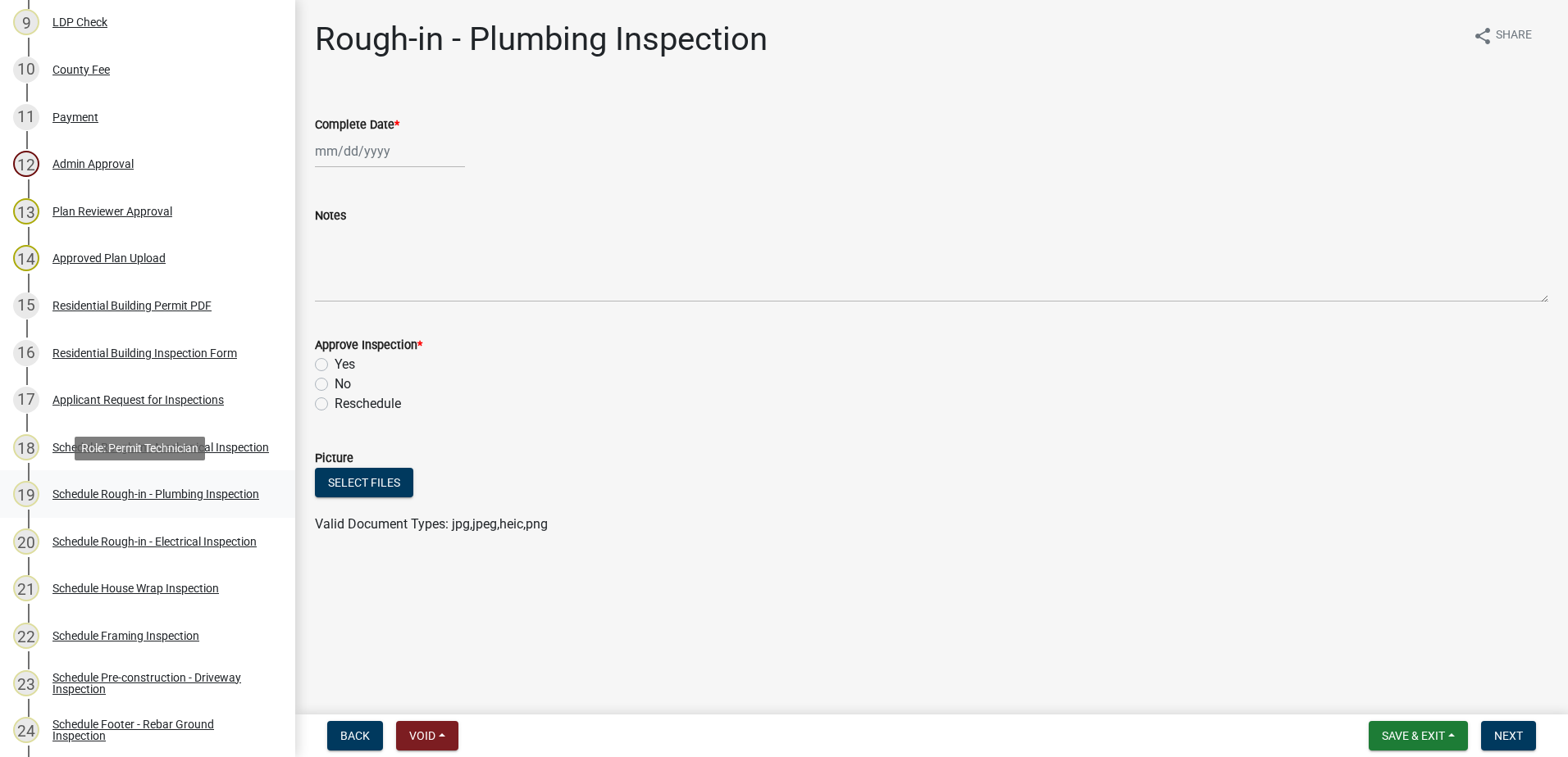
click at [117, 490] on div "Schedule Rough-in - Plumbing Inspection" at bounding box center [156, 495] width 207 height 12
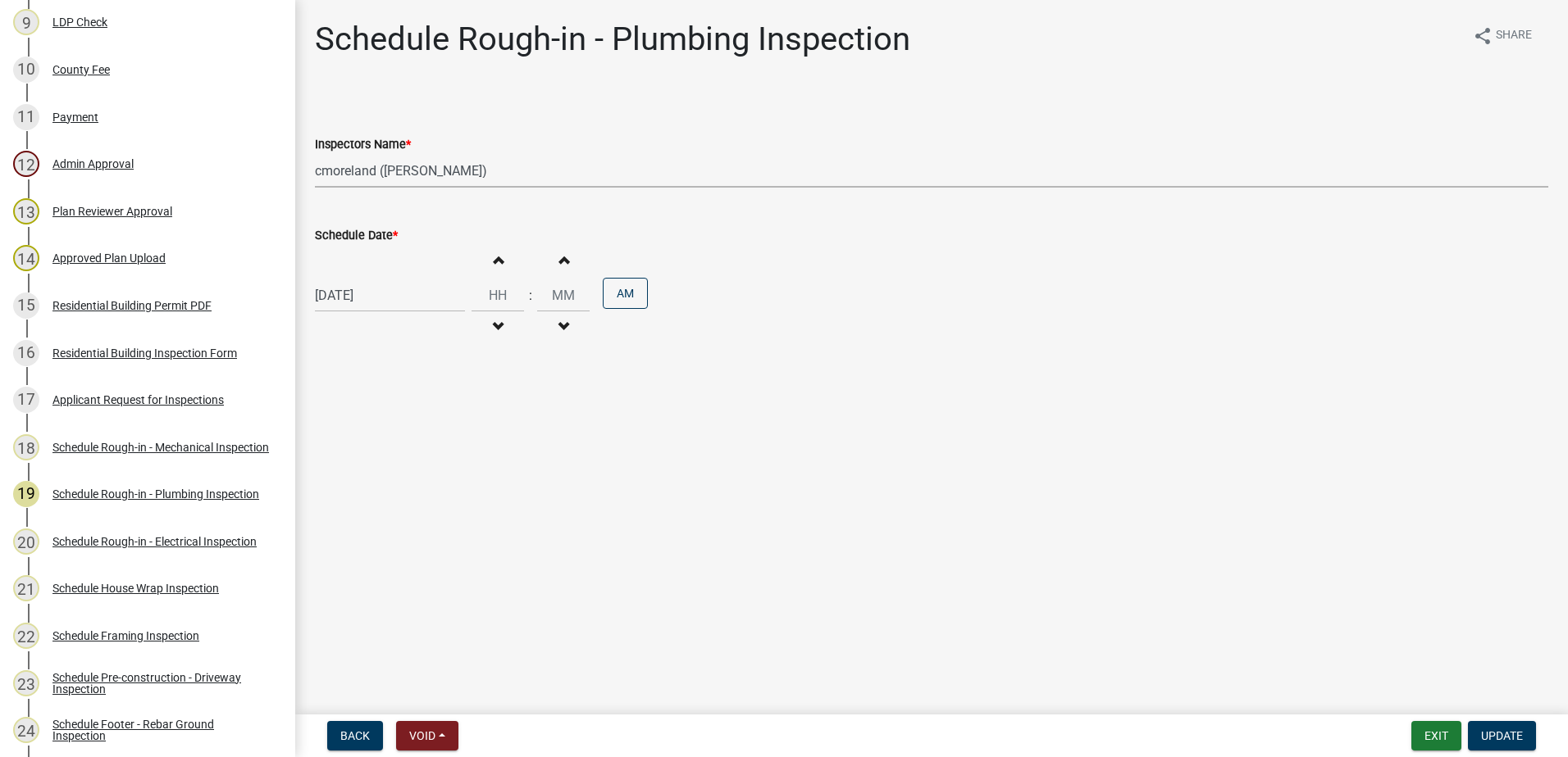
click at [540, 172] on select "Select Item... mrivera (Michele Rivera) StephanieM (Stephanie Morris ) QGrissom…" at bounding box center [931, 171] width 1234 height 34
select select "07642ab0-564c-47bb-824b-0ccf2da83593"
click at [315, 155] on select "Select Item... mrivera (Michele Rivera) StephanieM (Stephanie Morris ) QGrissom…" at bounding box center [931, 171] width 1234 height 34
click at [1516, 731] on span "Update" at bounding box center [1501, 736] width 42 height 13
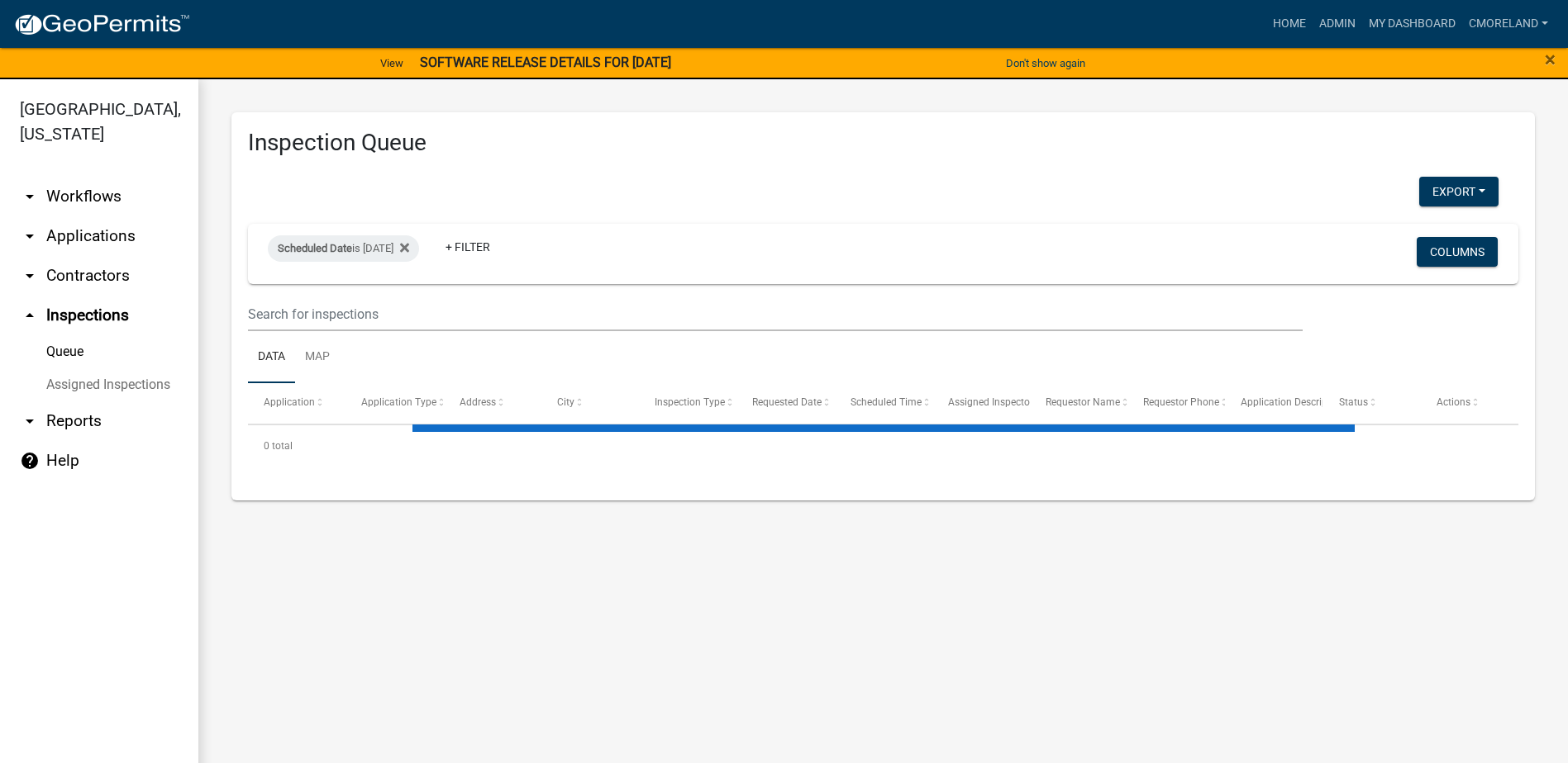
select select "2: 50"
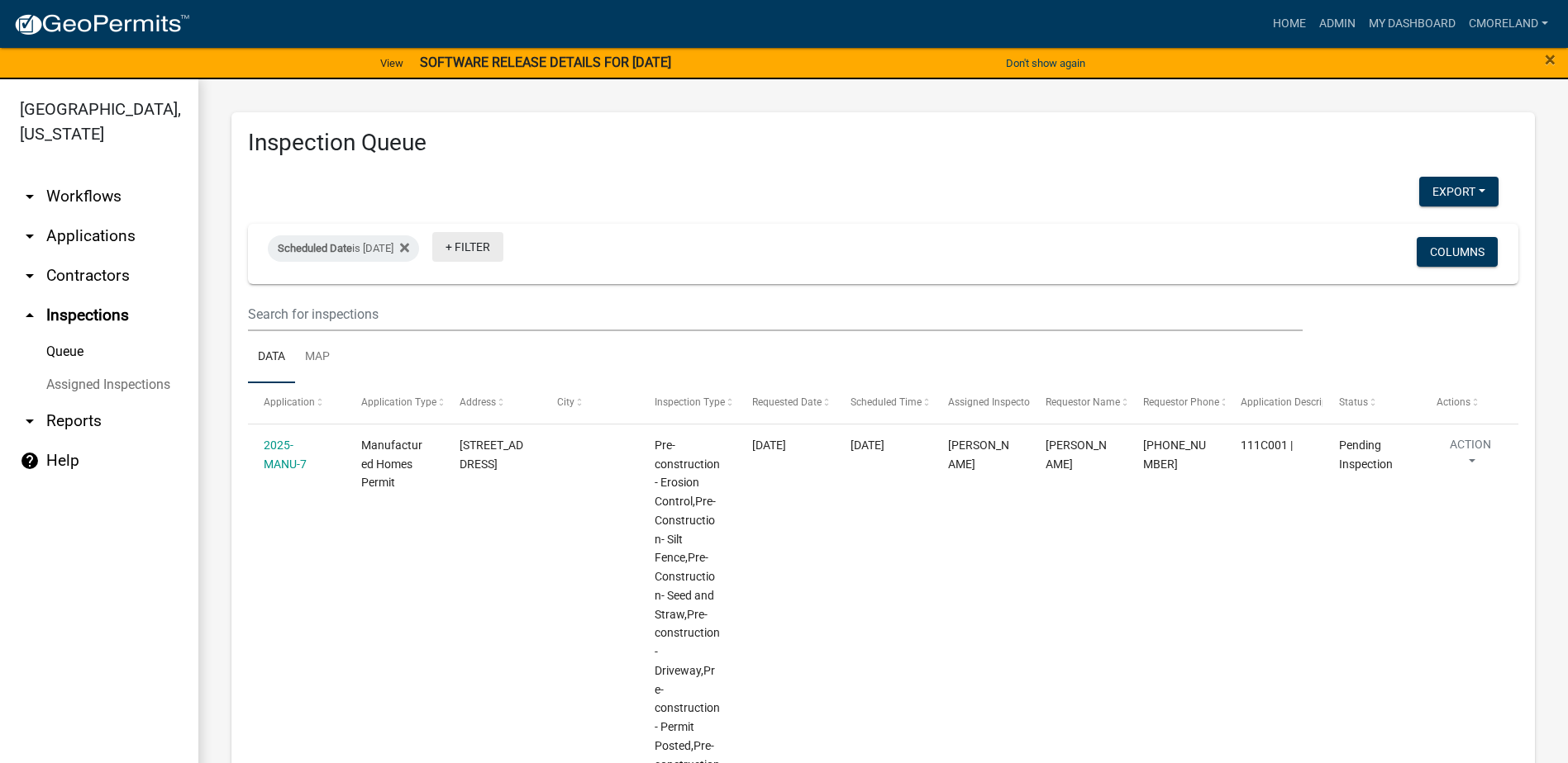
click at [498, 245] on link "+ Filter" at bounding box center [467, 247] width 72 height 29
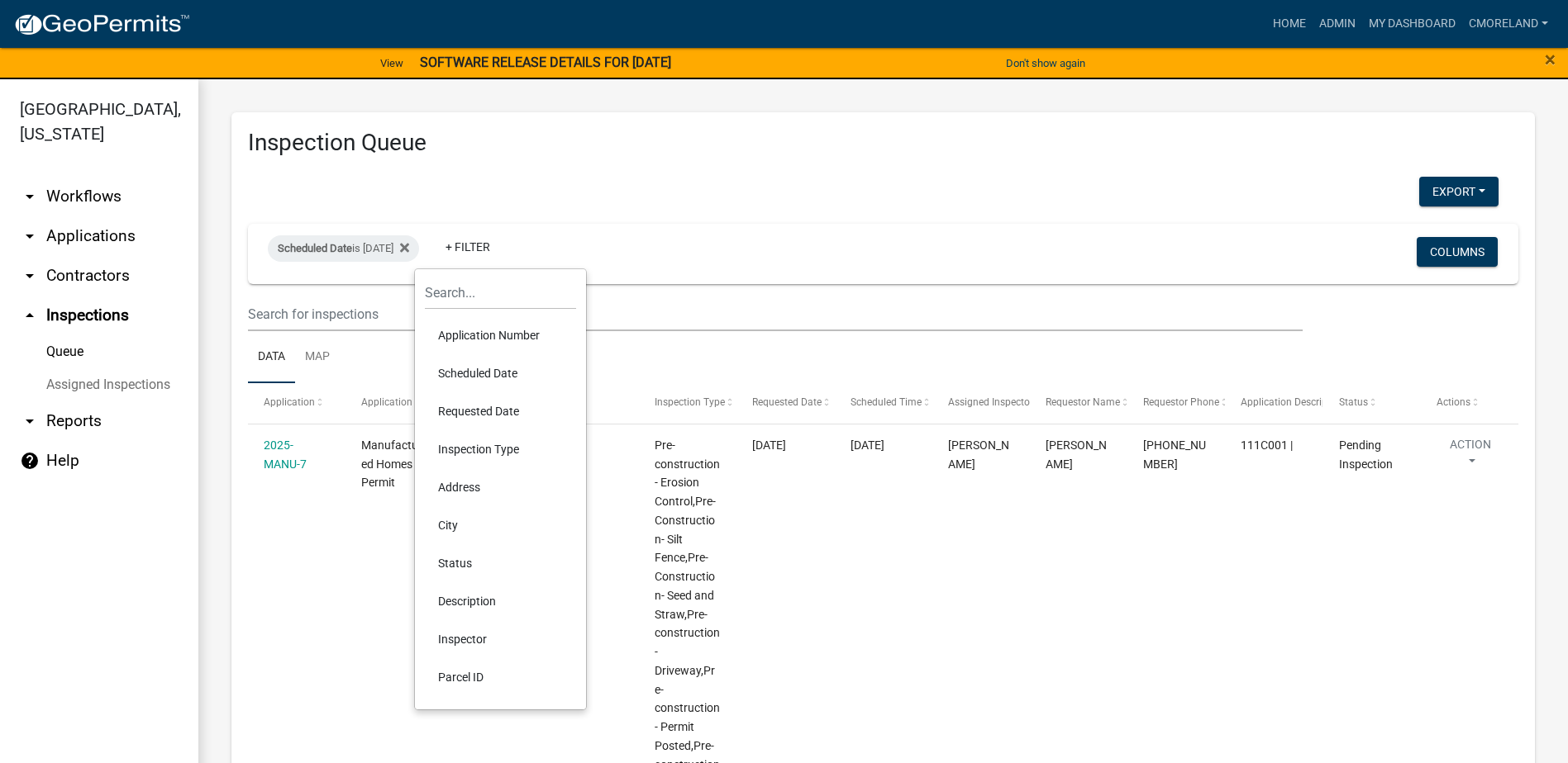
click at [466, 637] on li "Inspector" at bounding box center [501, 639] width 151 height 38
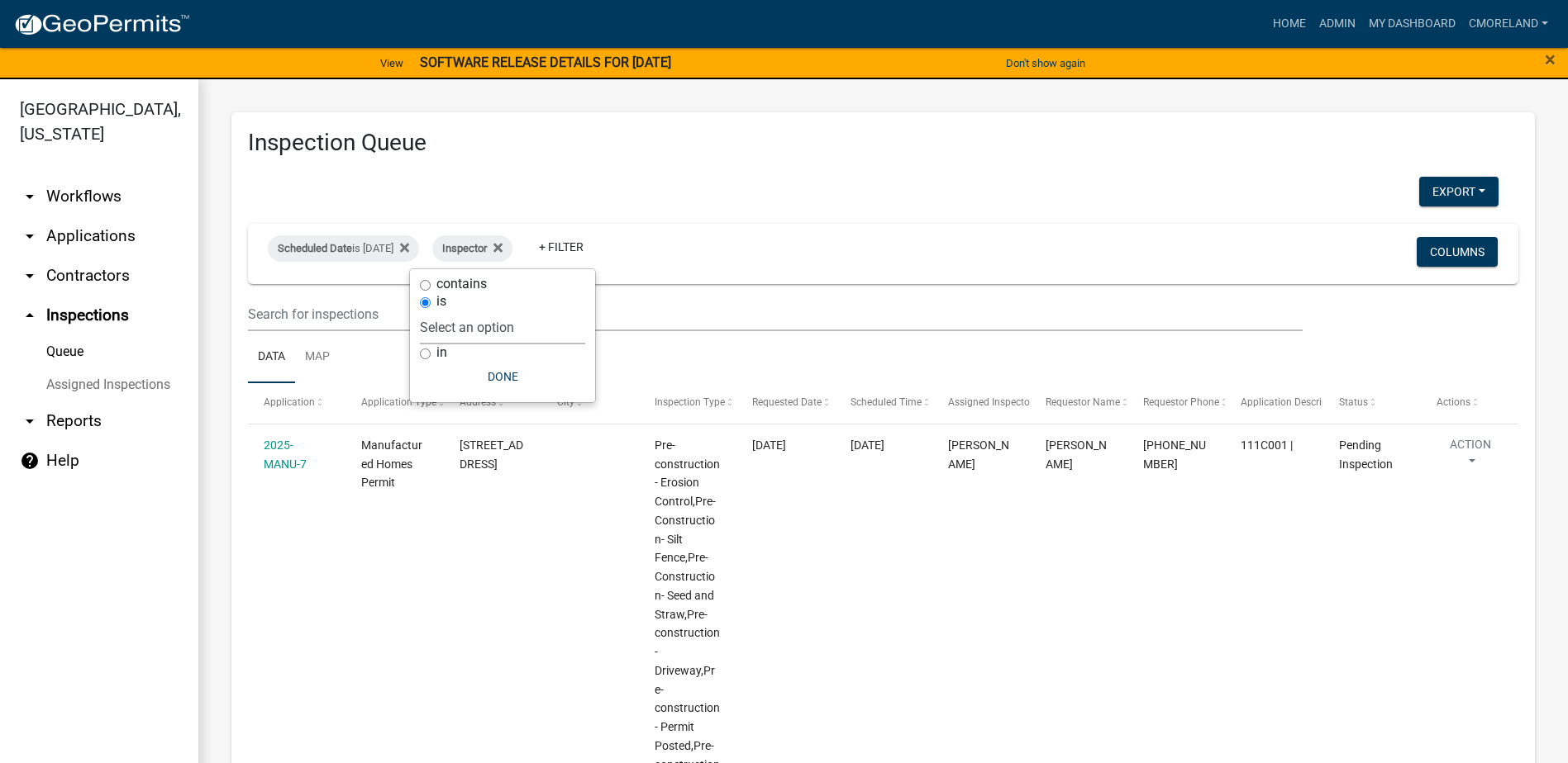
click at [556, 323] on select "Select an option None Michele Rivera Dorothy Evans Stephanie Morris Quistan Jam…" at bounding box center [502, 327] width 166 height 34
select select "07642ab0-564c-47bb-824b-0ccf2da83593"
click at [462, 310] on select "Select an option None Michele Rivera Dorothy Evans Stephanie Morris Quistan Jam…" at bounding box center [502, 327] width 166 height 34
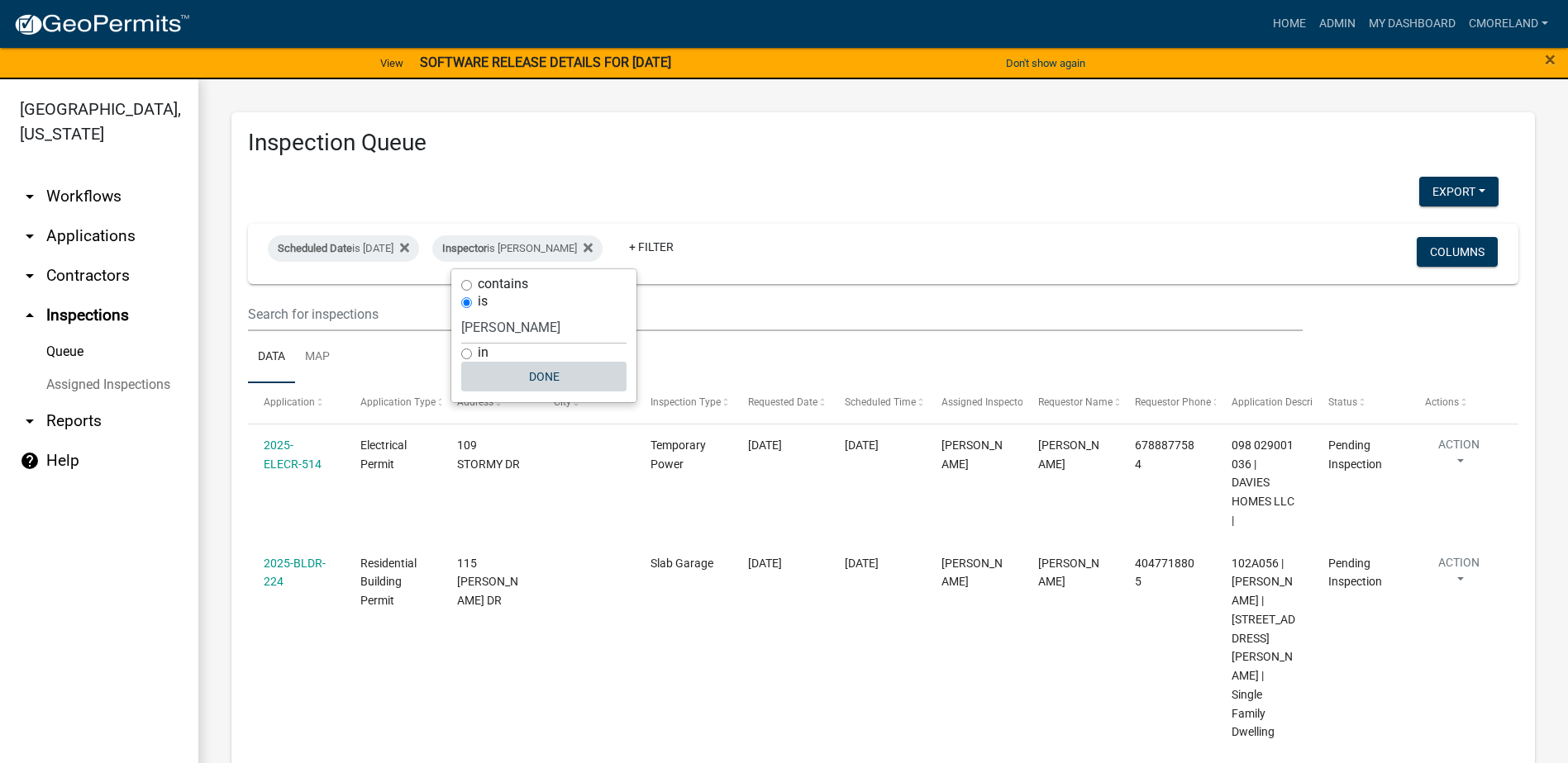
click at [545, 370] on button "Done" at bounding box center [544, 376] width 166 height 29
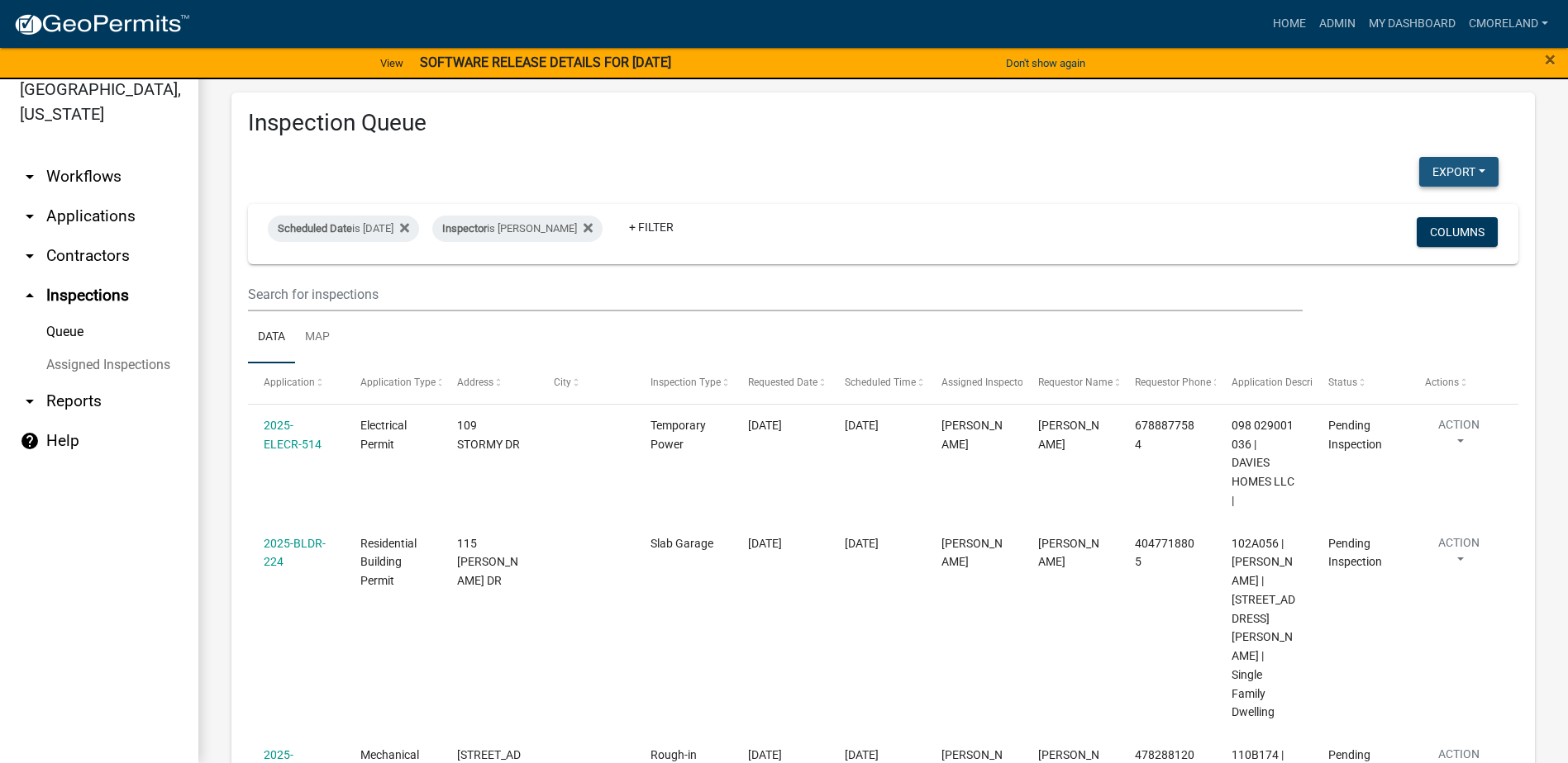
click at [1429, 167] on button "Export" at bounding box center [1458, 171] width 79 height 29
click at [1407, 215] on button "Excel Format (.xlsx)" at bounding box center [1421, 215] width 155 height 39
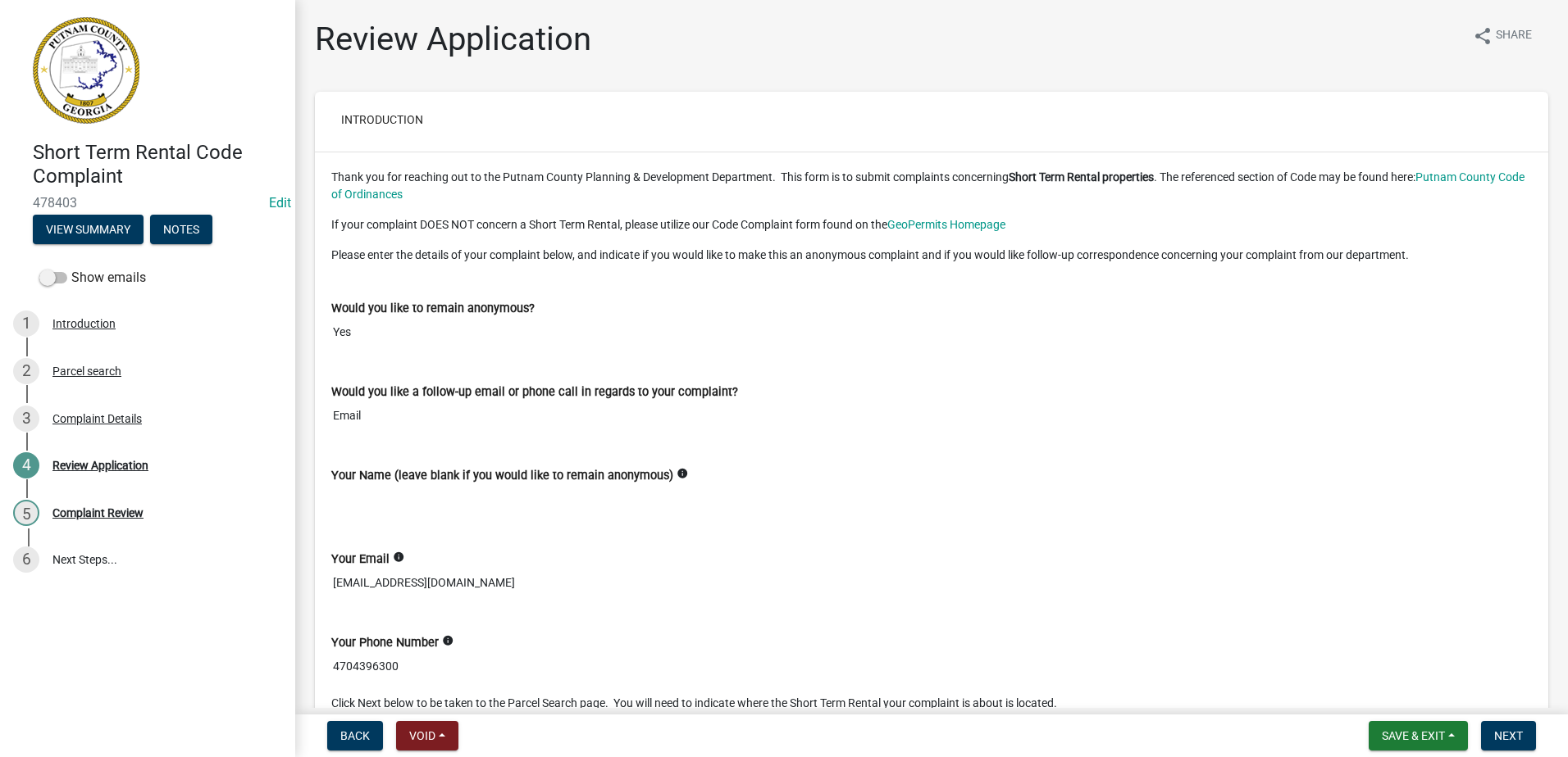
scroll to position [492, 0]
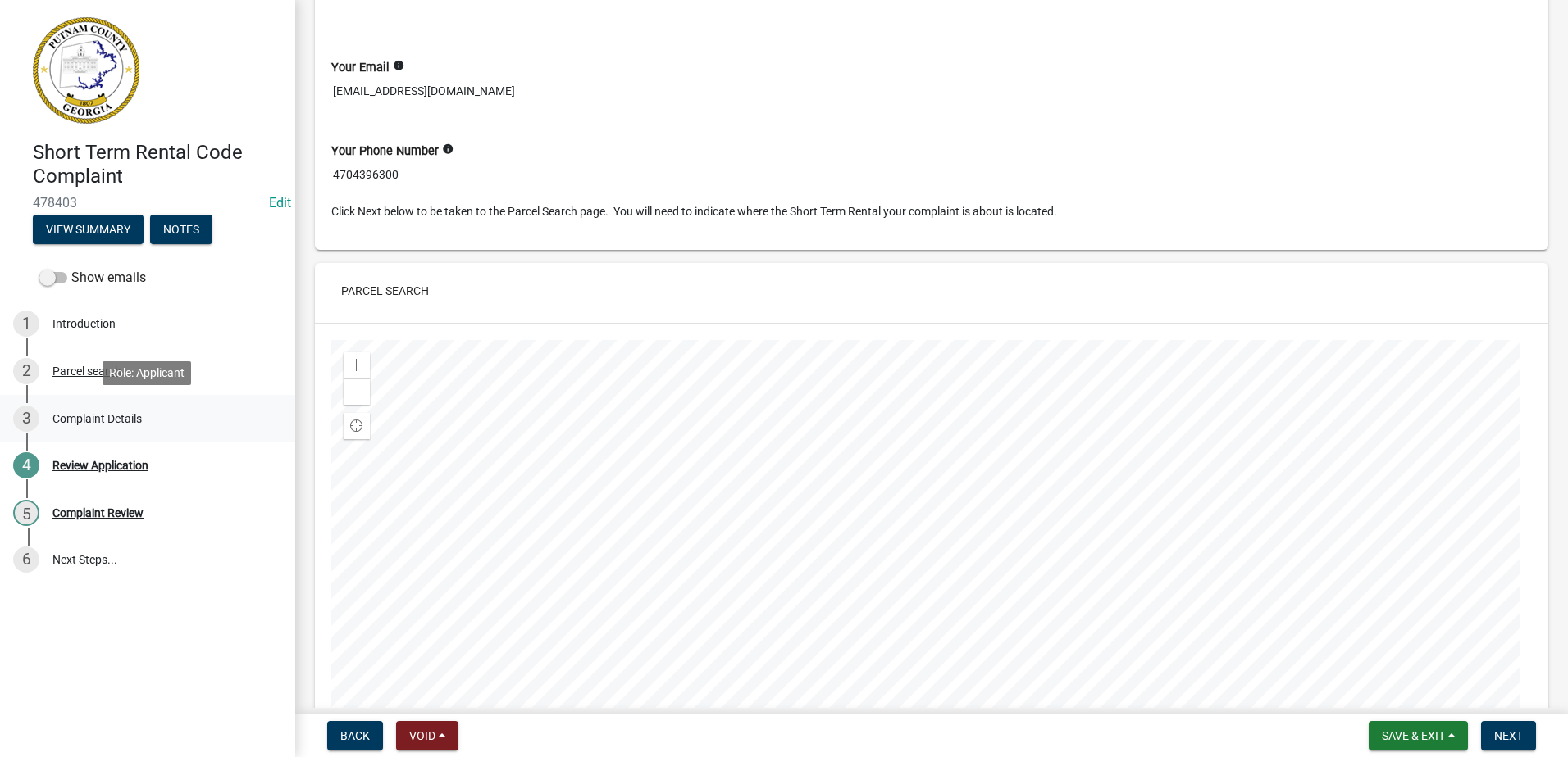
click at [85, 419] on div "Complaint Details" at bounding box center [97, 419] width 89 height 12
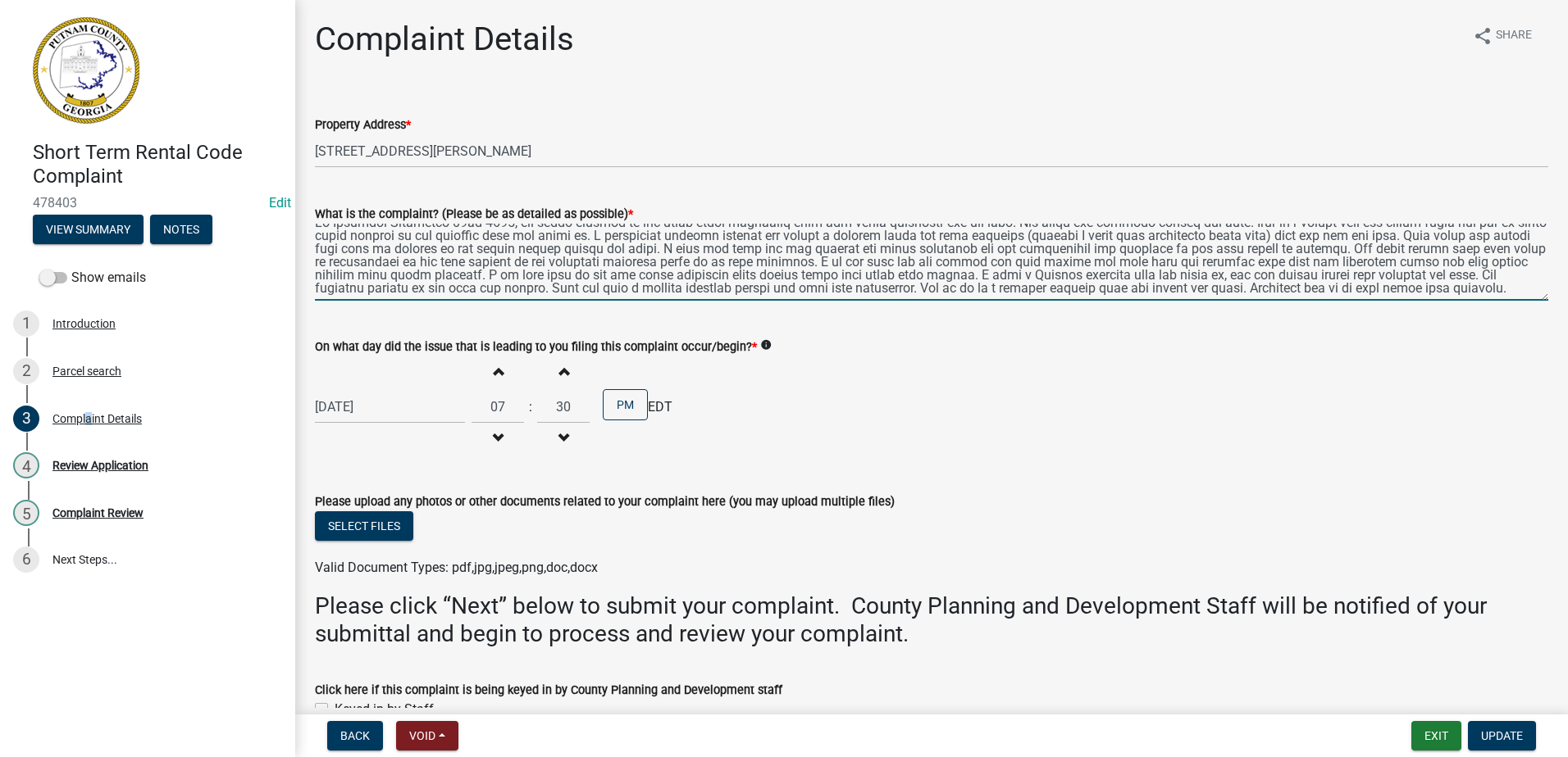
scroll to position [26, 0]
